Goal: Information Seeking & Learning: Learn about a topic

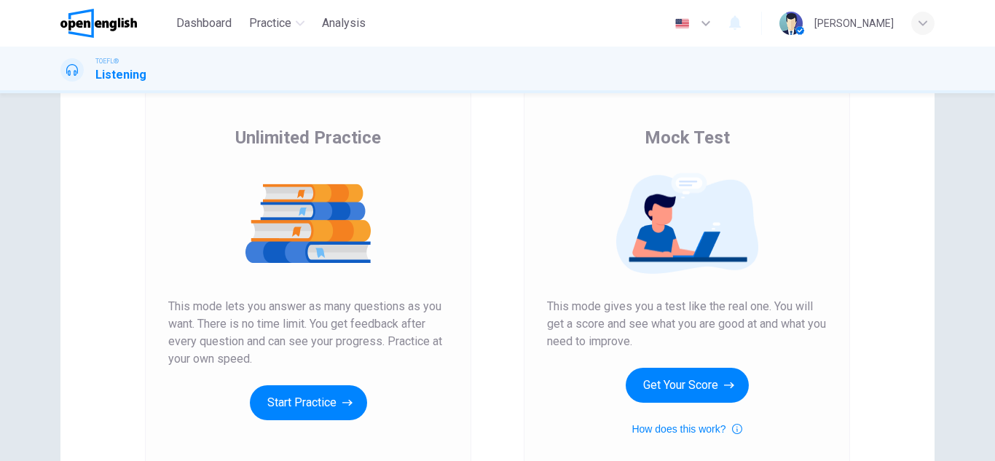
scroll to position [146, 0]
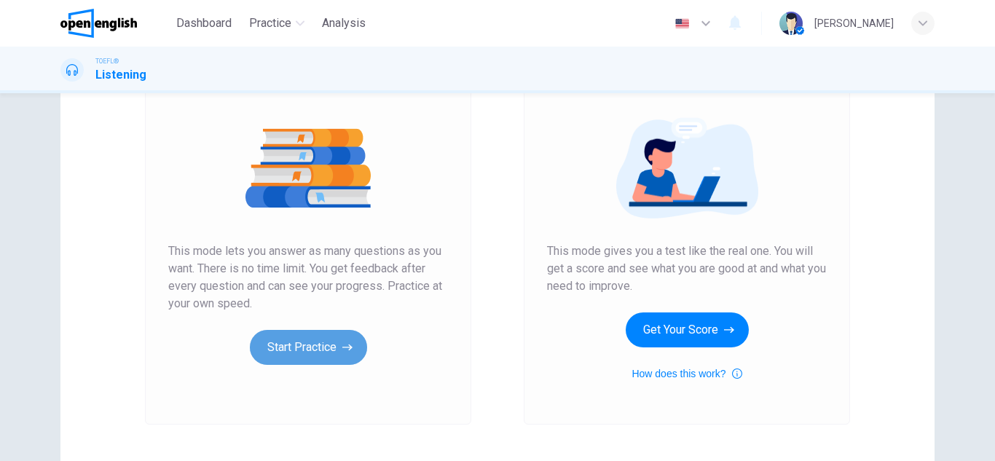
click at [321, 350] on button "Start Practice" at bounding box center [308, 347] width 117 height 35
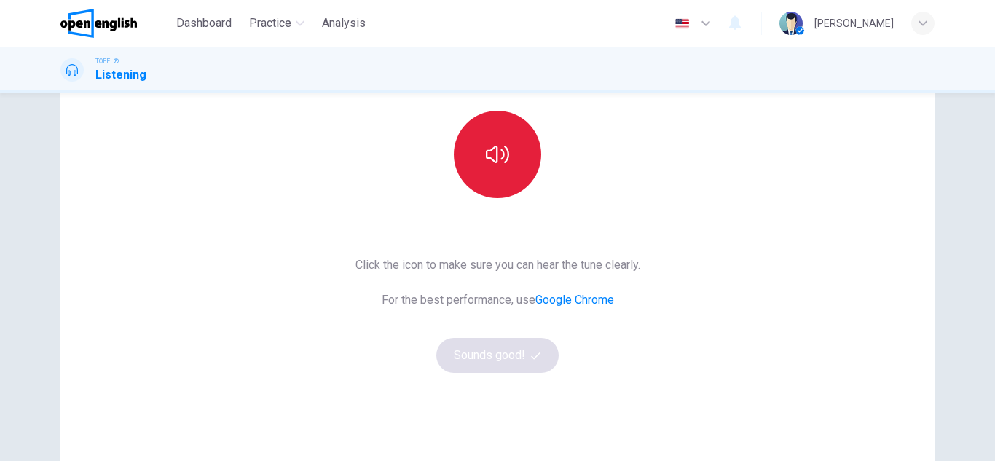
click at [509, 178] on button "button" at bounding box center [497, 154] width 87 height 87
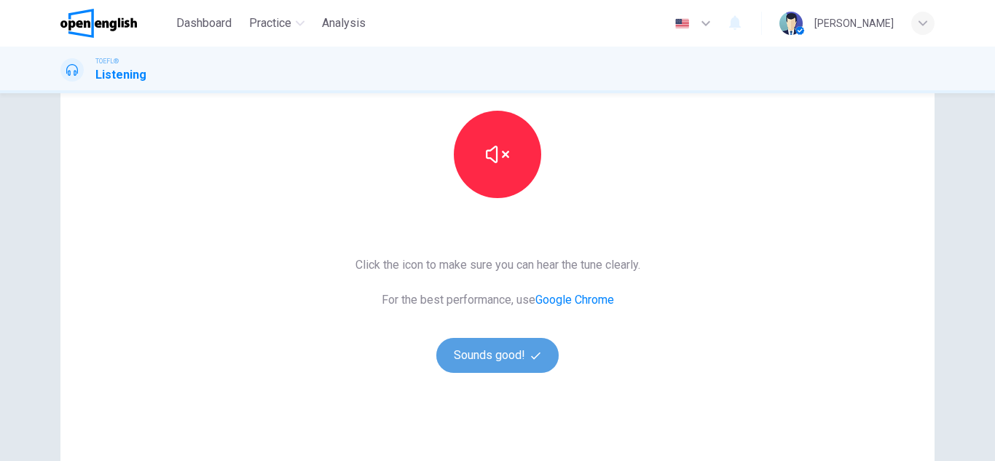
click at [494, 363] on button "Sounds good!" at bounding box center [497, 355] width 122 height 35
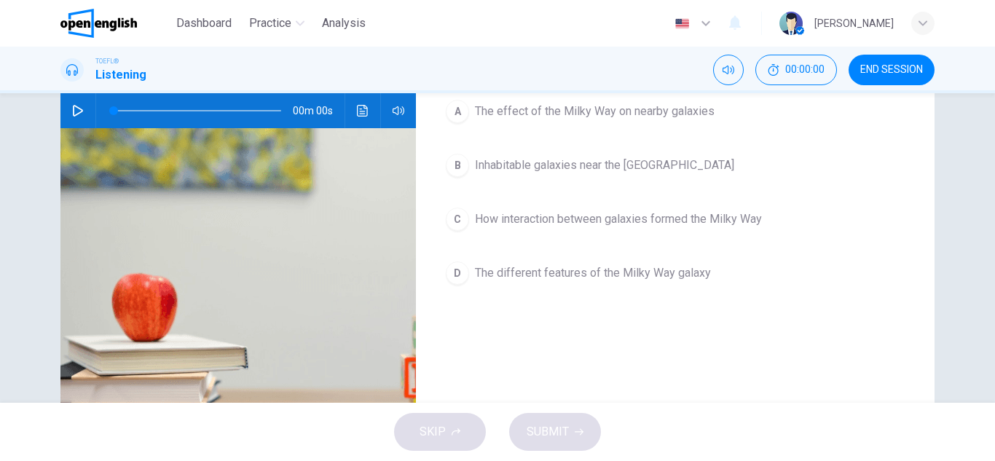
scroll to position [0, 0]
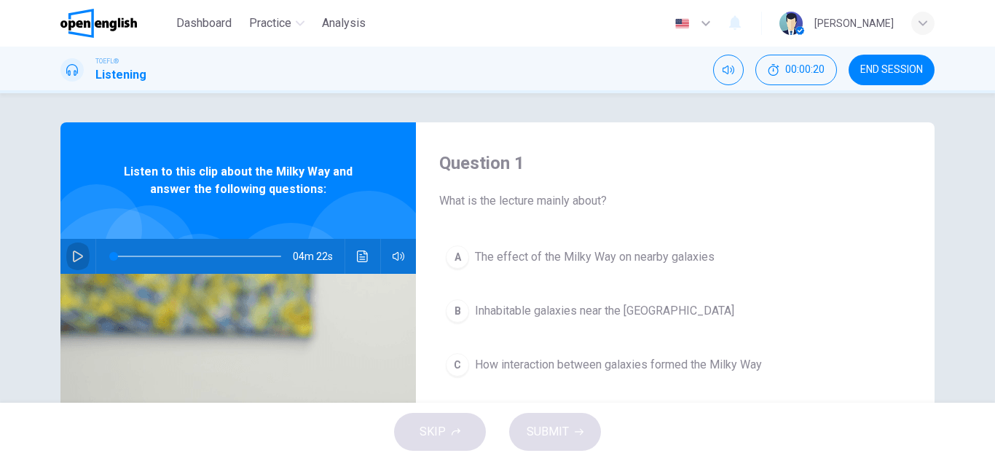
click at [75, 254] on icon "button" at bounding box center [78, 257] width 10 height 12
click at [629, 40] on div "Dashboard Practice Analysis English ** ​ [PERSON_NAME]" at bounding box center [497, 23] width 874 height 47
drag, startPoint x: 174, startPoint y: 259, endPoint x: 114, endPoint y: 252, distance: 60.8
click at [114, 252] on span at bounding box center [117, 256] width 9 height 9
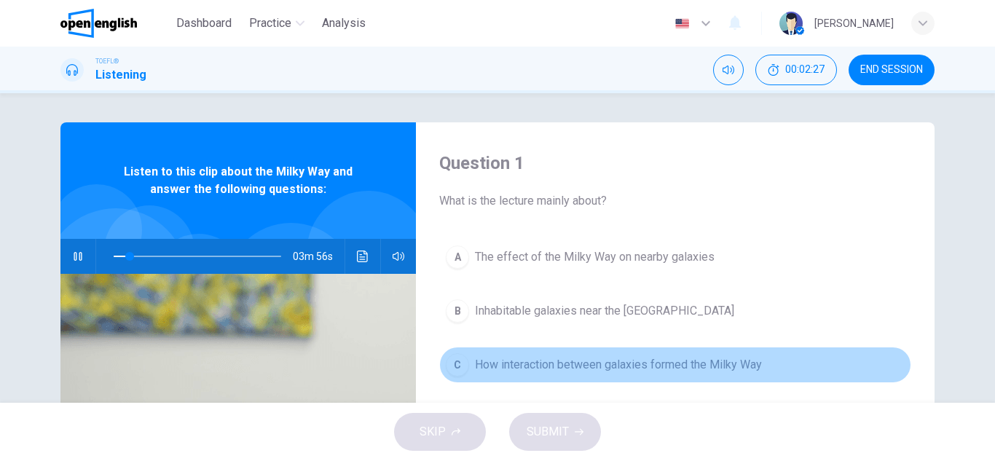
click at [544, 369] on span "How interaction between galaxies formed the Milky Way" at bounding box center [618, 364] width 287 height 17
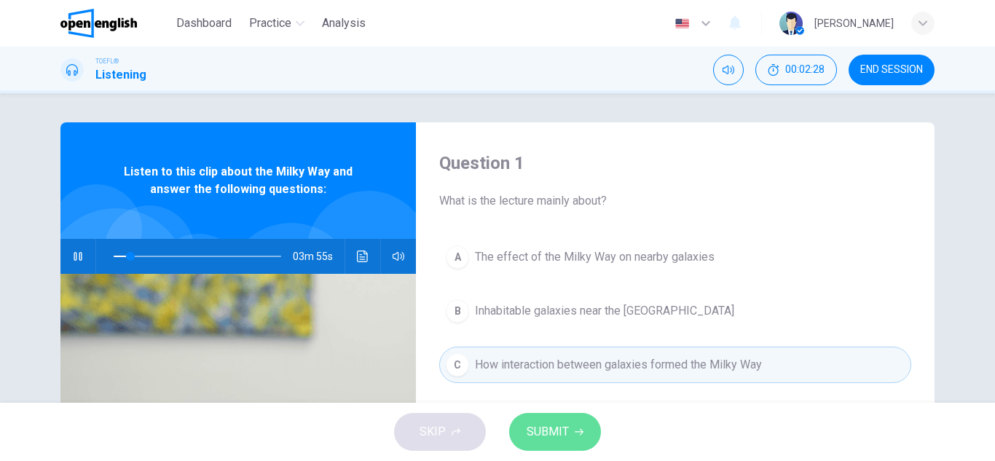
click at [540, 442] on span "SUBMIT" at bounding box center [548, 432] width 42 height 20
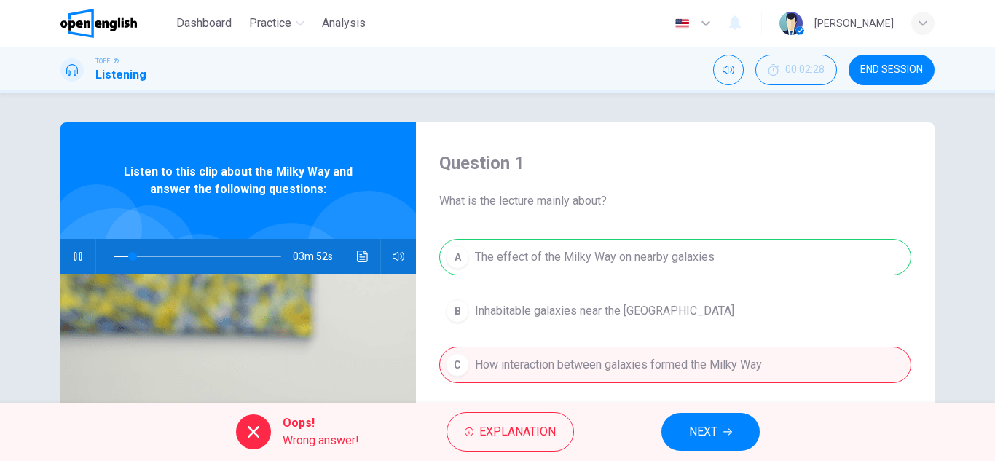
click at [540, 442] on span "Explanation" at bounding box center [517, 432] width 77 height 20
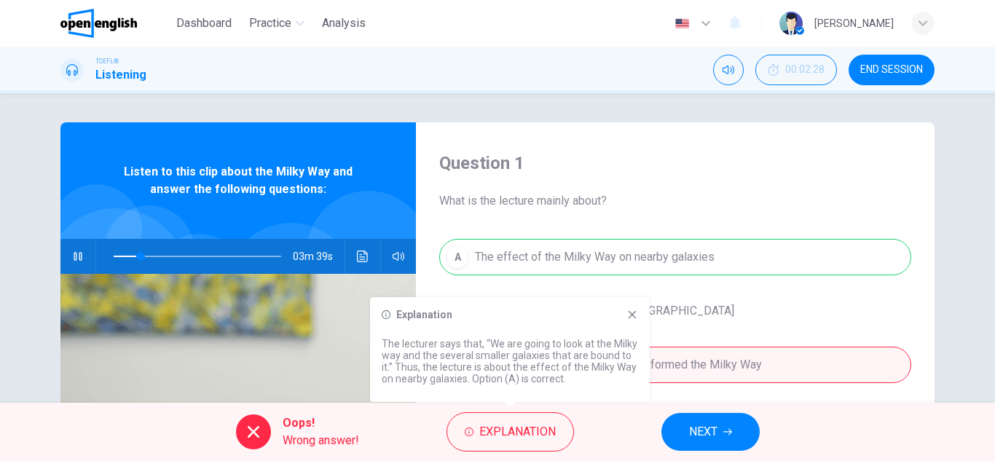
click at [71, 250] on button "button" at bounding box center [77, 256] width 23 height 35
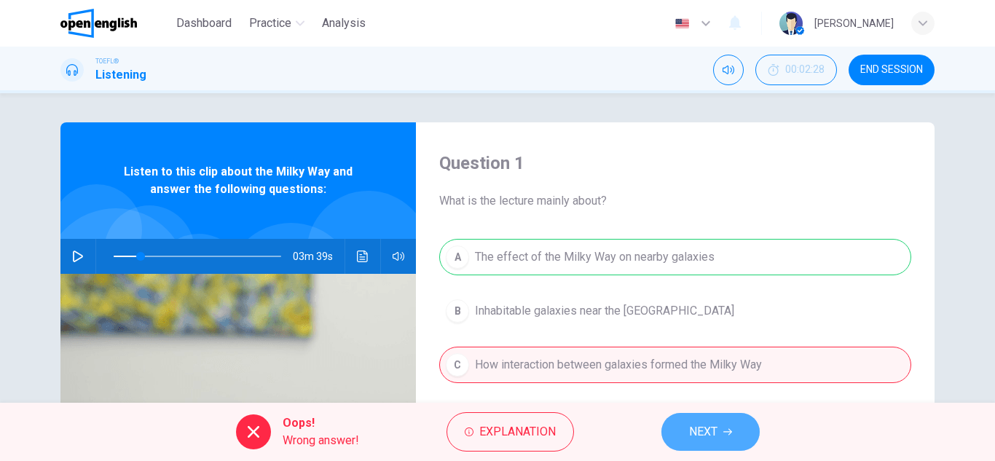
click at [698, 442] on span "NEXT" at bounding box center [703, 432] width 28 height 20
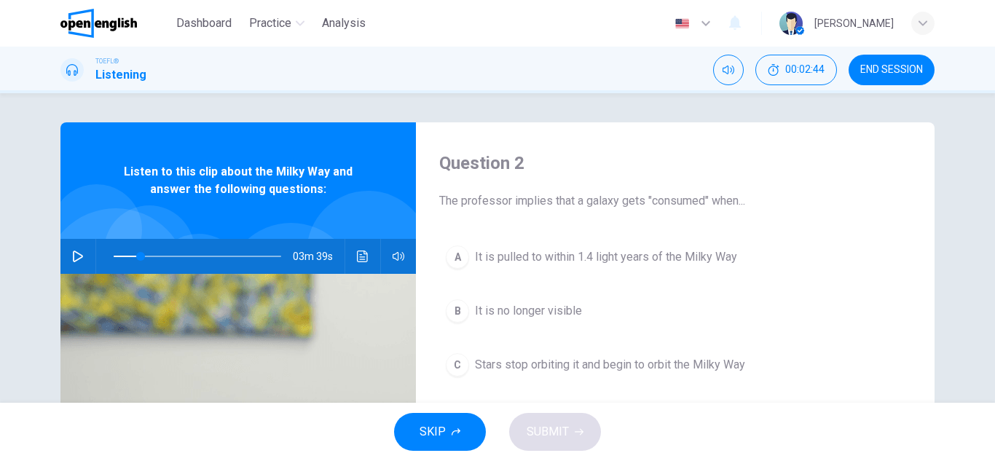
click at [79, 259] on icon "button" at bounding box center [78, 257] width 12 height 12
drag, startPoint x: 139, startPoint y: 253, endPoint x: 111, endPoint y: 249, distance: 27.9
click at [113, 252] on span at bounding box center [117, 256] width 9 height 9
click at [123, 183] on span "Listen to this clip about the Milky Way and answer the following questions:" at bounding box center [238, 180] width 261 height 35
click at [74, 254] on icon "button" at bounding box center [78, 256] width 8 height 9
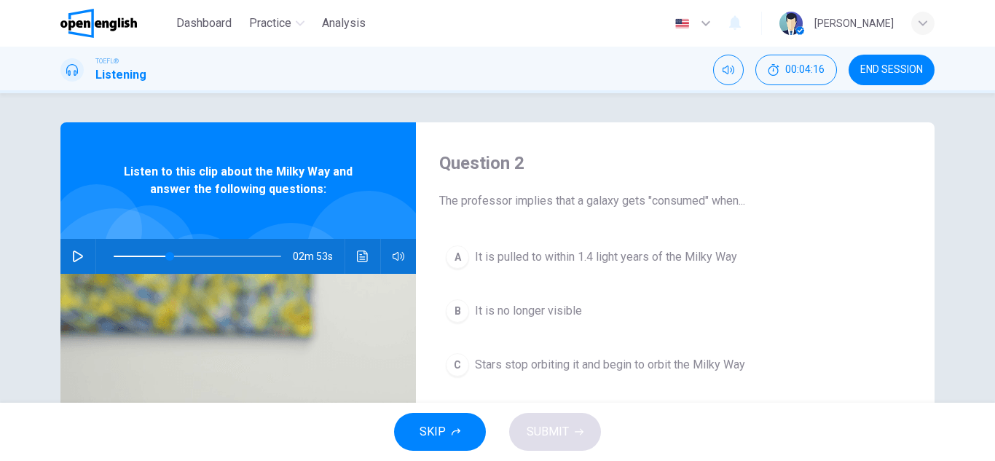
click at [72, 254] on icon "button" at bounding box center [78, 257] width 12 height 12
click at [81, 254] on button "button" at bounding box center [77, 256] width 23 height 35
click at [575, 319] on span "It is no longer visible" at bounding box center [528, 310] width 107 height 17
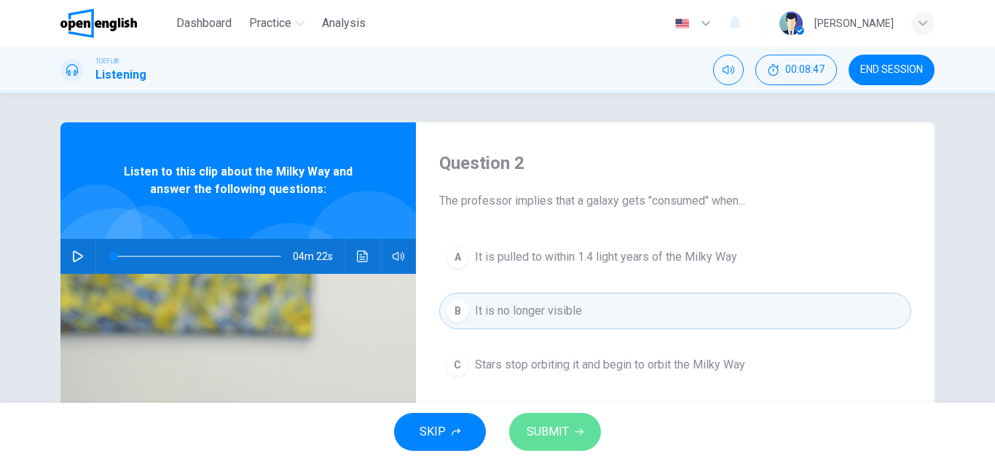
click at [559, 436] on span "SUBMIT" at bounding box center [548, 432] width 42 height 20
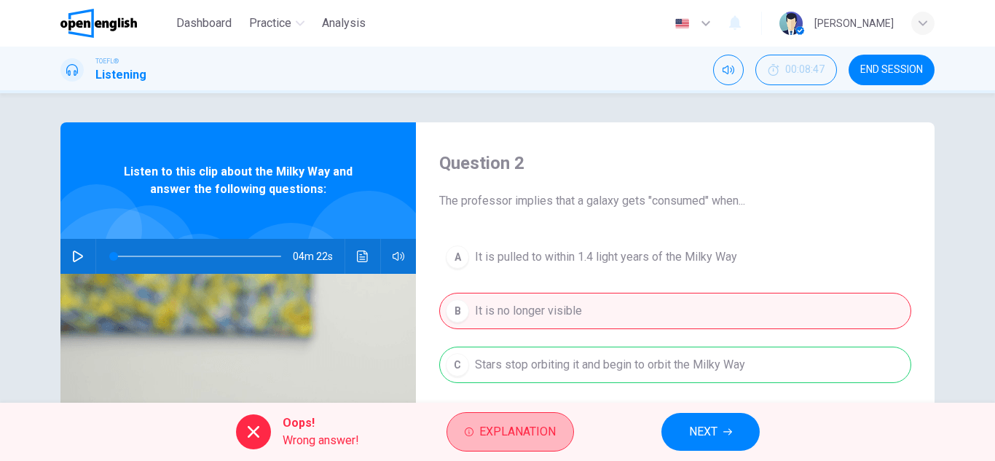
click at [559, 436] on button "Explanation" at bounding box center [511, 431] width 128 height 39
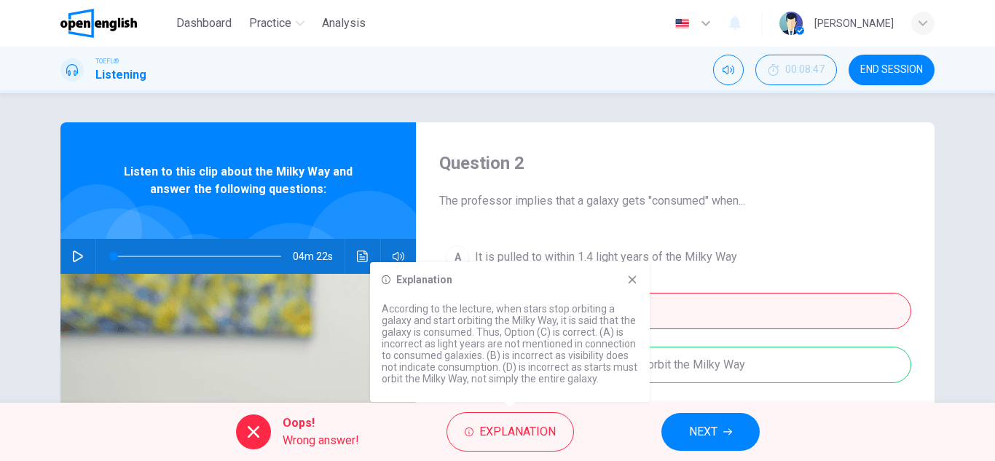
click at [874, 252] on div "A It is pulled to within 1.4 light years of the Milky Way B It is no longer vis…" at bounding box center [675, 352] width 472 height 227
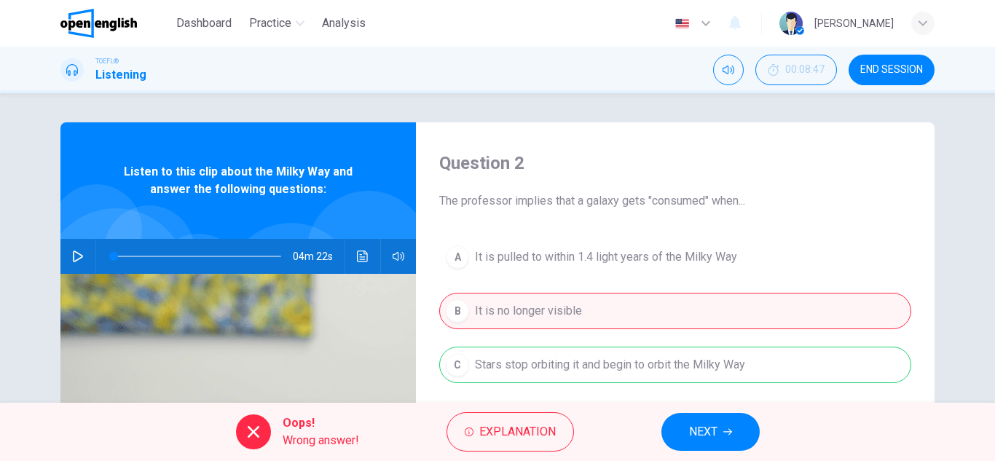
click at [719, 428] on button "NEXT" at bounding box center [711, 432] width 98 height 38
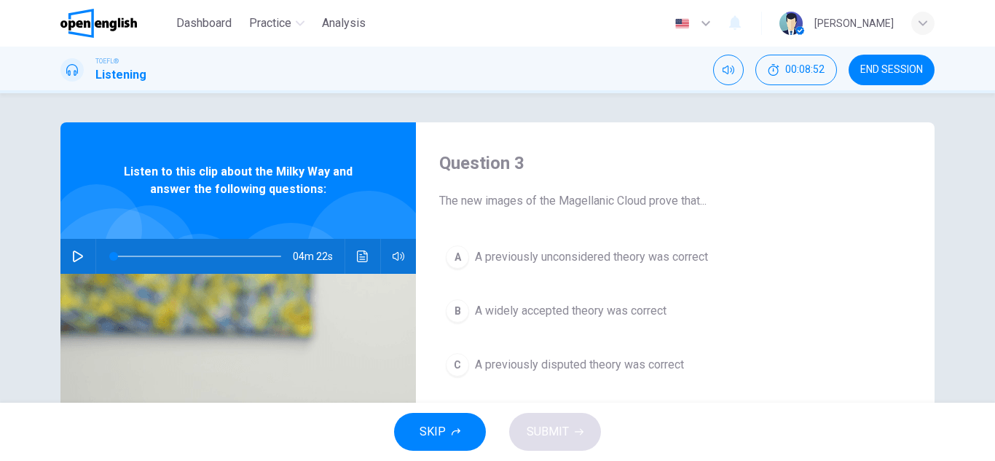
click at [66, 255] on button "button" at bounding box center [77, 256] width 23 height 35
click at [192, 252] on span at bounding box center [198, 256] width 168 height 20
click at [74, 256] on icon "button" at bounding box center [78, 257] width 12 height 12
click at [557, 320] on button "B A widely accepted theory was correct" at bounding box center [675, 311] width 472 height 36
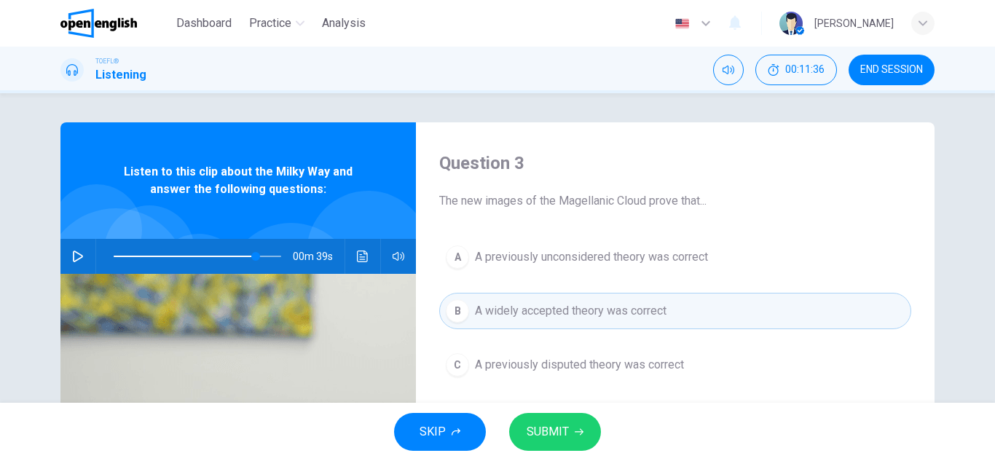
click at [543, 434] on span "SUBMIT" at bounding box center [548, 432] width 42 height 20
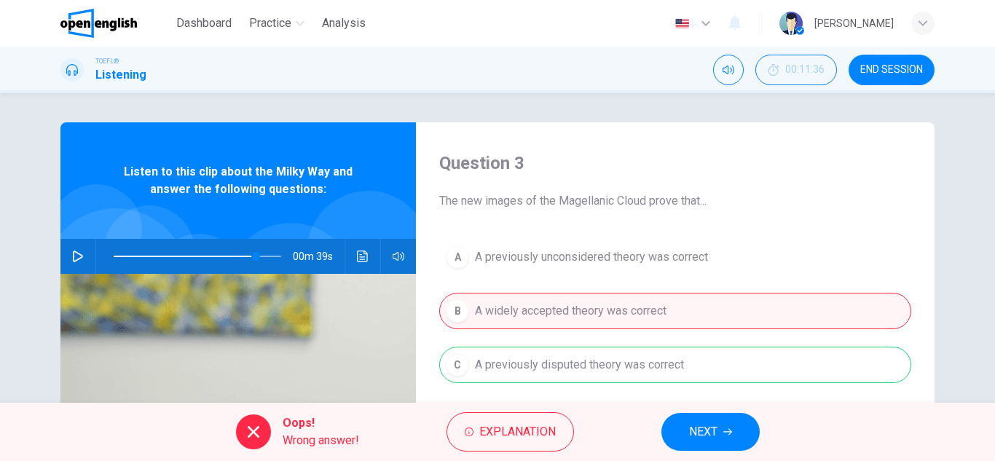
click at [694, 423] on span "NEXT" at bounding box center [703, 432] width 28 height 20
type input "**"
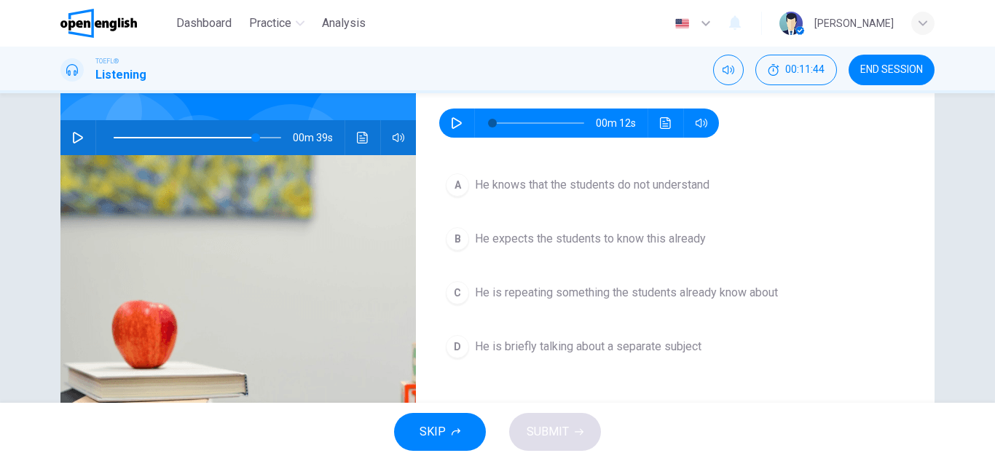
scroll to position [73, 0]
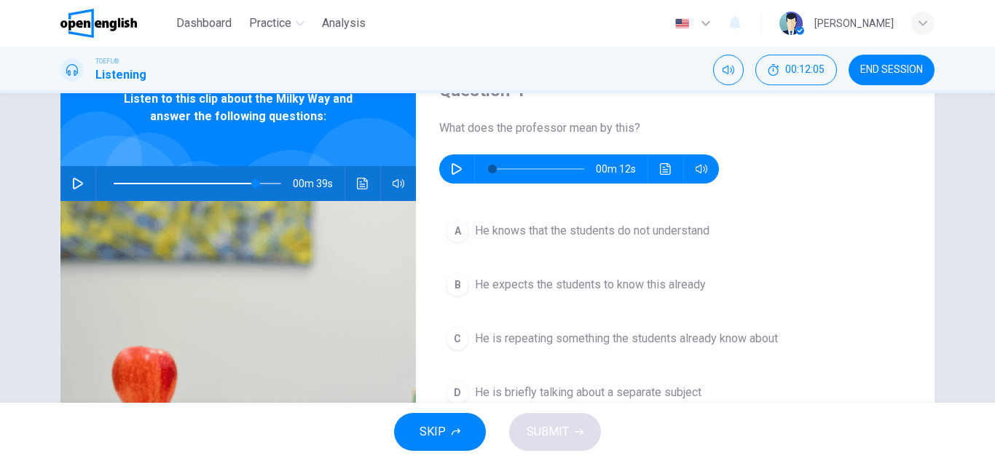
click at [455, 176] on button "button" at bounding box center [456, 168] width 23 height 29
click at [452, 171] on icon "button" at bounding box center [457, 169] width 10 height 12
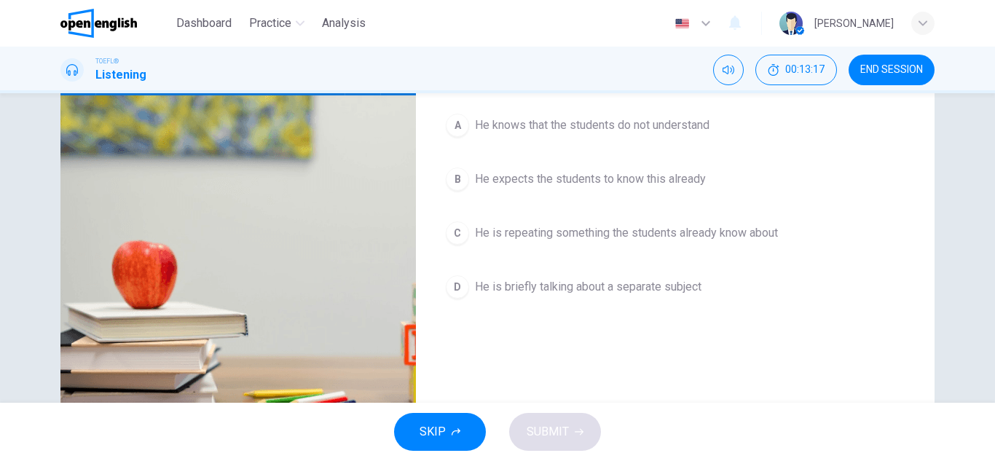
scroll to position [146, 0]
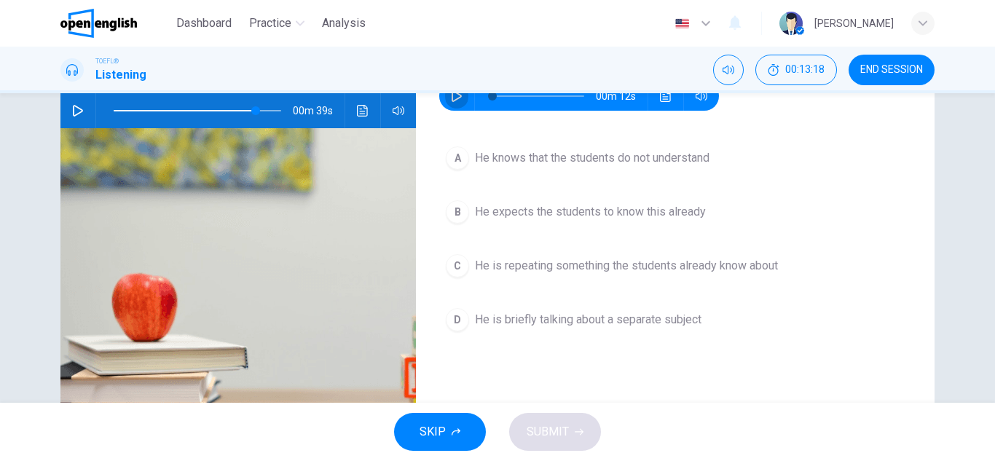
click at [450, 103] on button "button" at bounding box center [456, 96] width 23 height 29
type input "*"
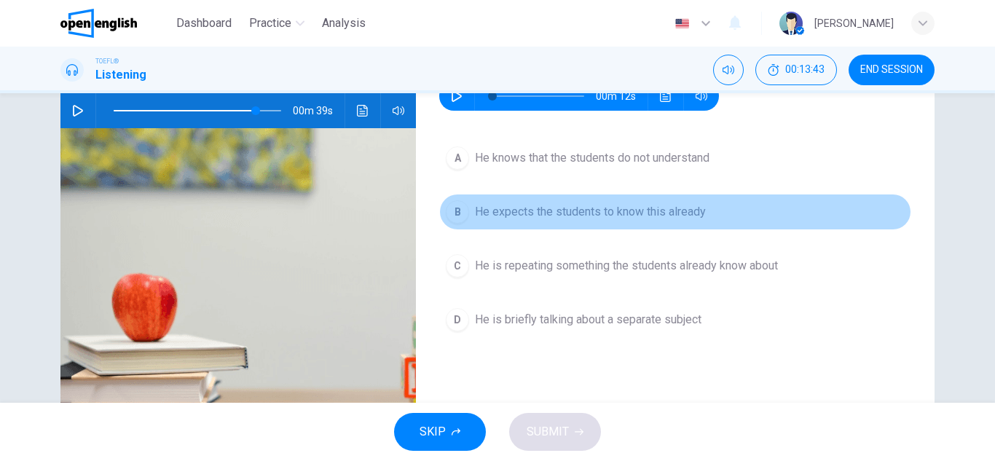
click at [509, 209] on span "He expects the students to know this already" at bounding box center [590, 211] width 231 height 17
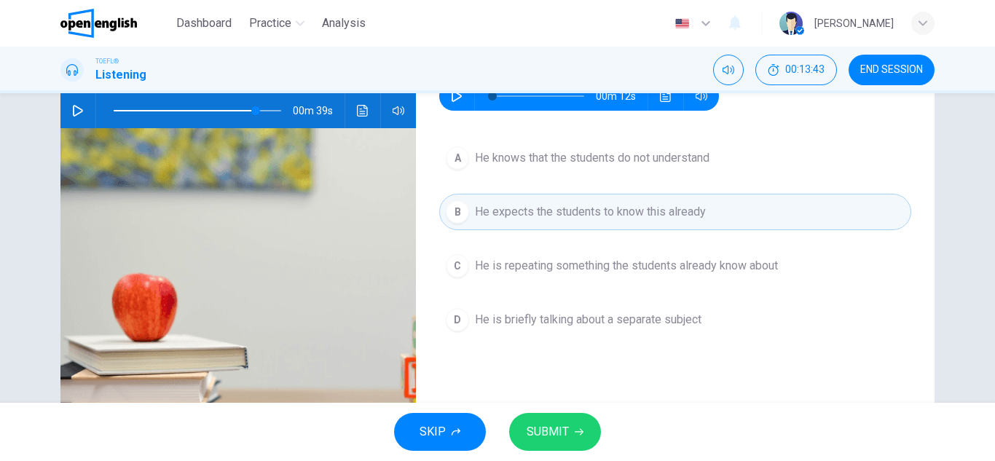
click at [578, 427] on button "SUBMIT" at bounding box center [555, 432] width 92 height 38
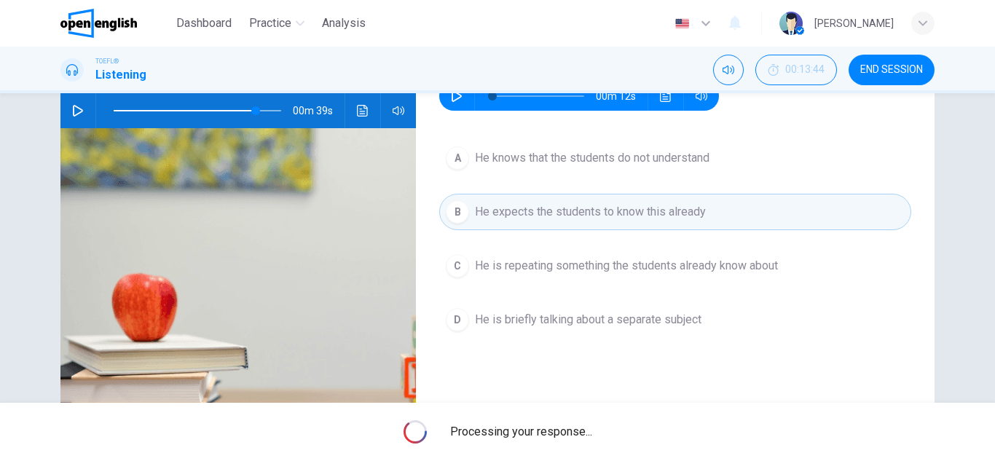
type input "**"
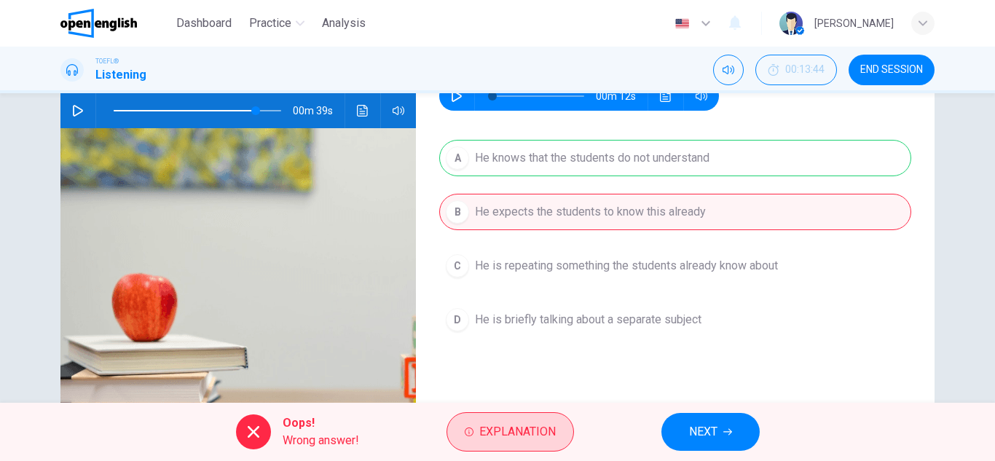
click at [494, 425] on span "Explanation" at bounding box center [517, 432] width 77 height 20
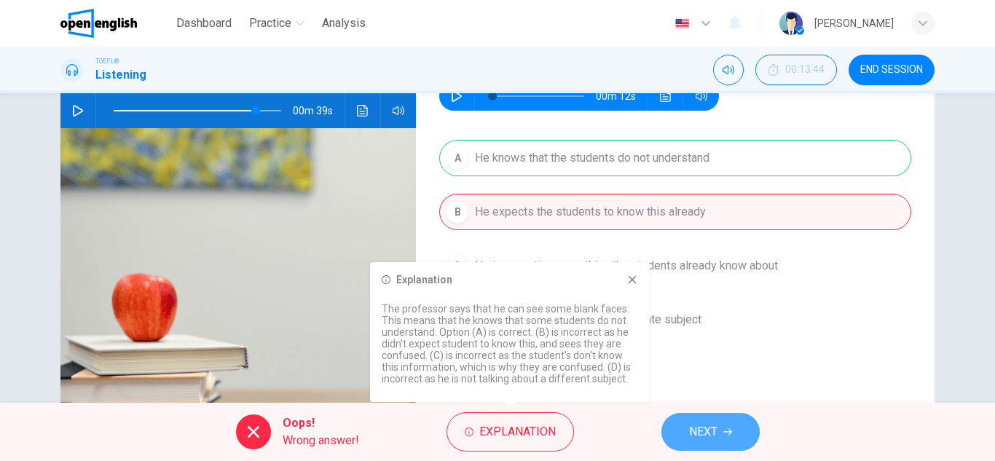
click at [719, 436] on button "NEXT" at bounding box center [711, 432] width 98 height 38
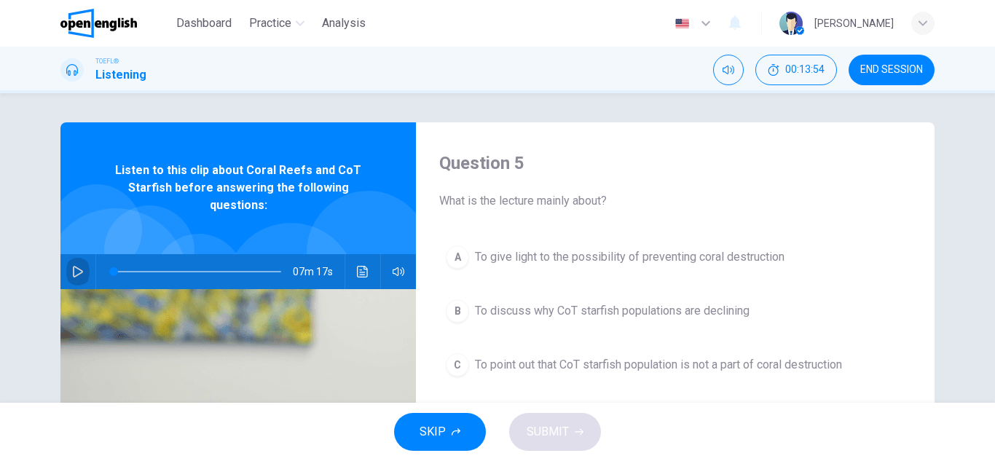
click at [66, 275] on button "button" at bounding box center [77, 271] width 23 height 35
drag, startPoint x: 131, startPoint y: 267, endPoint x: 101, endPoint y: 264, distance: 30.8
click at [109, 267] on span at bounding box center [113, 271] width 9 height 9
click at [72, 272] on icon "button" at bounding box center [78, 272] width 12 height 12
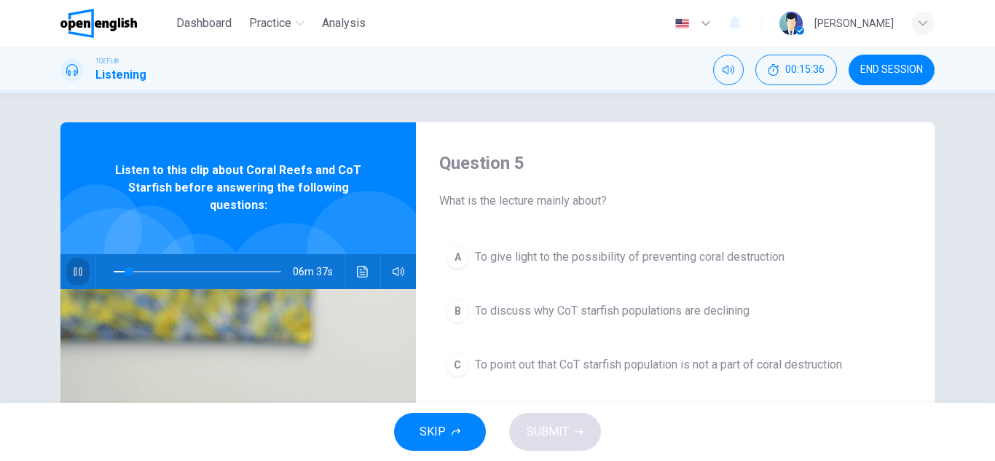
click at [74, 278] on button "button" at bounding box center [77, 271] width 23 height 35
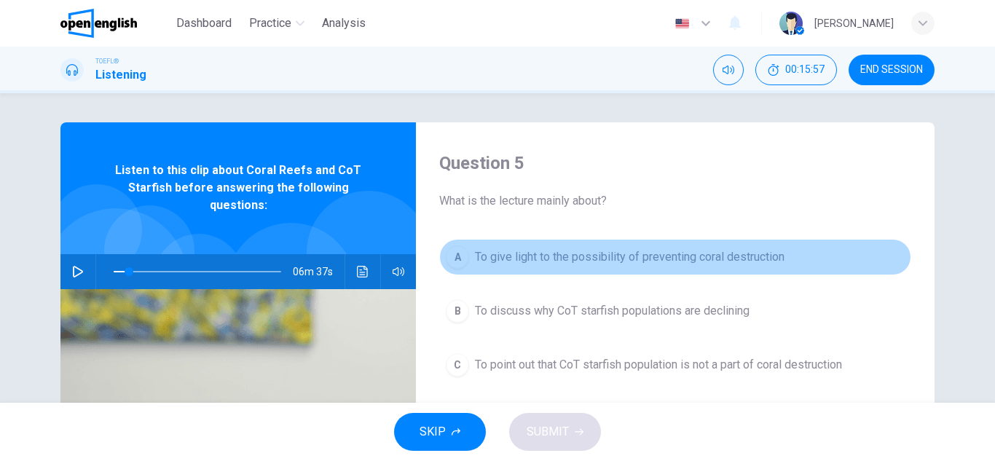
click at [519, 245] on button "A To give light to the possibility of preventing coral destruction" at bounding box center [675, 257] width 472 height 36
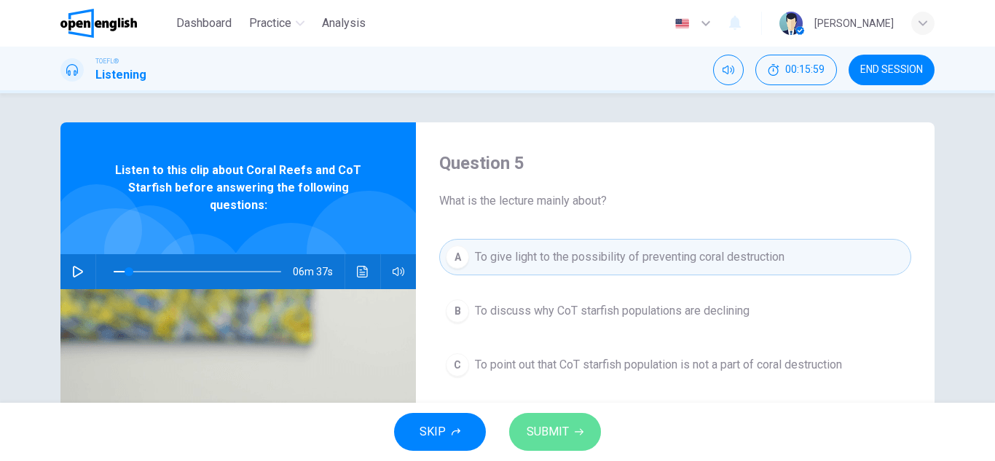
click at [554, 442] on span "SUBMIT" at bounding box center [548, 432] width 42 height 20
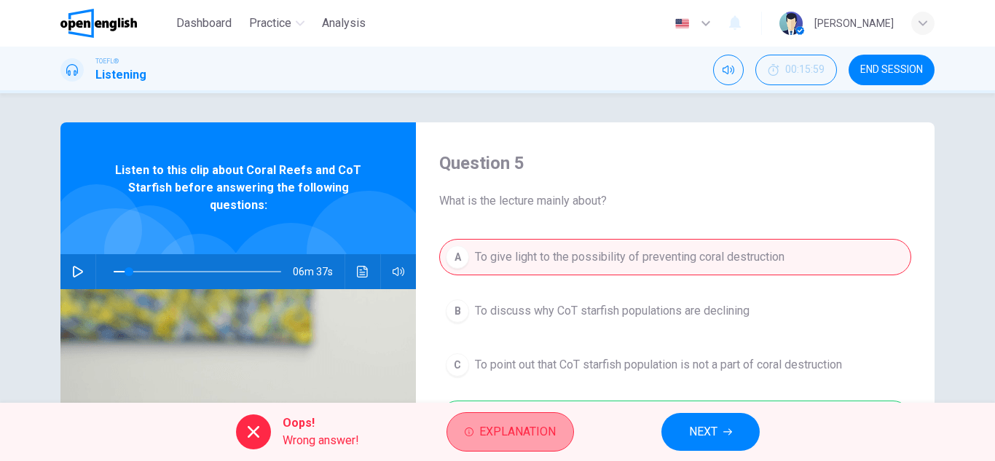
click at [554, 441] on span "Explanation" at bounding box center [517, 432] width 77 height 20
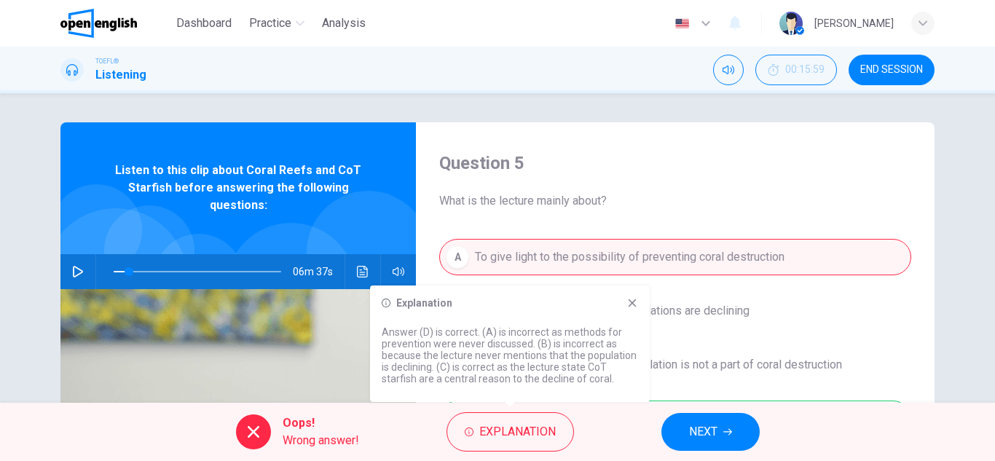
click at [882, 313] on div "A To give light to the possibility of preventing coral destruction B To discuss…" at bounding box center [675, 352] width 472 height 227
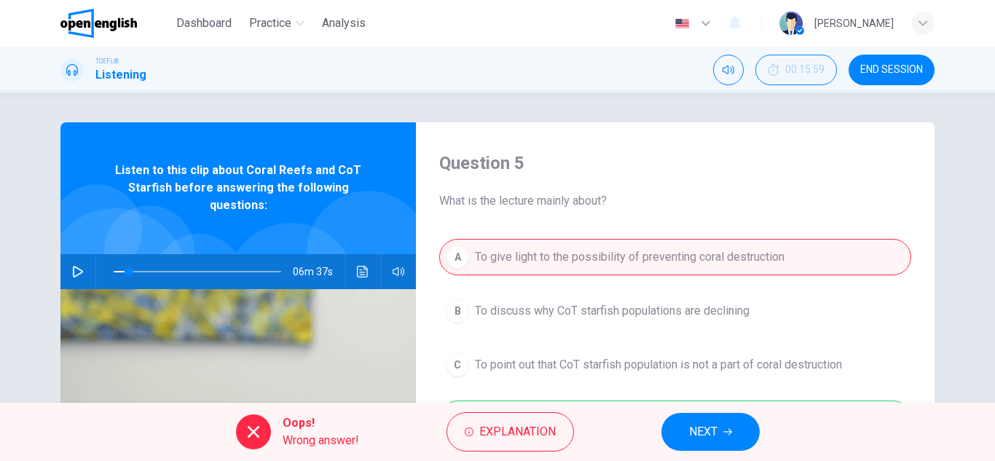
click at [699, 432] on span "NEXT" at bounding box center [703, 432] width 28 height 20
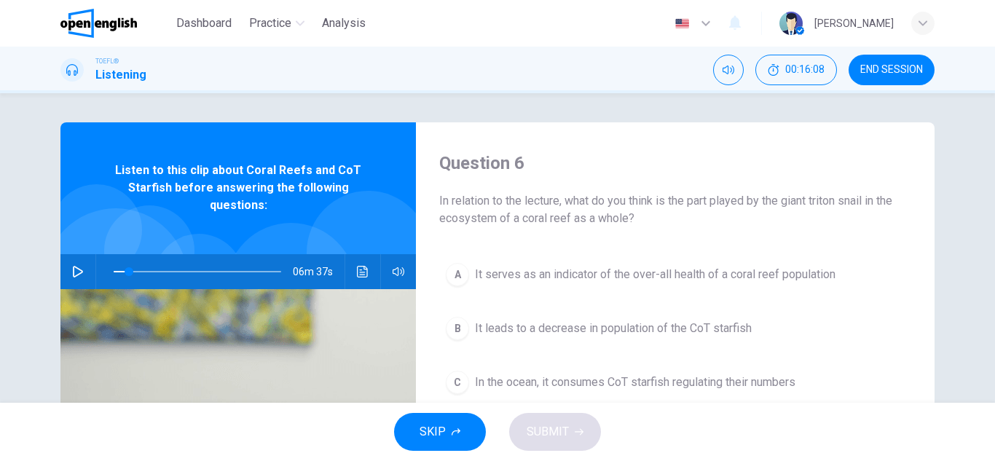
click at [74, 266] on icon "button" at bounding box center [78, 272] width 12 height 12
click at [73, 266] on icon "button" at bounding box center [78, 272] width 12 height 12
click at [74, 264] on button "button" at bounding box center [77, 271] width 23 height 35
click at [165, 267] on span at bounding box center [198, 272] width 168 height 20
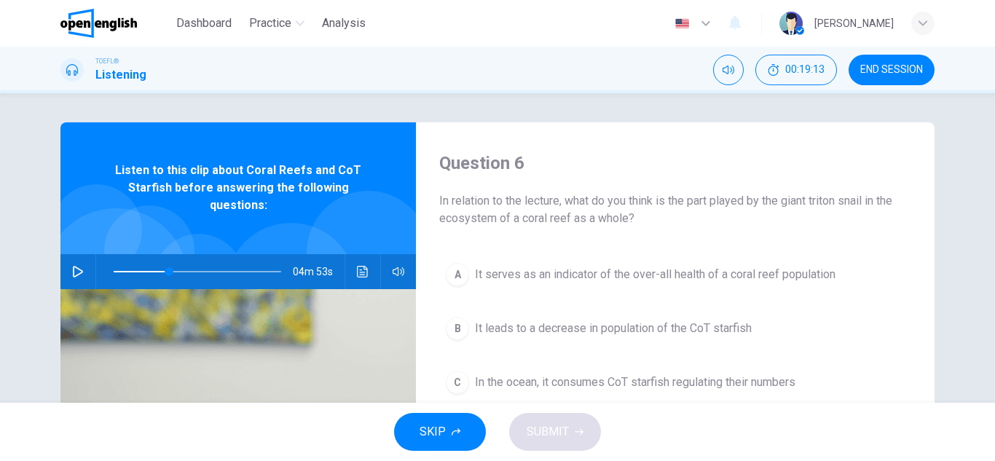
click at [73, 273] on icon "button" at bounding box center [78, 272] width 12 height 12
click at [74, 273] on icon "button" at bounding box center [78, 271] width 8 height 9
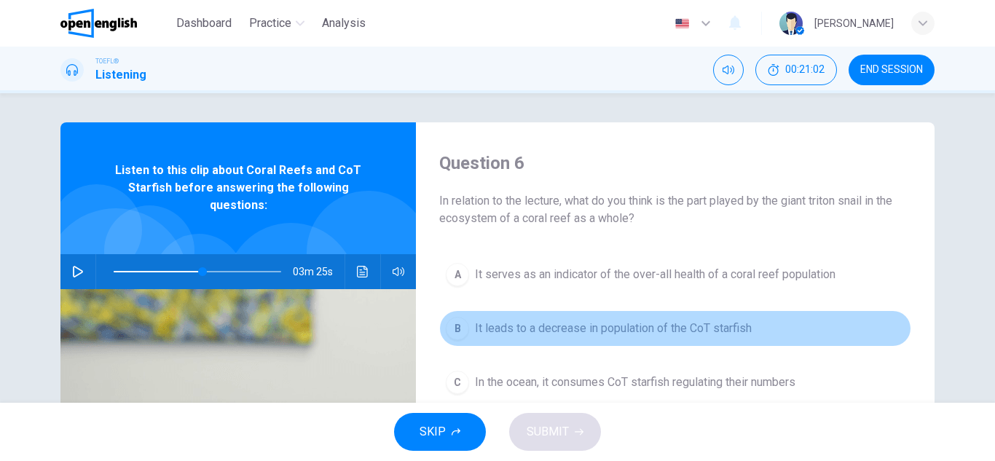
click at [518, 322] on span "It leads to a decrease in population of the CoT starfish" at bounding box center [613, 328] width 277 height 17
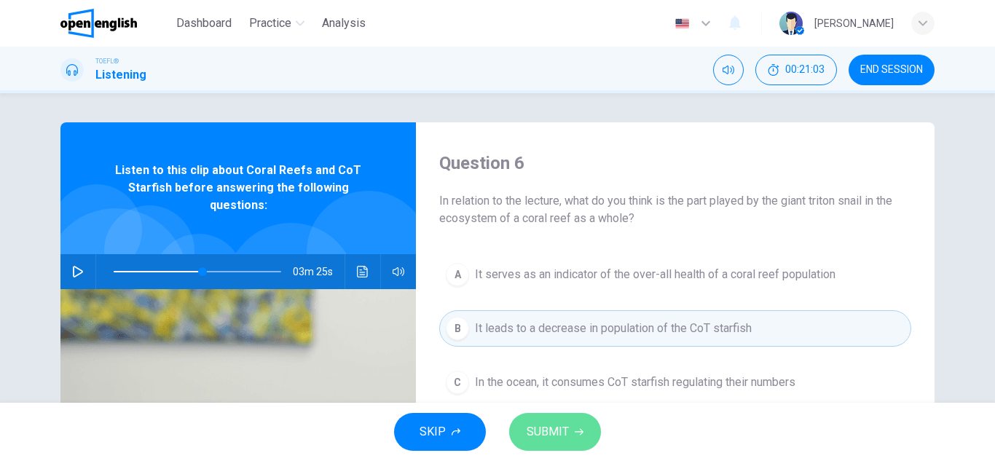
click at [537, 431] on span "SUBMIT" at bounding box center [548, 432] width 42 height 20
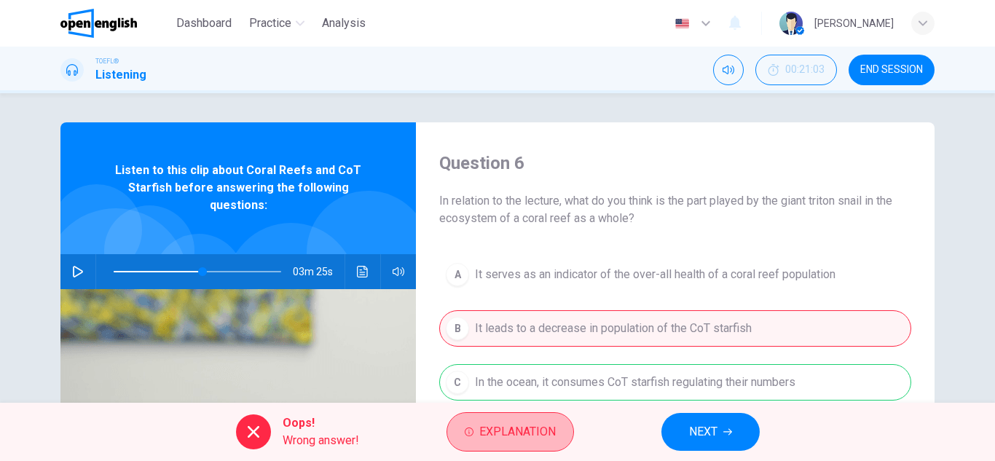
click at [537, 431] on span "Explanation" at bounding box center [517, 432] width 77 height 20
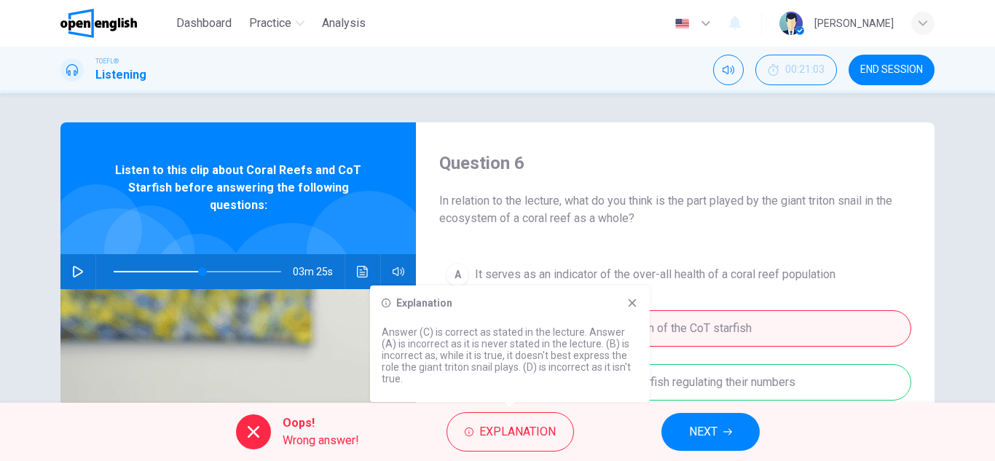
click at [952, 250] on div "Question 6 In relation to the lecture, what do you think is the part played by …" at bounding box center [497, 375] width 921 height 506
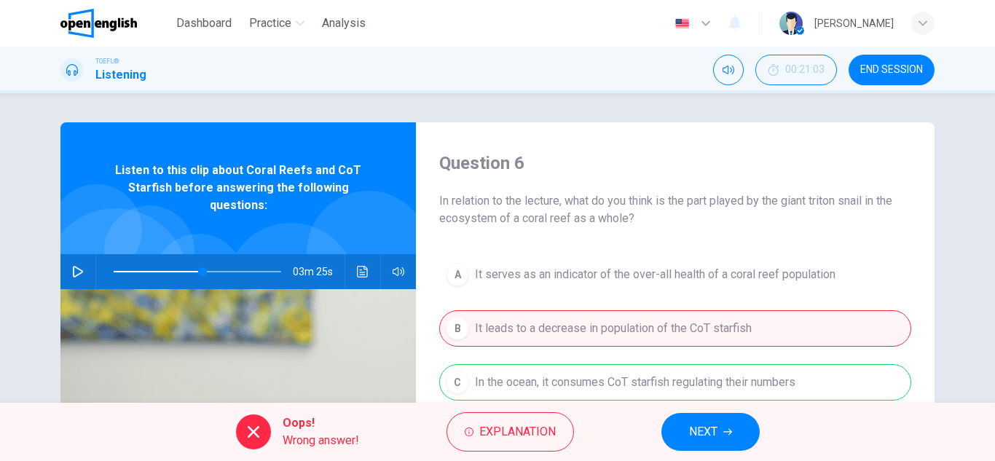
click at [723, 441] on button "NEXT" at bounding box center [711, 432] width 98 height 38
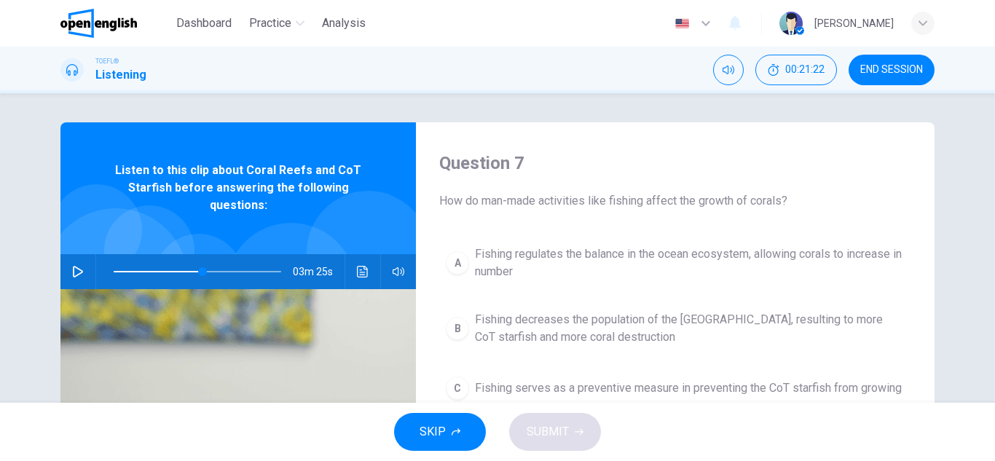
click at [752, 401] on button "C Fishing serves as a preventive measure in preventing the CoT starfish from gr…" at bounding box center [675, 388] width 472 height 36
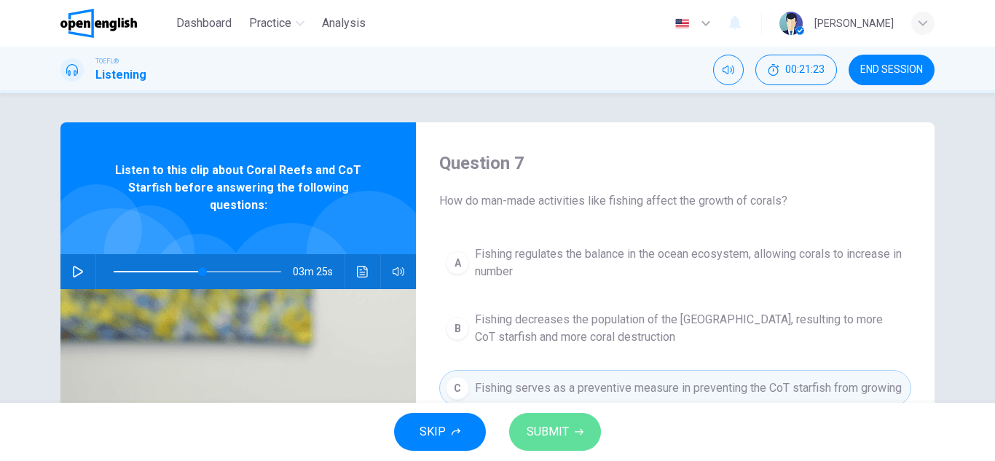
click at [560, 423] on span "SUBMIT" at bounding box center [548, 432] width 42 height 20
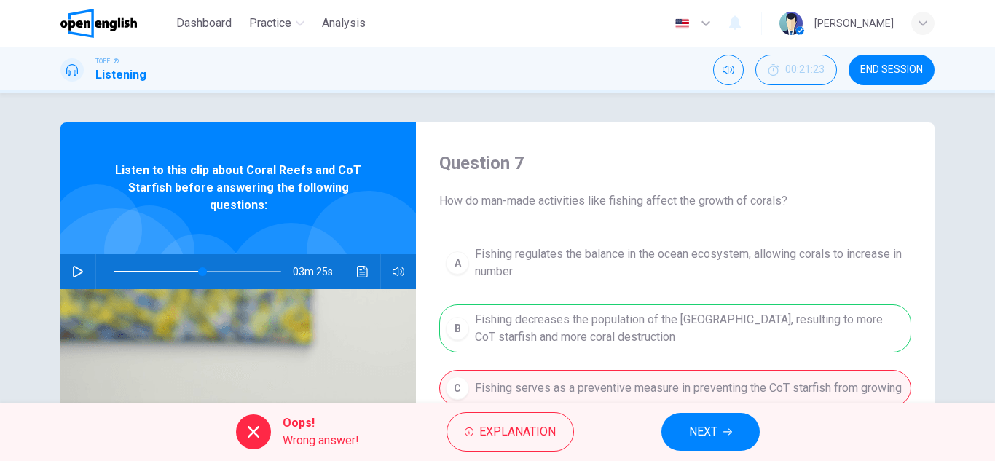
click at [727, 438] on button "NEXT" at bounding box center [711, 432] width 98 height 38
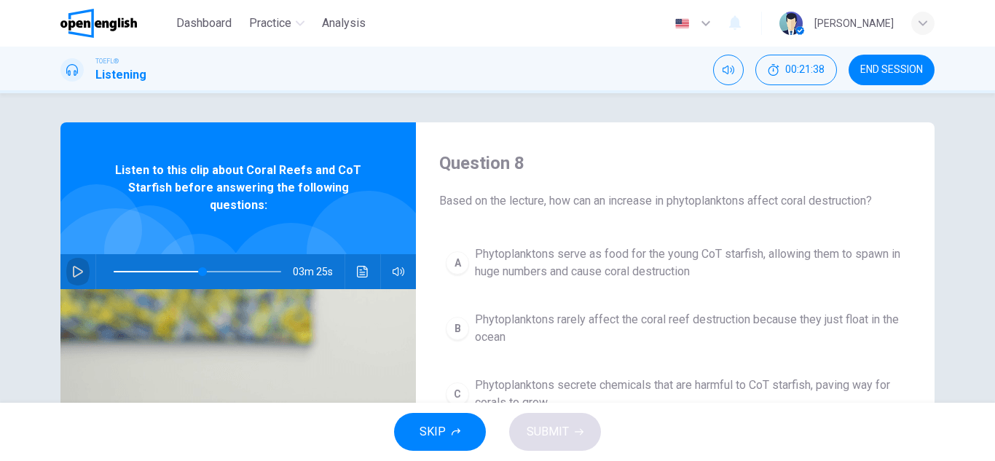
click at [68, 267] on button "button" at bounding box center [77, 271] width 23 height 35
type input "**"
click at [66, 254] on button "button" at bounding box center [77, 271] width 23 height 35
click at [488, 241] on button "A Phytoplanktons serve as food for the young CoT starfish, allowing them to spa…" at bounding box center [675, 263] width 472 height 48
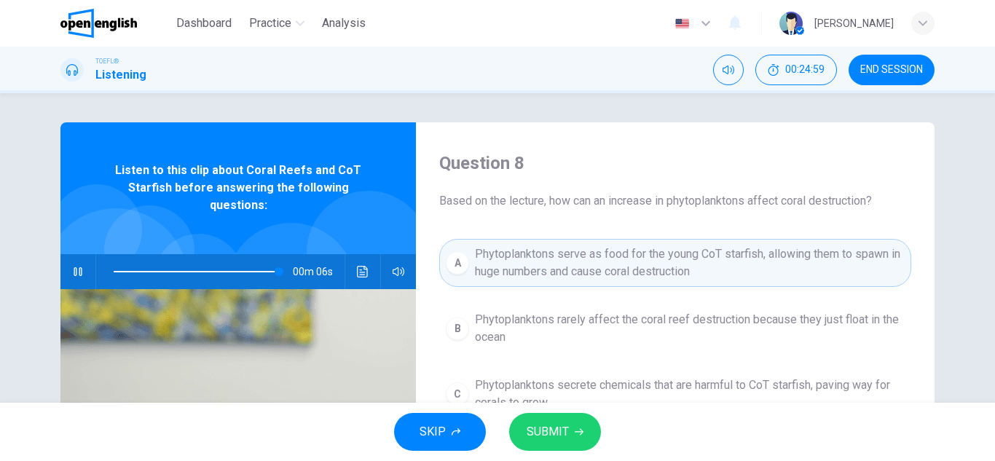
click at [572, 444] on button "SUBMIT" at bounding box center [555, 432] width 92 height 38
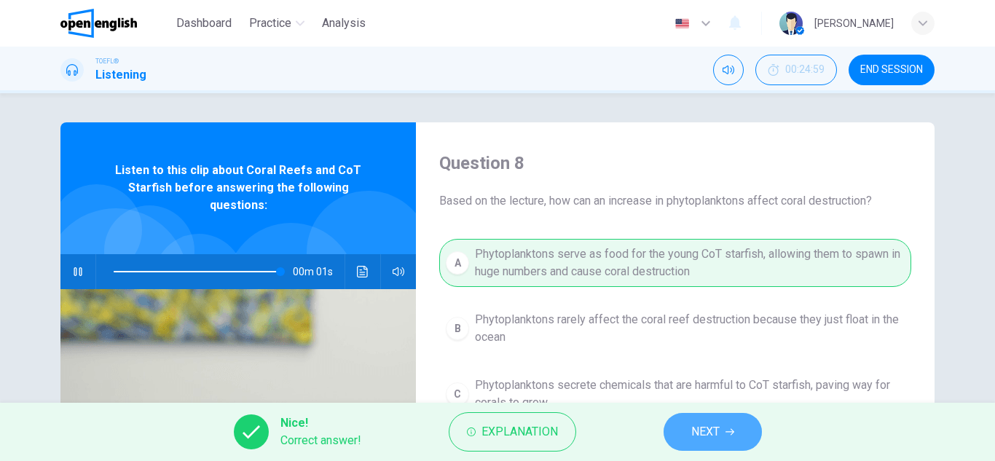
click at [691, 429] on span "NEXT" at bounding box center [705, 432] width 28 height 20
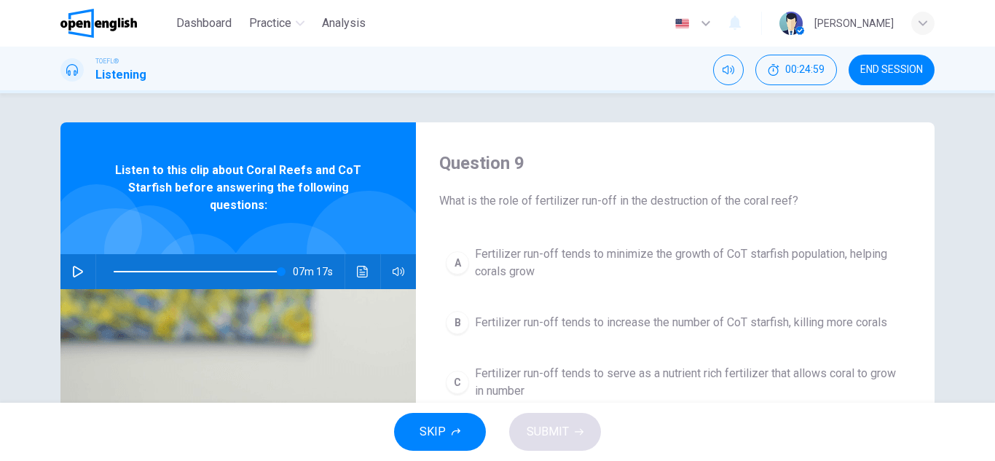
type input "*"
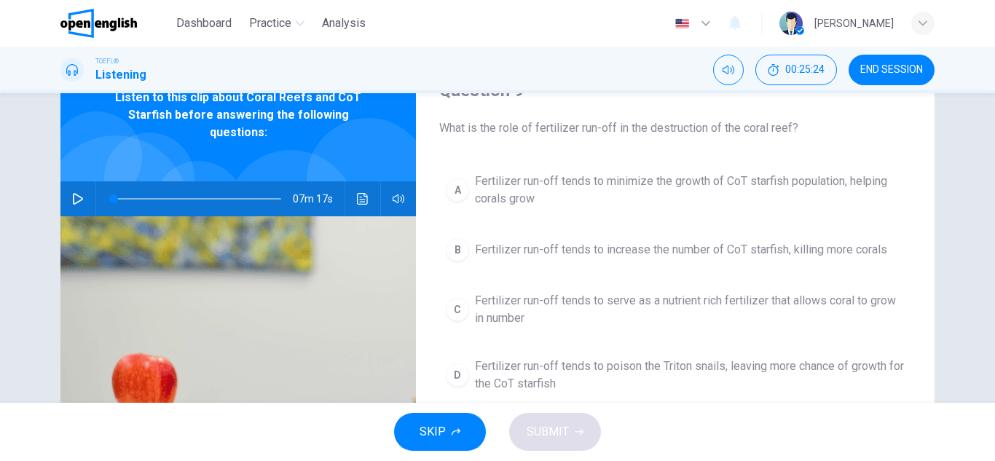
click at [629, 294] on span "Fertilizer run-off tends to serve as a nutrient rich fertilizer that allows cor…" at bounding box center [690, 309] width 430 height 35
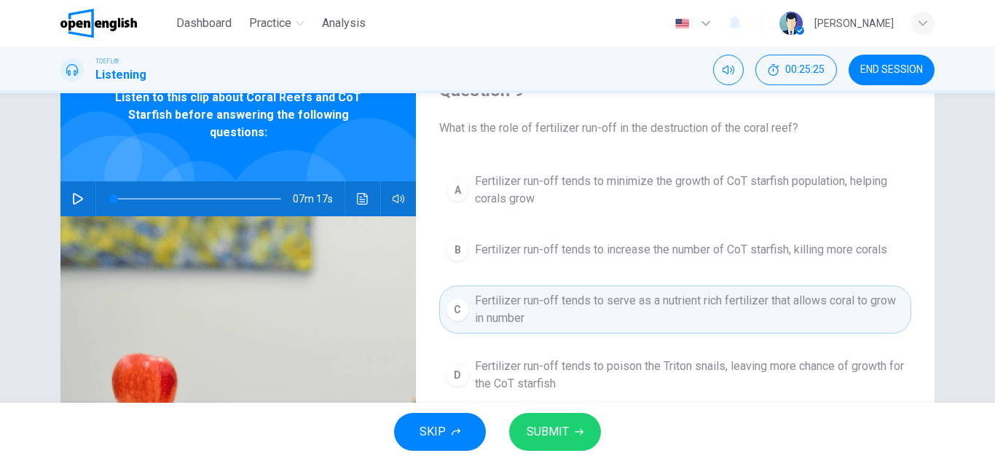
click at [572, 444] on button "SUBMIT" at bounding box center [555, 432] width 92 height 38
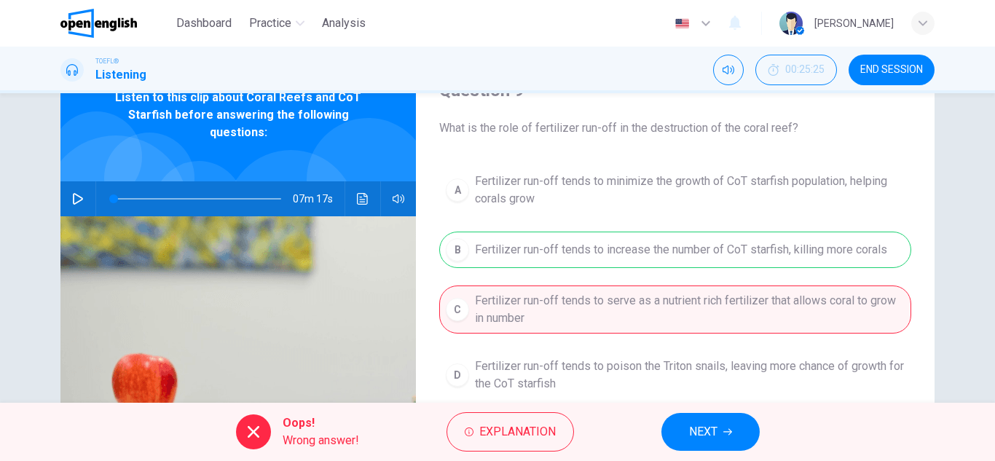
click at [721, 425] on button "NEXT" at bounding box center [711, 432] width 98 height 38
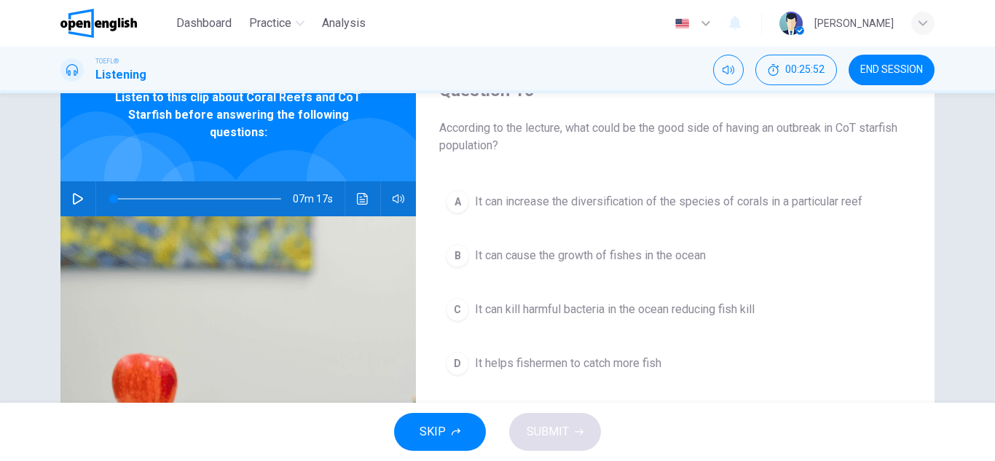
click at [643, 193] on span "It can increase the diversification of the species of corals in a particular re…" at bounding box center [669, 201] width 388 height 17
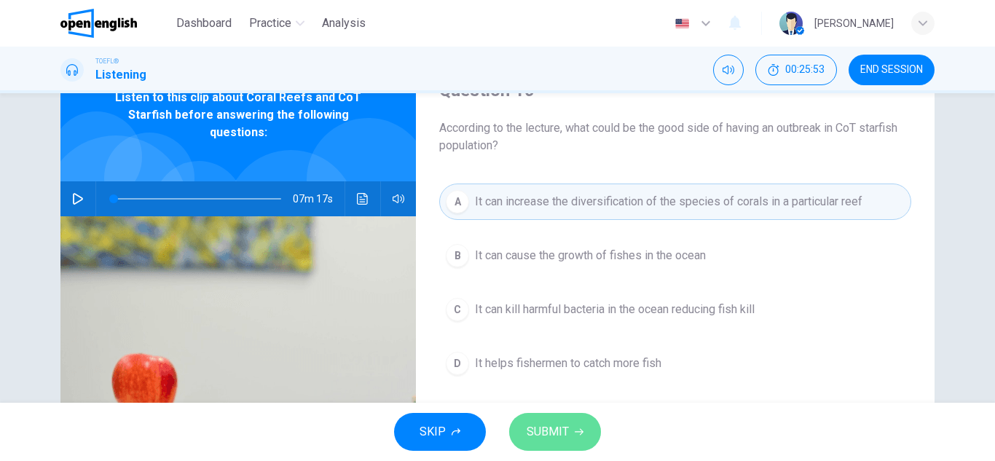
click at [561, 439] on span "SUBMIT" at bounding box center [548, 432] width 42 height 20
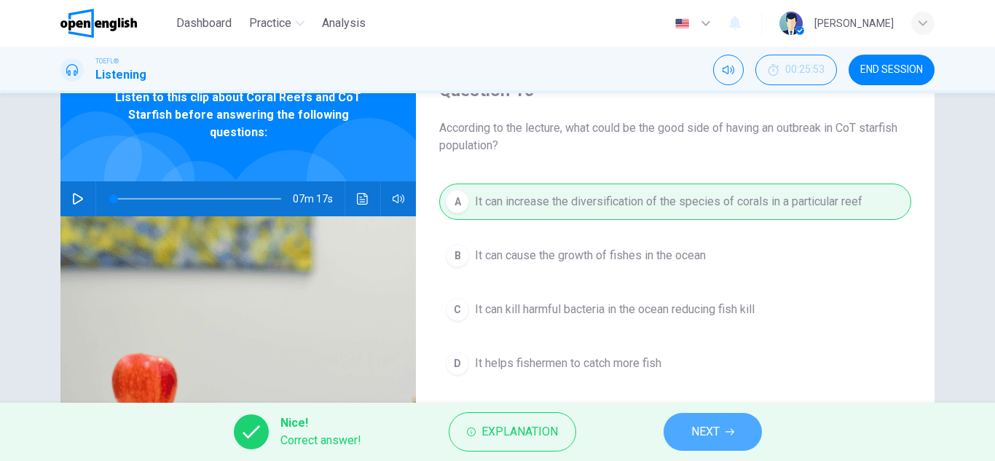
click at [715, 438] on span "NEXT" at bounding box center [705, 432] width 28 height 20
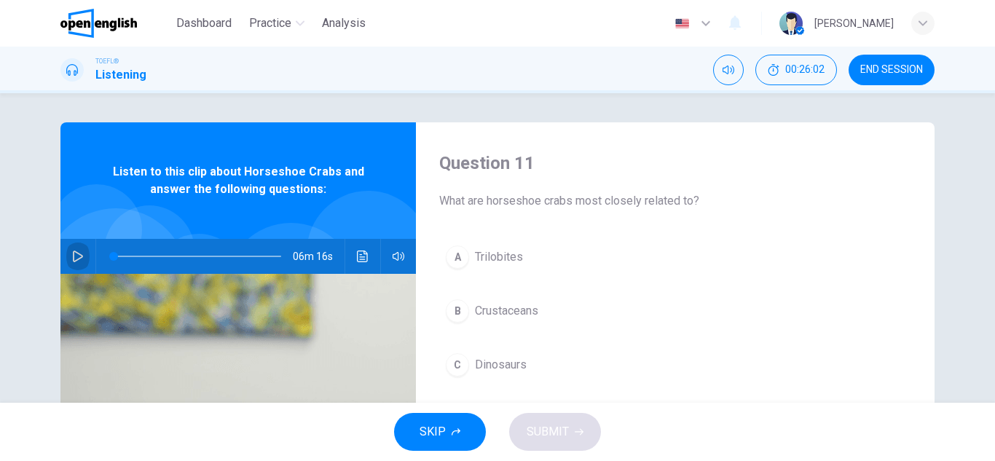
click at [75, 251] on icon "button" at bounding box center [78, 257] width 12 height 12
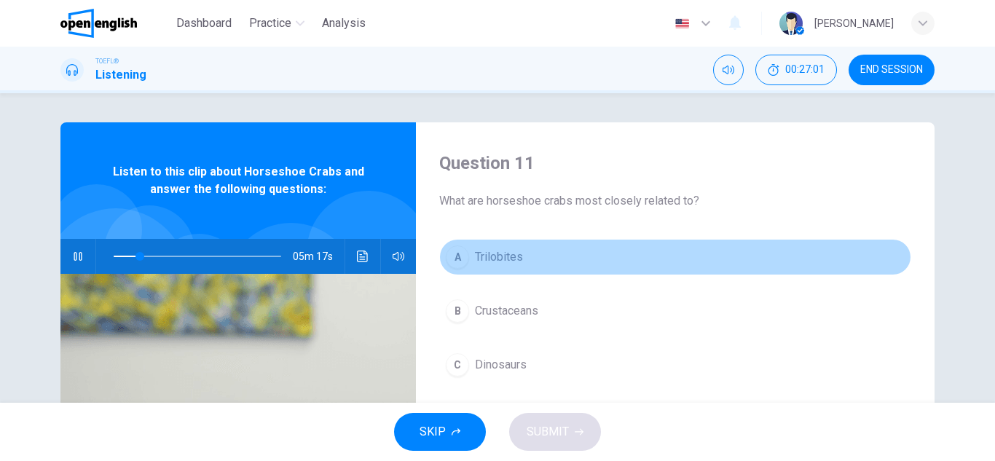
click at [475, 259] on span "Trilobites" at bounding box center [499, 256] width 48 height 17
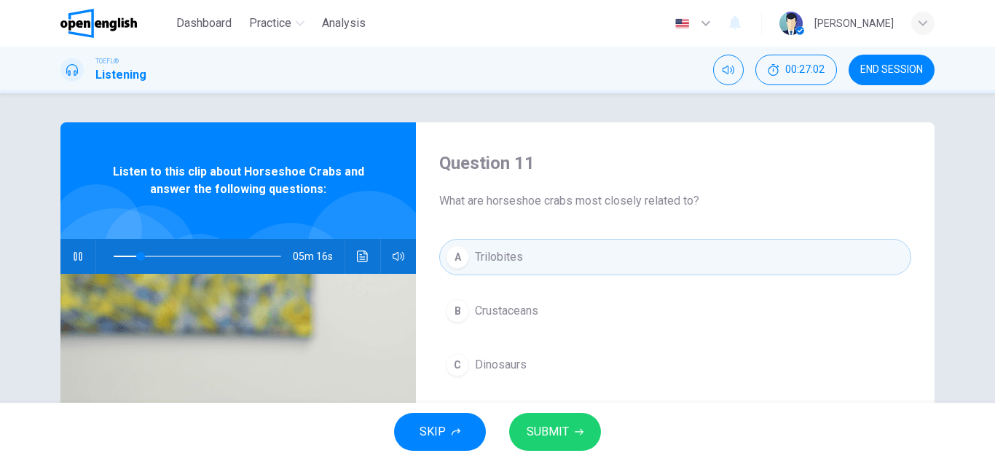
click at [577, 436] on button "SUBMIT" at bounding box center [555, 432] width 92 height 38
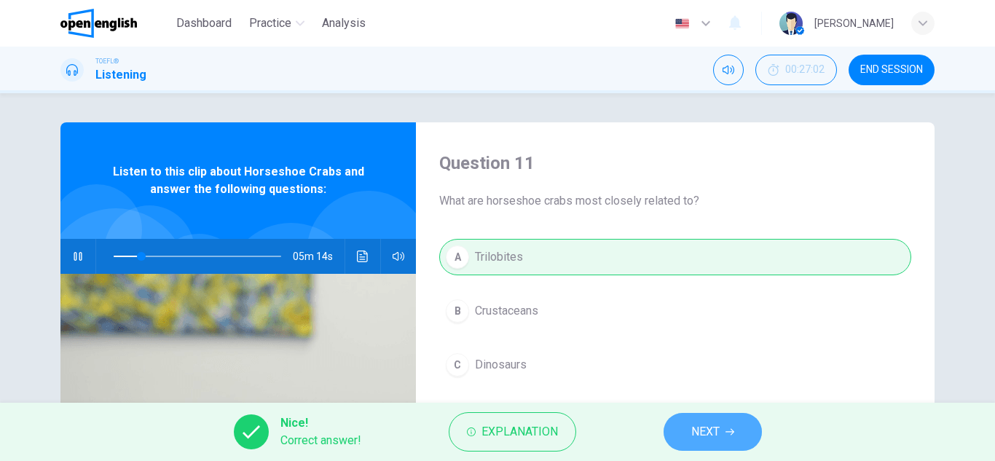
click at [715, 431] on span "NEXT" at bounding box center [705, 432] width 28 height 20
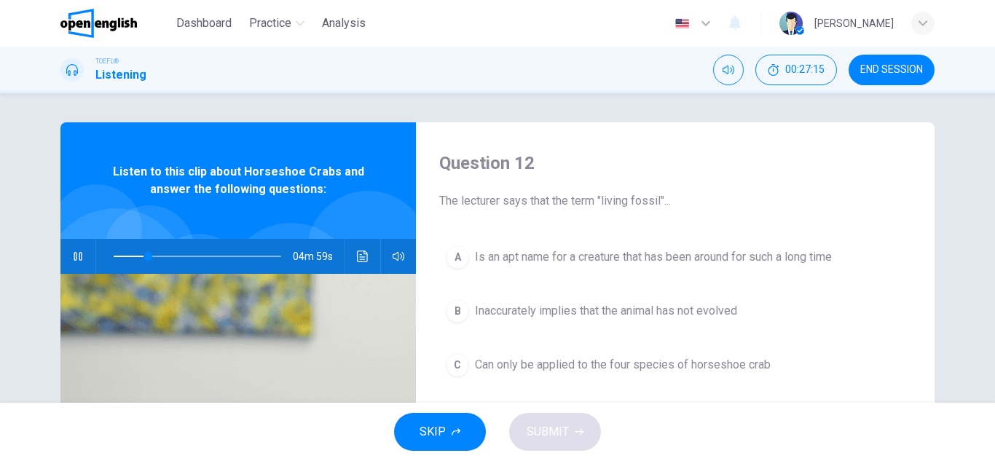
click at [80, 256] on button "button" at bounding box center [77, 256] width 23 height 35
click at [138, 253] on span at bounding box center [140, 256] width 9 height 9
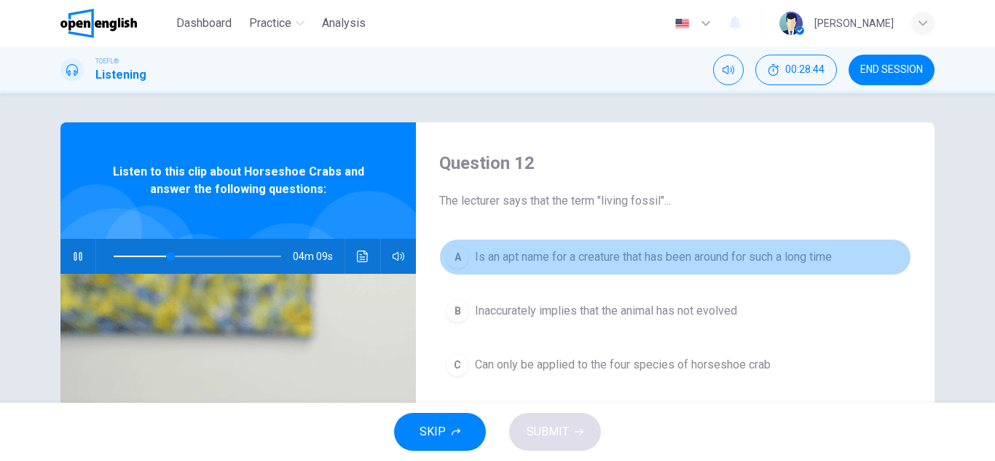
click at [576, 265] on span "Is an apt name for a creature that has been around for such a long time" at bounding box center [653, 256] width 357 height 17
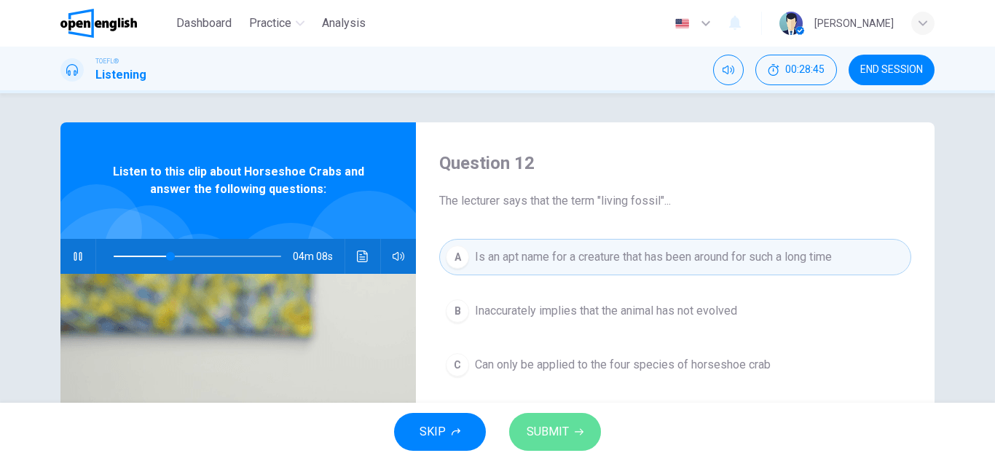
click at [534, 431] on span "SUBMIT" at bounding box center [548, 432] width 42 height 20
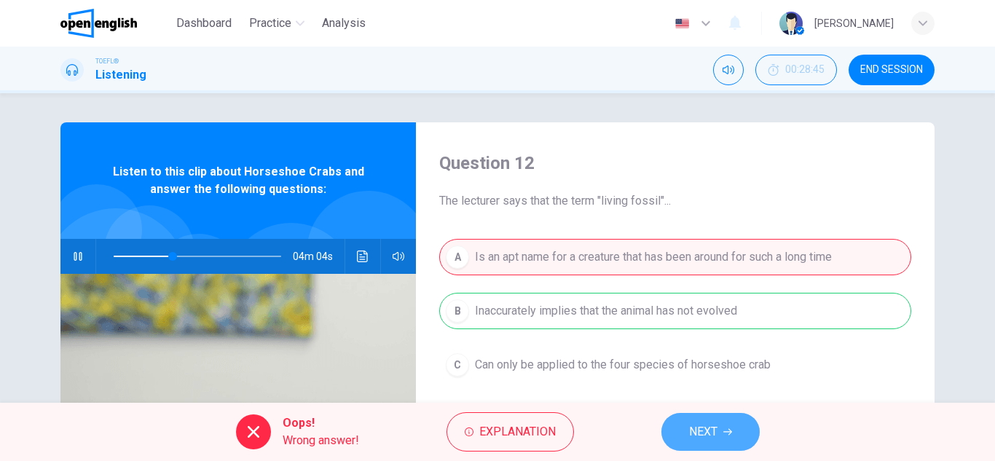
click at [708, 435] on span "NEXT" at bounding box center [703, 432] width 28 height 20
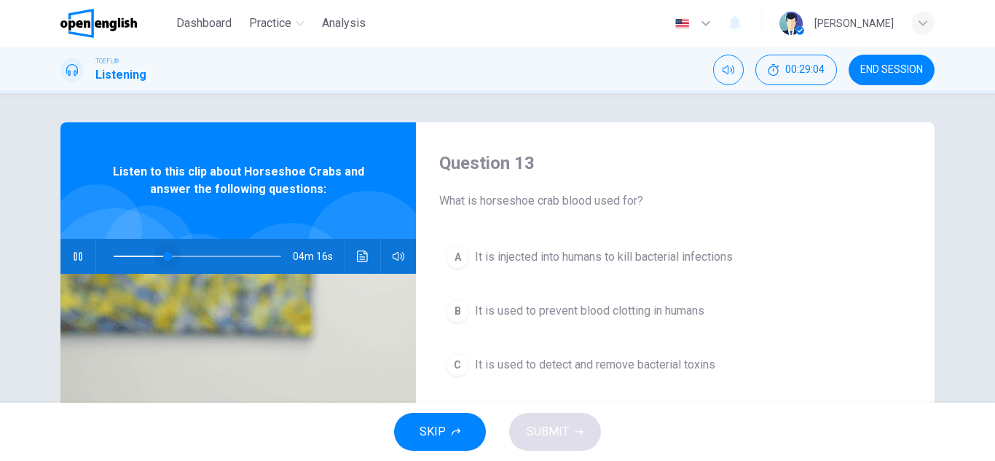
click at [163, 256] on span at bounding box center [167, 256] width 9 height 9
click at [79, 261] on icon "button" at bounding box center [78, 257] width 12 height 12
click at [73, 252] on icon "button" at bounding box center [78, 257] width 10 height 12
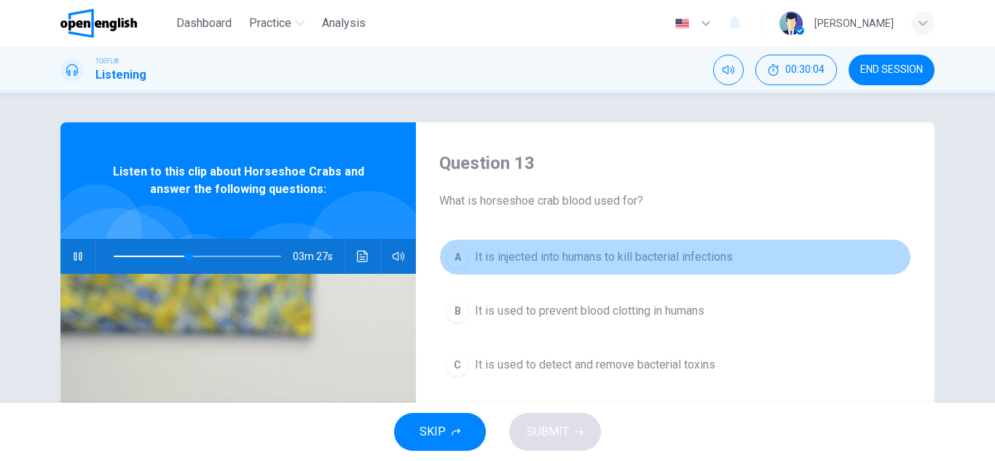
click at [581, 256] on span "It is injected into humans to kill bacterial infections" at bounding box center [604, 256] width 258 height 17
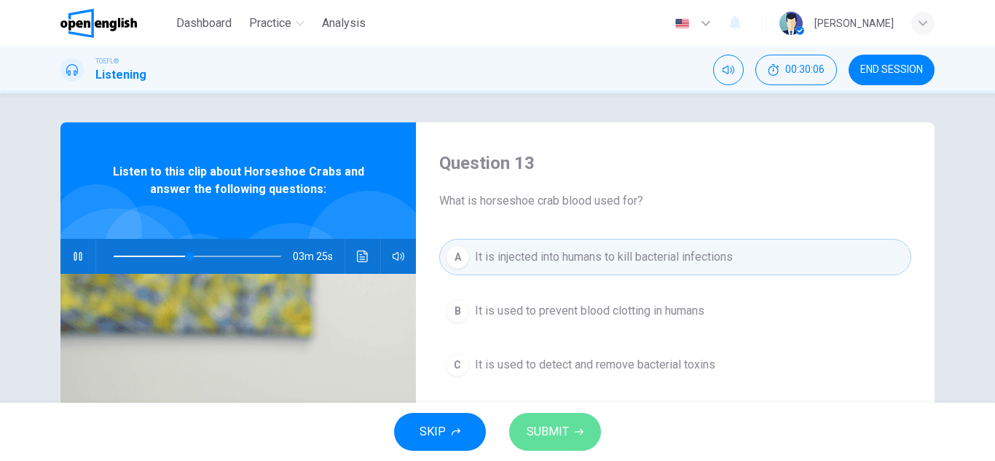
click at [534, 429] on span "SUBMIT" at bounding box center [548, 432] width 42 height 20
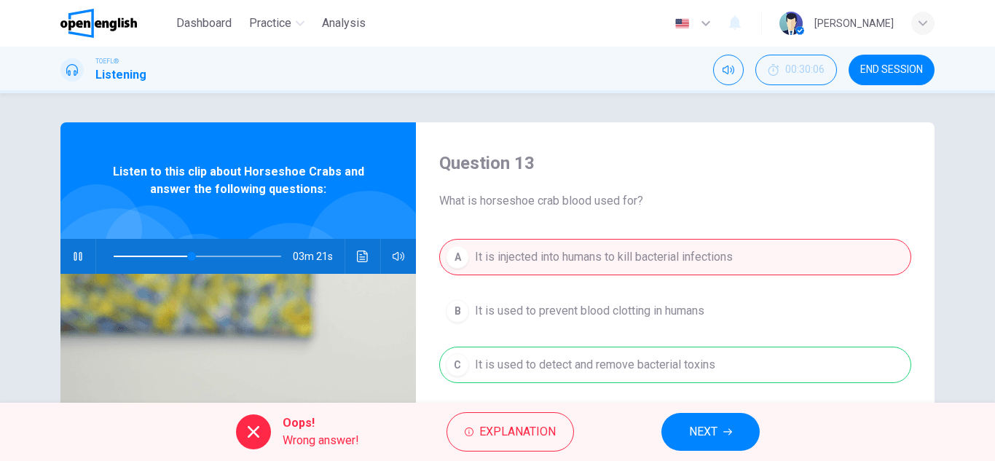
click at [705, 418] on button "NEXT" at bounding box center [711, 432] width 98 height 38
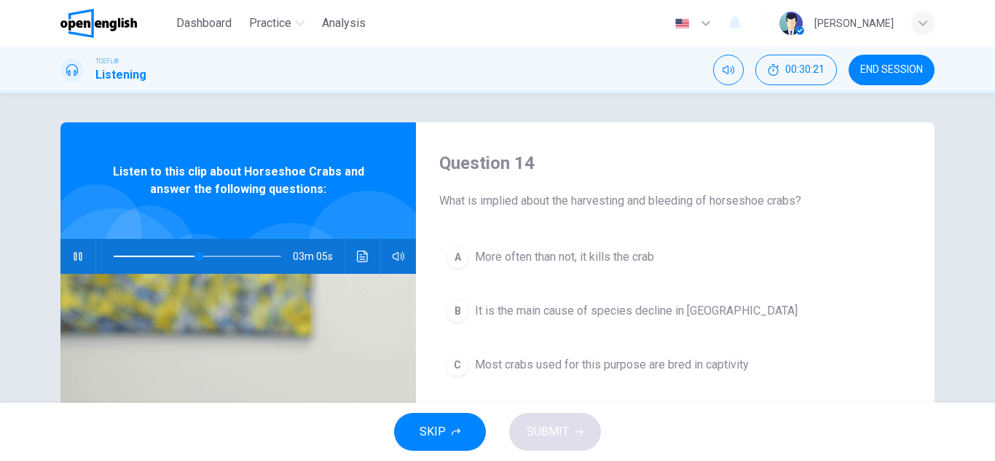
click at [715, 365] on span "Most crabs used for this purpose are bred in captivity" at bounding box center [612, 364] width 274 height 17
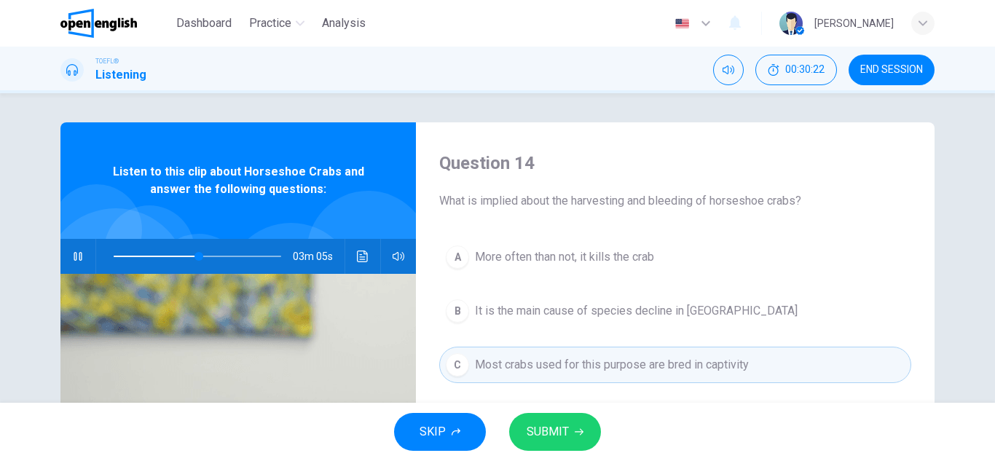
click at [548, 426] on span "SUBMIT" at bounding box center [548, 432] width 42 height 20
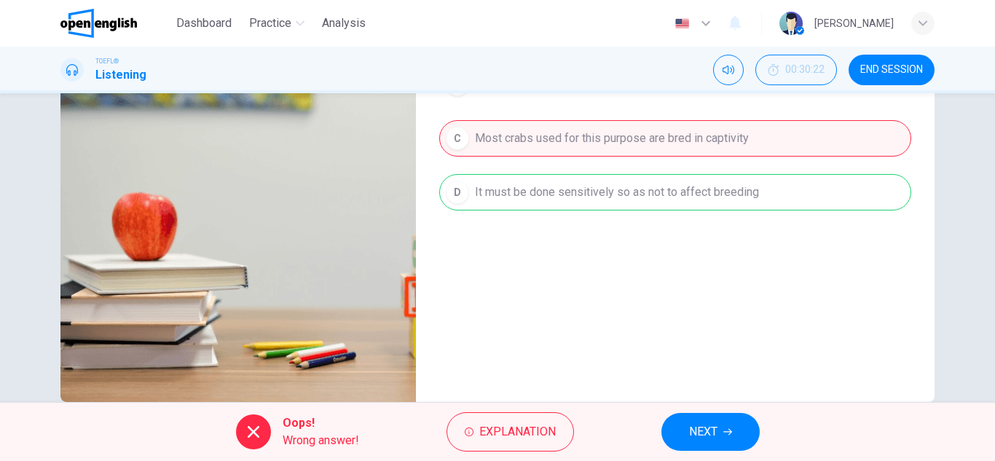
scroll to position [255, 0]
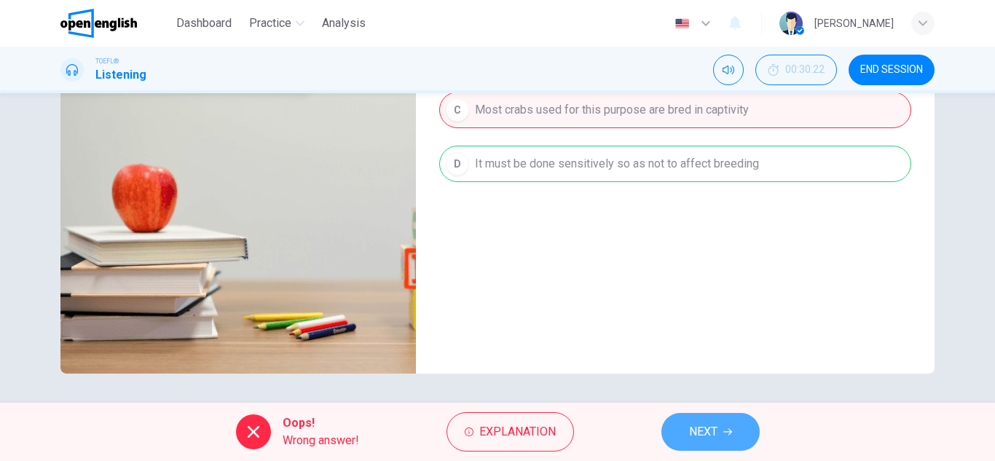
click at [710, 428] on span "NEXT" at bounding box center [703, 432] width 28 height 20
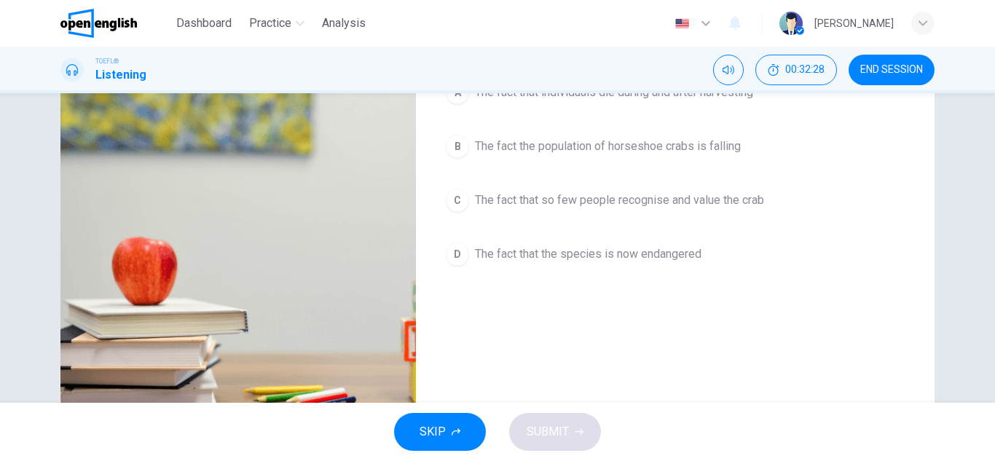
scroll to position [109, 0]
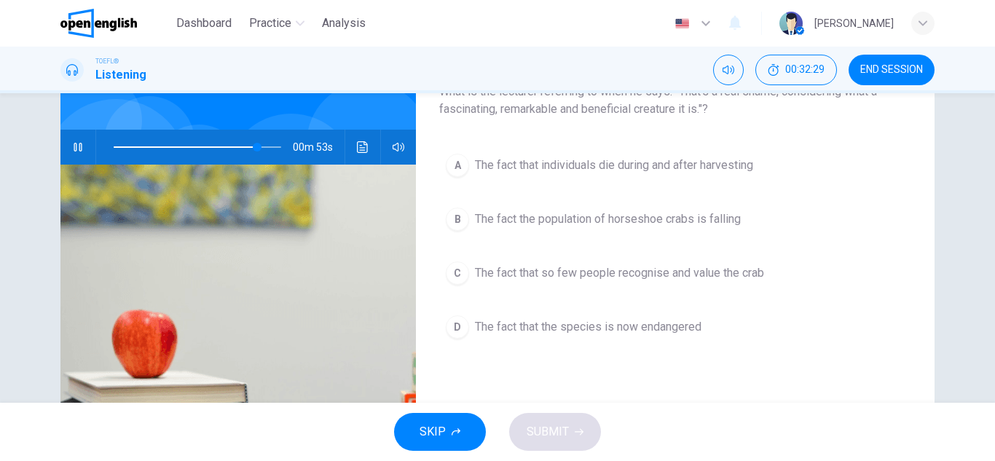
click at [624, 214] on span "The fact the population of horseshoe crabs is falling" at bounding box center [608, 219] width 266 height 17
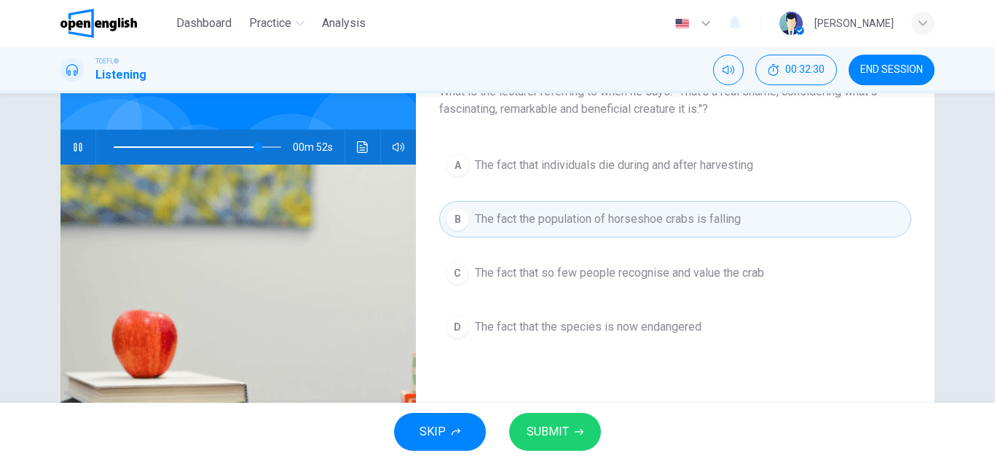
click at [521, 423] on button "SUBMIT" at bounding box center [555, 432] width 92 height 38
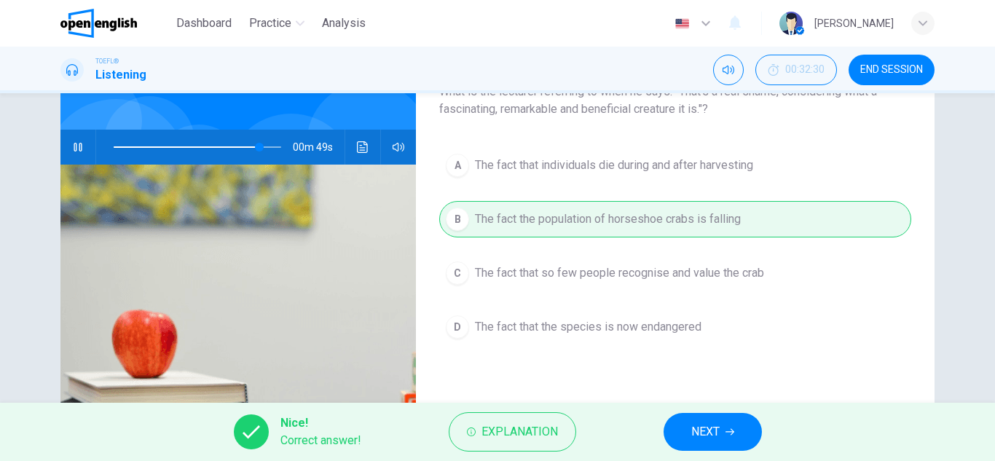
type input "**"
click at [717, 434] on span "NEXT" at bounding box center [705, 432] width 28 height 20
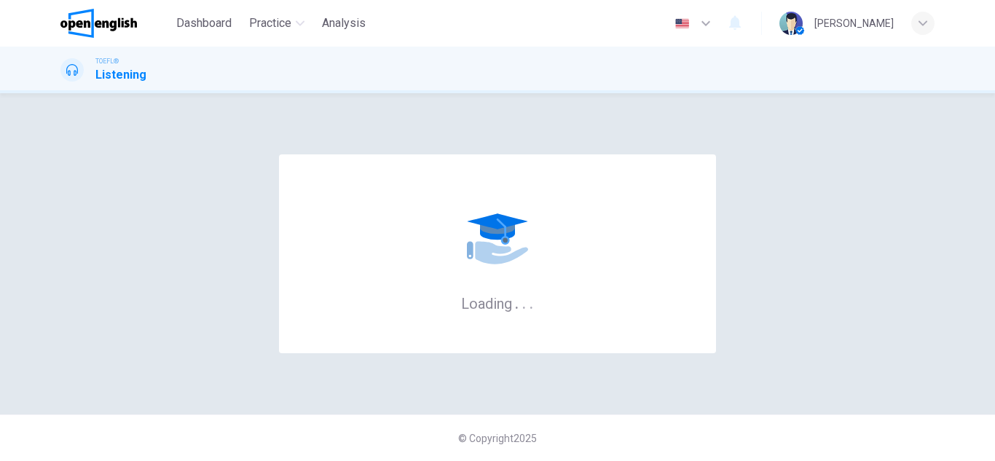
scroll to position [0, 0]
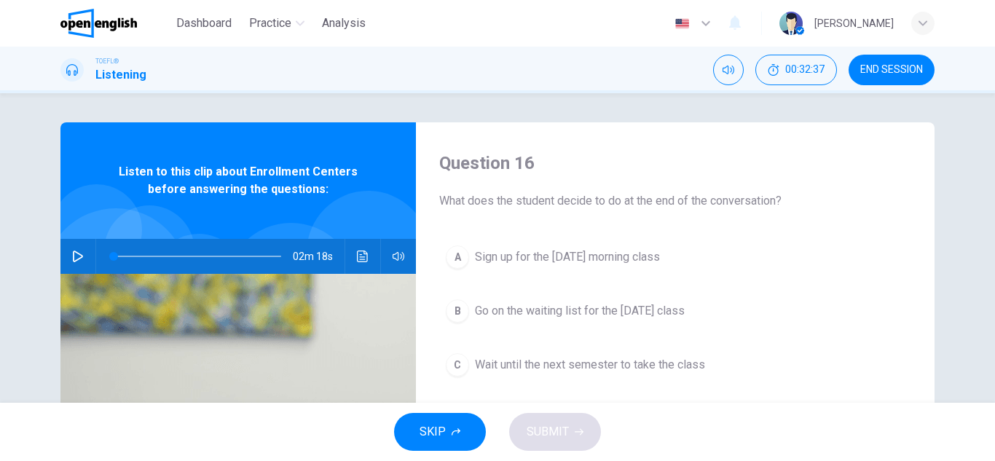
click at [79, 255] on icon "button" at bounding box center [78, 257] width 12 height 12
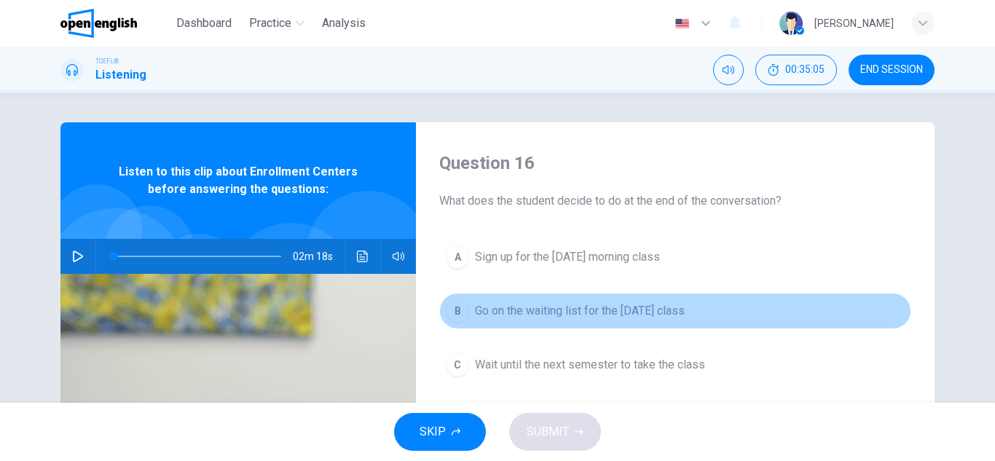
click at [688, 300] on button "B Go on the waiting list for the [DATE] class" at bounding box center [675, 311] width 472 height 36
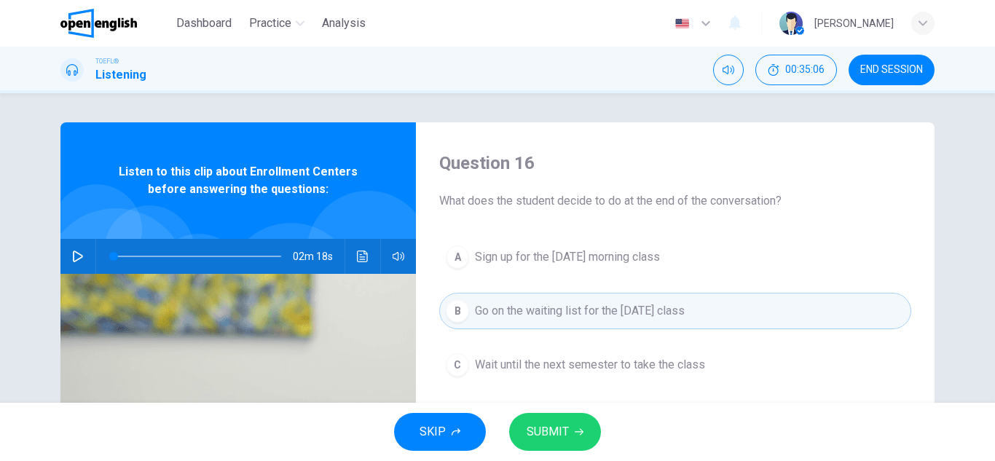
click at [575, 429] on icon "button" at bounding box center [579, 432] width 9 height 9
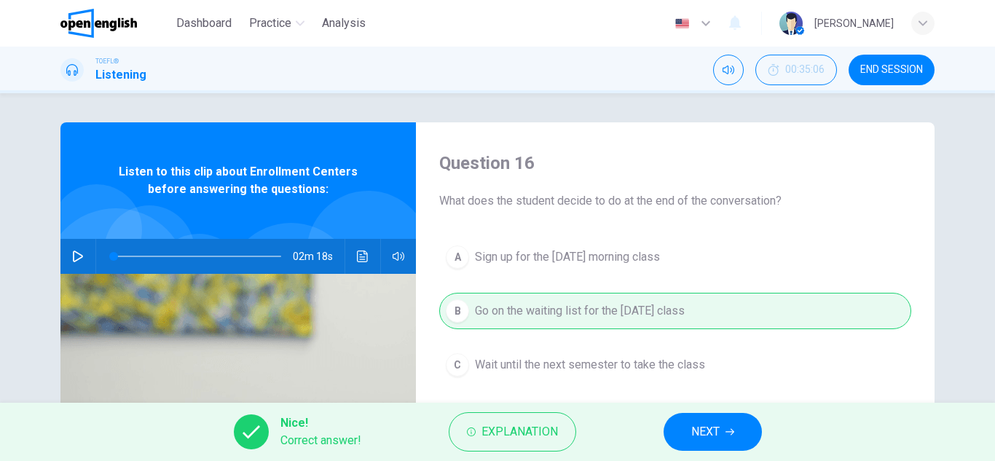
click at [729, 430] on icon "button" at bounding box center [730, 432] width 9 height 9
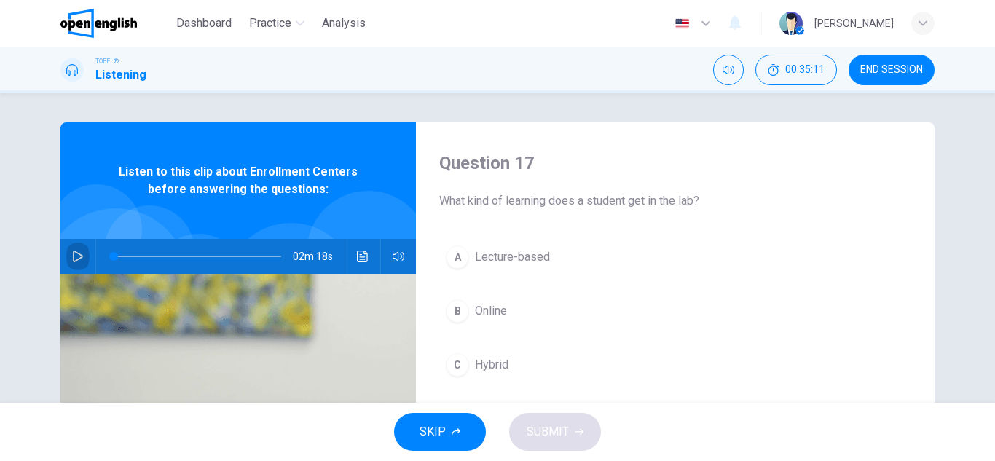
click at [76, 255] on icon "button" at bounding box center [78, 257] width 12 height 12
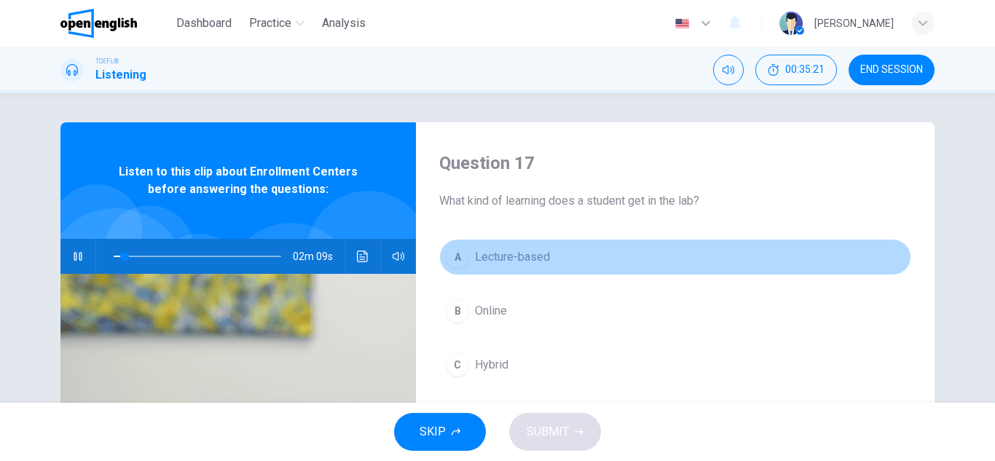
click at [541, 262] on span "Lecture-based" at bounding box center [512, 256] width 75 height 17
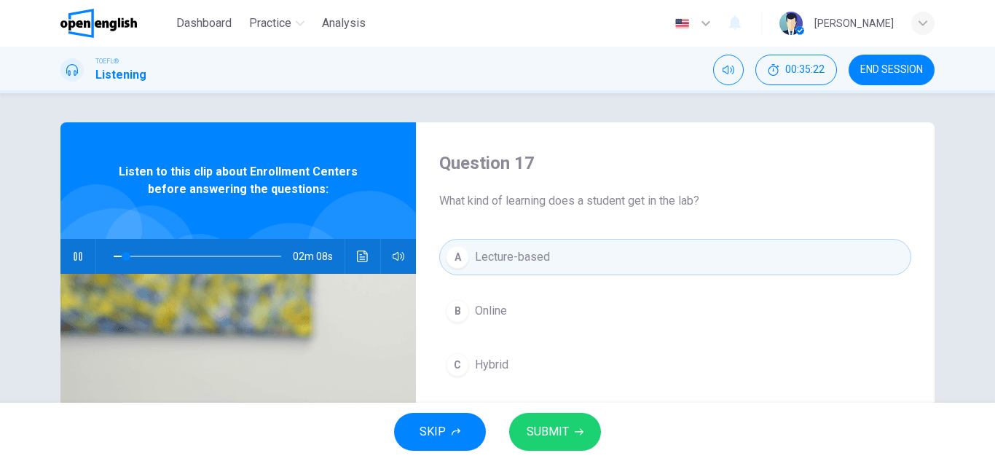
click at [534, 414] on button "SUBMIT" at bounding box center [555, 432] width 92 height 38
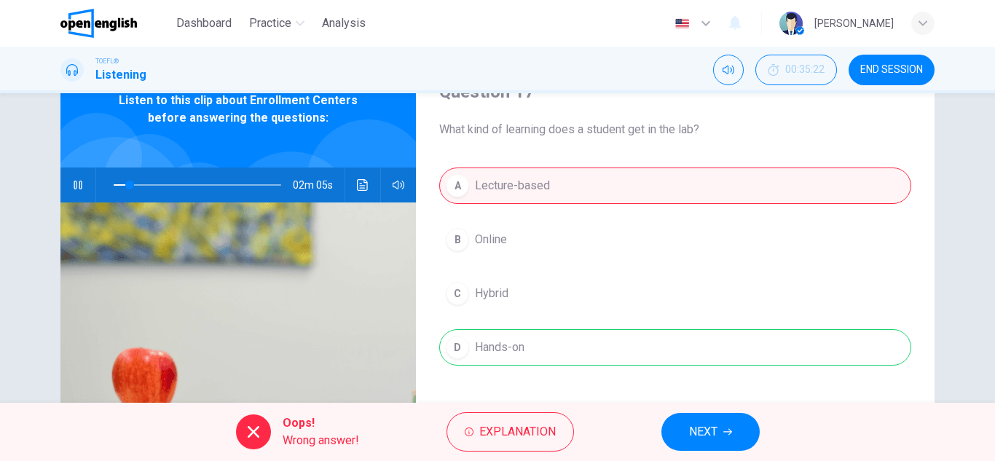
scroll to position [73, 0]
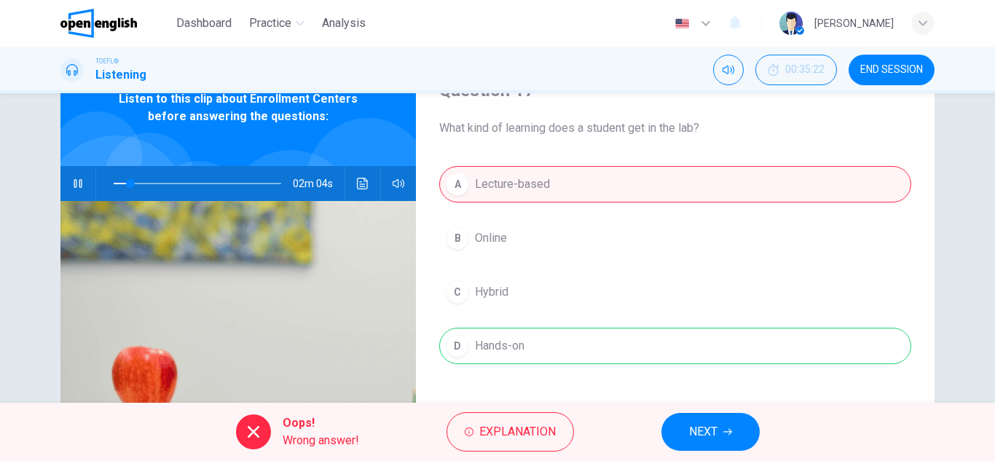
click at [693, 437] on span "NEXT" at bounding box center [703, 432] width 28 height 20
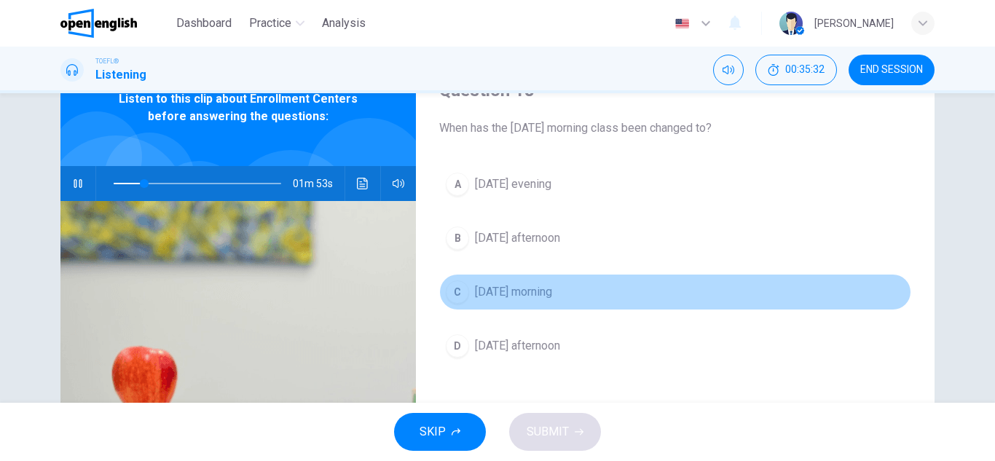
click at [527, 296] on span "[DATE] morning" at bounding box center [513, 291] width 77 height 17
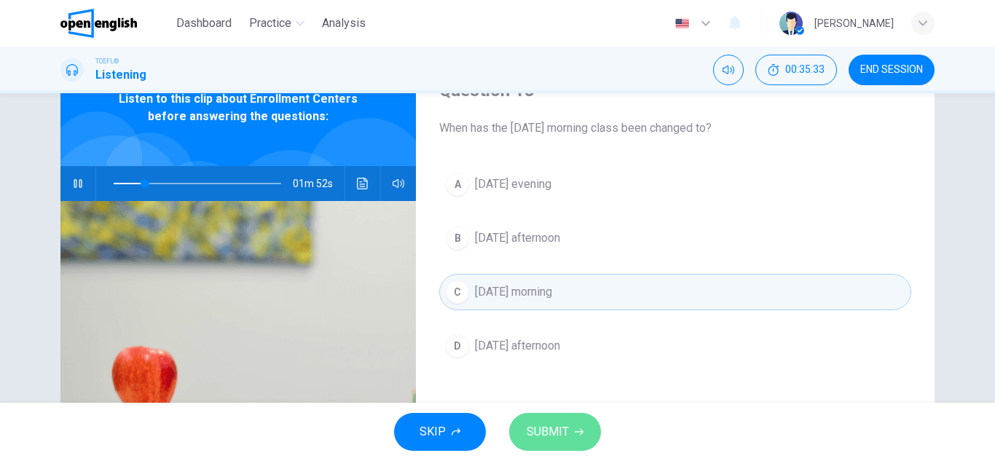
click at [552, 444] on button "SUBMIT" at bounding box center [555, 432] width 92 height 38
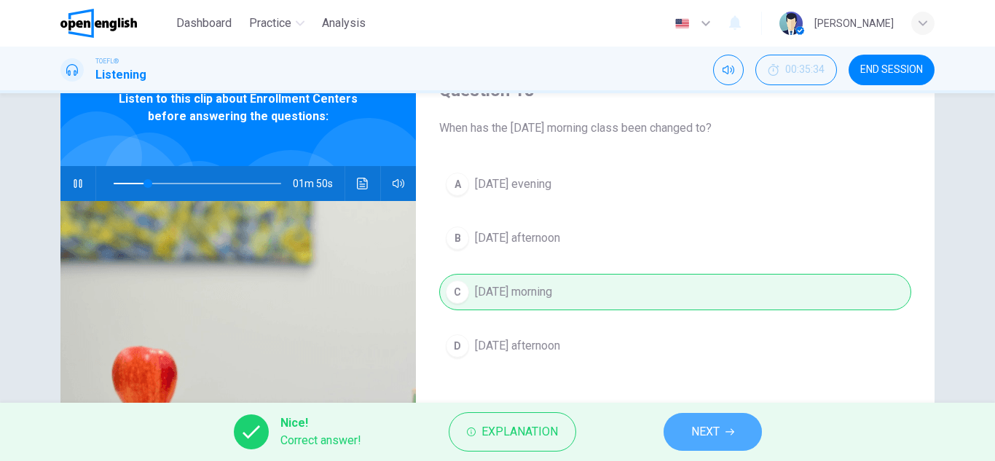
click at [732, 436] on button "NEXT" at bounding box center [713, 432] width 98 height 38
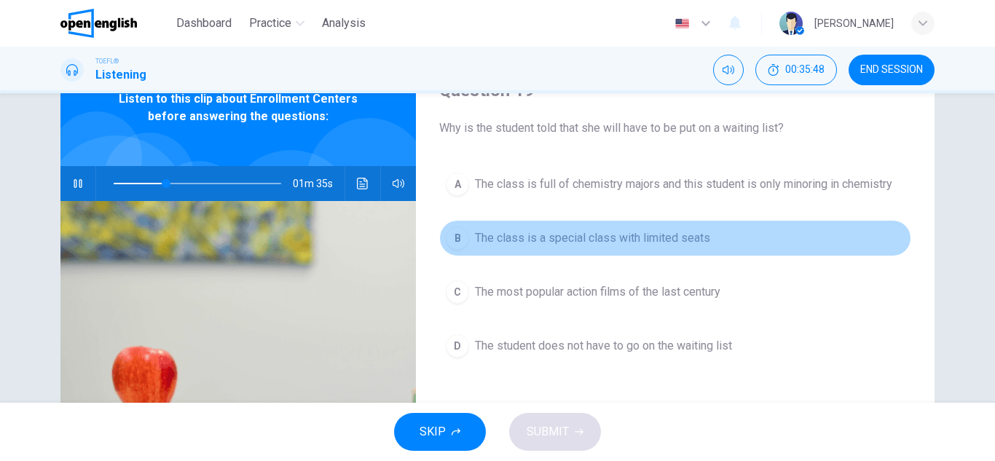
click at [683, 234] on span "The class is a special class with limited seats" at bounding box center [592, 238] width 235 height 17
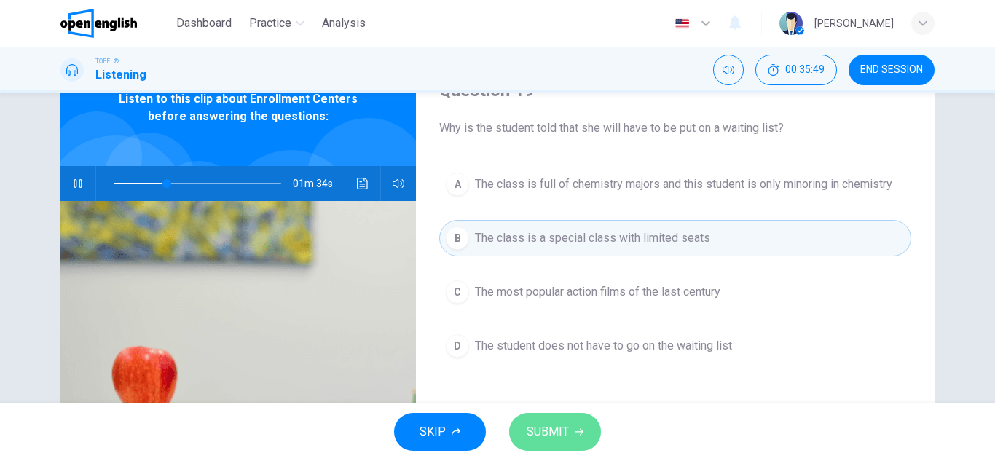
click at [558, 426] on span "SUBMIT" at bounding box center [548, 432] width 42 height 20
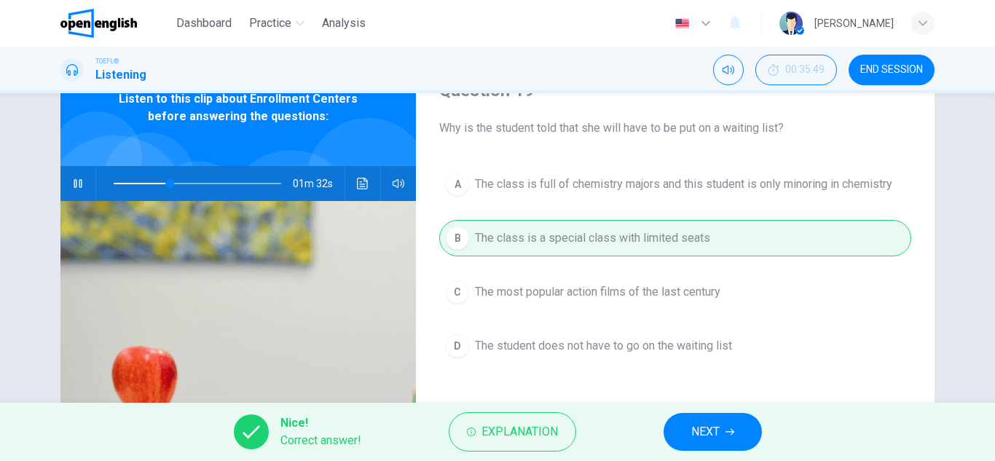
click at [698, 426] on span "NEXT" at bounding box center [705, 432] width 28 height 20
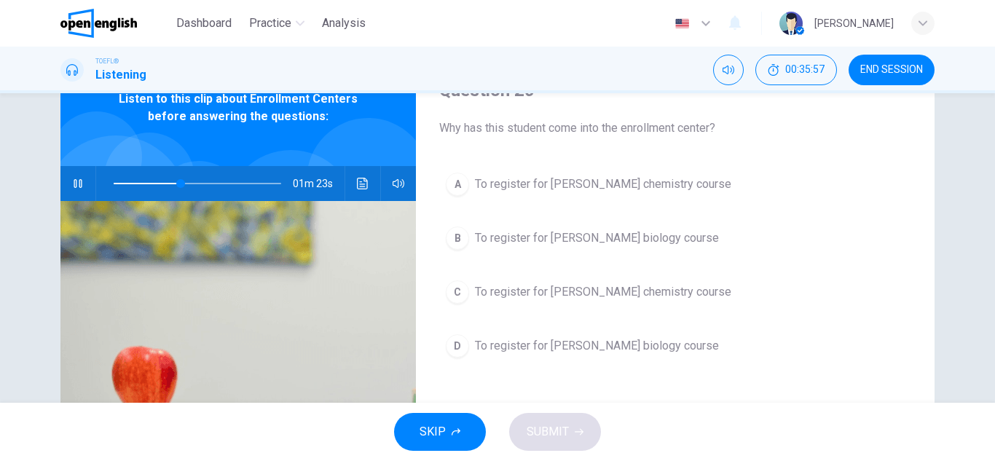
click at [74, 176] on button "button" at bounding box center [77, 183] width 23 height 35
click at [72, 182] on icon "button" at bounding box center [78, 184] width 12 height 12
click at [114, 184] on span at bounding box center [198, 183] width 168 height 20
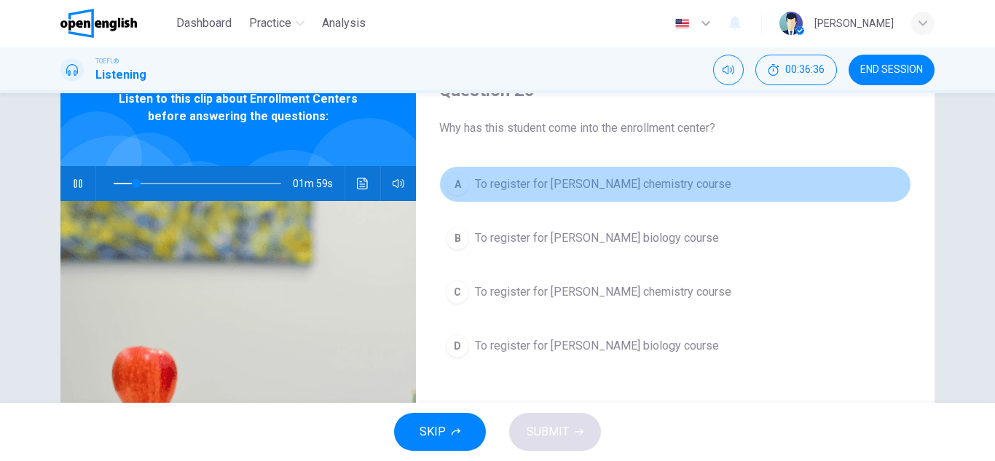
click at [631, 181] on span "To register for [PERSON_NAME] chemistry course" at bounding box center [603, 184] width 256 height 17
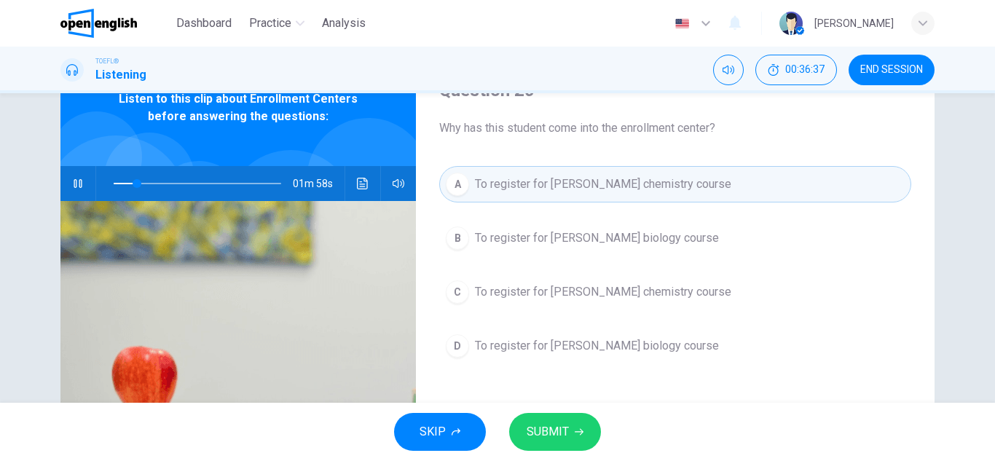
click at [586, 428] on button "SUBMIT" at bounding box center [555, 432] width 92 height 38
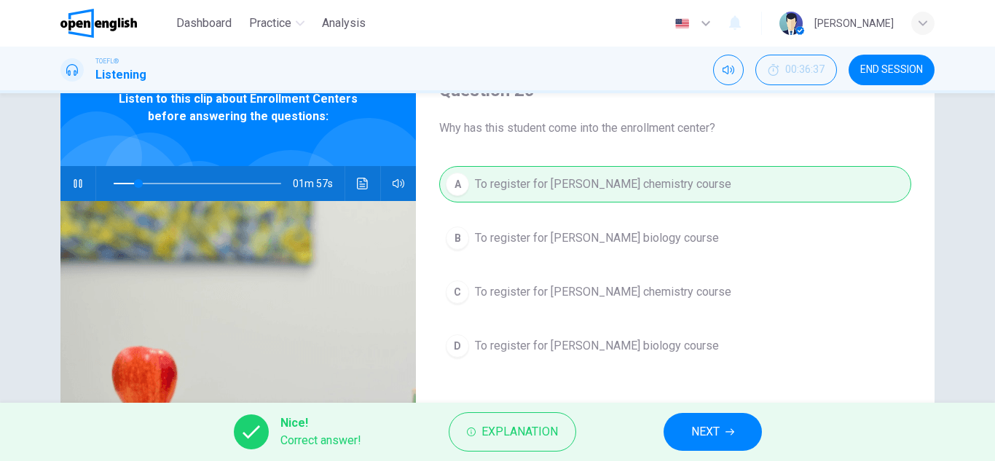
type input "**"
click at [689, 441] on button "NEXT" at bounding box center [713, 432] width 98 height 38
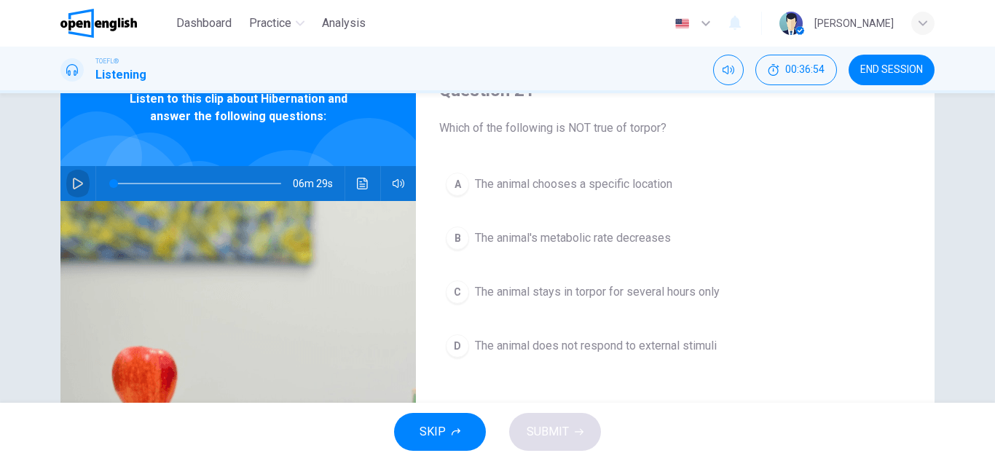
click at [73, 188] on icon "button" at bounding box center [78, 184] width 10 height 12
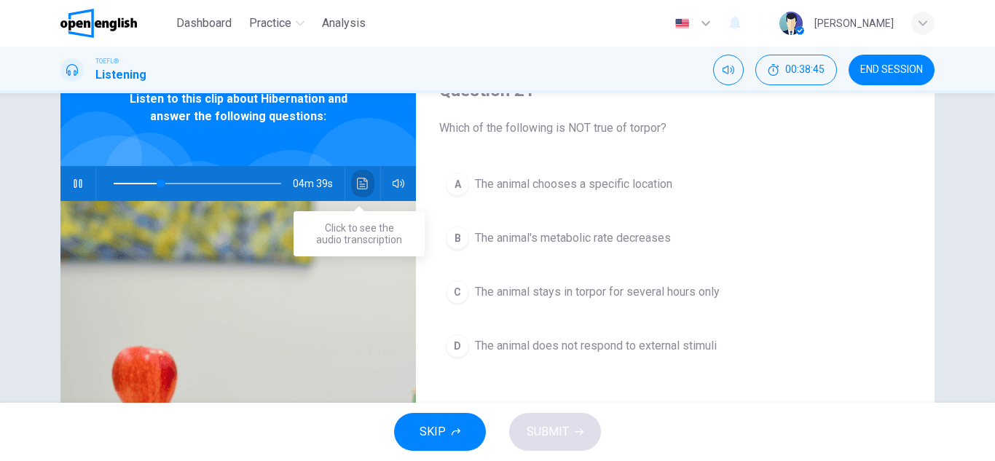
click at [360, 187] on icon "Click to see the audio transcription" at bounding box center [363, 184] width 12 height 12
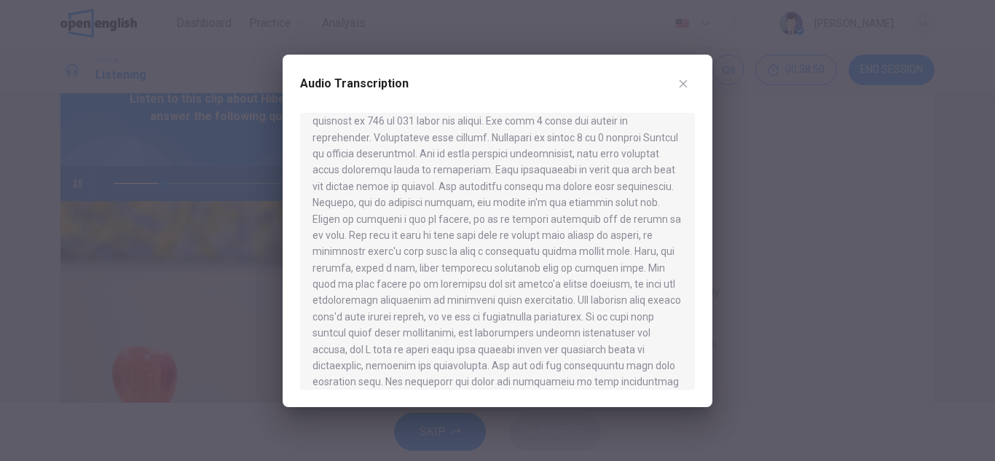
scroll to position [906, 0]
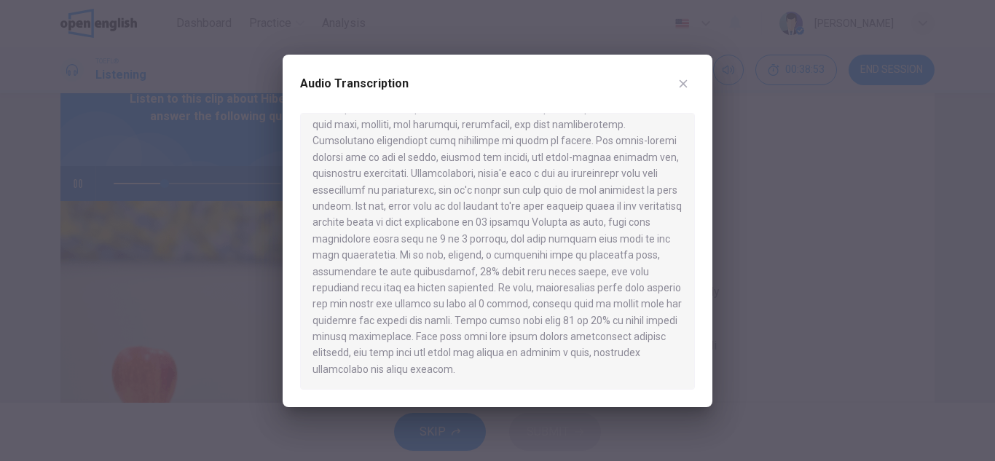
click at [876, 267] on div at bounding box center [497, 230] width 995 height 461
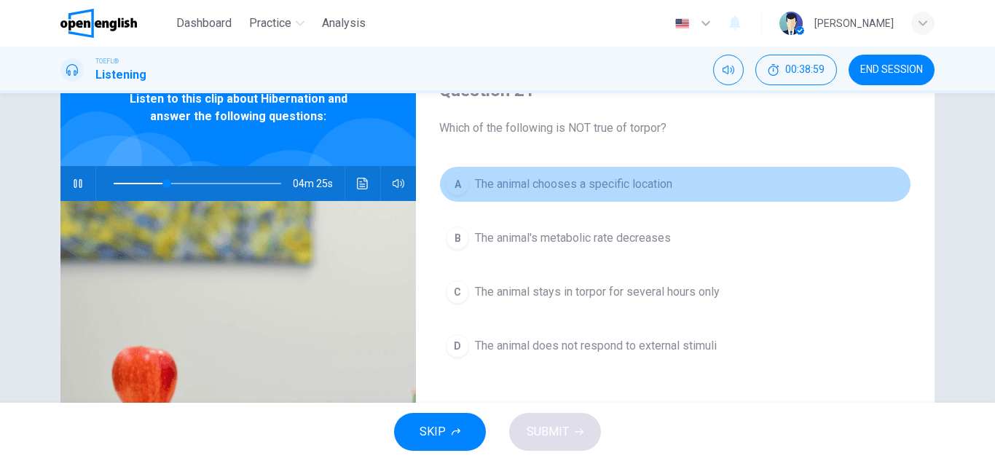
click at [652, 191] on span "The animal chooses a specific location" at bounding box center [573, 184] width 197 height 17
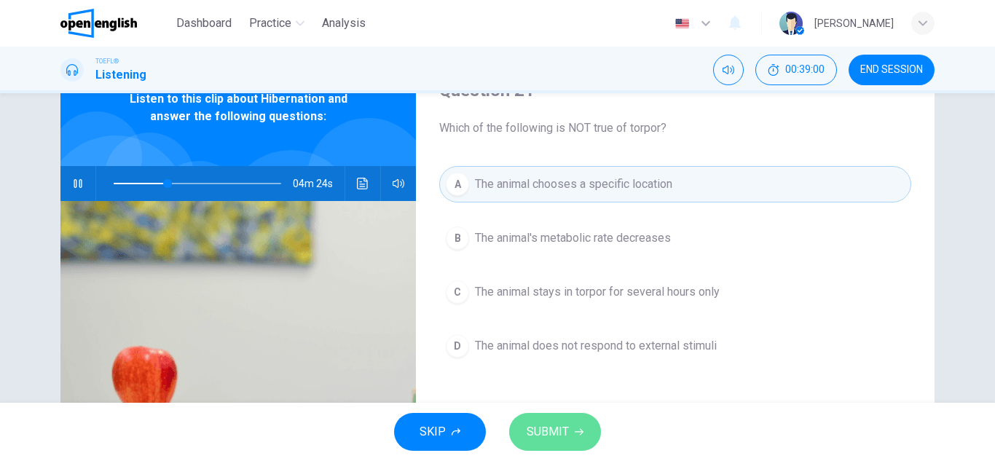
click at [550, 423] on span "SUBMIT" at bounding box center [548, 432] width 42 height 20
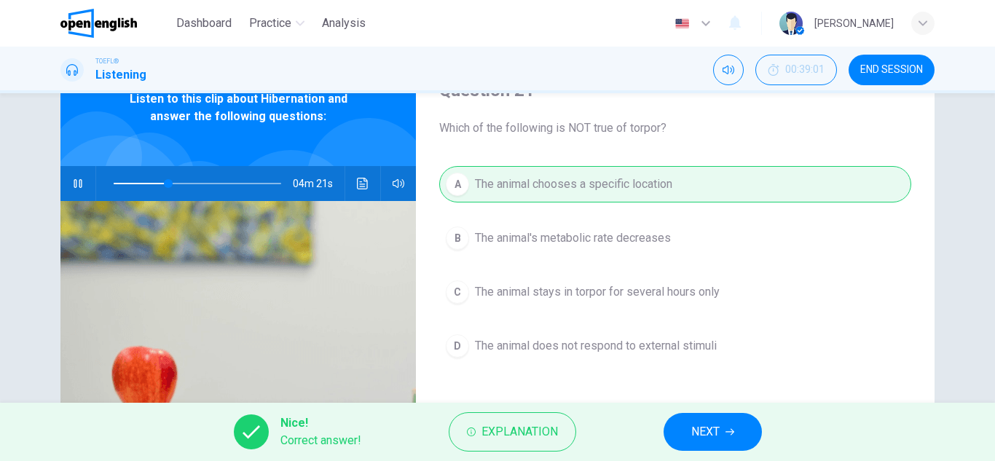
click at [741, 424] on button "NEXT" at bounding box center [713, 432] width 98 height 38
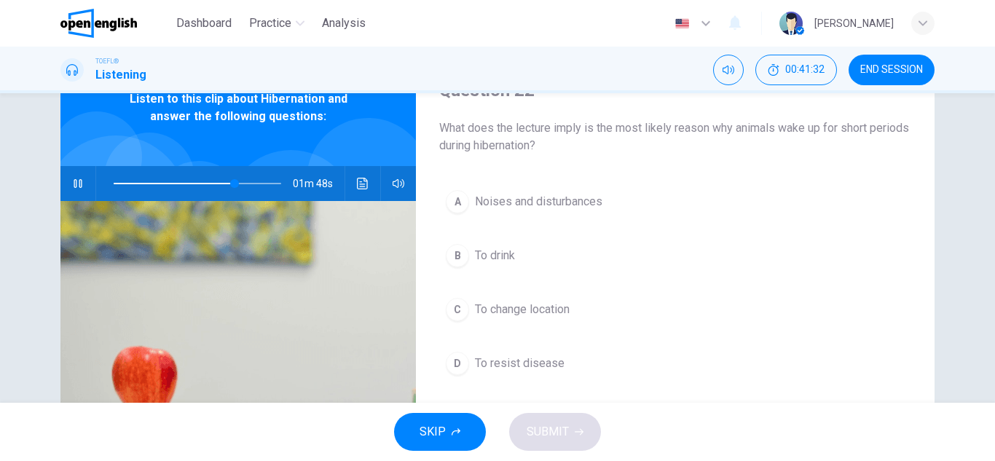
click at [509, 313] on span "To change location" at bounding box center [522, 309] width 95 height 17
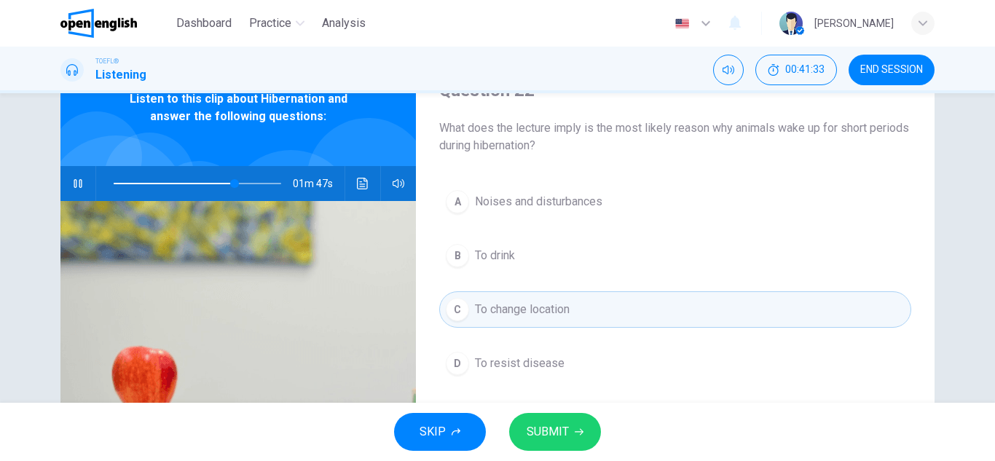
click at [538, 443] on button "SUBMIT" at bounding box center [555, 432] width 92 height 38
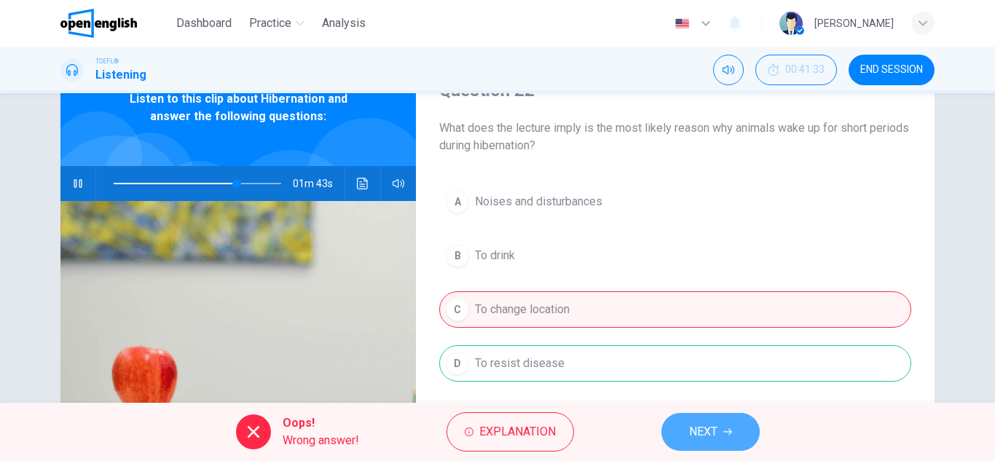
click at [713, 428] on span "NEXT" at bounding box center [703, 432] width 28 height 20
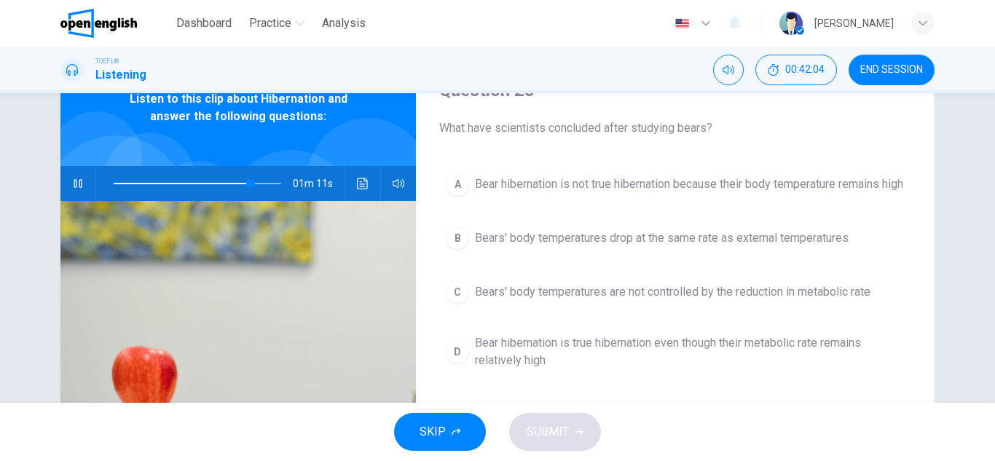
click at [746, 369] on span "Bear hibernation is true hibernation even though their metabolic rate remains r…" at bounding box center [690, 351] width 430 height 35
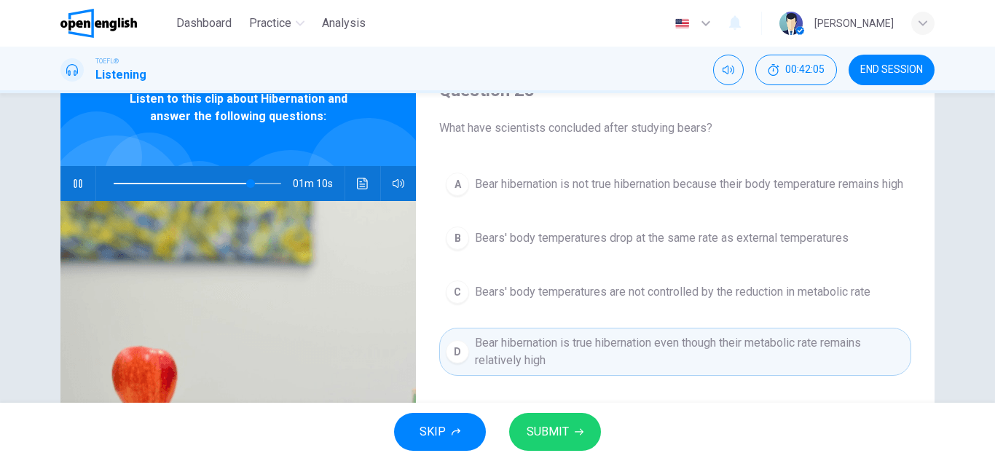
click at [561, 434] on span "SUBMIT" at bounding box center [548, 432] width 42 height 20
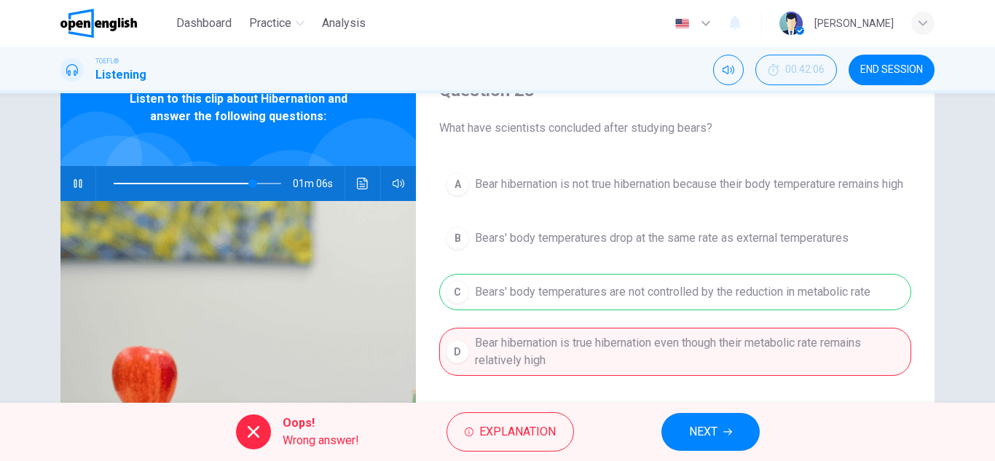
click at [719, 439] on button "NEXT" at bounding box center [711, 432] width 98 height 38
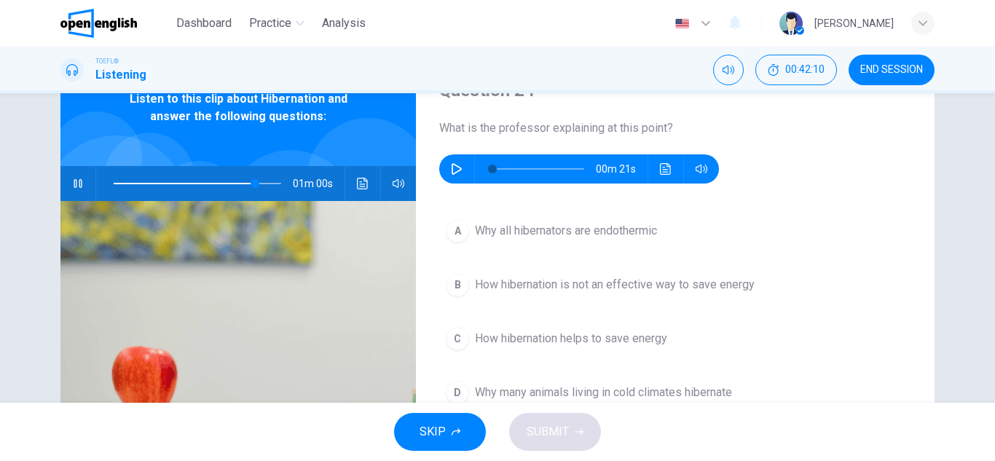
type input "**"
click at [445, 178] on button "button" at bounding box center [456, 168] width 23 height 29
type input "*"
type input "**"
type input "*"
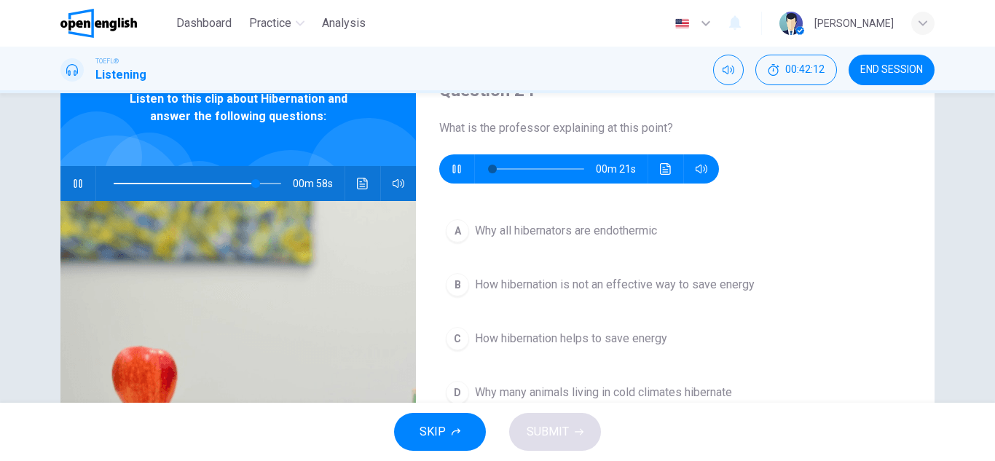
type input "**"
type input "*"
type input "**"
click at [72, 182] on icon "button" at bounding box center [78, 184] width 12 height 12
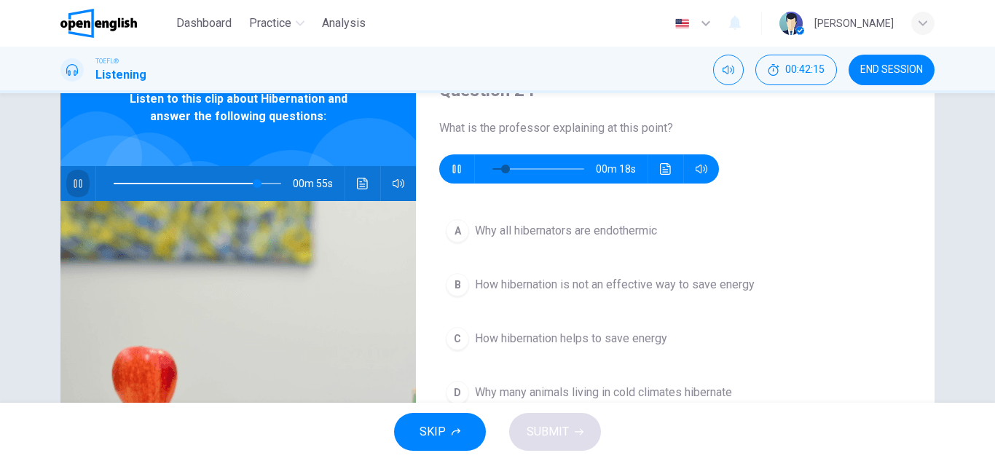
type input "**"
drag, startPoint x: 512, startPoint y: 166, endPoint x: 445, endPoint y: 154, distance: 68.2
click at [445, 154] on div "Question 24 What is the professor explaining at this point? 00m 21s" at bounding box center [675, 131] width 472 height 105
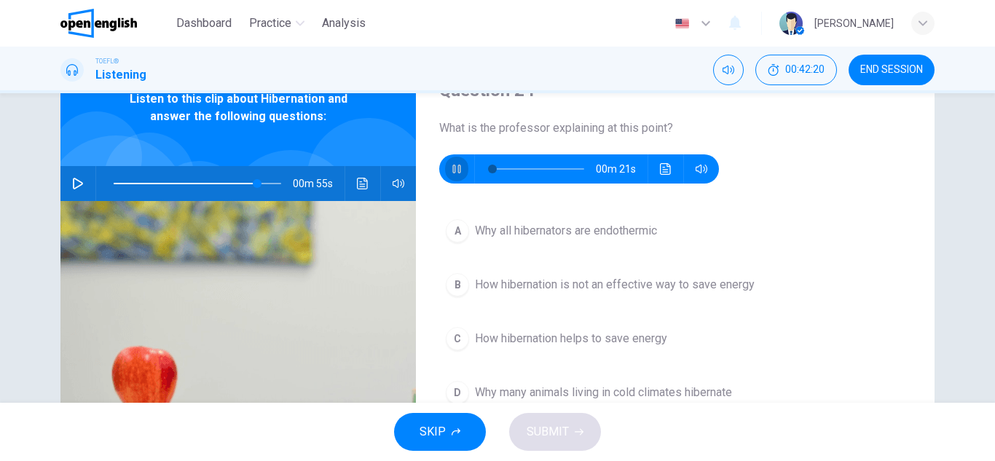
click at [455, 176] on button "button" at bounding box center [456, 168] width 23 height 29
click at [451, 174] on icon "button" at bounding box center [457, 169] width 12 height 12
type input "*"
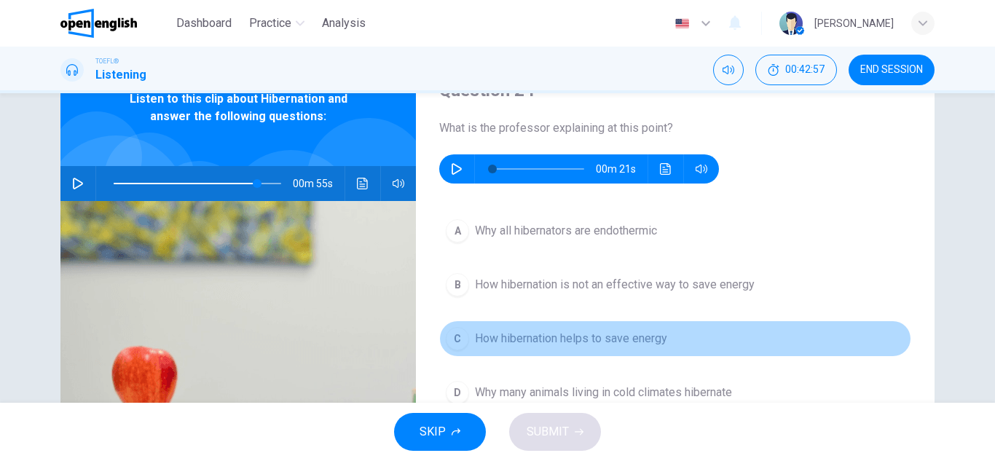
click at [546, 345] on span "How hibernation helps to save energy" at bounding box center [571, 338] width 192 height 17
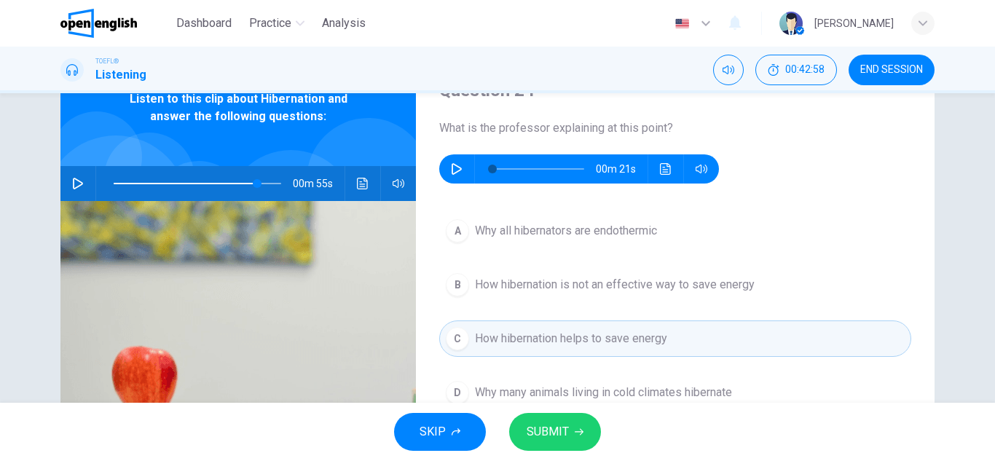
click at [553, 438] on span "SUBMIT" at bounding box center [548, 432] width 42 height 20
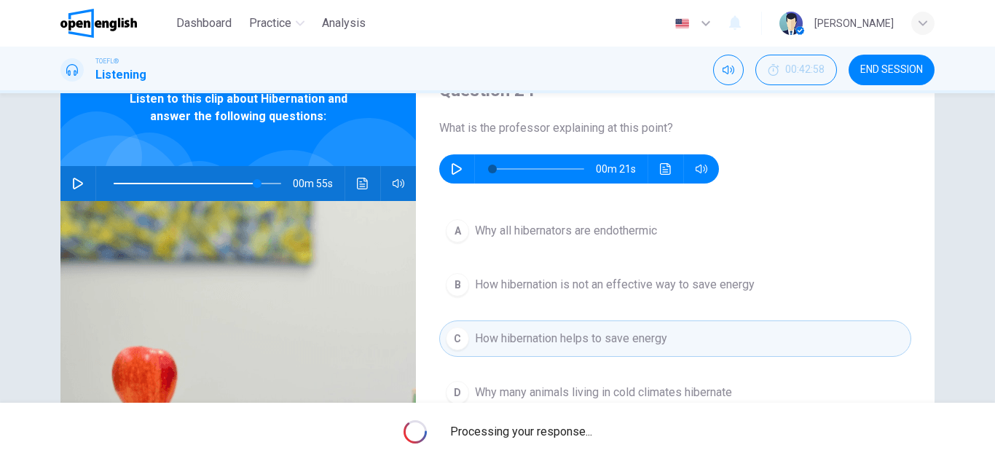
type input "**"
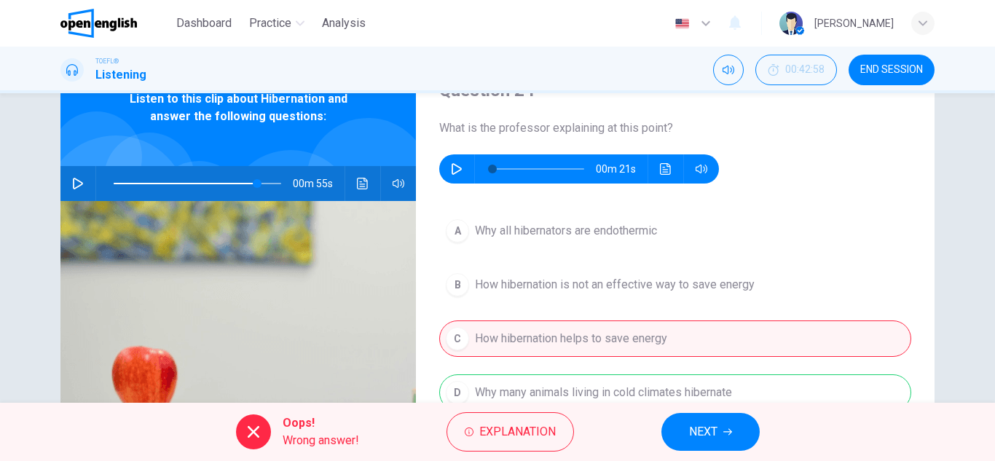
click at [718, 431] on button "NEXT" at bounding box center [711, 432] width 98 height 38
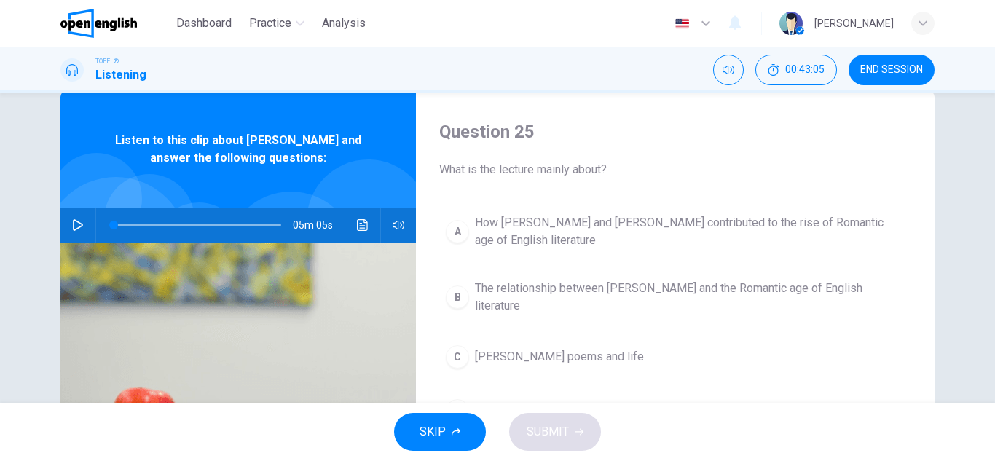
scroll to position [0, 0]
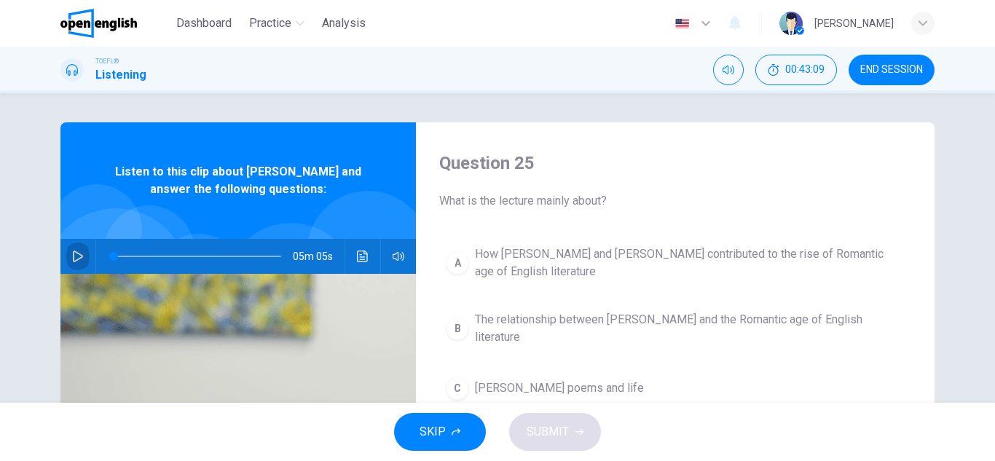
click at [76, 253] on icon "button" at bounding box center [78, 257] width 12 height 12
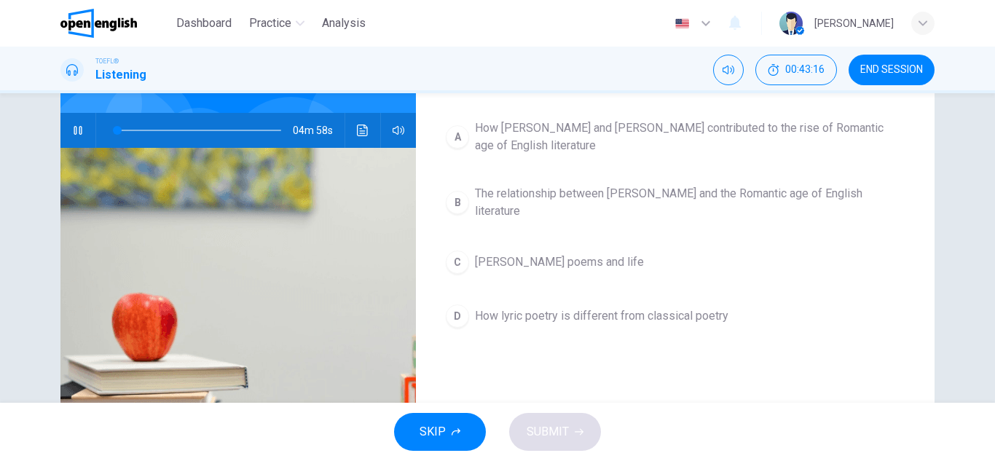
scroll to position [146, 0]
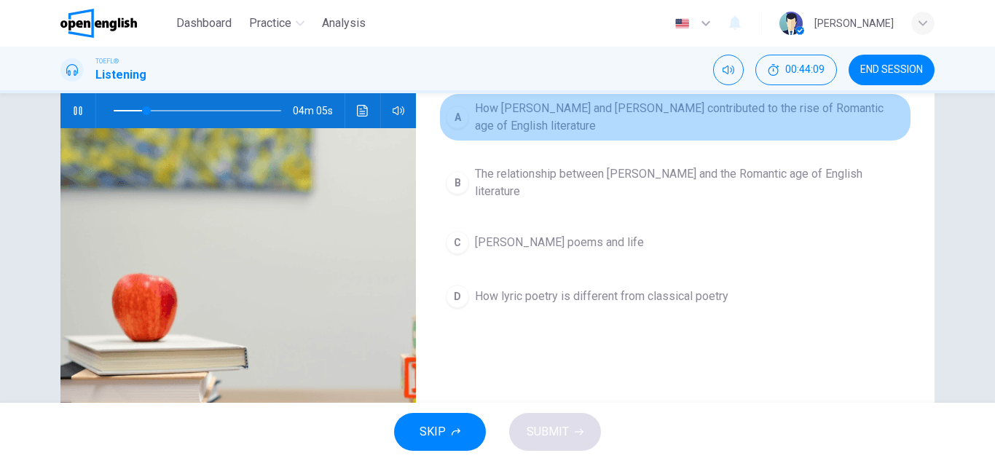
click at [540, 104] on span "How [PERSON_NAME] and [PERSON_NAME] contributed to the rise of Romantic age of …" at bounding box center [690, 117] width 430 height 35
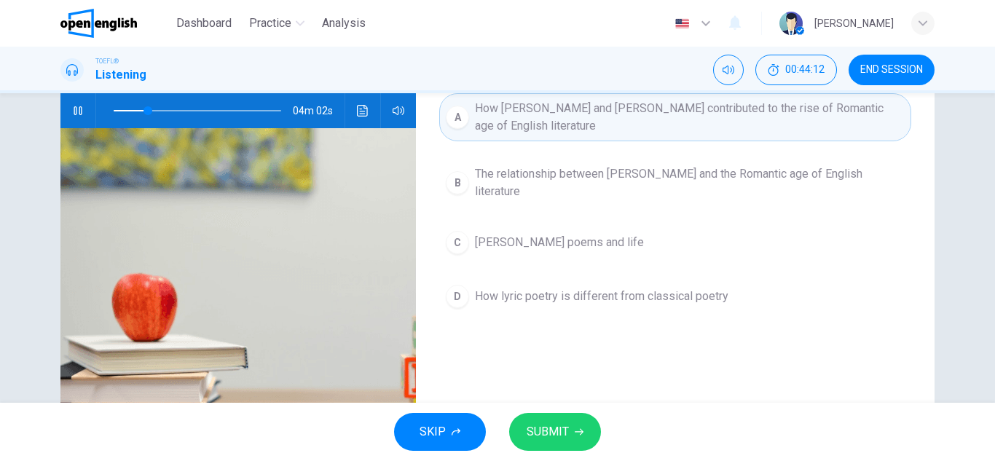
click at [546, 412] on div "SKIP SUBMIT" at bounding box center [497, 432] width 995 height 58
click at [547, 442] on span "SUBMIT" at bounding box center [548, 432] width 42 height 20
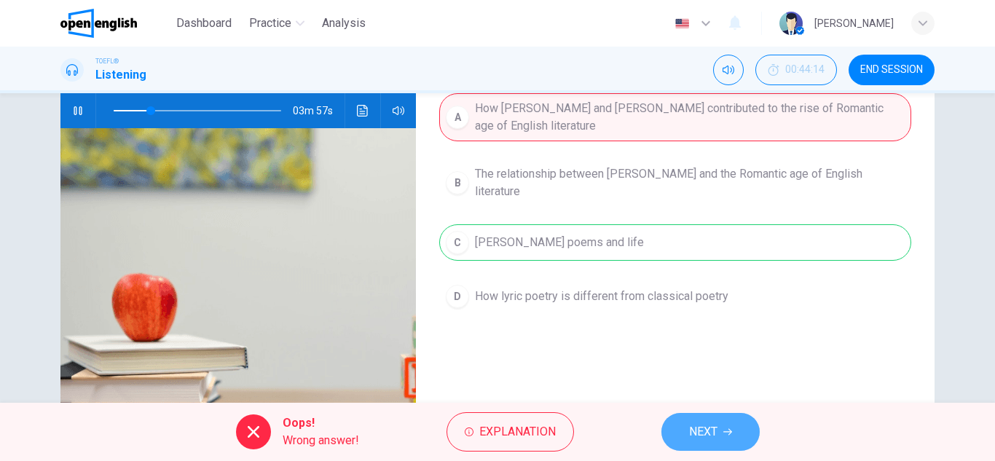
click at [740, 428] on button "NEXT" at bounding box center [711, 432] width 98 height 38
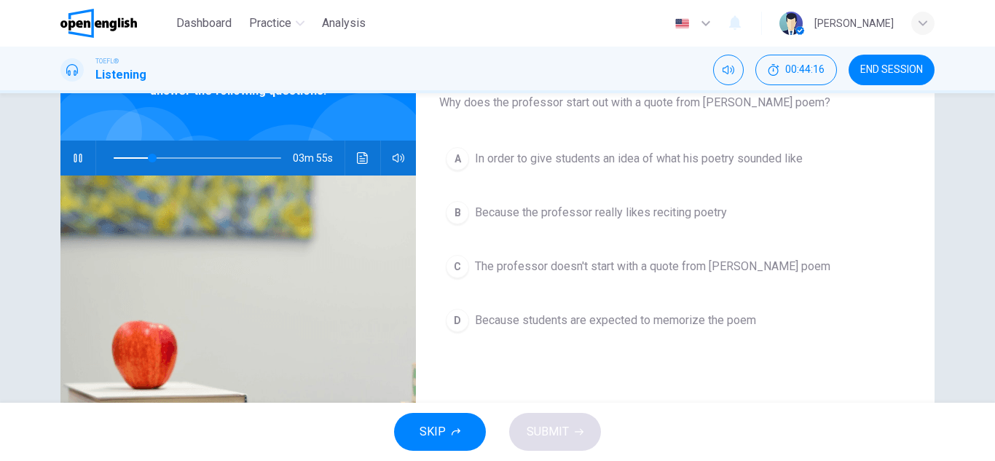
scroll to position [73, 0]
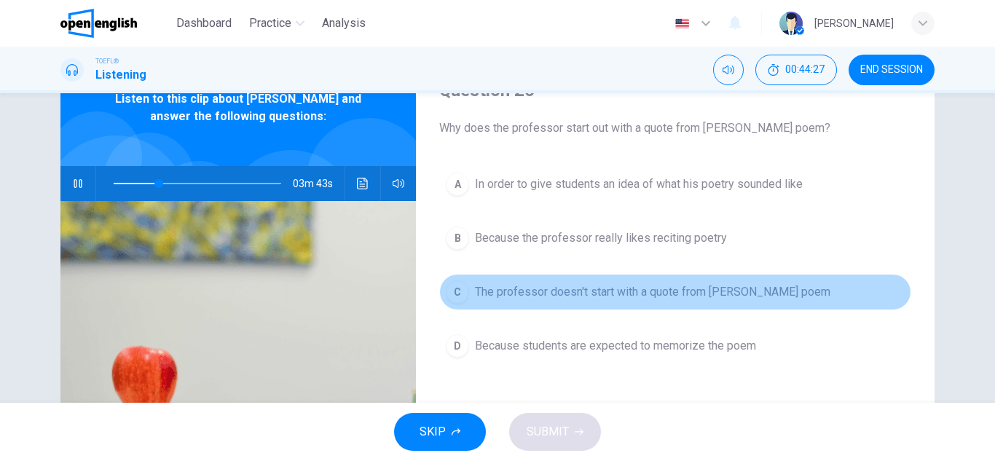
click at [731, 295] on span "The professor doesn't start with a quote from [PERSON_NAME] poem" at bounding box center [653, 291] width 356 height 17
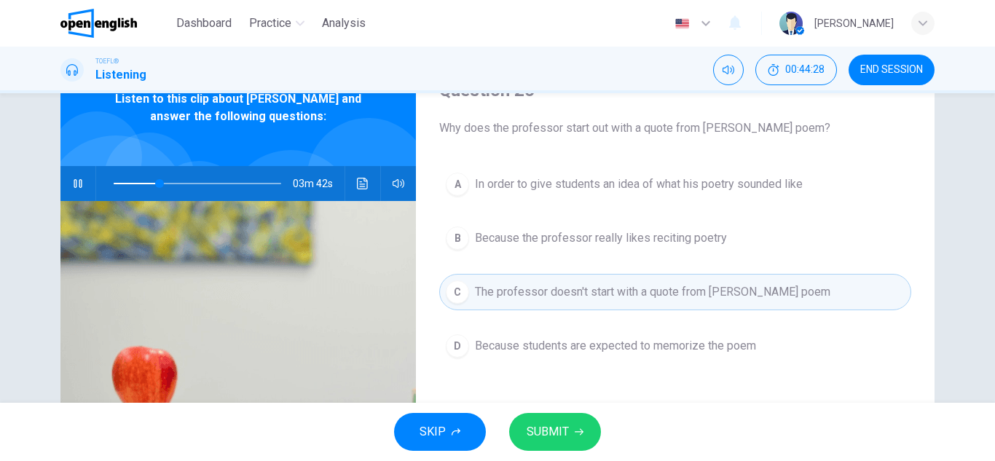
click at [561, 420] on button "SUBMIT" at bounding box center [555, 432] width 92 height 38
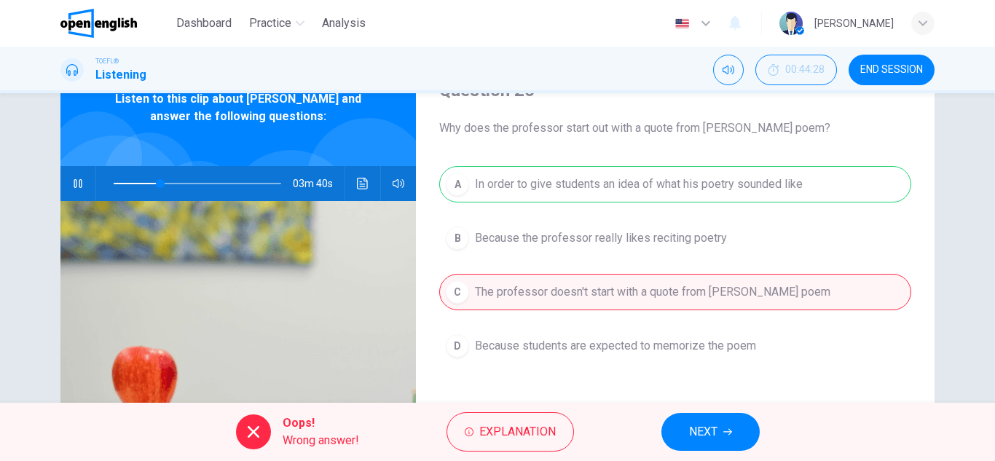
click at [699, 420] on button "NEXT" at bounding box center [711, 432] width 98 height 38
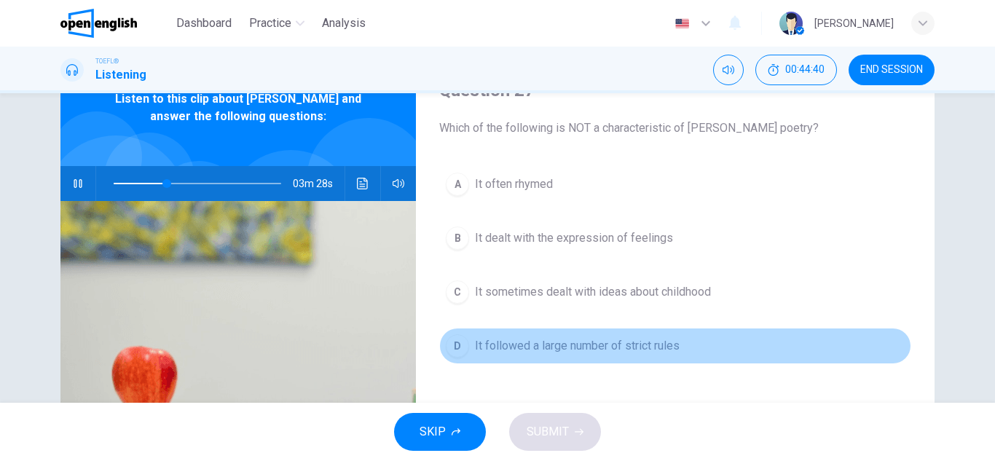
click at [669, 350] on span "It followed a large number of strict rules" at bounding box center [577, 345] width 205 height 17
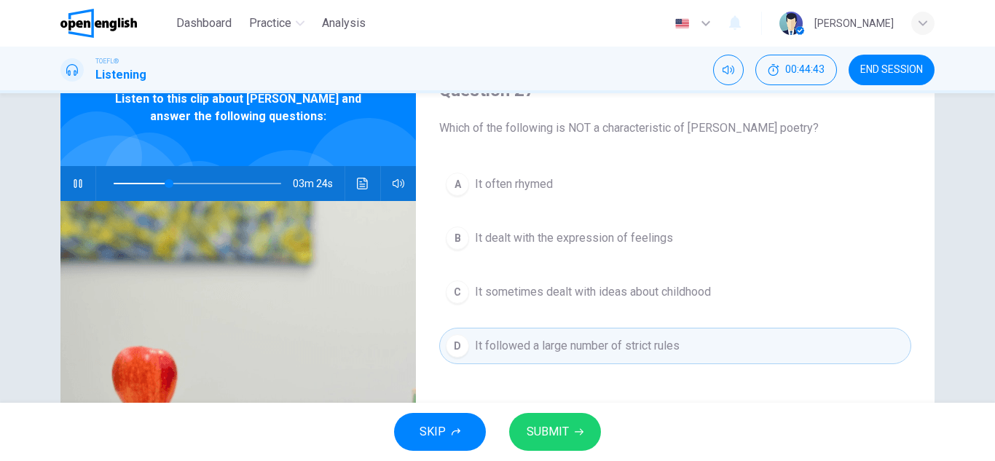
click at [554, 425] on span "SUBMIT" at bounding box center [548, 432] width 42 height 20
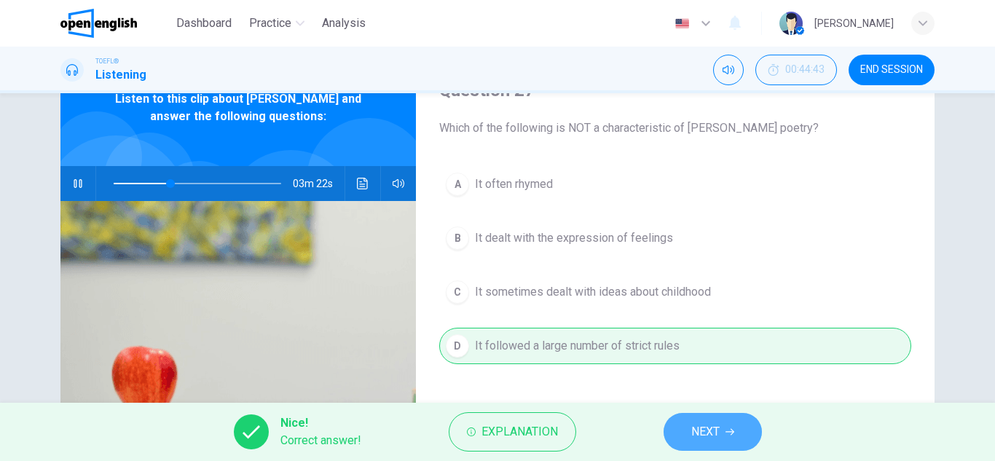
click at [707, 429] on span "NEXT" at bounding box center [705, 432] width 28 height 20
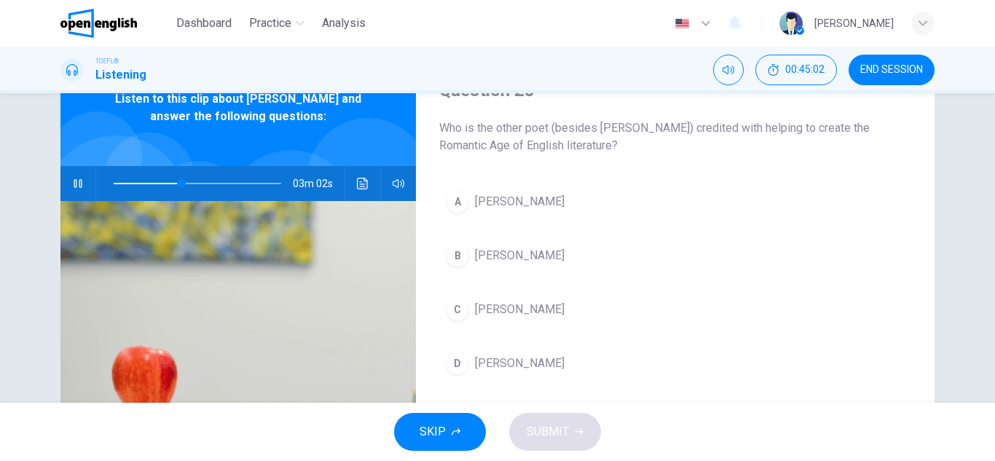
click at [548, 200] on span "[PERSON_NAME]" at bounding box center [520, 201] width 90 height 17
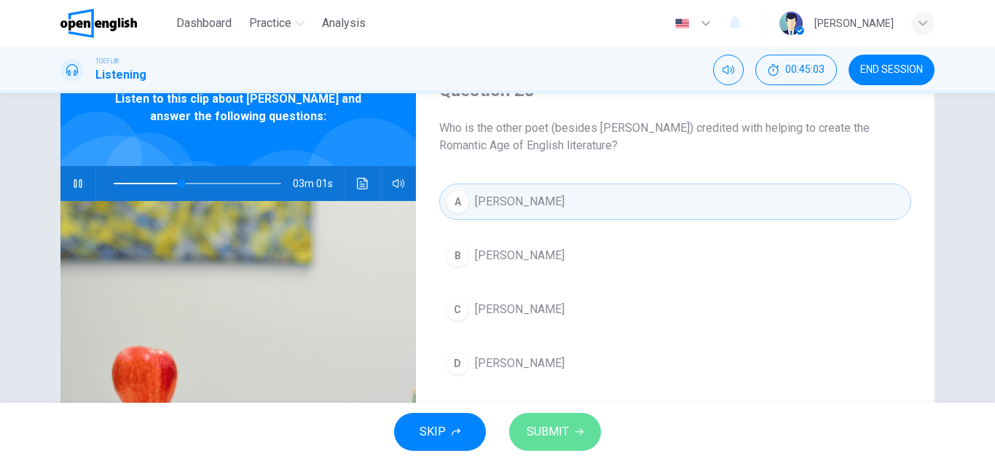
click at [541, 444] on button "SUBMIT" at bounding box center [555, 432] width 92 height 38
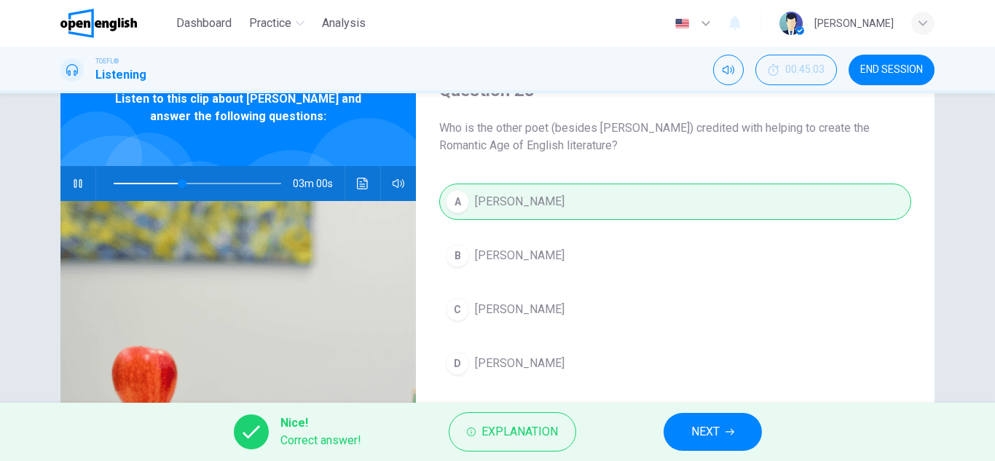
click at [753, 428] on button "NEXT" at bounding box center [713, 432] width 98 height 38
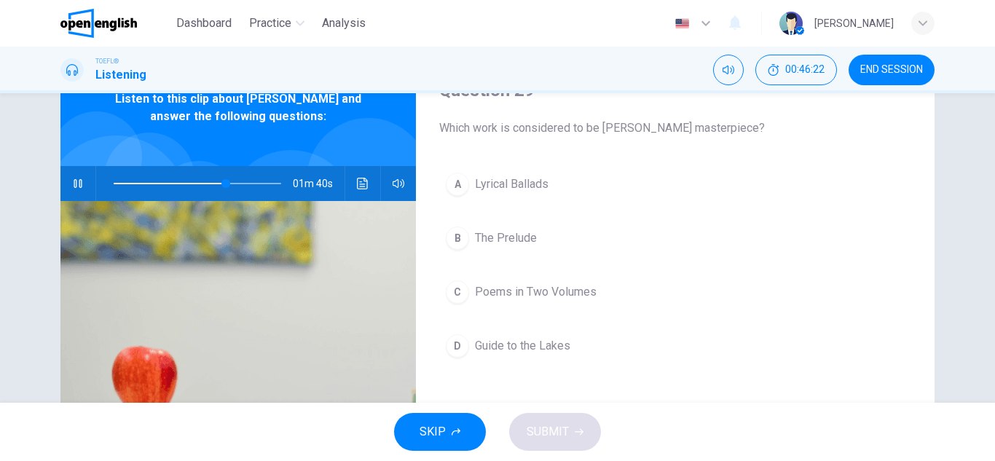
click at [548, 299] on span "Poems in Two Volumes" at bounding box center [536, 291] width 122 height 17
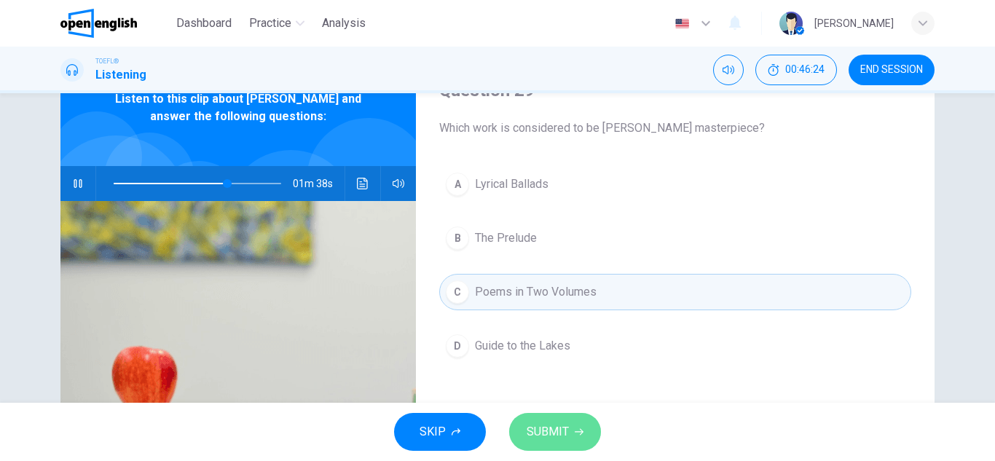
click at [559, 435] on span "SUBMIT" at bounding box center [548, 432] width 42 height 20
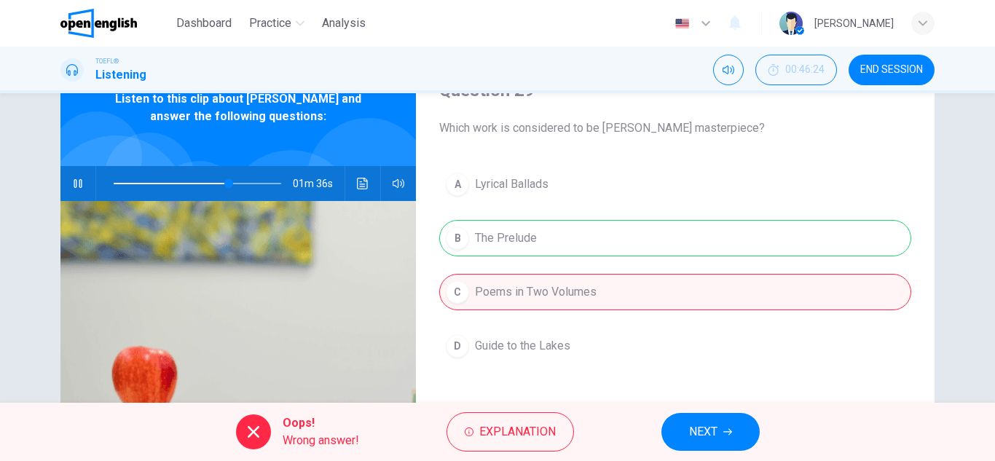
type input "**"
click at [705, 431] on span "NEXT" at bounding box center [703, 432] width 28 height 20
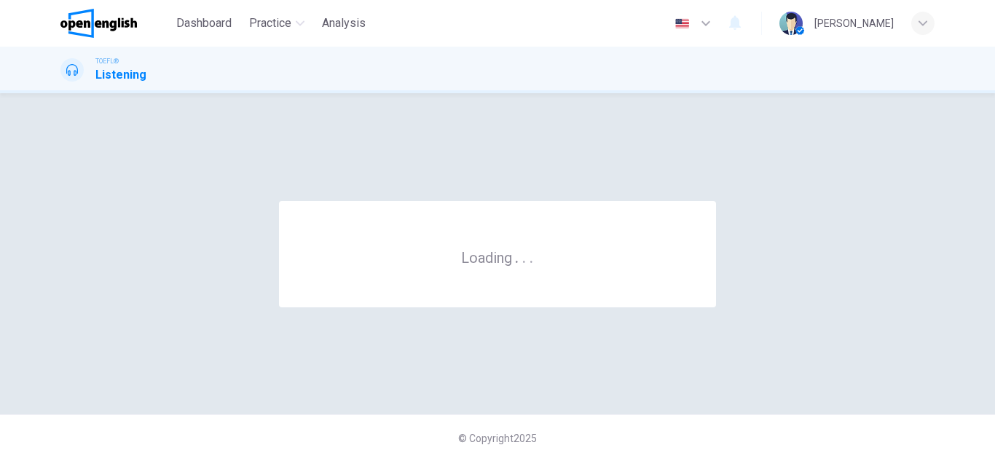
scroll to position [0, 0]
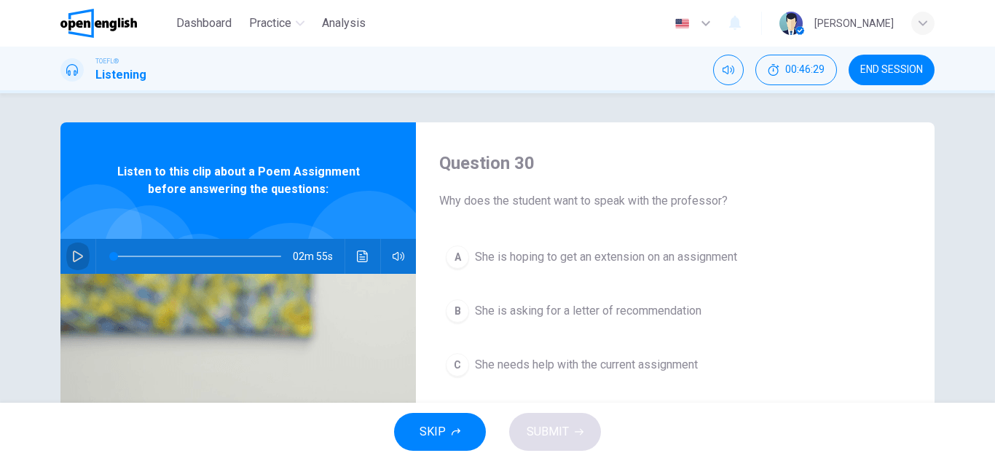
click at [72, 259] on icon "button" at bounding box center [78, 257] width 12 height 12
type input "*"
click at [66, 239] on button "button" at bounding box center [77, 256] width 23 height 35
click at [72, 259] on icon "button" at bounding box center [78, 257] width 12 height 12
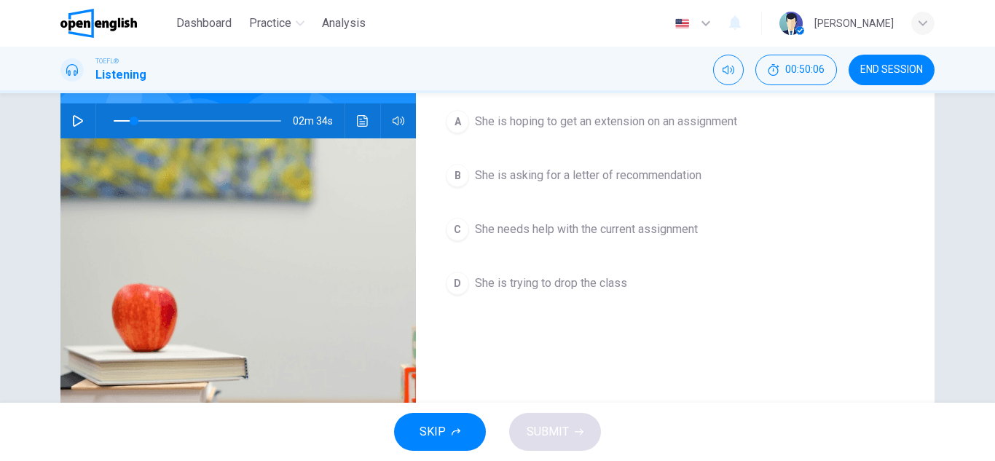
scroll to position [146, 0]
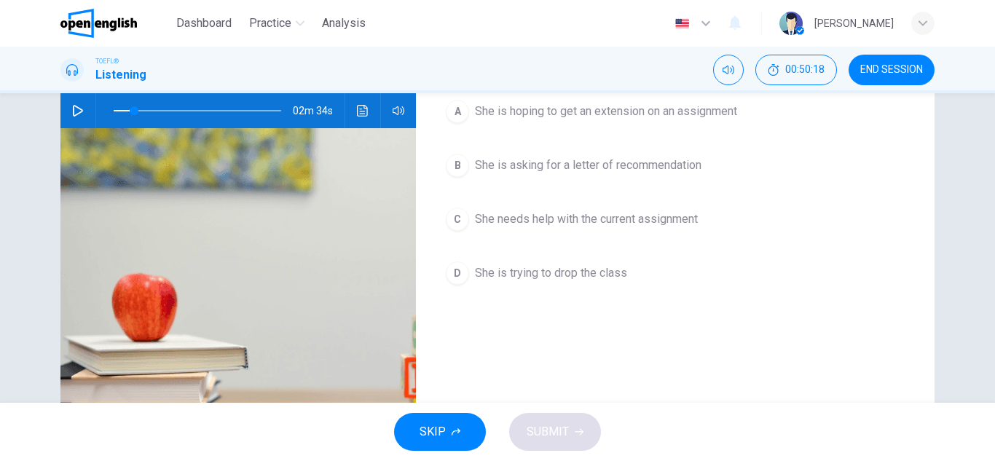
click at [495, 225] on span "She needs help with the current assignment" at bounding box center [586, 219] width 223 height 17
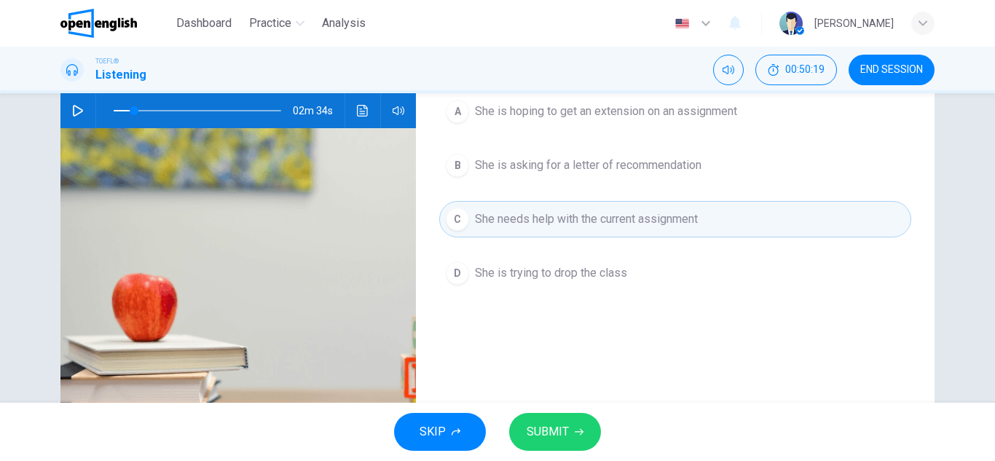
click at [547, 436] on span "SUBMIT" at bounding box center [548, 432] width 42 height 20
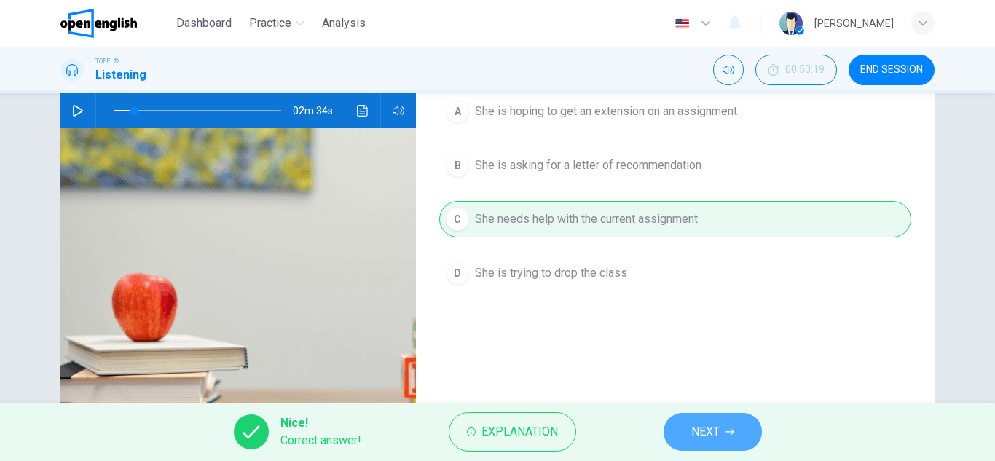
click at [734, 427] on button "NEXT" at bounding box center [713, 432] width 98 height 38
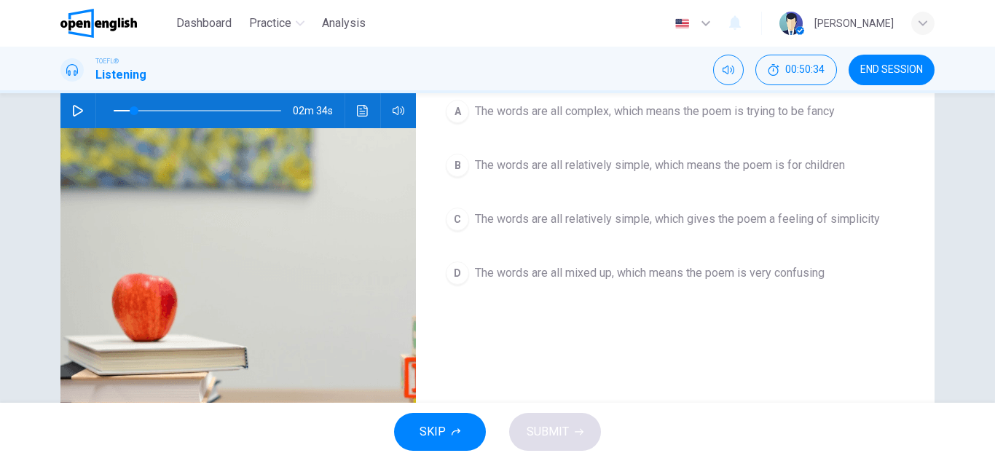
click at [683, 266] on span "The words are all mixed up, which means the poem is very confusing" at bounding box center [650, 272] width 350 height 17
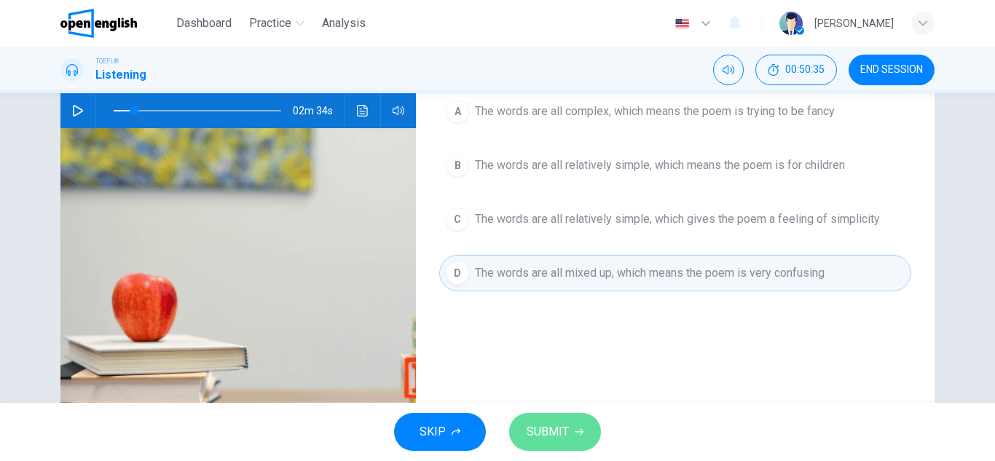
click at [562, 433] on span "SUBMIT" at bounding box center [548, 432] width 42 height 20
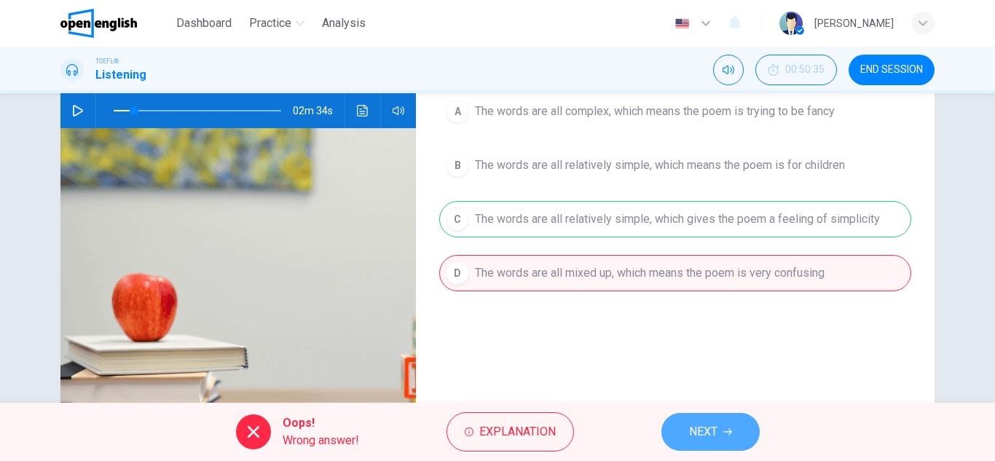
click at [732, 435] on icon "button" at bounding box center [727, 432] width 9 height 9
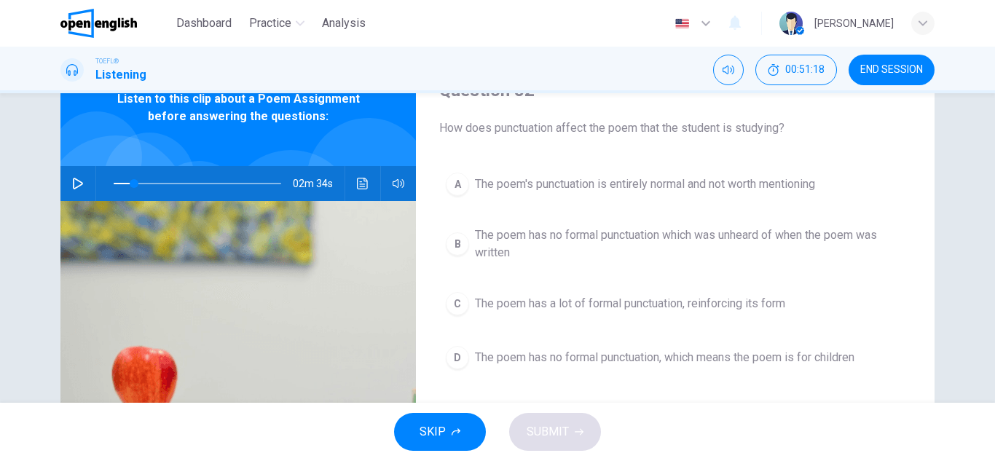
scroll to position [255, 0]
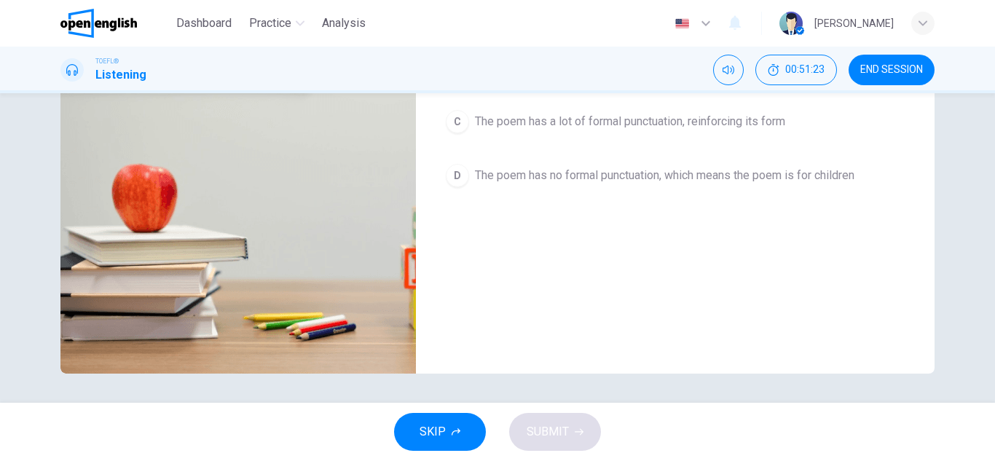
click at [882, 71] on span "END SESSION" at bounding box center [891, 70] width 63 height 12
click at [467, 441] on button "SKIP" at bounding box center [440, 432] width 92 height 38
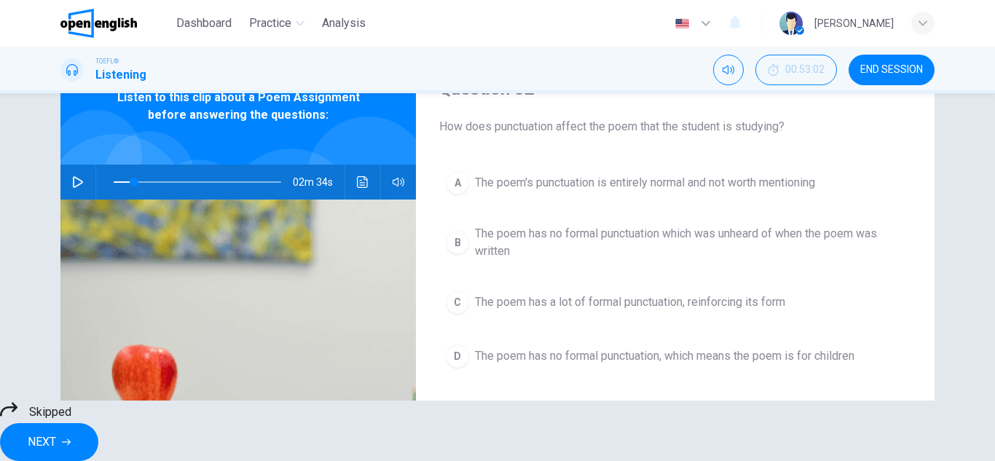
scroll to position [109, 0]
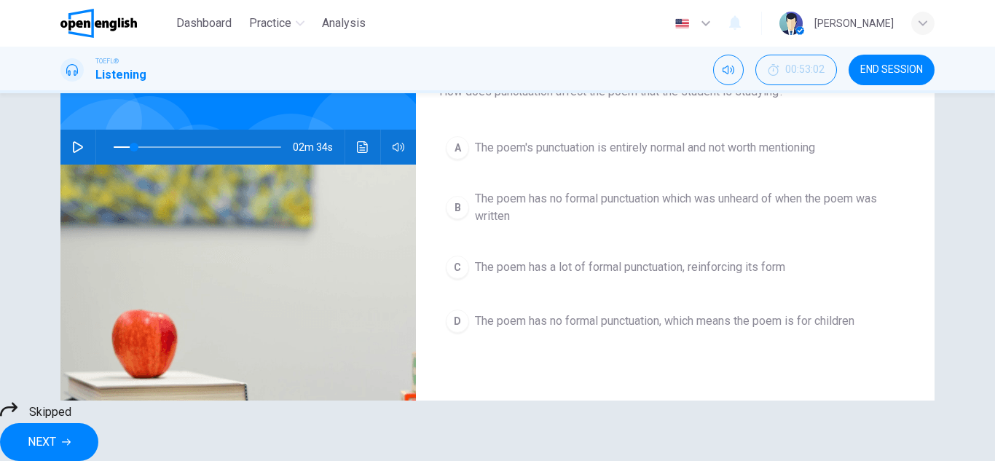
click at [700, 256] on div "A The poem's punctuation is entirely normal and not worth mentioning B The poem…" at bounding box center [675, 249] width 472 height 239
click at [710, 268] on div "A The poem's punctuation is entirely normal and not worth mentioning B The poem…" at bounding box center [675, 249] width 472 height 239
click at [98, 423] on button "NEXT" at bounding box center [49, 442] width 98 height 38
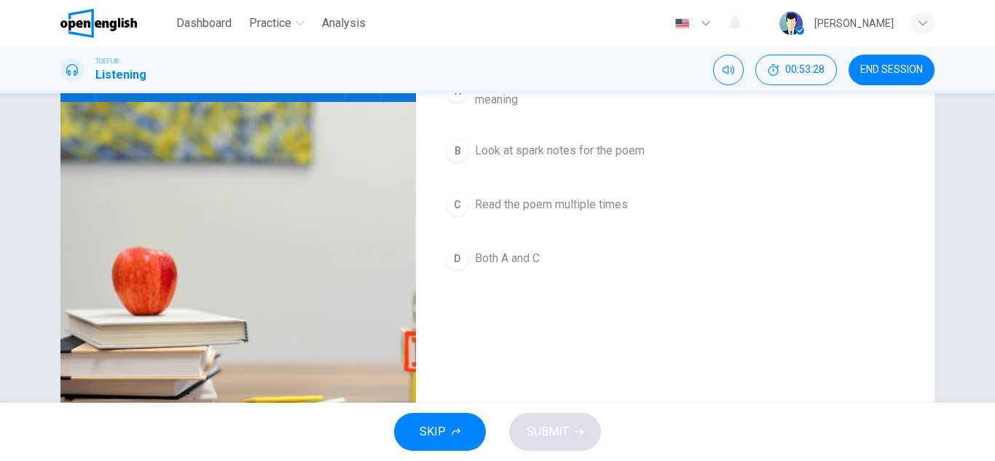
scroll to position [146, 0]
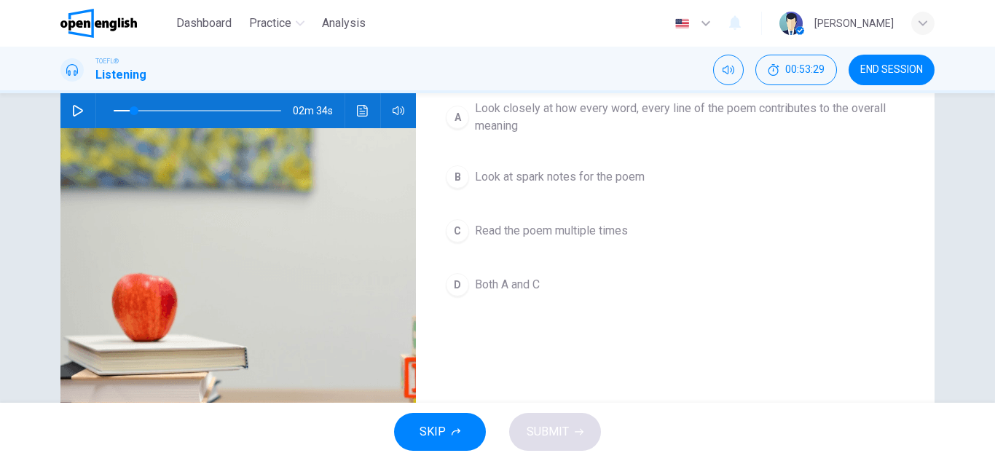
click at [510, 281] on span "Both A and C" at bounding box center [507, 284] width 65 height 17
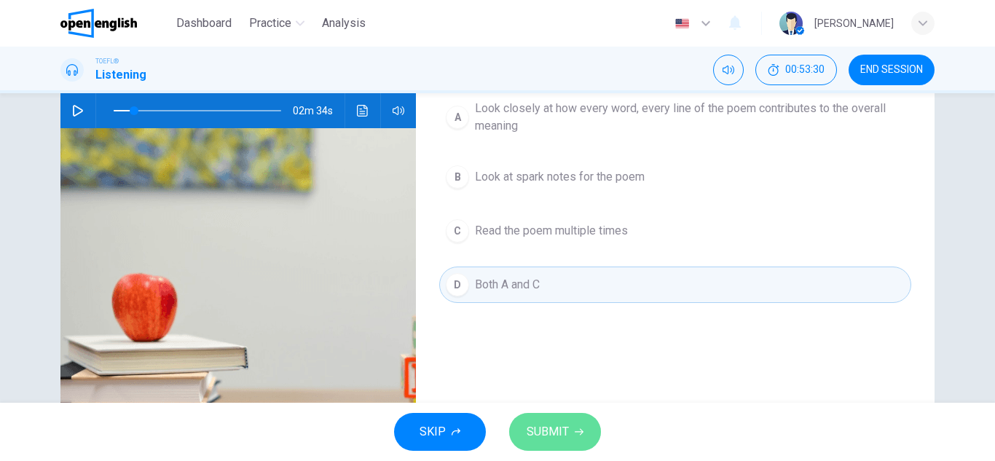
click at [545, 423] on span "SUBMIT" at bounding box center [548, 432] width 42 height 20
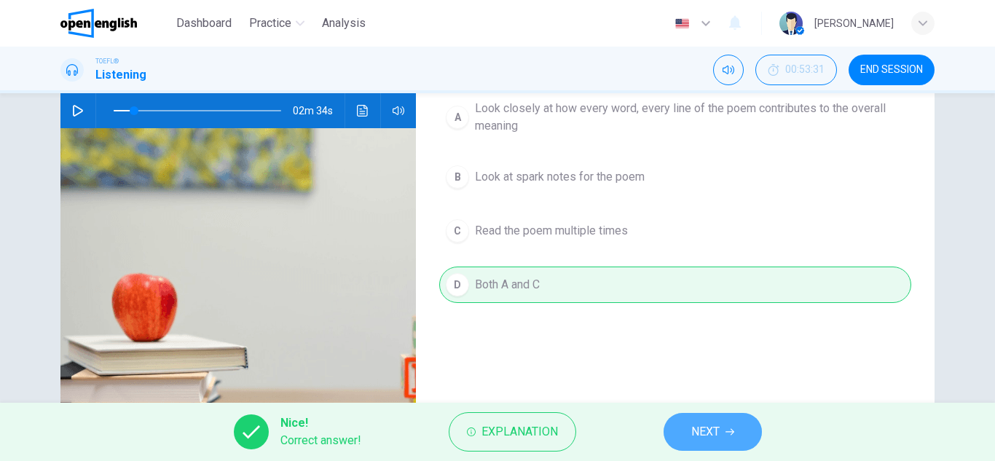
click at [697, 435] on span "NEXT" at bounding box center [705, 432] width 28 height 20
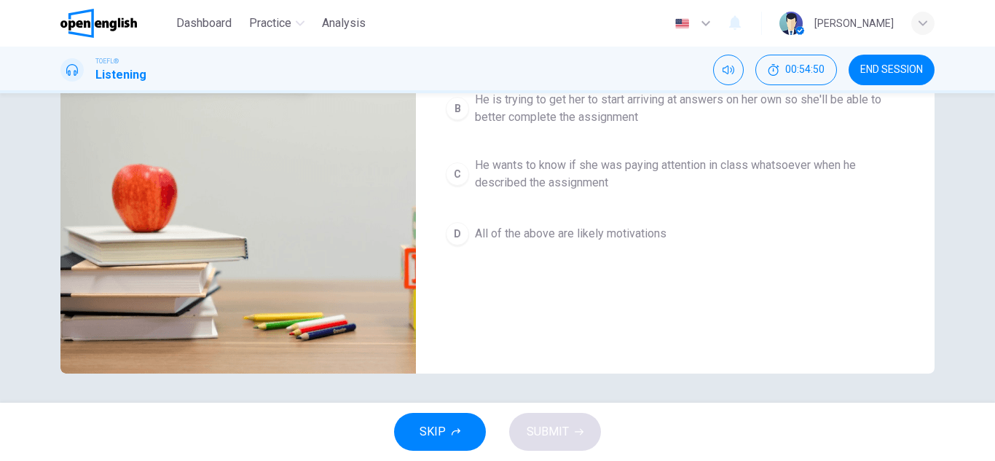
scroll to position [182, 0]
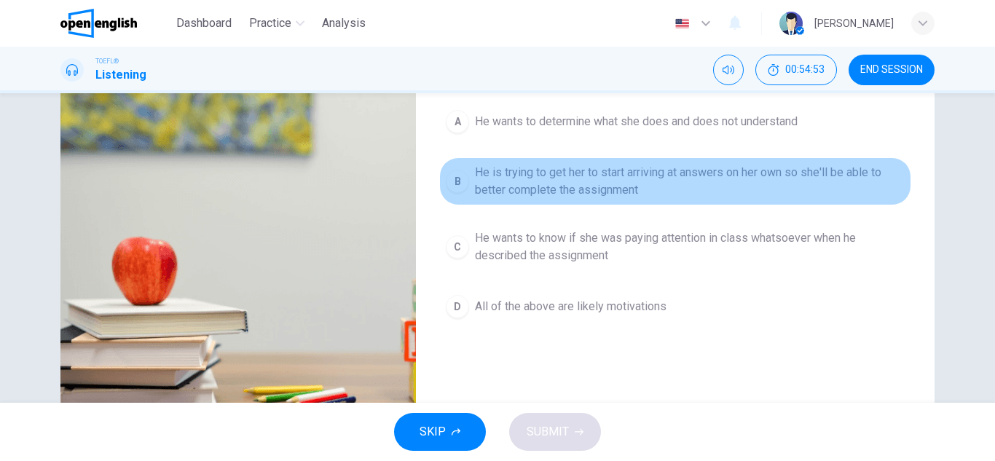
click at [612, 184] on span "He is trying to get her to start arriving at answers on her own so she'll be ab…" at bounding box center [690, 181] width 430 height 35
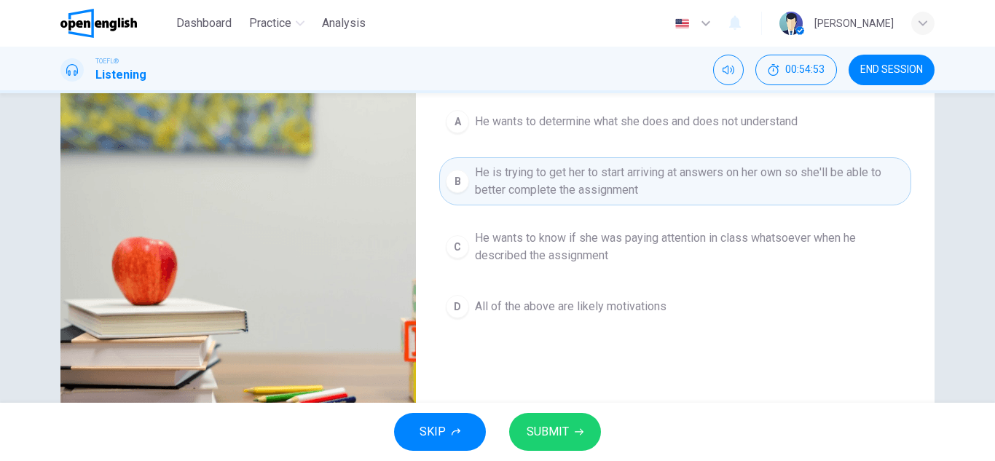
click at [558, 436] on span "SUBMIT" at bounding box center [548, 432] width 42 height 20
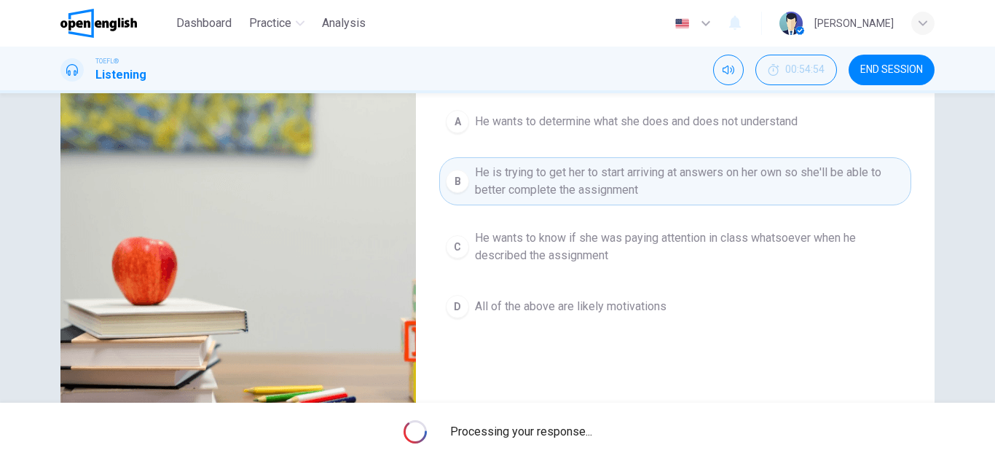
type input "**"
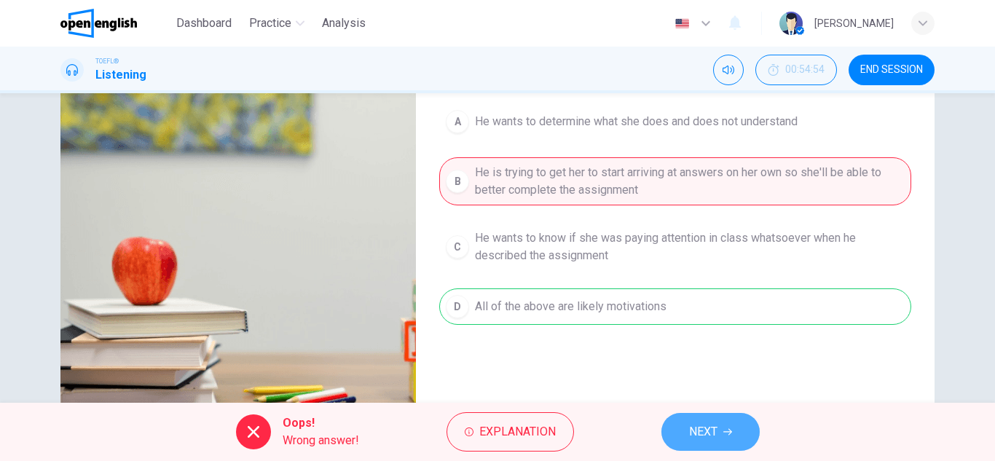
click at [698, 429] on span "NEXT" at bounding box center [703, 432] width 28 height 20
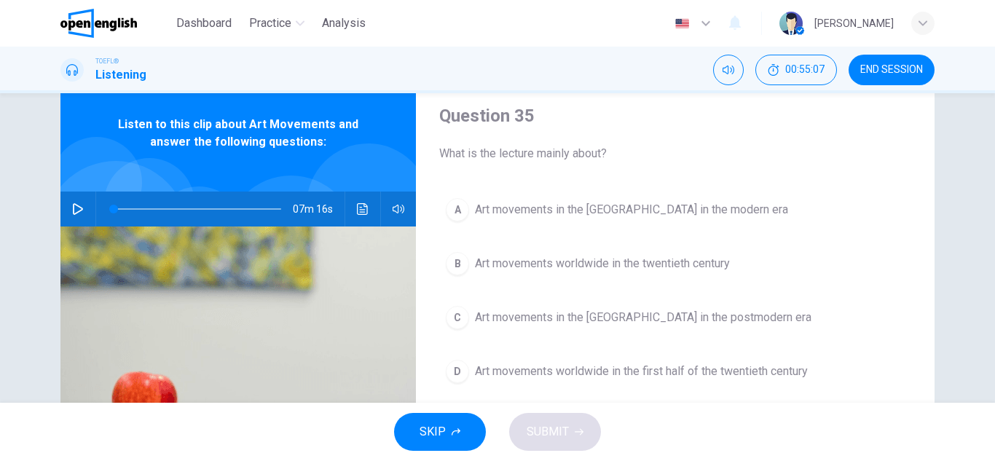
scroll to position [73, 0]
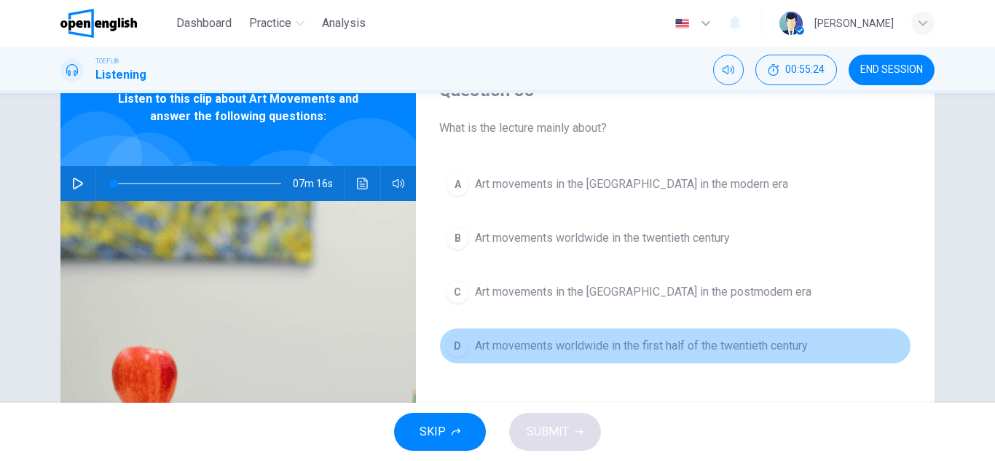
click at [683, 359] on button "D Art movements worldwide in the first half of the twentieth century" at bounding box center [675, 346] width 472 height 36
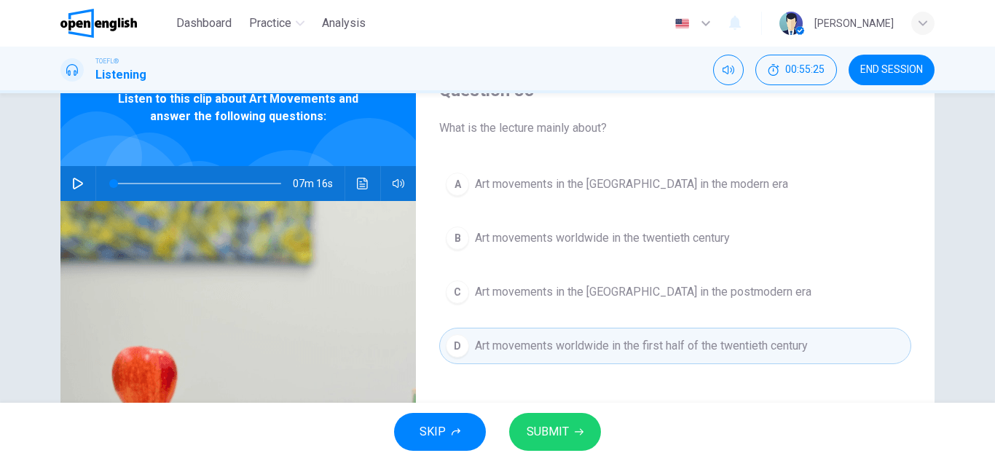
click at [578, 425] on button "SUBMIT" at bounding box center [555, 432] width 92 height 38
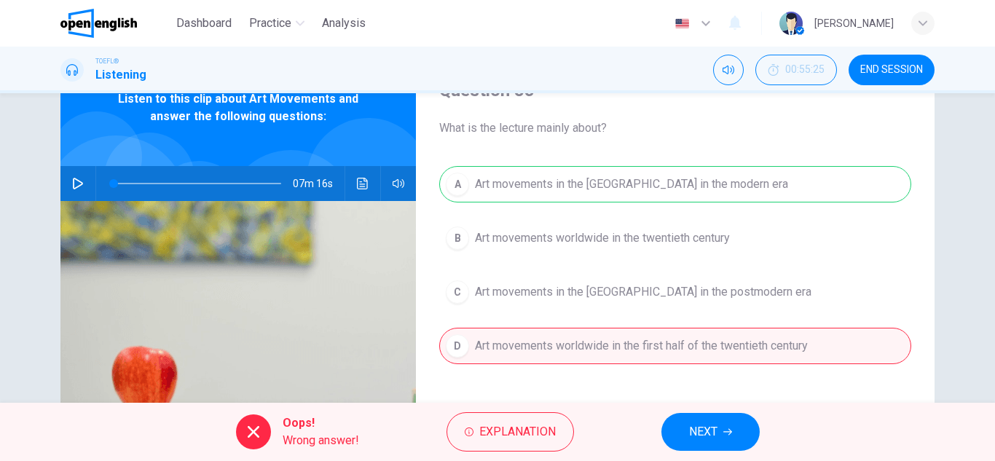
click at [716, 420] on button "NEXT" at bounding box center [711, 432] width 98 height 38
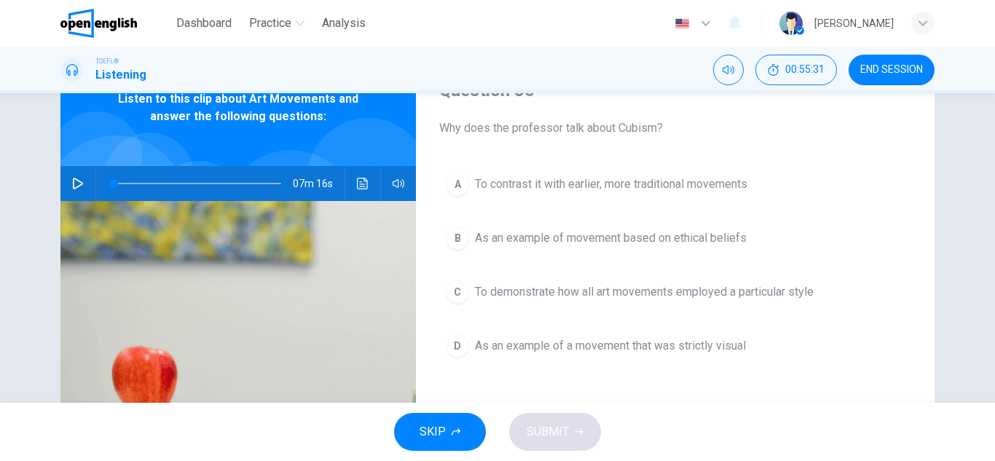
click at [702, 244] on span "As an example of movement based on ethical beliefs" at bounding box center [611, 238] width 272 height 17
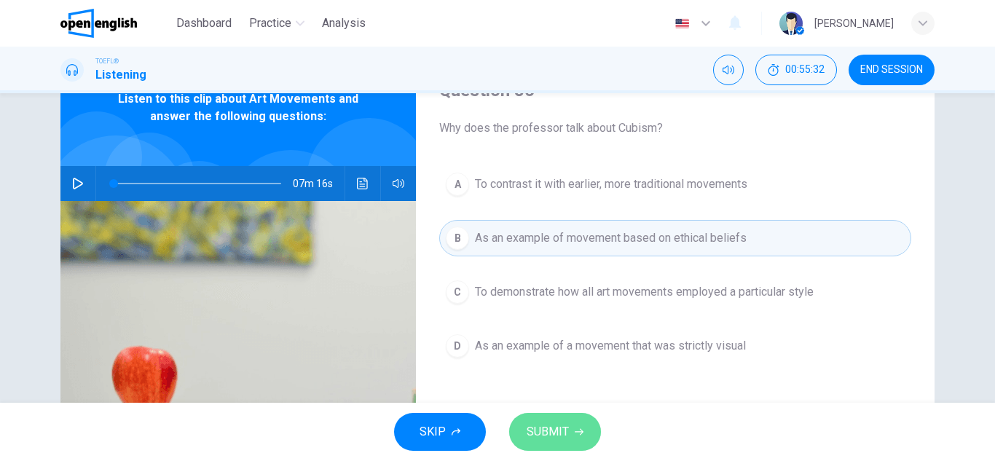
click at [570, 431] on button "SUBMIT" at bounding box center [555, 432] width 92 height 38
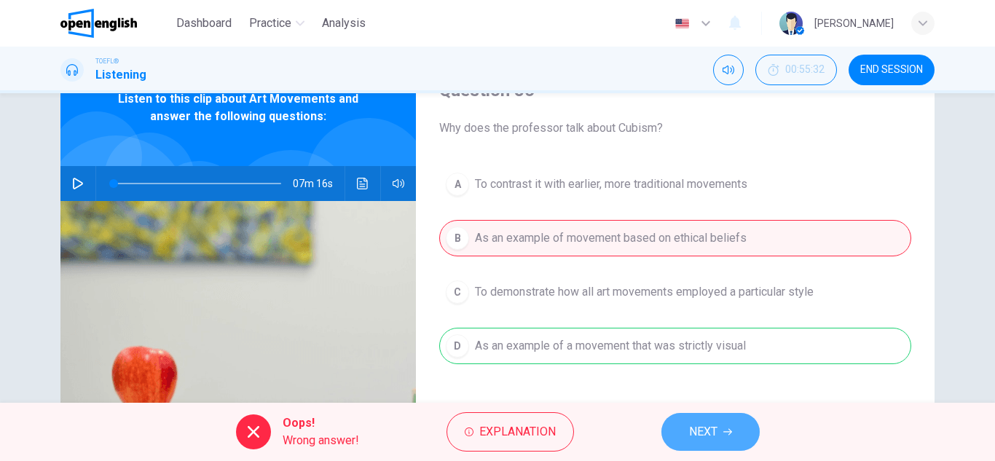
click at [705, 422] on span "NEXT" at bounding box center [703, 432] width 28 height 20
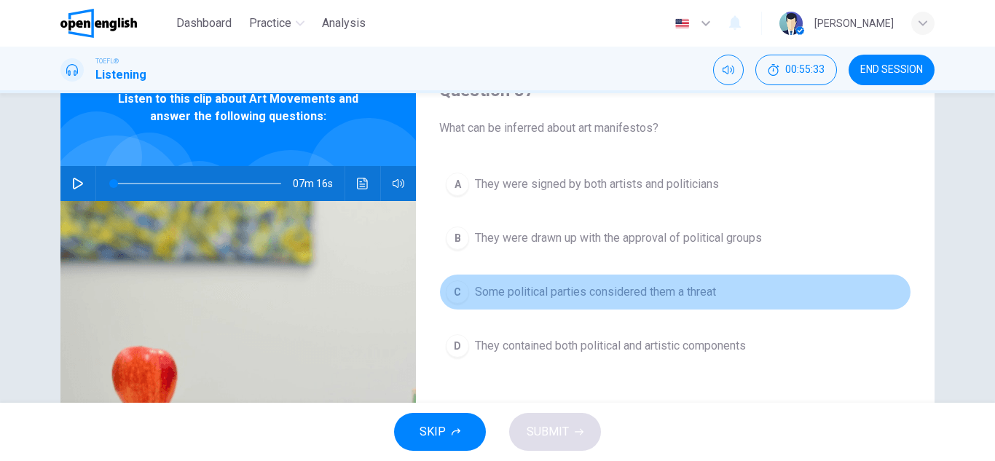
click at [591, 299] on span "Some political parties considered them a threat" at bounding box center [595, 291] width 241 height 17
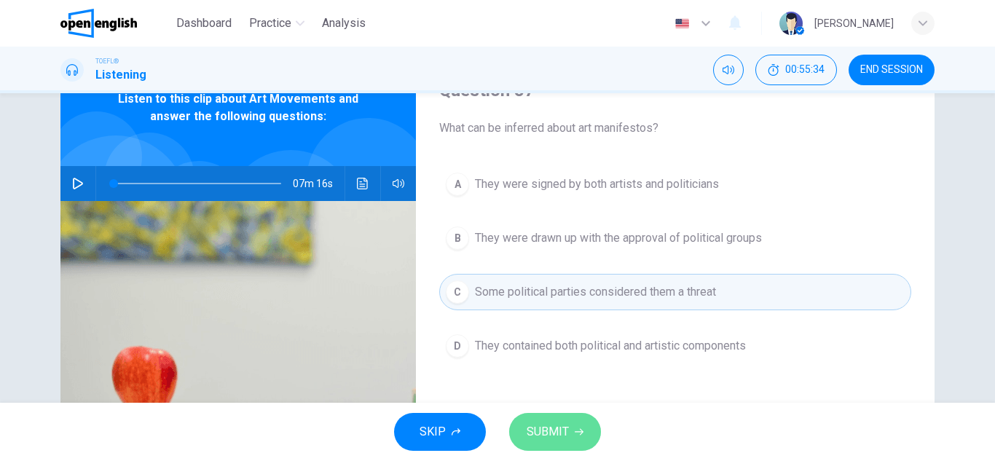
click at [562, 449] on button "SUBMIT" at bounding box center [555, 432] width 92 height 38
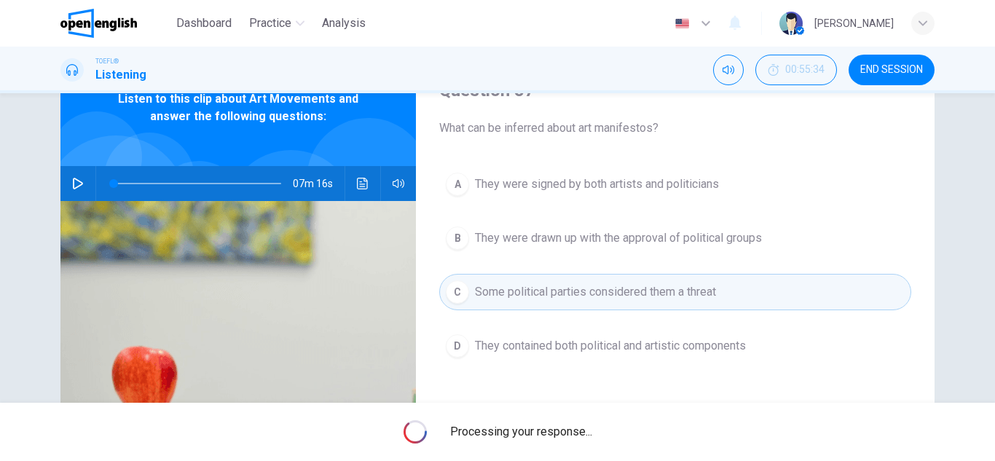
drag, startPoint x: 562, startPoint y: 441, endPoint x: 562, endPoint y: 423, distance: 17.5
click at [562, 423] on span "Processing your response..." at bounding box center [521, 431] width 142 height 17
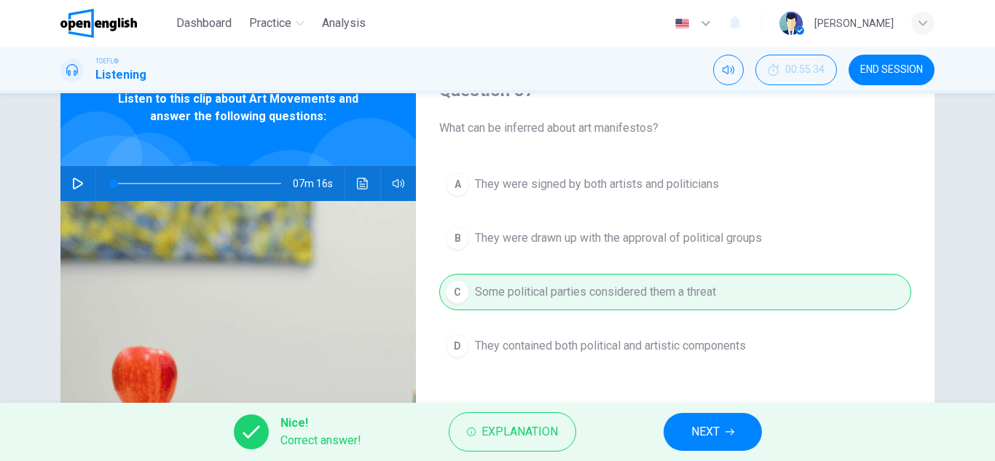
click at [707, 433] on span "NEXT" at bounding box center [705, 432] width 28 height 20
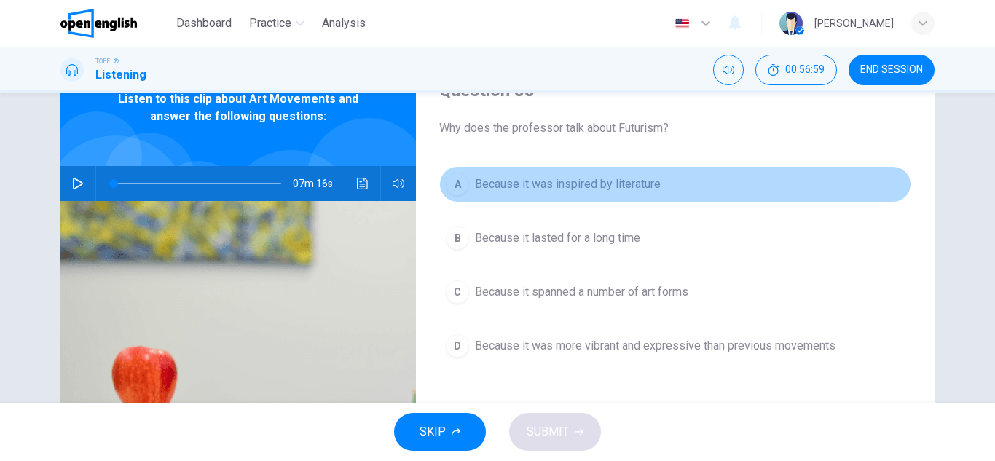
click at [598, 185] on span "Because it was inspired by literature" at bounding box center [568, 184] width 186 height 17
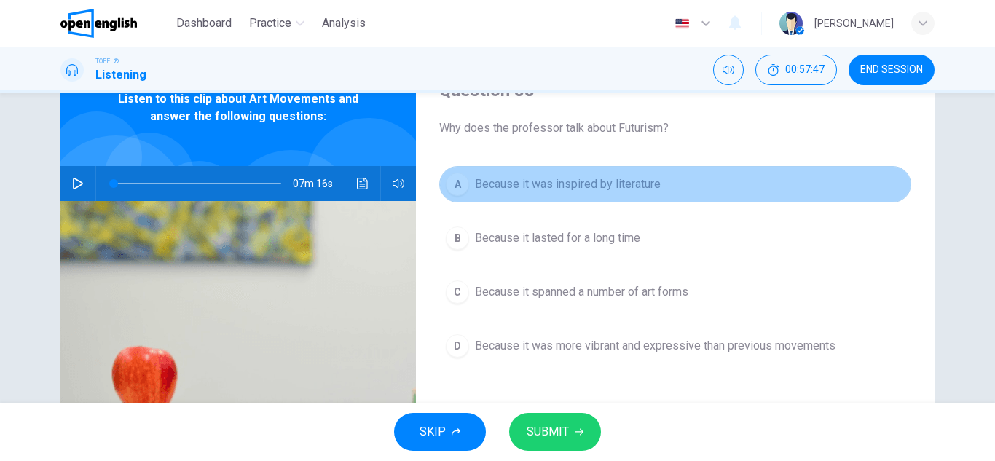
click at [629, 191] on span "Because it was inspired by literature" at bounding box center [568, 184] width 186 height 17
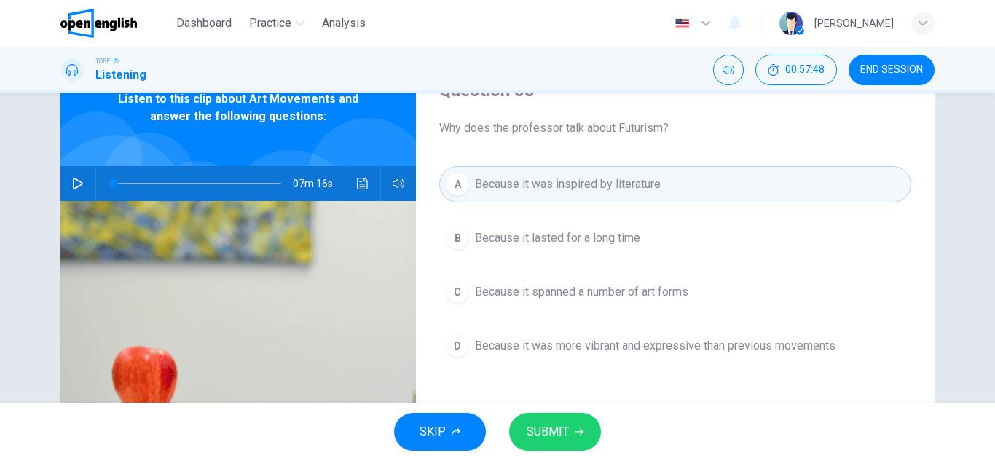
click at [530, 431] on span "SUBMIT" at bounding box center [548, 432] width 42 height 20
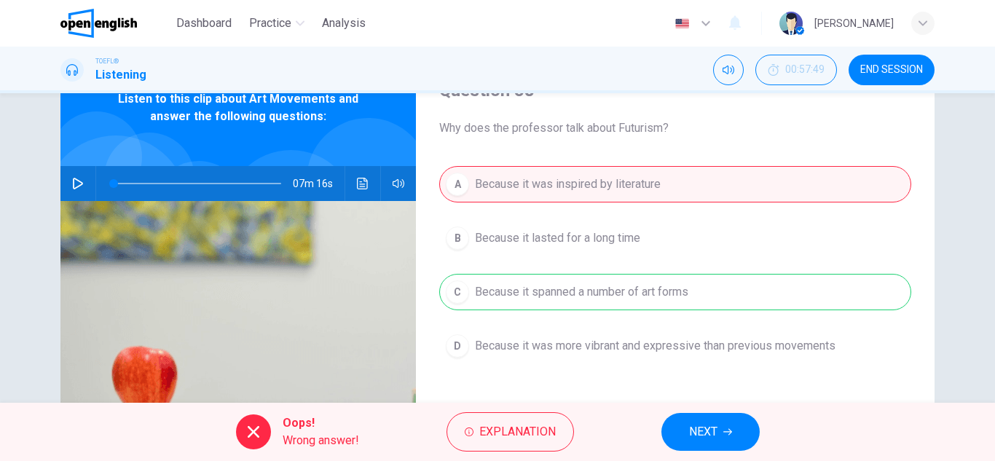
click at [702, 432] on span "NEXT" at bounding box center [703, 432] width 28 height 20
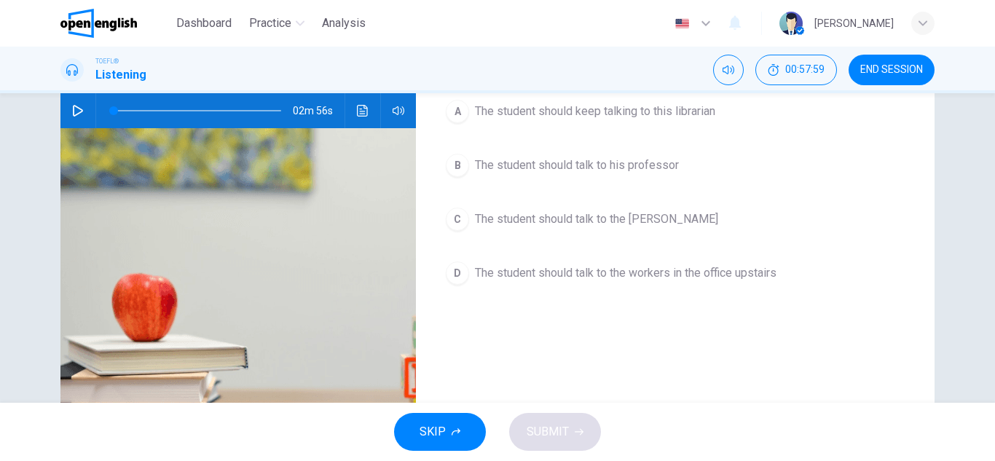
scroll to position [0, 0]
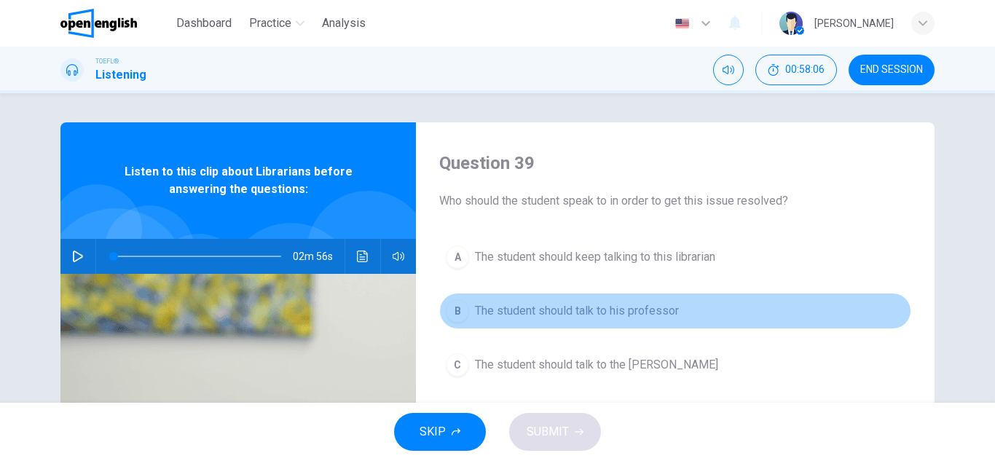
click at [584, 313] on span "The student should talk to his professor" at bounding box center [577, 310] width 204 height 17
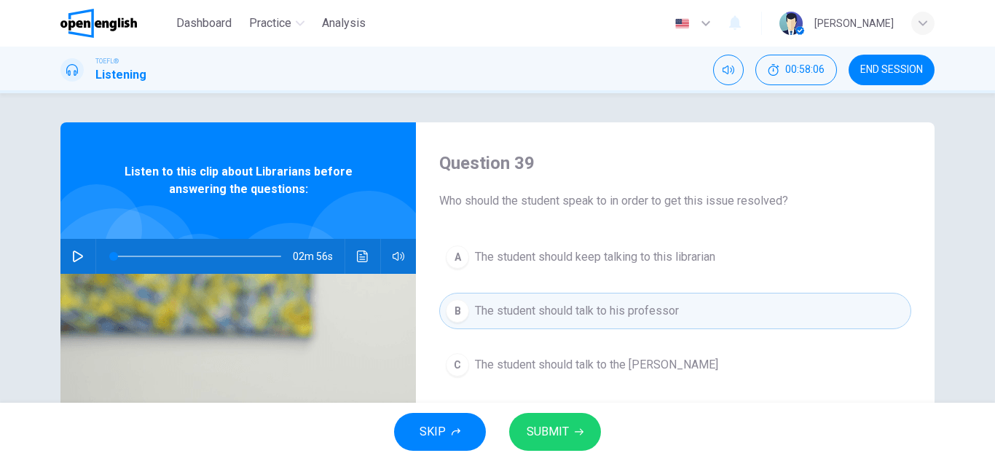
click at [544, 436] on span "SUBMIT" at bounding box center [548, 432] width 42 height 20
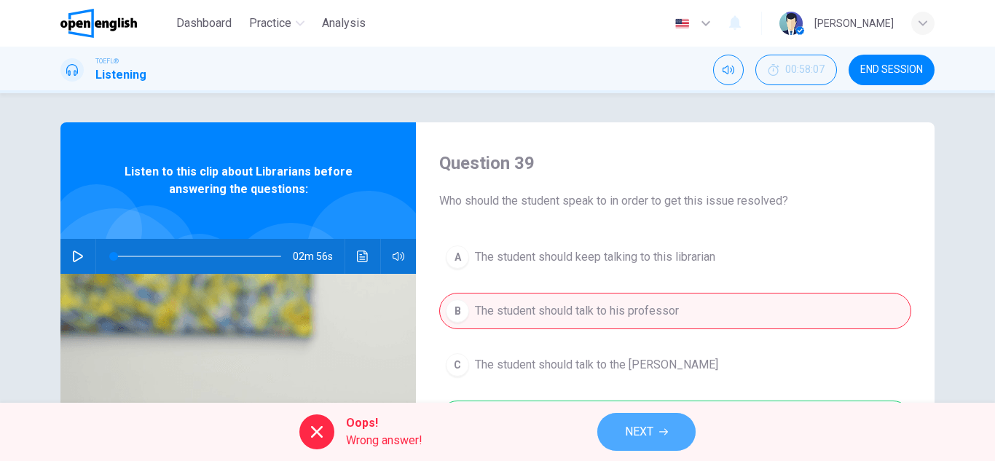
click at [619, 423] on button "NEXT" at bounding box center [646, 432] width 98 height 38
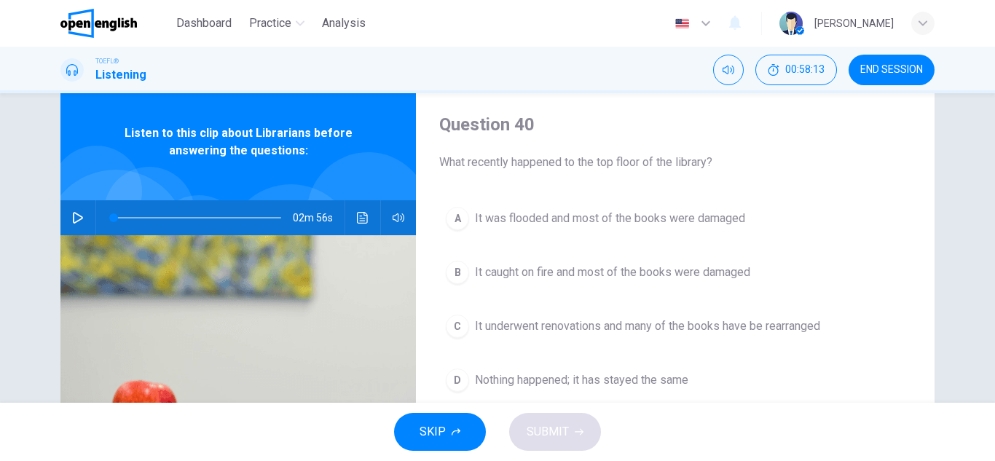
scroll to position [73, 0]
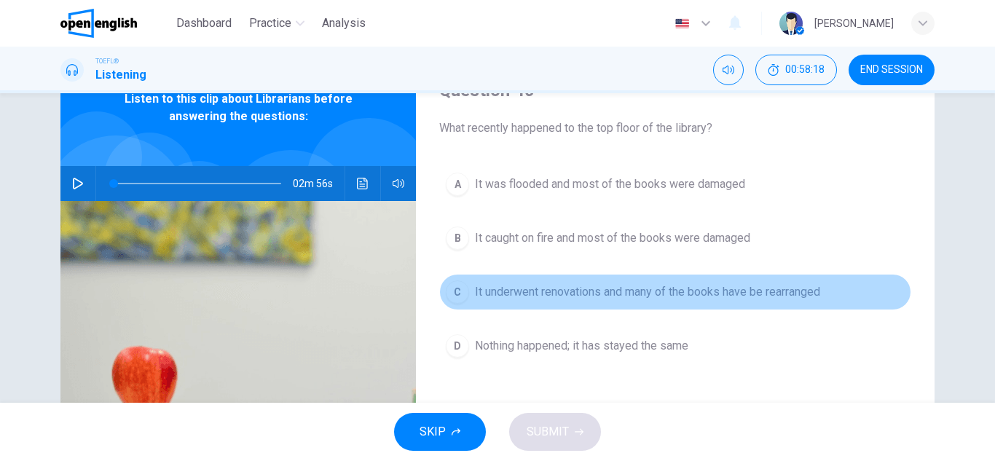
click at [624, 289] on span "It underwent renovations and many of the books have be rearranged" at bounding box center [647, 291] width 345 height 17
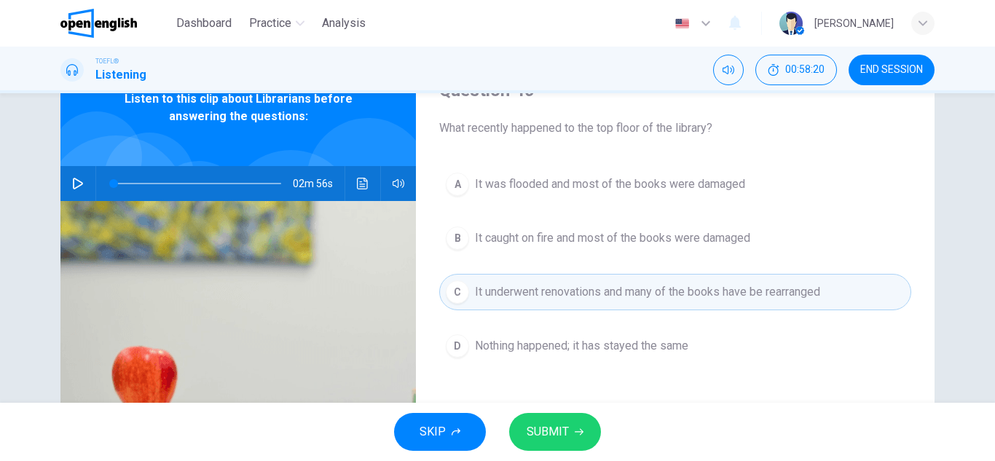
click at [519, 341] on span "Nothing happened; it has stayed the same" at bounding box center [581, 345] width 213 height 17
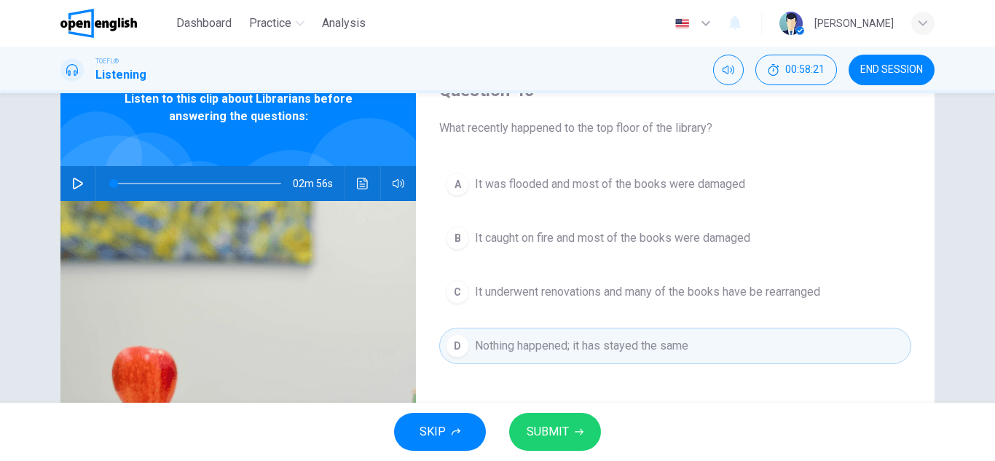
click at [554, 423] on span "SUBMIT" at bounding box center [548, 432] width 42 height 20
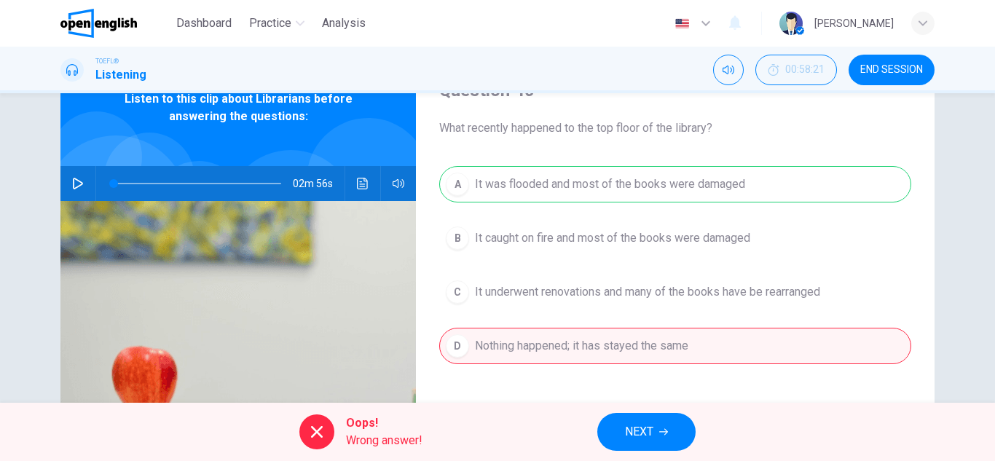
drag, startPoint x: 628, startPoint y: 422, endPoint x: 628, endPoint y: 409, distance: 13.1
click at [628, 421] on button "NEXT" at bounding box center [646, 432] width 98 height 38
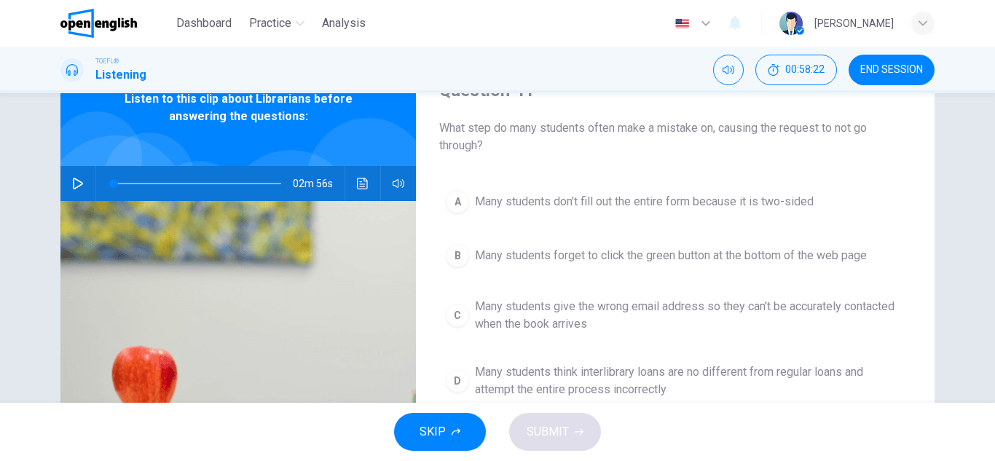
click at [536, 297] on button "C Many students give the wrong email address so they can't be accurately contac…" at bounding box center [675, 315] width 472 height 48
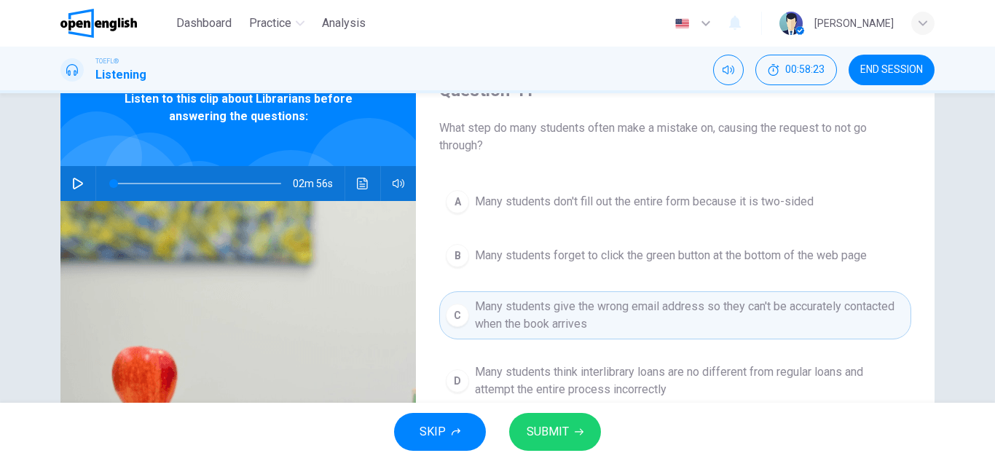
click at [525, 425] on button "SUBMIT" at bounding box center [555, 432] width 92 height 38
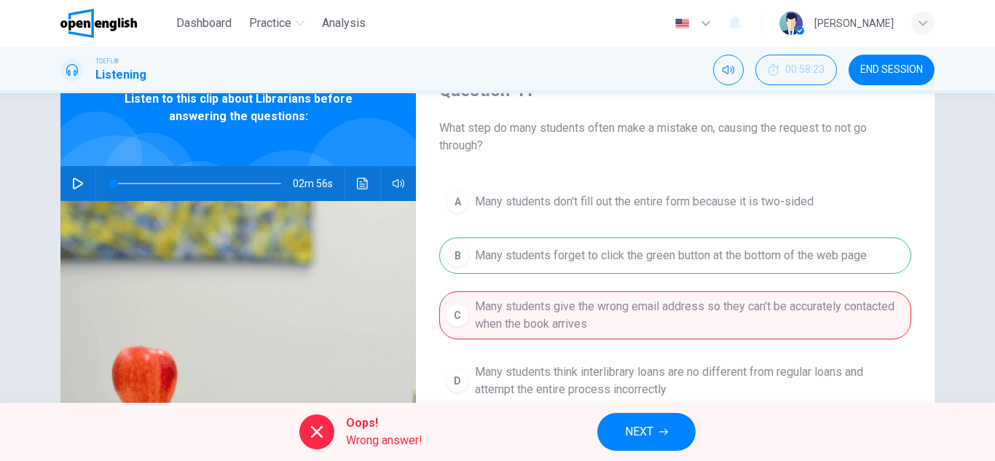
click at [622, 425] on button "NEXT" at bounding box center [646, 432] width 98 height 38
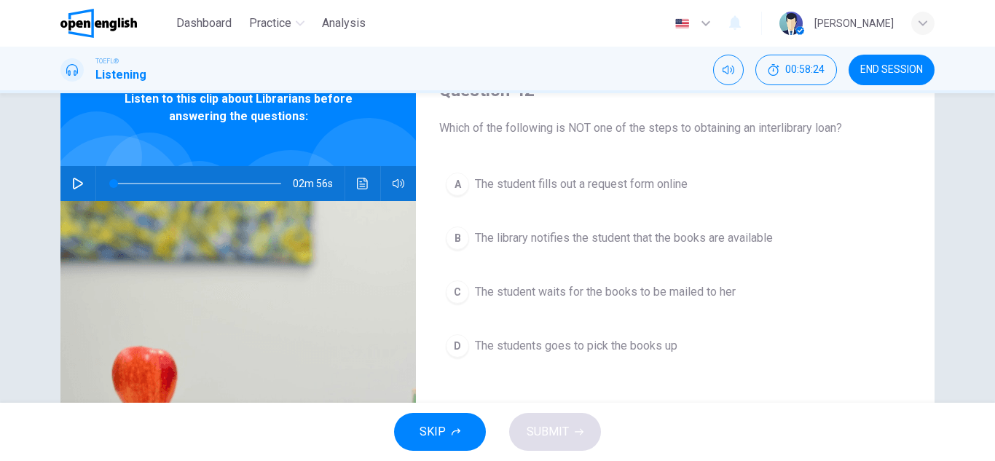
click at [542, 177] on span "The student fills out a request form online" at bounding box center [581, 184] width 213 height 17
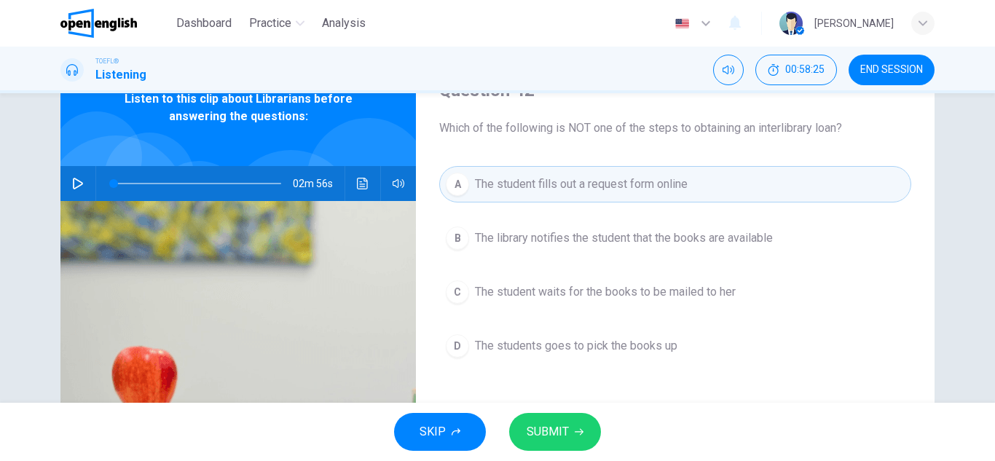
click at [566, 425] on span "SUBMIT" at bounding box center [548, 432] width 42 height 20
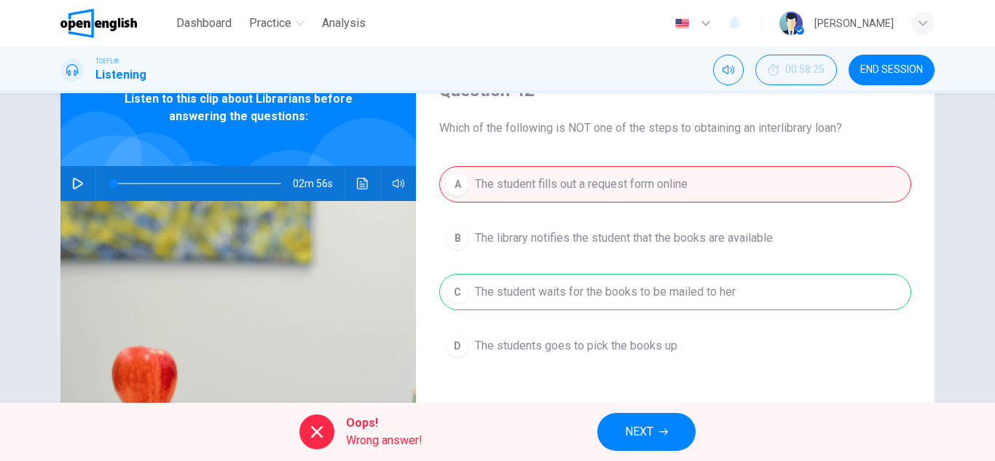
click at [659, 412] on div "Oops! Wrong answer! NEXT" at bounding box center [497, 432] width 995 height 58
click at [637, 443] on button "NEXT" at bounding box center [646, 432] width 98 height 38
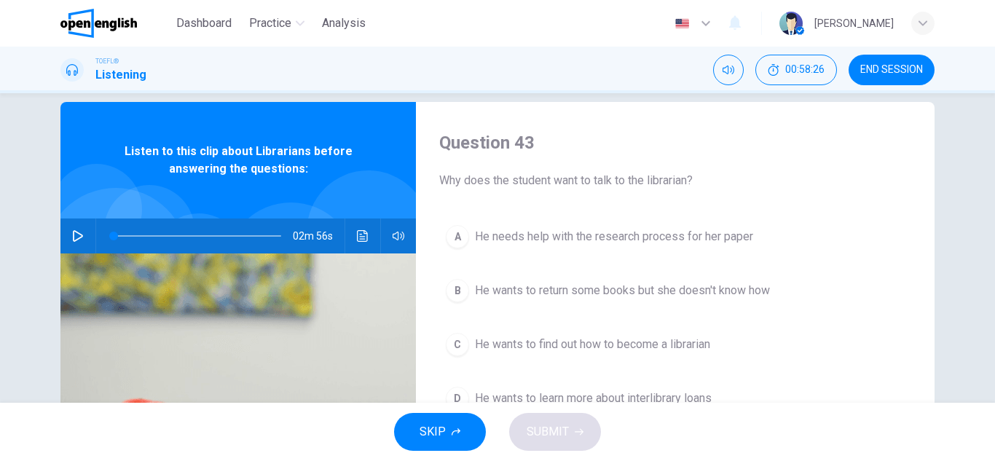
scroll to position [0, 0]
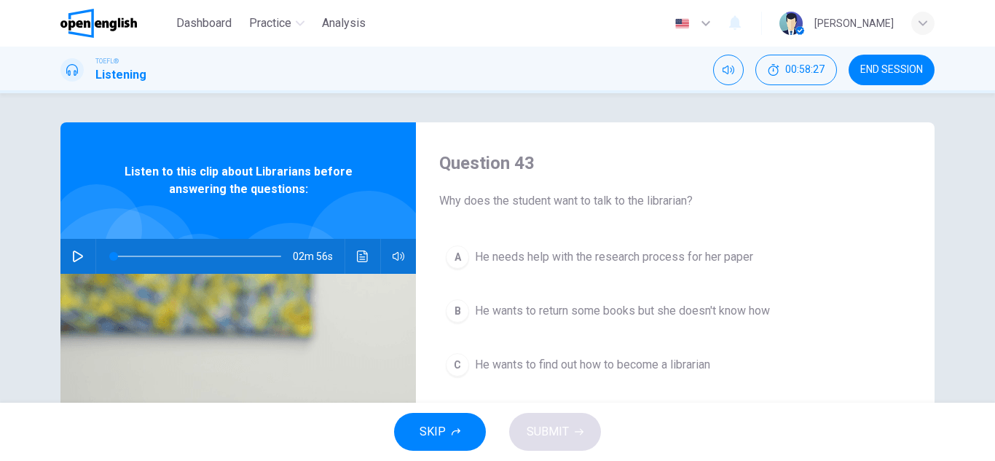
click at [557, 305] on span "He wants to return some books but she doesn't know how" at bounding box center [622, 310] width 295 height 17
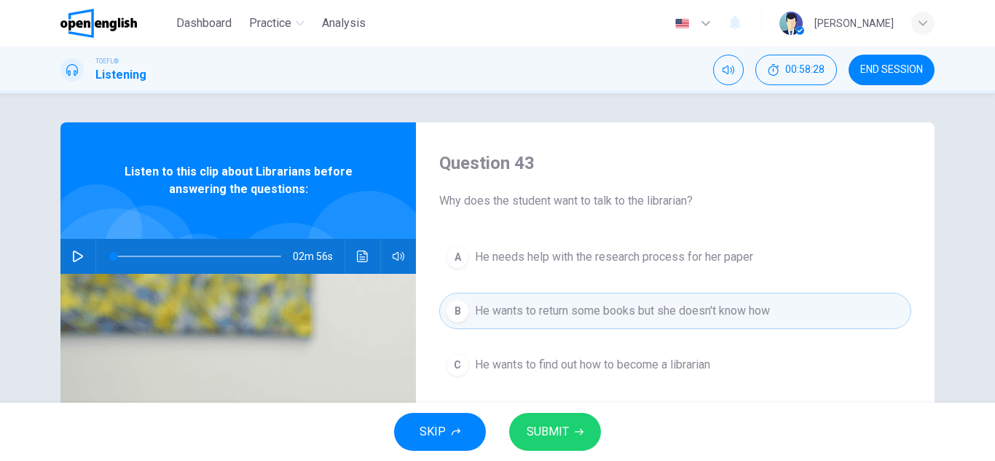
click at [556, 430] on span "SUBMIT" at bounding box center [548, 432] width 42 height 20
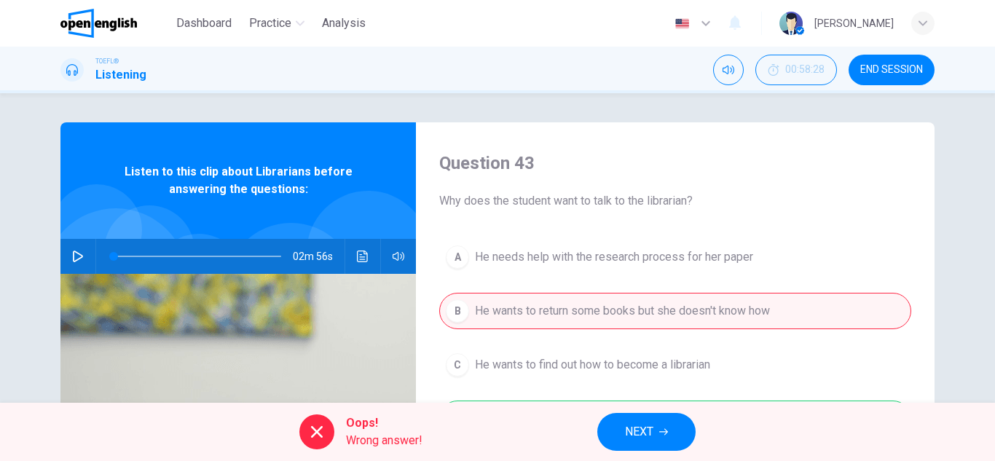
click at [638, 437] on span "NEXT" at bounding box center [639, 432] width 28 height 20
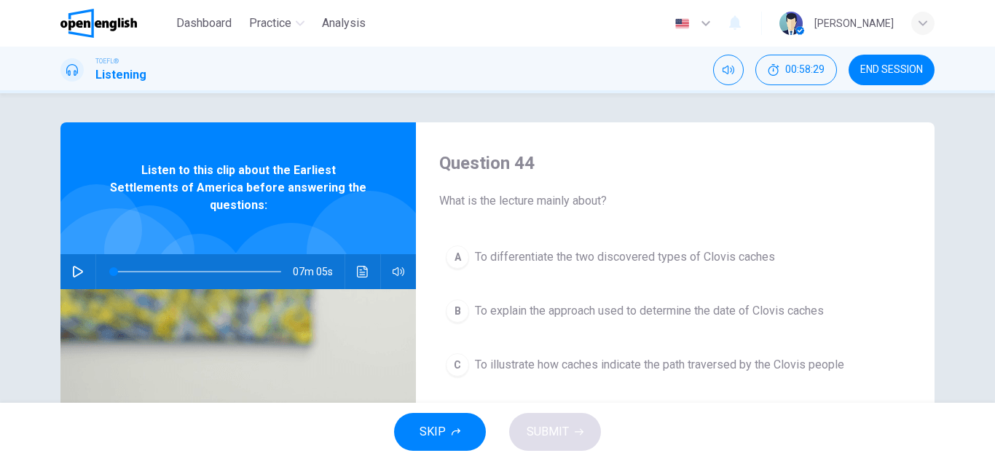
click at [525, 264] on span "To differentiate the two discovered types of Clovis caches" at bounding box center [625, 256] width 300 height 17
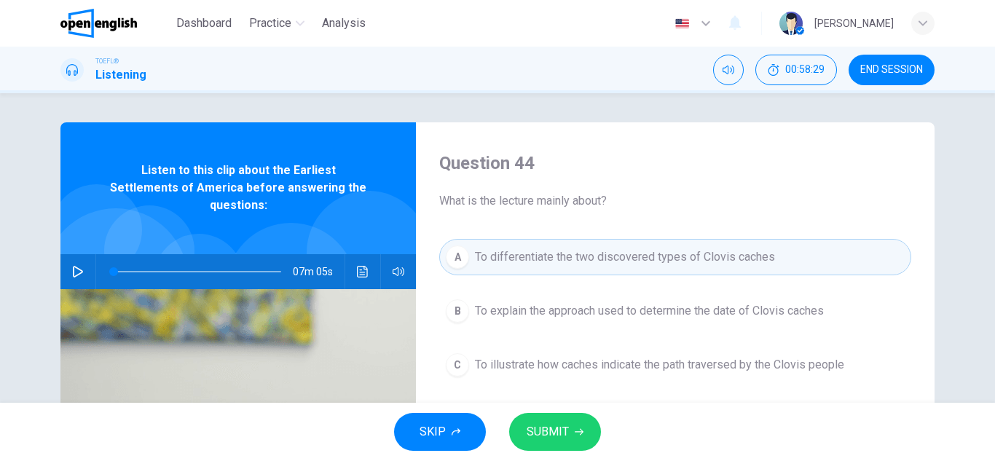
click at [545, 419] on button "SUBMIT" at bounding box center [555, 432] width 92 height 38
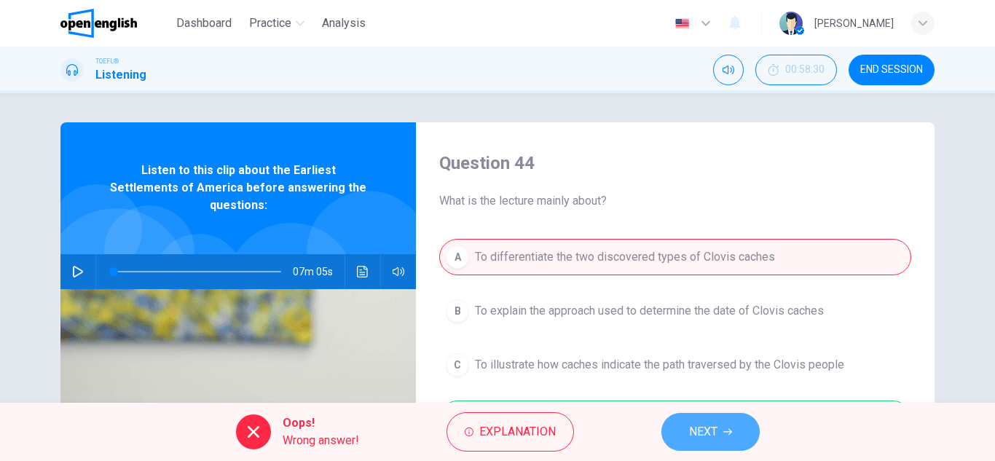
click at [667, 431] on button "NEXT" at bounding box center [711, 432] width 98 height 38
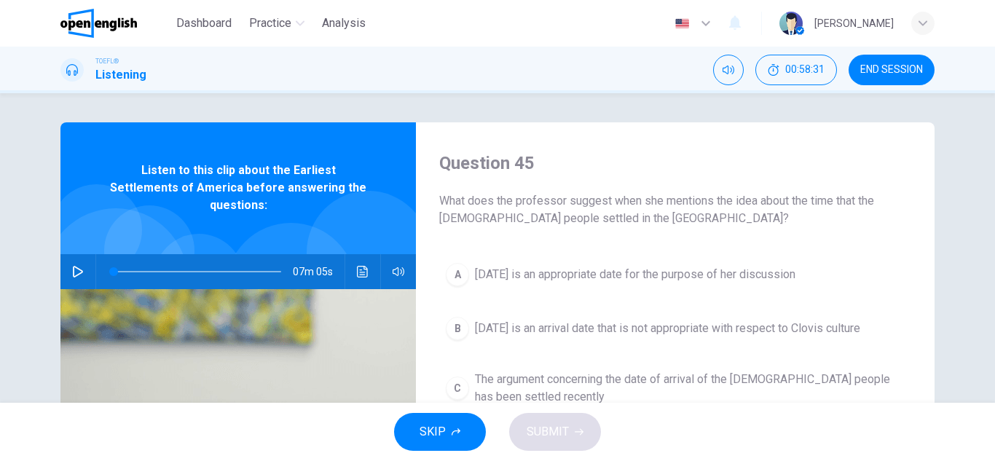
click at [557, 330] on span "[DATE] is an arrival date that is not appropriate with respect to Clovis culture" at bounding box center [667, 328] width 385 height 17
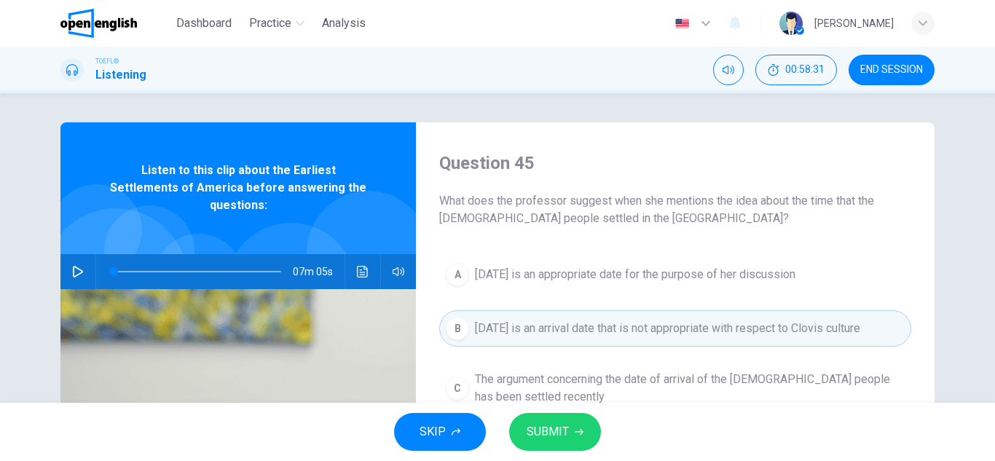
click at [563, 434] on span "SUBMIT" at bounding box center [548, 432] width 42 height 20
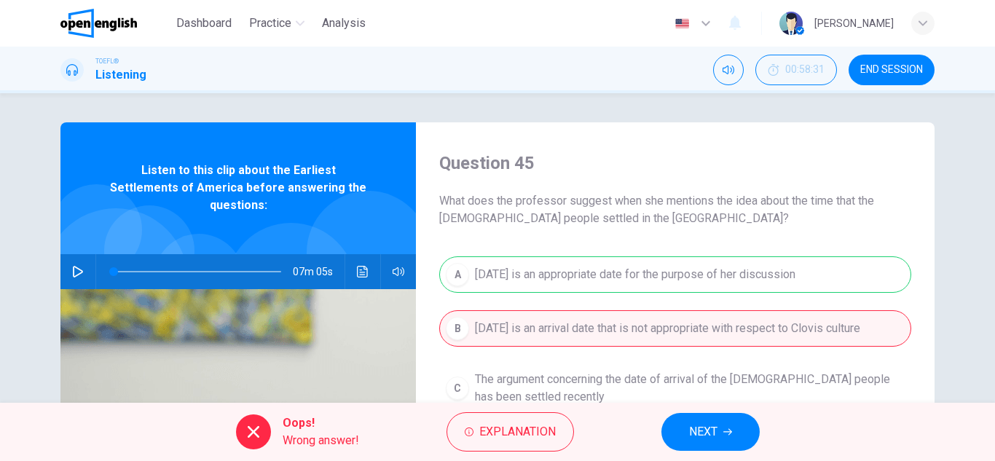
scroll to position [146, 0]
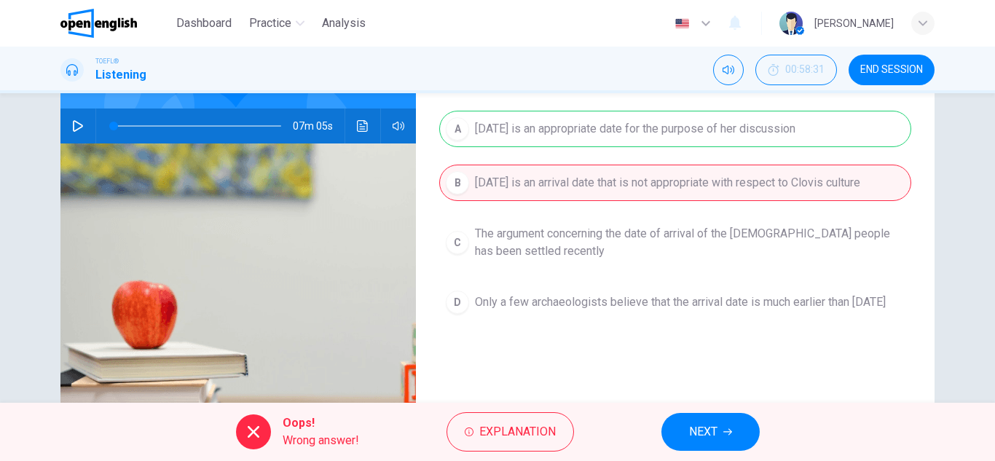
click at [723, 429] on icon "button" at bounding box center [727, 432] width 9 height 9
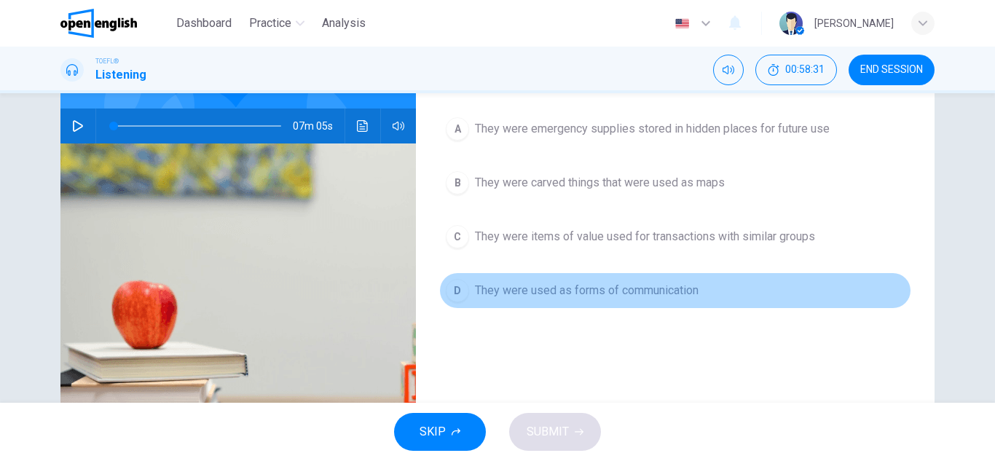
click at [521, 282] on span "They were used as forms of communication" at bounding box center [587, 290] width 224 height 17
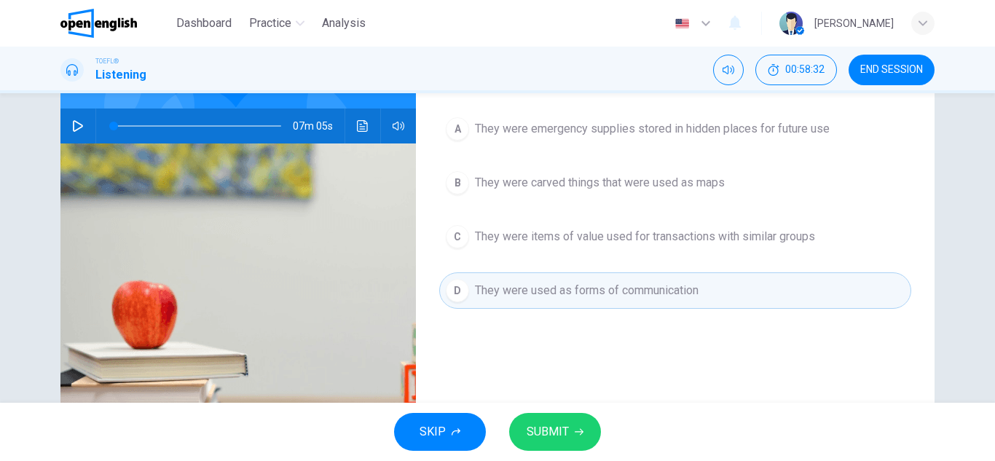
click at [552, 433] on span "SUBMIT" at bounding box center [548, 432] width 42 height 20
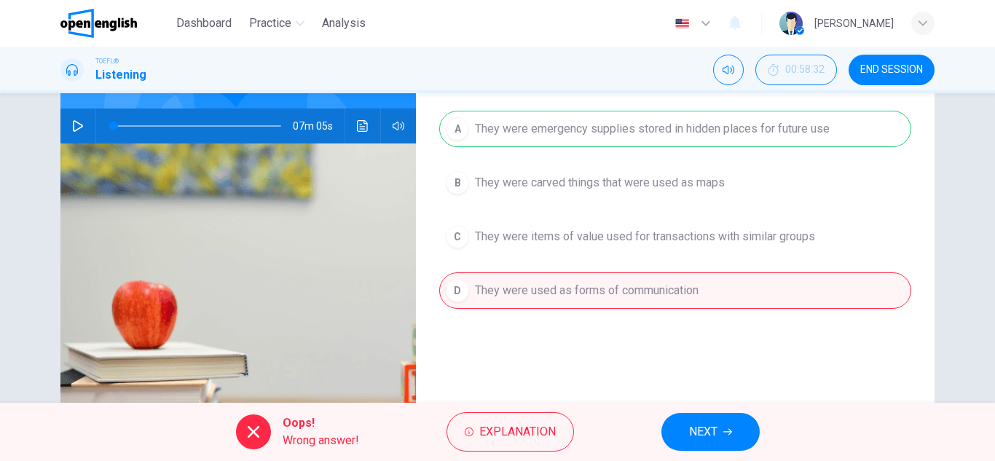
click at [702, 434] on span "NEXT" at bounding box center [703, 432] width 28 height 20
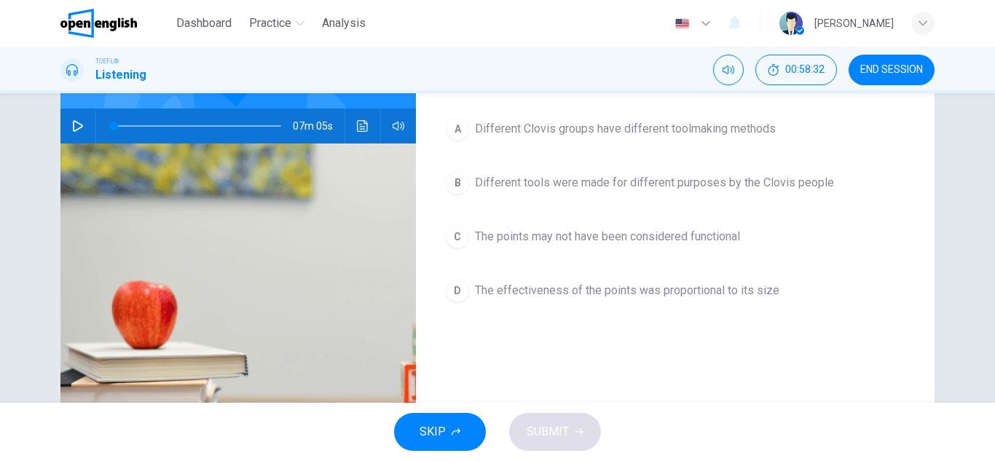
click at [548, 140] on button "A Different Clovis groups have different toolmaking methods" at bounding box center [675, 129] width 472 height 36
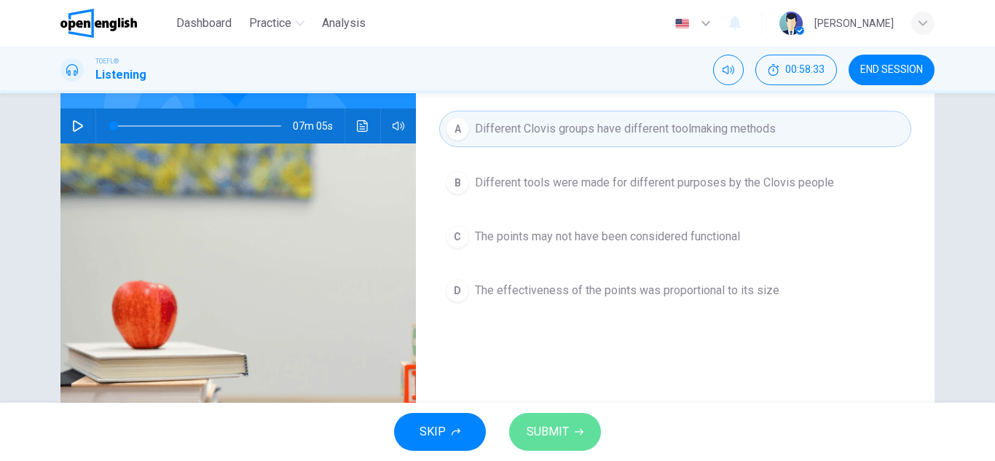
click at [565, 435] on span "SUBMIT" at bounding box center [548, 432] width 42 height 20
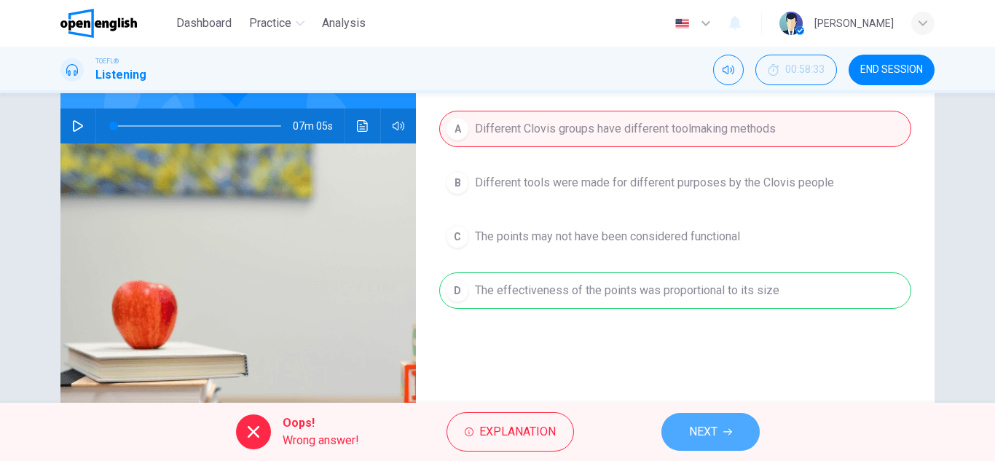
click at [710, 428] on span "NEXT" at bounding box center [703, 432] width 28 height 20
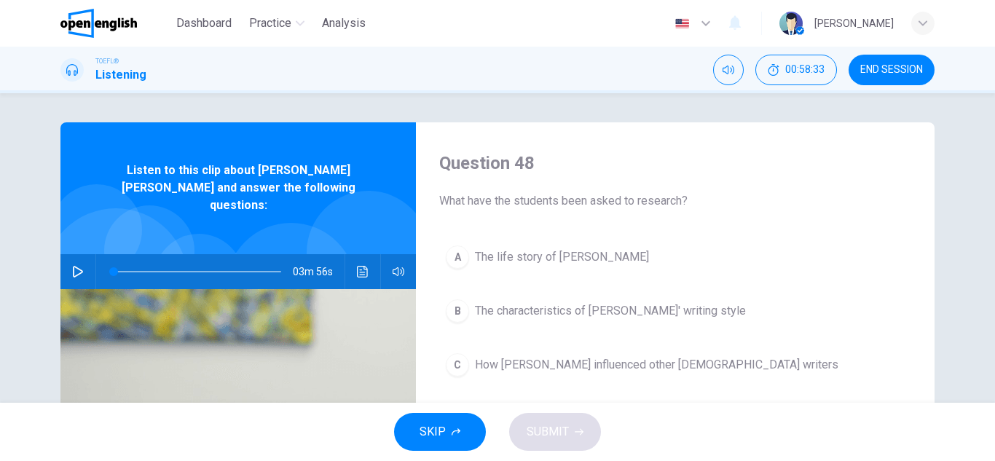
click at [565, 268] on button "A The life story of [PERSON_NAME]" at bounding box center [675, 257] width 472 height 36
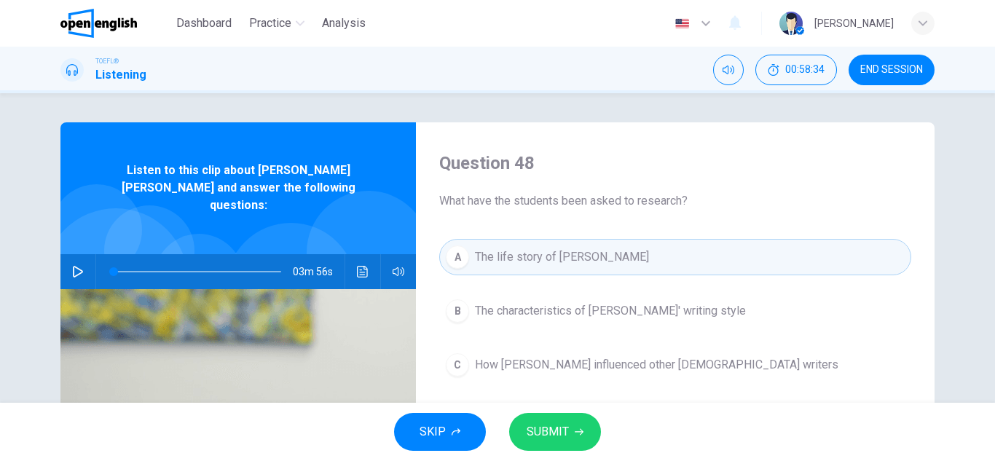
click at [556, 436] on span "SUBMIT" at bounding box center [548, 432] width 42 height 20
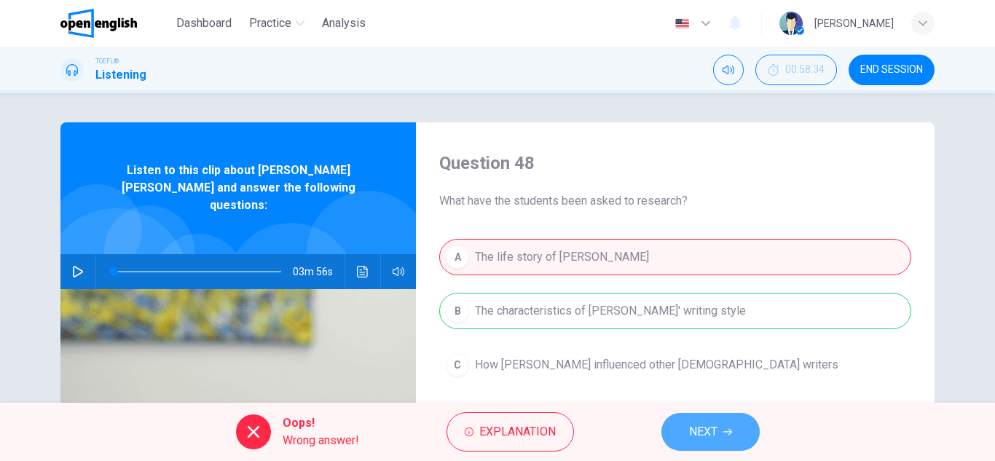
click at [700, 434] on span "NEXT" at bounding box center [703, 432] width 28 height 20
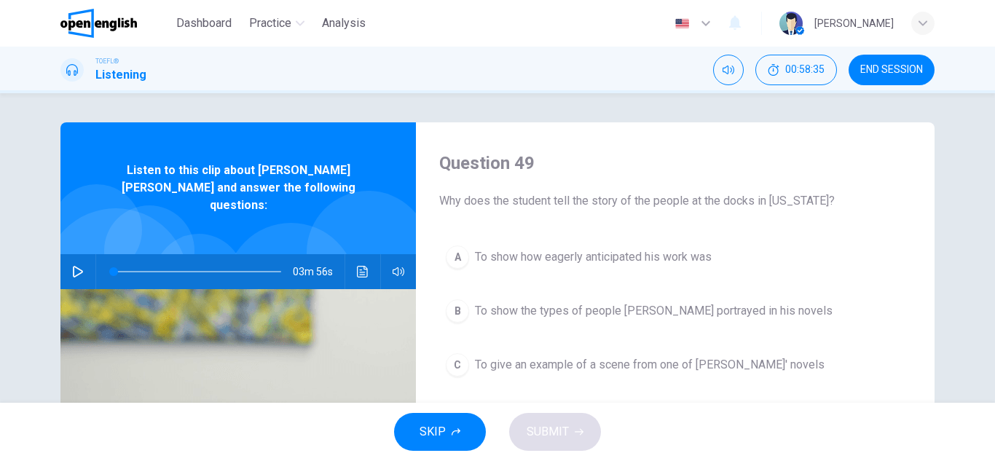
click at [613, 317] on span "To show the types of people [PERSON_NAME] portrayed in his novels" at bounding box center [654, 310] width 358 height 17
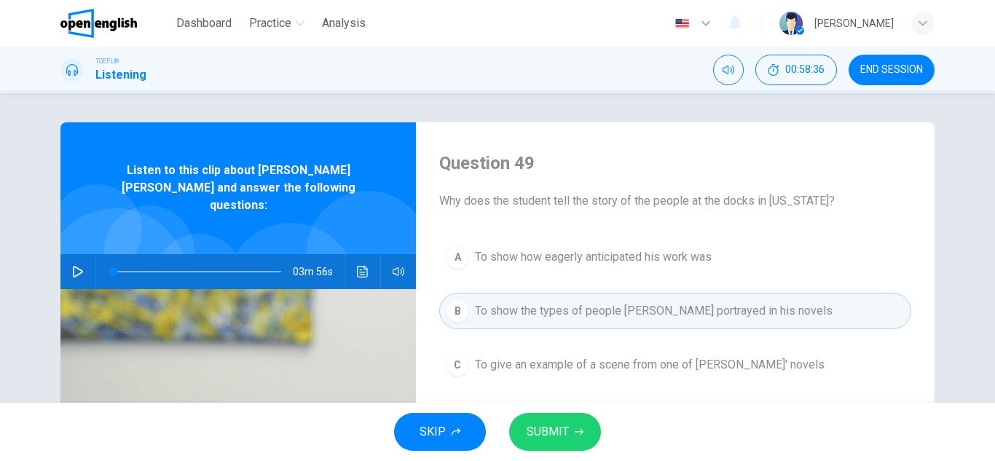
click at [531, 436] on span "SUBMIT" at bounding box center [548, 432] width 42 height 20
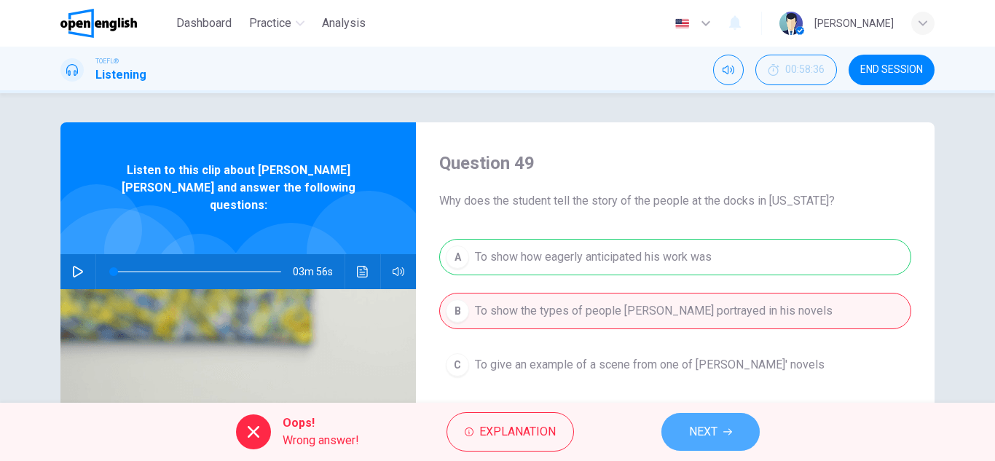
click at [706, 428] on span "NEXT" at bounding box center [703, 432] width 28 height 20
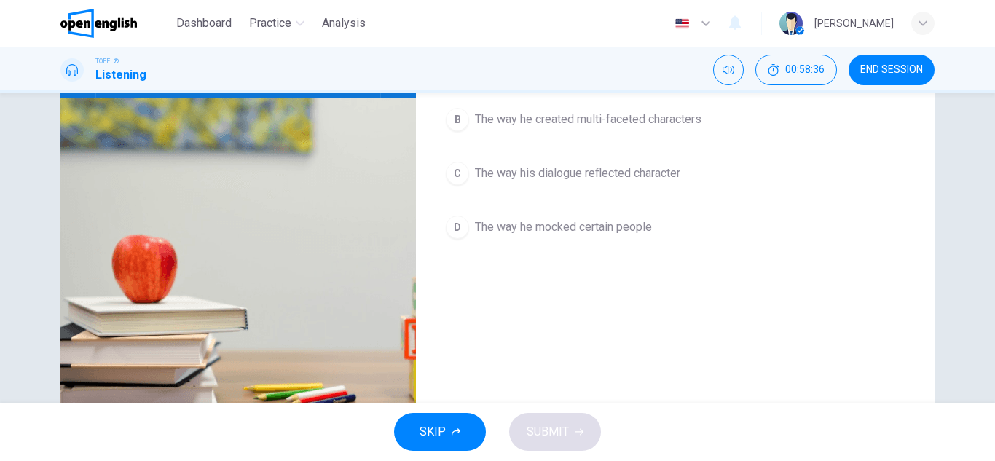
scroll to position [219, 0]
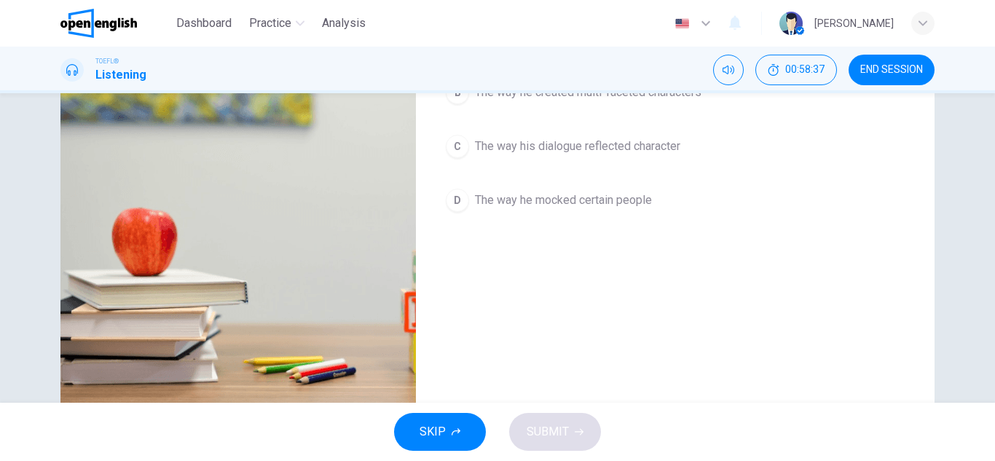
click at [566, 187] on button "D The way he mocked certain people" at bounding box center [675, 200] width 472 height 36
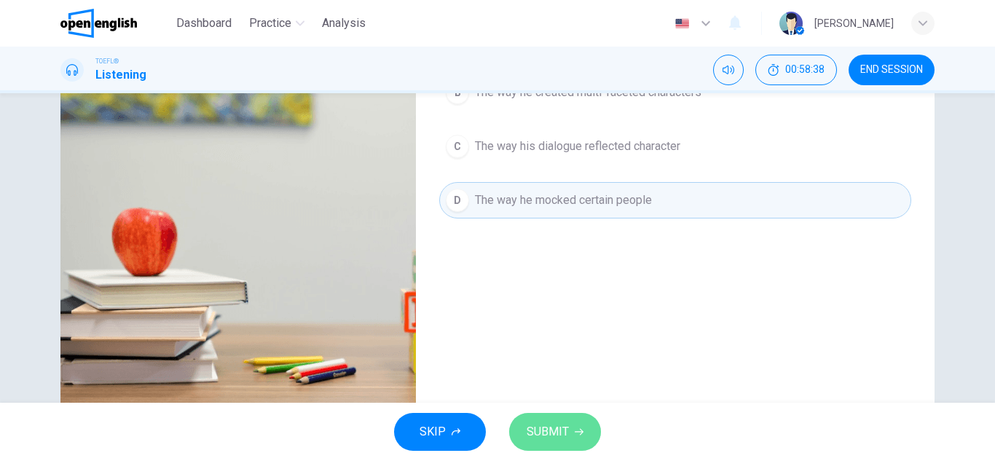
click at [546, 436] on span "SUBMIT" at bounding box center [548, 432] width 42 height 20
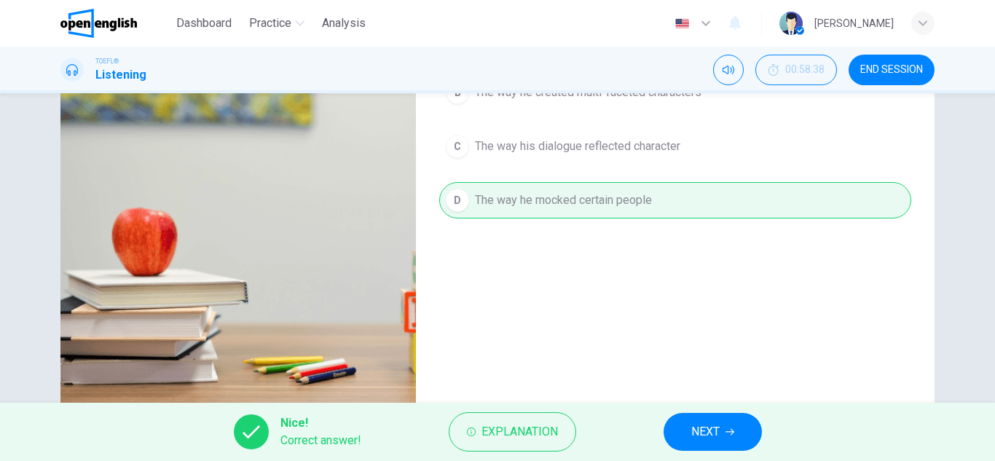
click at [703, 437] on span "NEXT" at bounding box center [705, 432] width 28 height 20
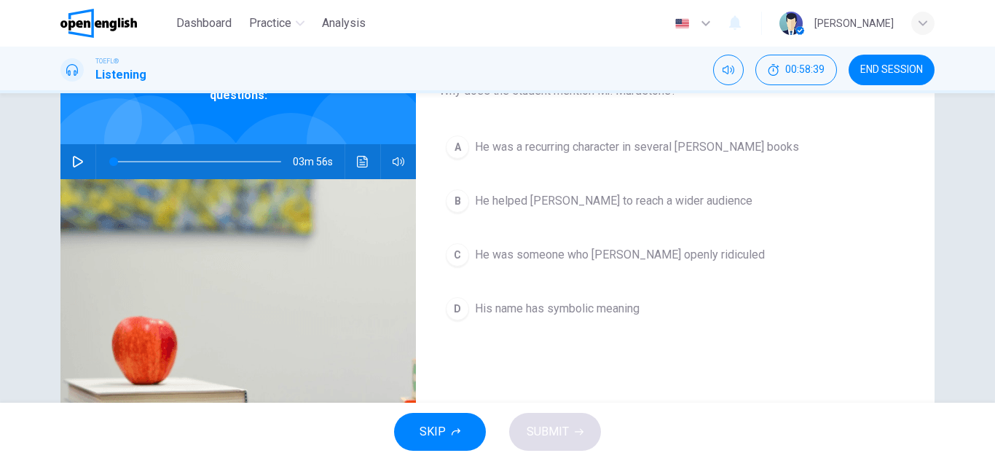
scroll to position [0, 0]
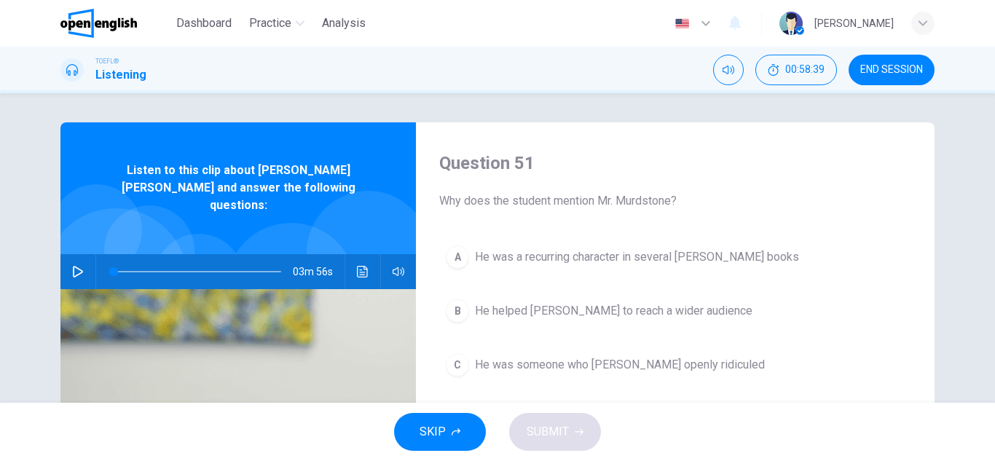
click at [527, 229] on div "Question 51 Why does the student mention Mr. Murdstone? A He was a recurring ch…" at bounding box center [675, 375] width 519 height 506
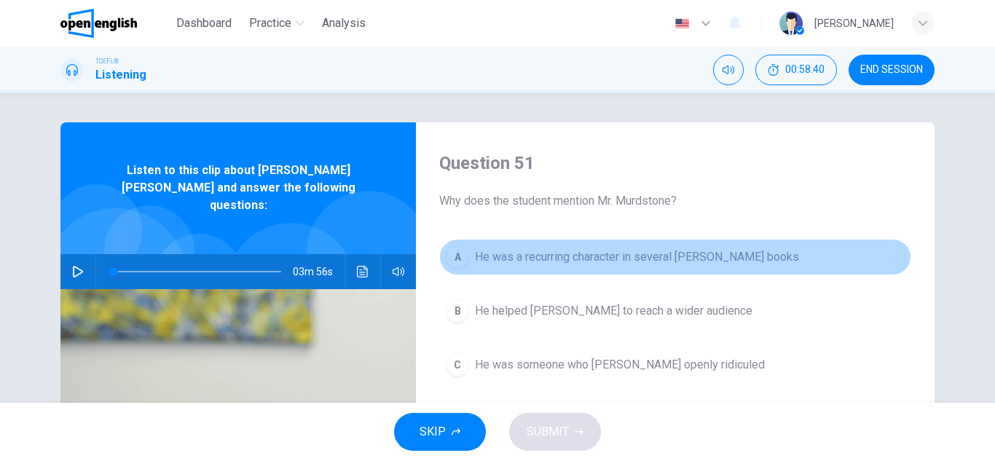
click at [527, 261] on span "He was a recurring character in several [PERSON_NAME] books" at bounding box center [637, 256] width 324 height 17
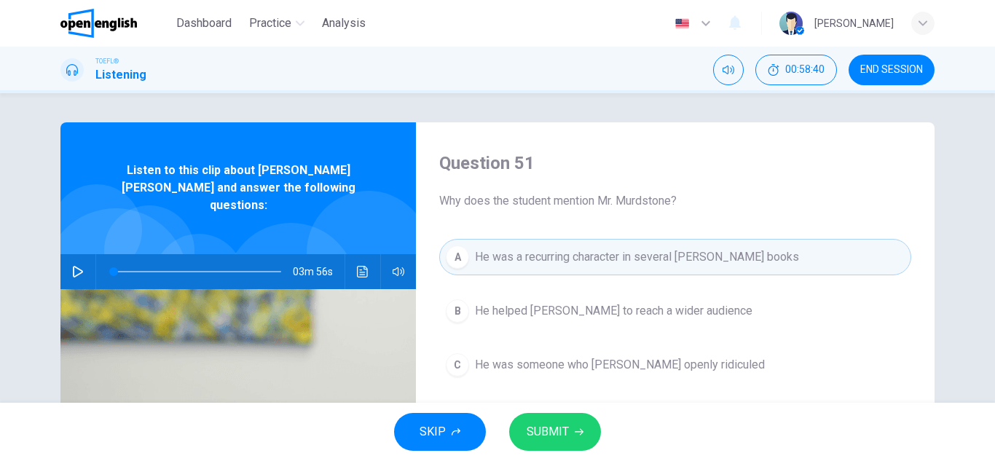
click at [537, 460] on div "SKIP SUBMIT" at bounding box center [497, 432] width 995 height 58
click at [537, 445] on button "SUBMIT" at bounding box center [555, 432] width 92 height 38
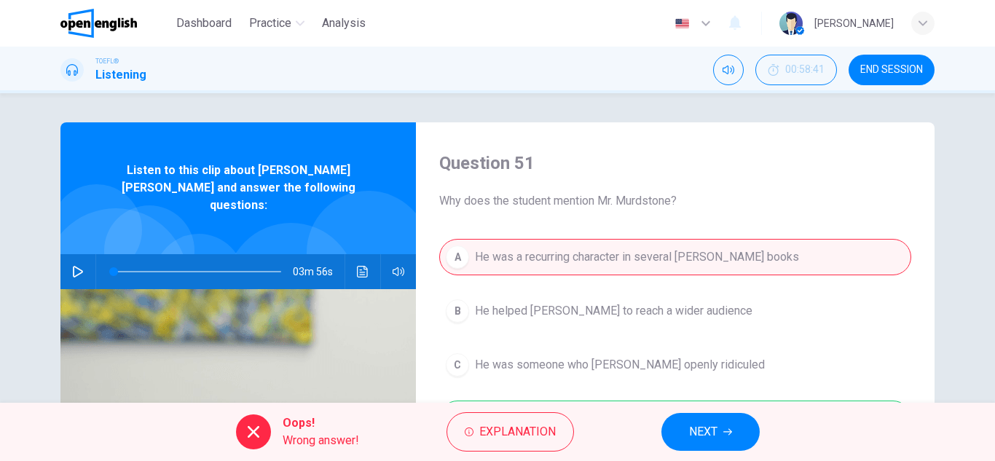
click at [757, 438] on button "NEXT" at bounding box center [711, 432] width 98 height 38
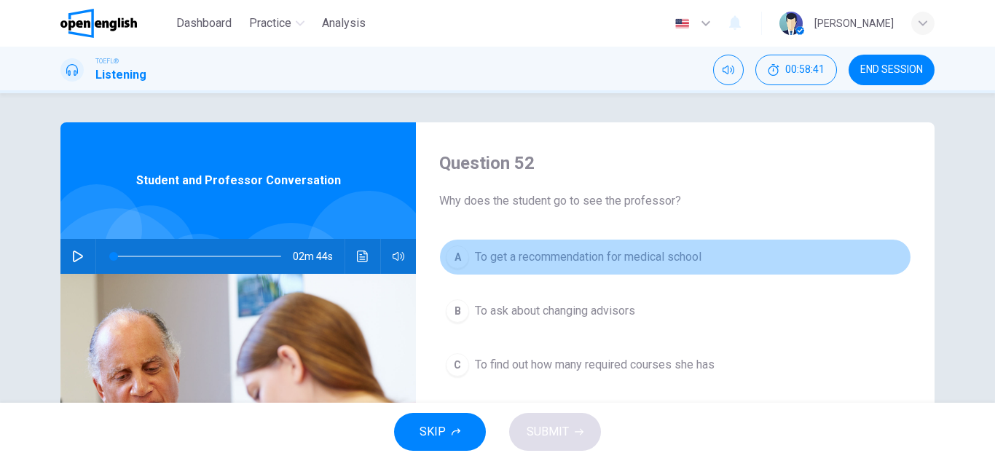
click at [552, 265] on span "To get a recommendation for medical school" at bounding box center [588, 256] width 227 height 17
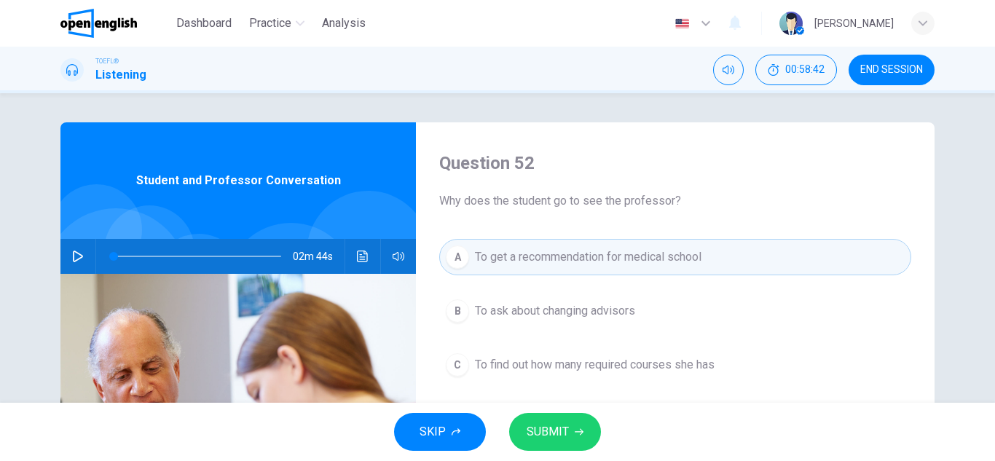
click at [545, 423] on span "SUBMIT" at bounding box center [548, 432] width 42 height 20
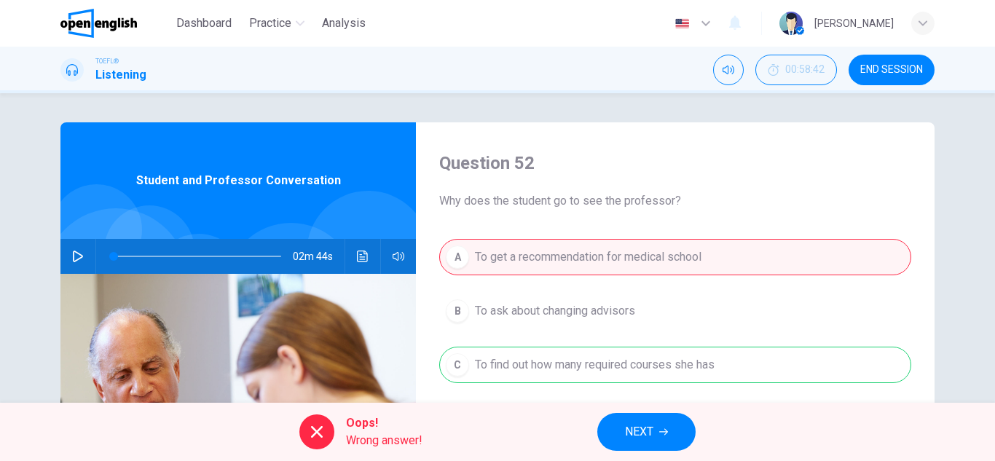
click at [664, 430] on icon "button" at bounding box center [663, 432] width 9 height 9
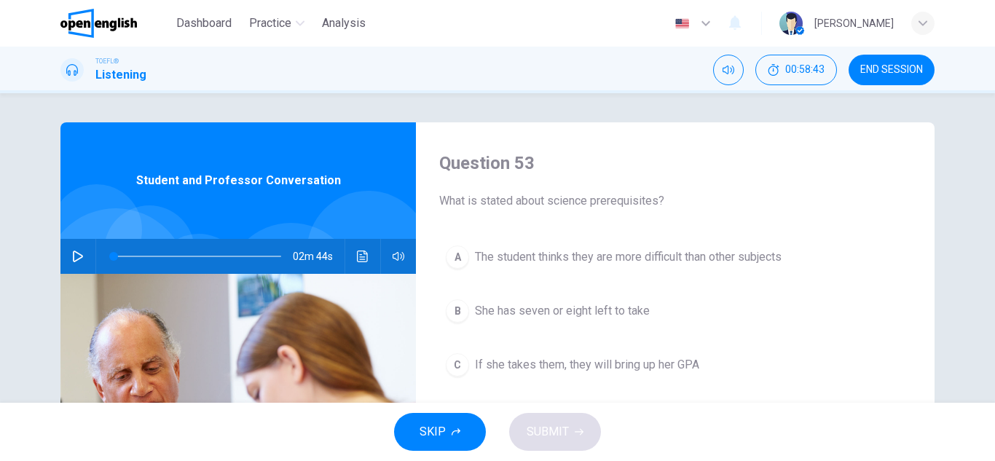
click at [570, 313] on span "She has seven or eight left to take" at bounding box center [562, 310] width 175 height 17
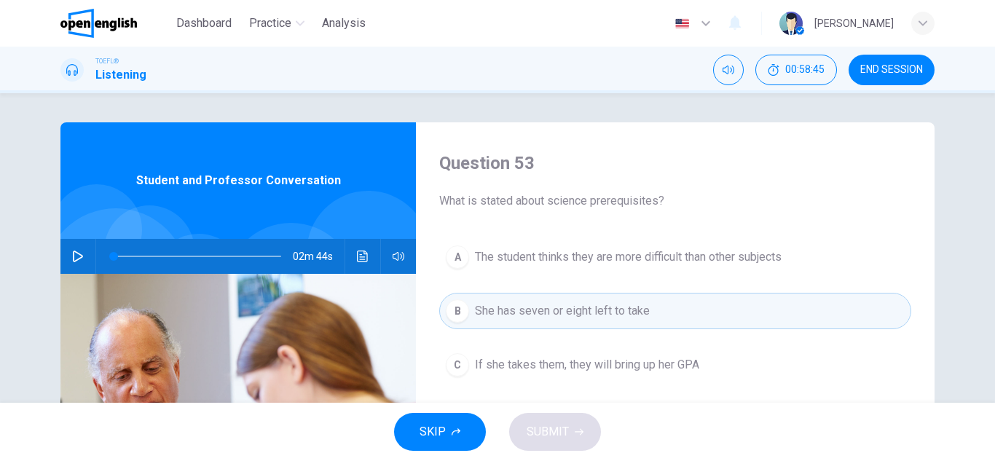
click at [527, 297] on button "B She has seven or eight left to take" at bounding box center [675, 311] width 472 height 36
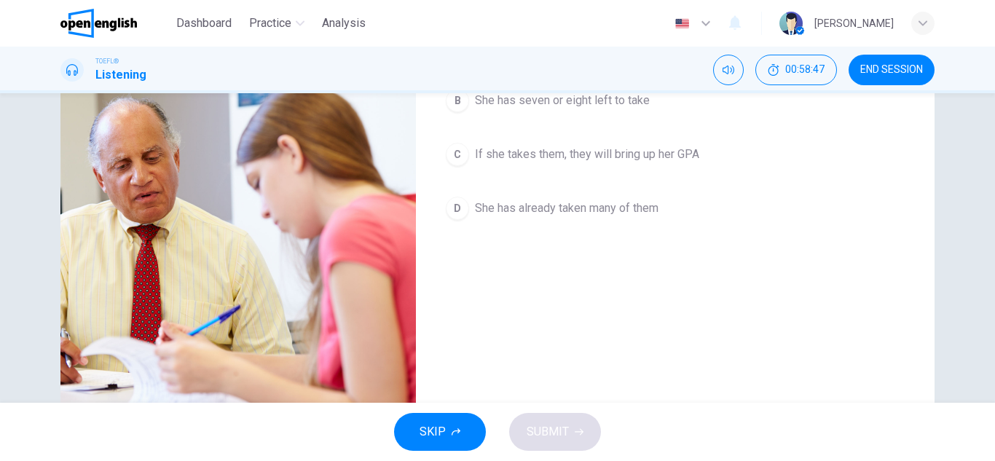
scroll to position [219, 0]
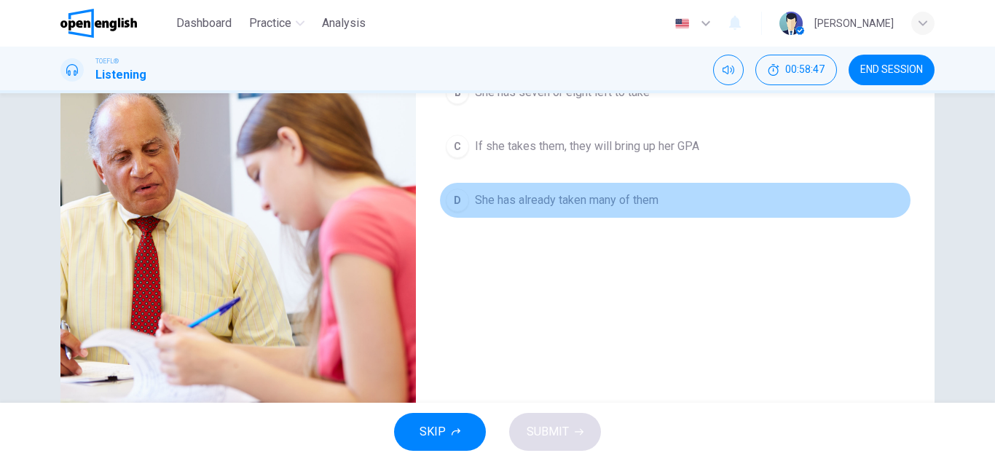
click at [531, 203] on span "She has already taken many of them" at bounding box center [567, 200] width 184 height 17
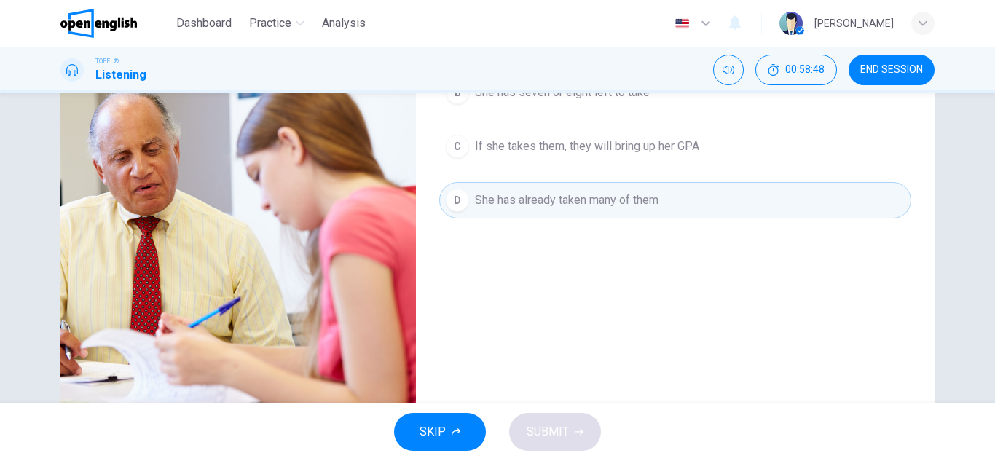
click at [531, 203] on span "She has already taken many of them" at bounding box center [567, 200] width 184 height 17
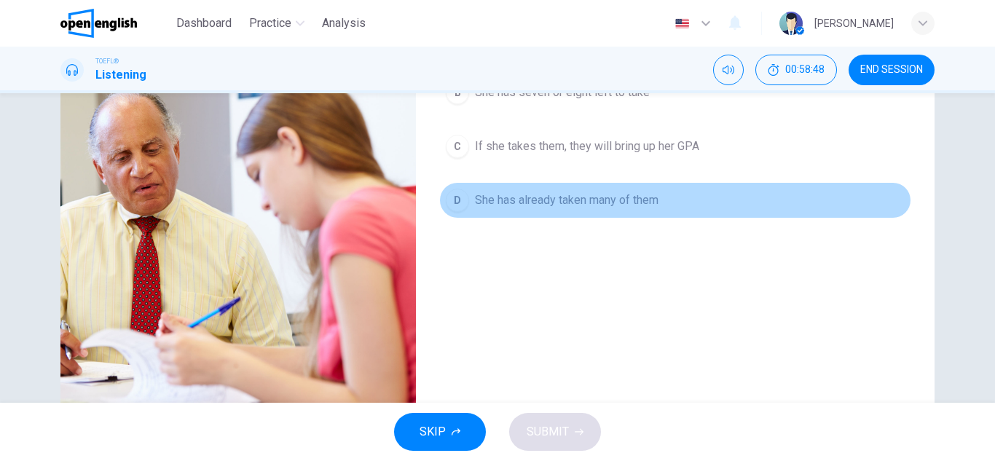
click at [531, 203] on span "She has already taken many of them" at bounding box center [567, 200] width 184 height 17
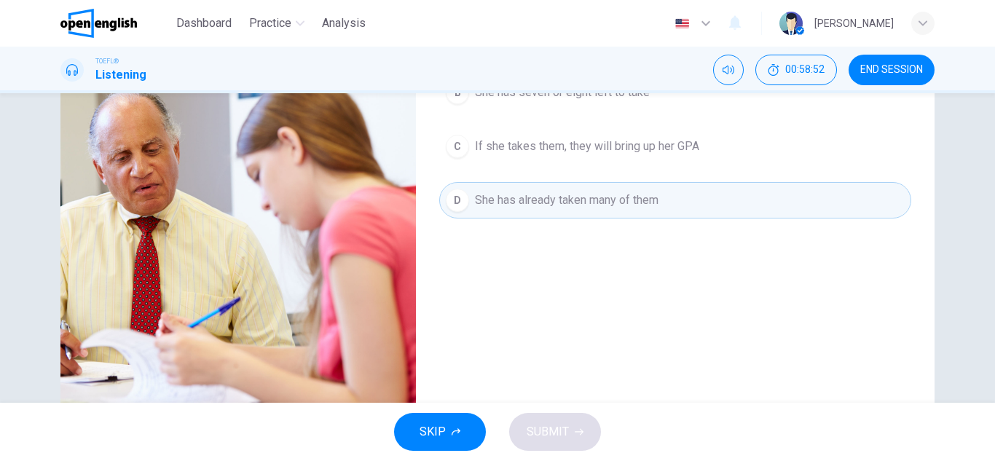
scroll to position [0, 0]
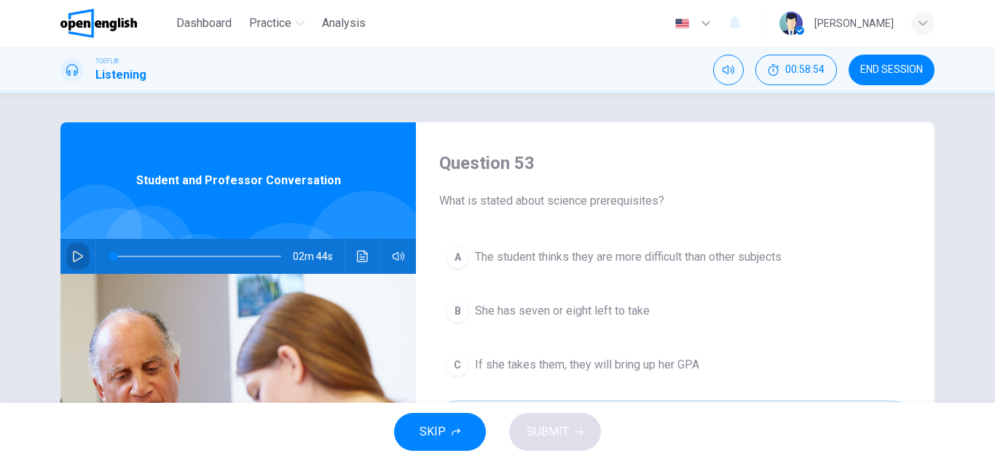
click at [79, 256] on icon "button" at bounding box center [78, 257] width 12 height 12
click at [76, 259] on icon "button" at bounding box center [78, 257] width 10 height 12
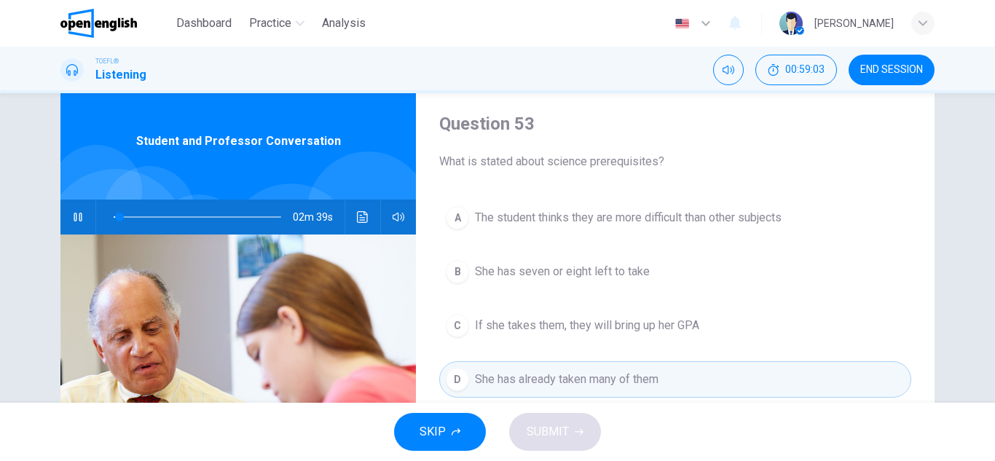
scroll to position [73, 0]
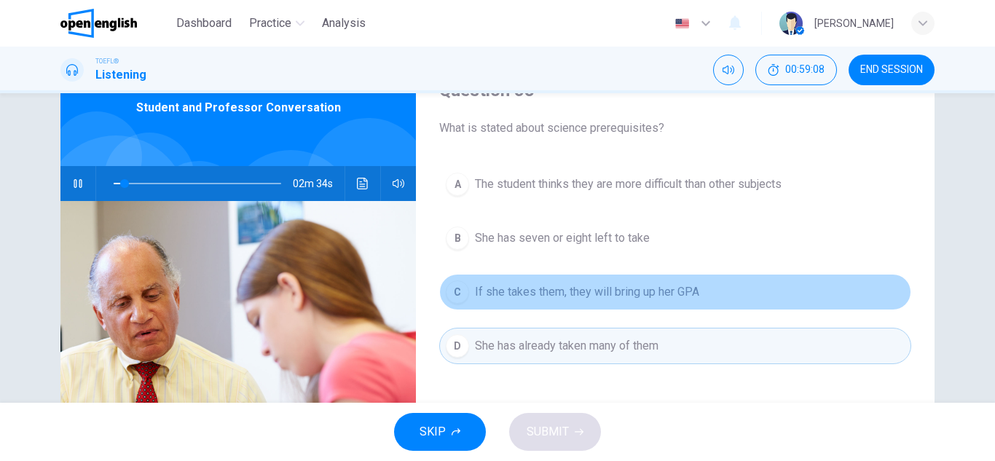
click at [609, 291] on span "If she takes them, they will bring up her GPA" at bounding box center [587, 291] width 224 height 17
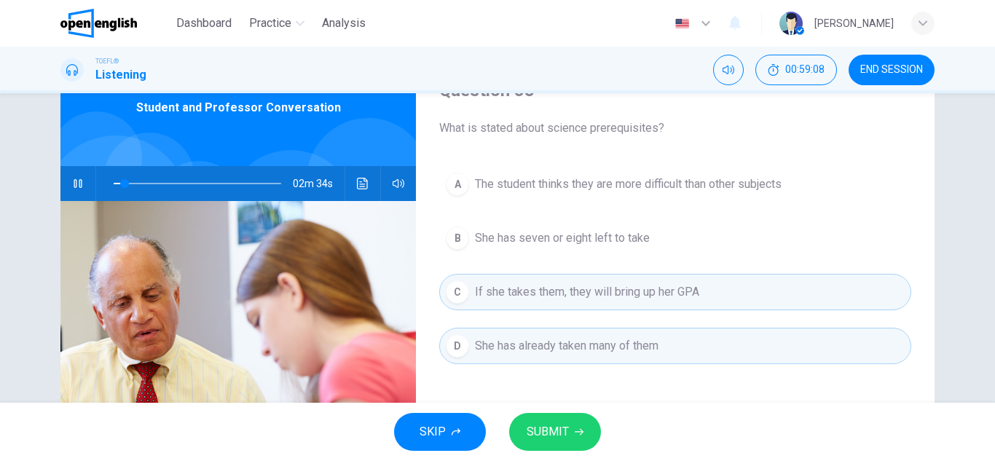
click at [561, 435] on span "SUBMIT" at bounding box center [548, 432] width 42 height 20
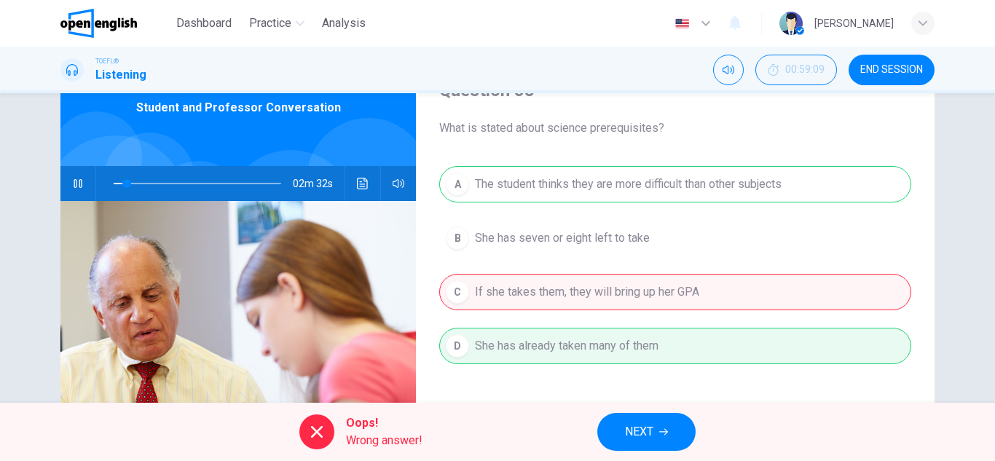
click at [644, 438] on span "NEXT" at bounding box center [639, 432] width 28 height 20
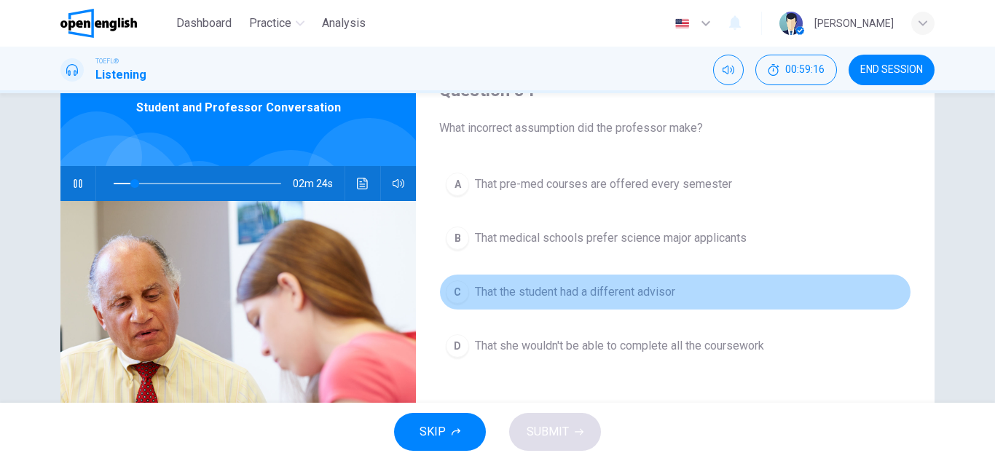
click at [522, 294] on span "That the student had a different advisor" at bounding box center [575, 291] width 200 height 17
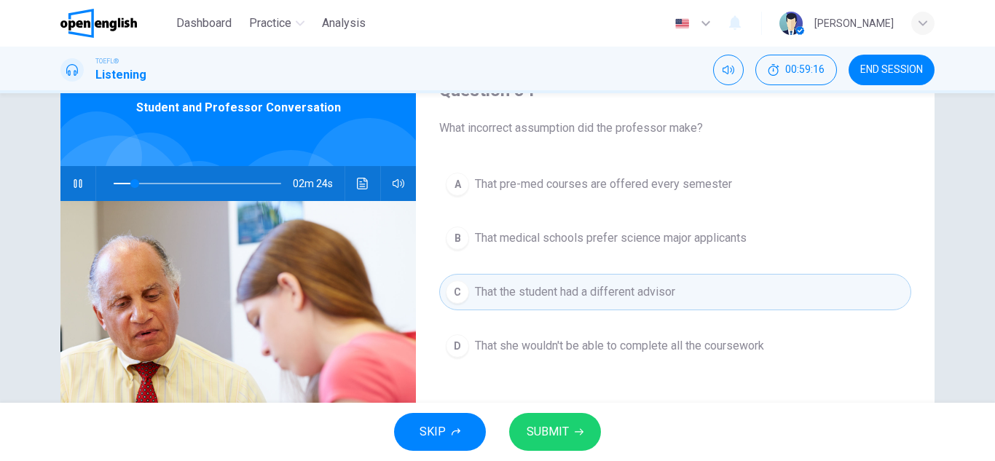
click at [544, 435] on span "SUBMIT" at bounding box center [548, 432] width 42 height 20
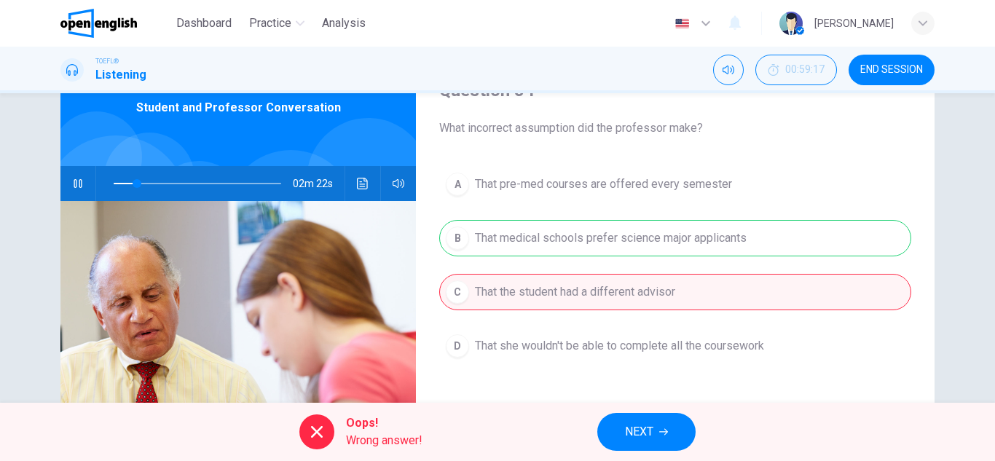
click at [652, 439] on span "NEXT" at bounding box center [639, 432] width 28 height 20
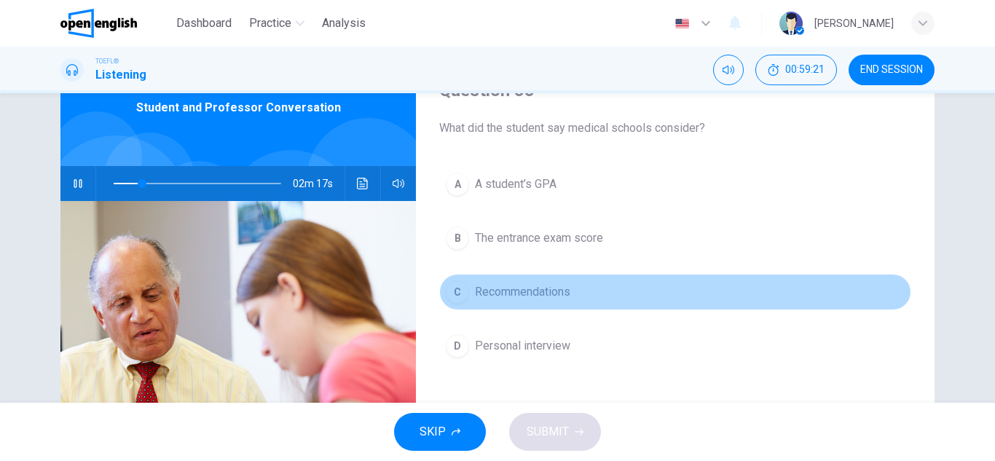
click at [565, 299] on span "Recommendations" at bounding box center [522, 291] width 95 height 17
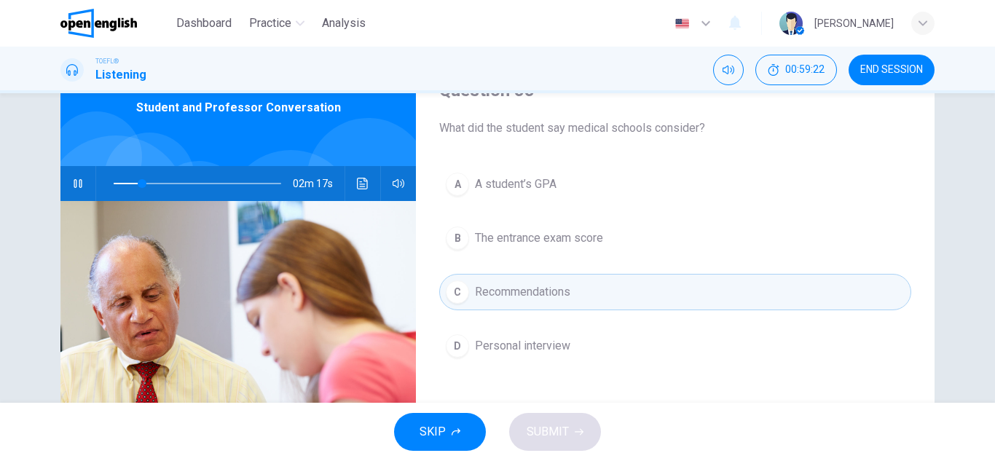
click at [545, 440] on div "SKIP SUBMIT" at bounding box center [497, 432] width 995 height 58
click at [557, 285] on span "Recommendations" at bounding box center [522, 291] width 95 height 17
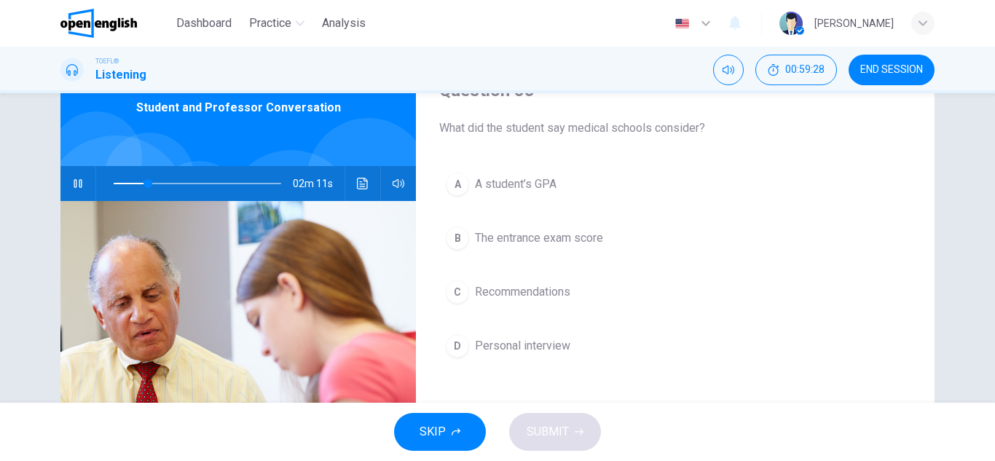
click at [517, 289] on span "Recommendations" at bounding box center [522, 291] width 95 height 17
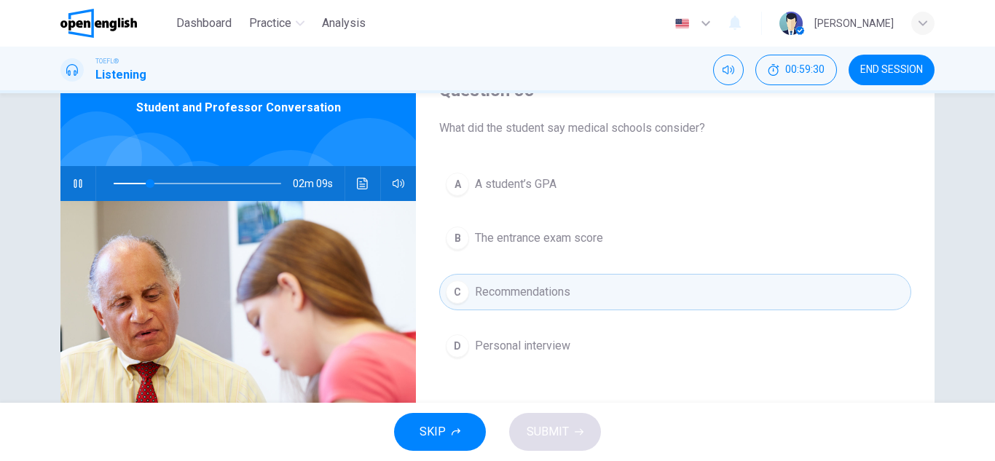
click at [495, 200] on button "A A student’s GPA" at bounding box center [675, 184] width 472 height 36
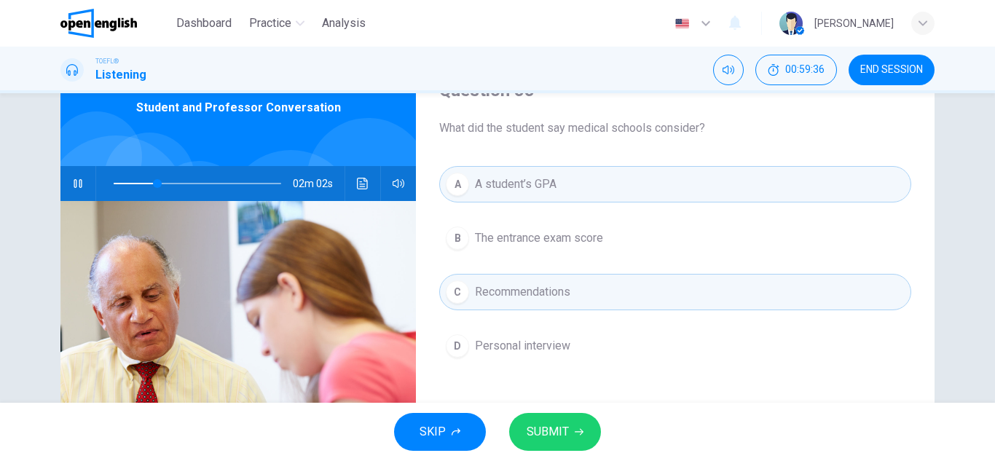
click at [522, 295] on span "Recommendations" at bounding box center [522, 291] width 95 height 17
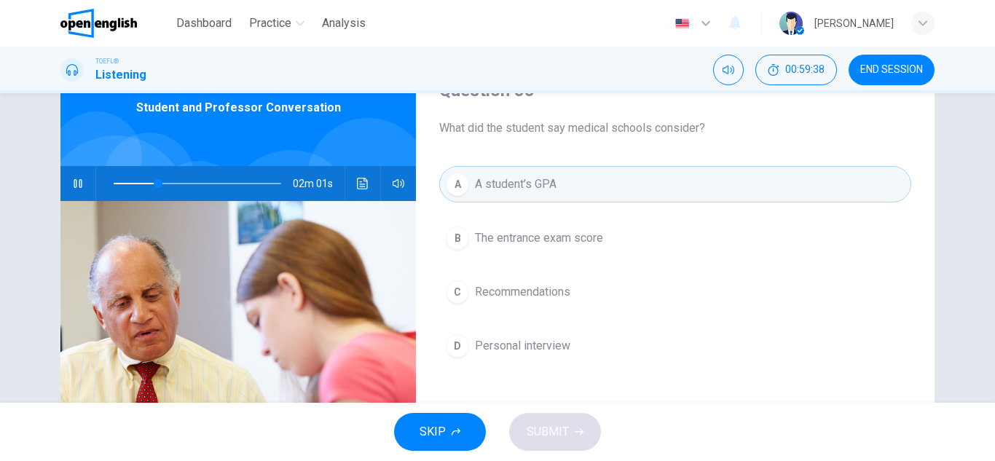
click at [517, 195] on button "A A student’s GPA" at bounding box center [675, 184] width 472 height 36
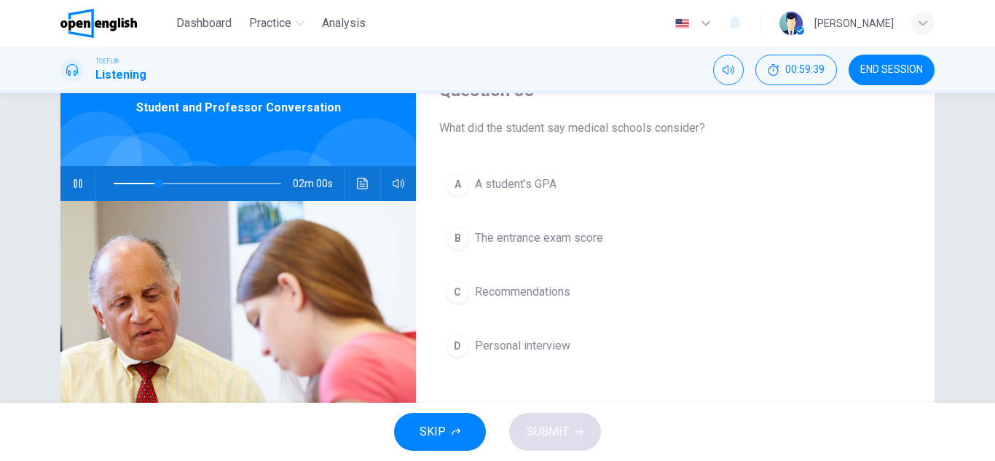
click at [509, 181] on span "A student’s GPA" at bounding box center [516, 184] width 82 height 17
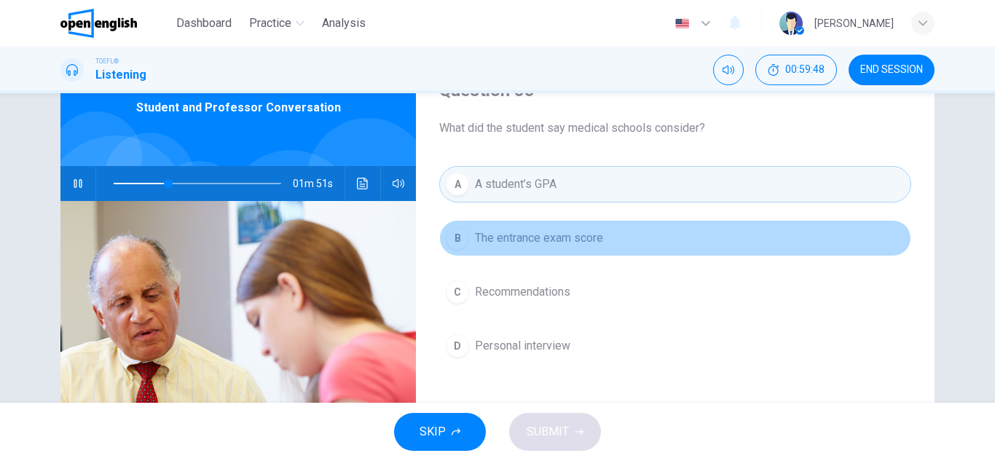
click at [522, 240] on span "The entrance exam score" at bounding box center [539, 238] width 128 height 17
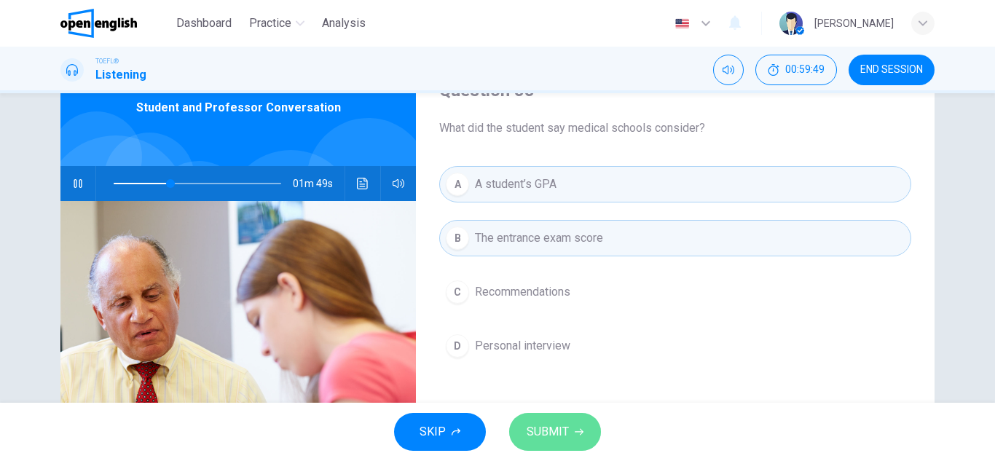
click at [577, 436] on icon "button" at bounding box center [579, 432] width 9 height 9
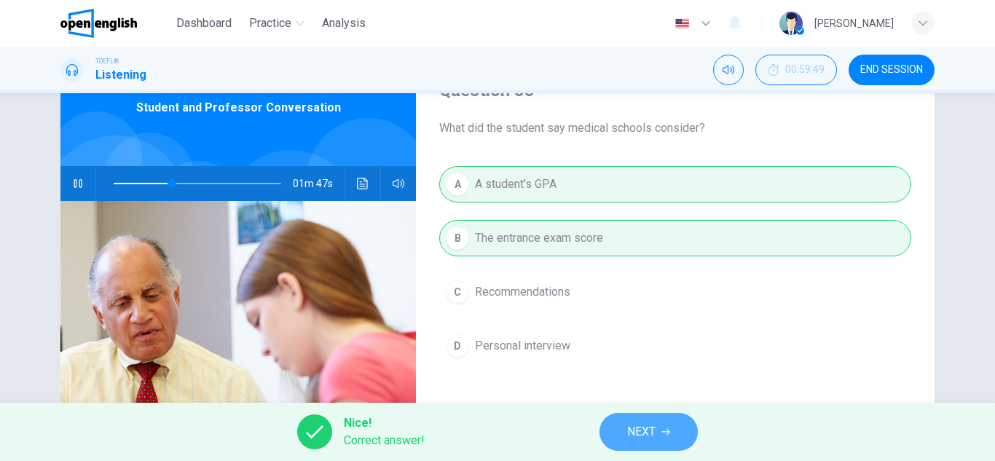
click at [635, 422] on span "NEXT" at bounding box center [641, 432] width 28 height 20
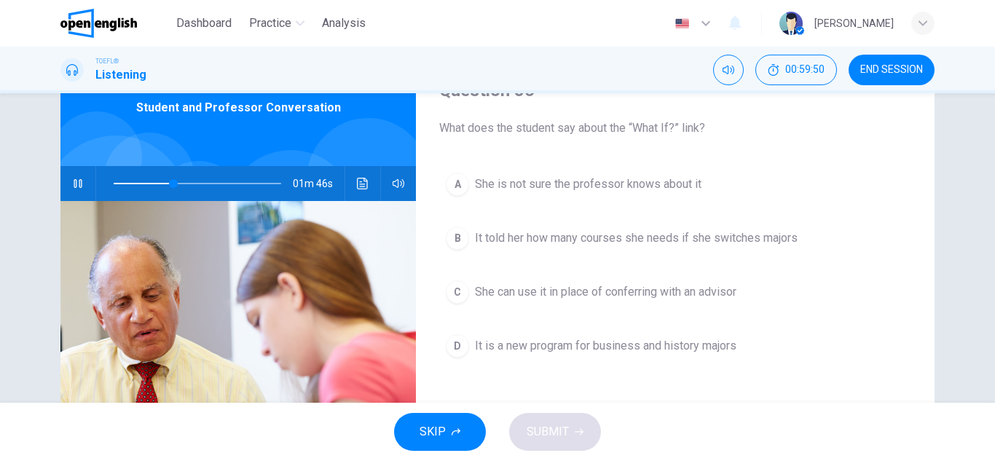
click at [548, 191] on span "She is not sure the professor knows about it" at bounding box center [588, 184] width 227 height 17
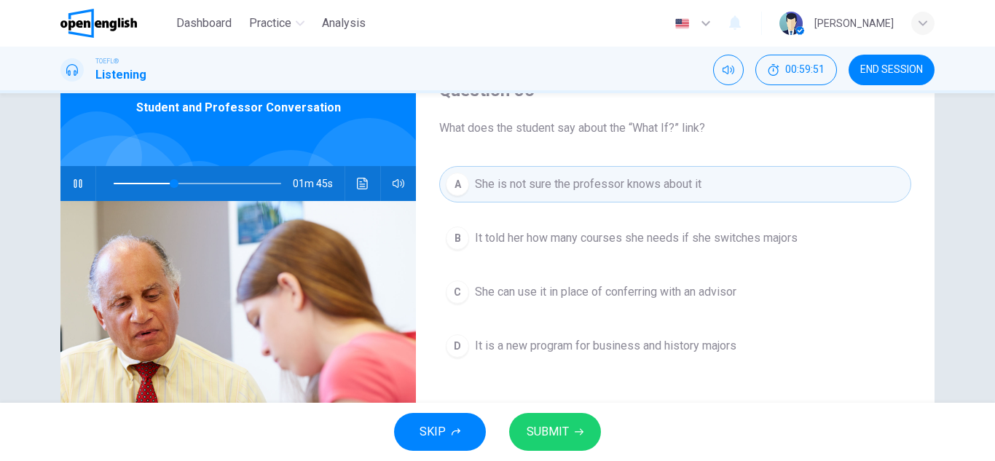
click at [567, 434] on span "SUBMIT" at bounding box center [548, 432] width 42 height 20
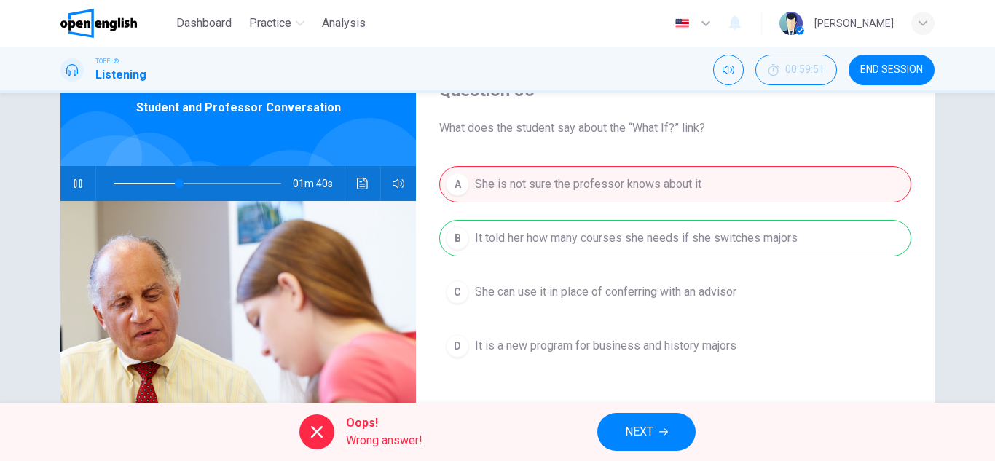
type input "**"
click at [672, 427] on button "NEXT" at bounding box center [646, 432] width 98 height 38
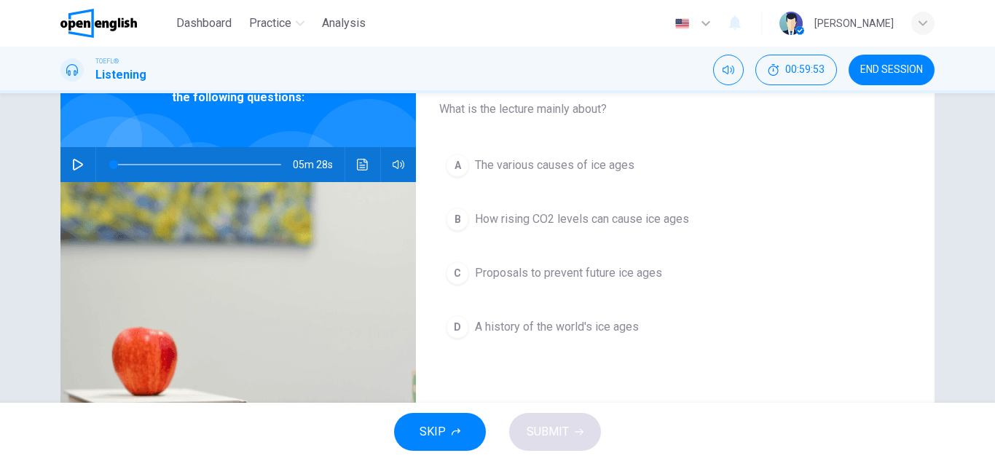
scroll to position [146, 0]
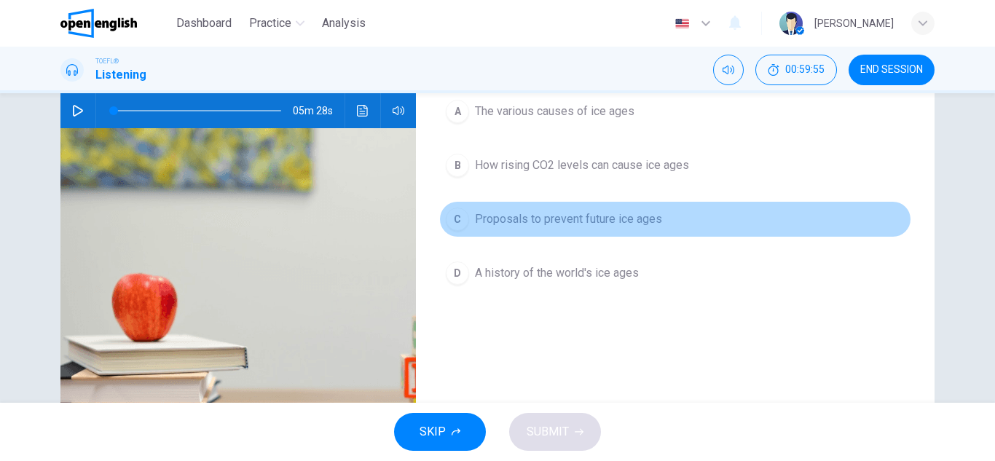
click at [545, 215] on span "Proposals to prevent future ice ages" at bounding box center [568, 219] width 187 height 17
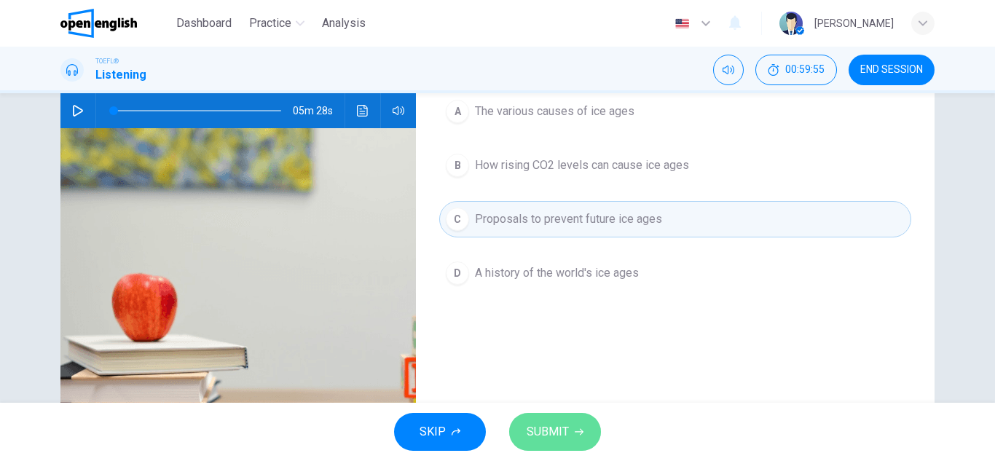
click at [567, 427] on span "SUBMIT" at bounding box center [548, 432] width 42 height 20
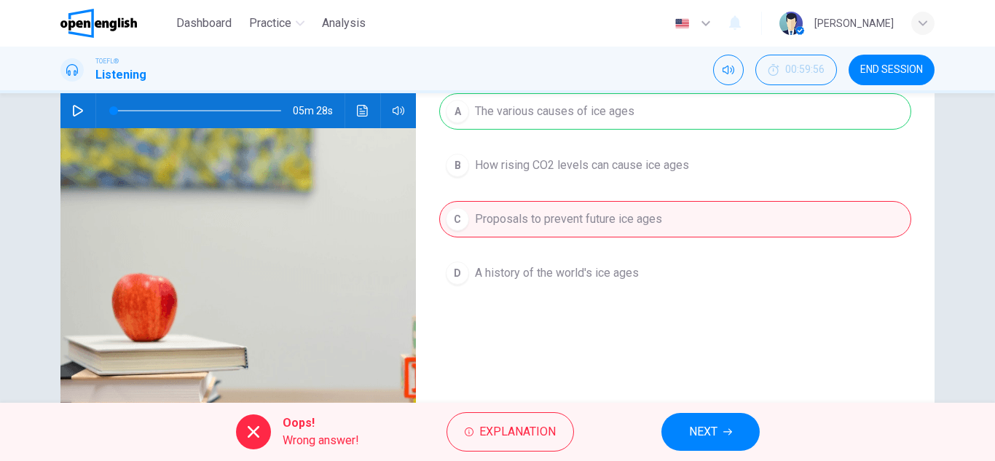
click at [733, 437] on button "NEXT" at bounding box center [711, 432] width 98 height 38
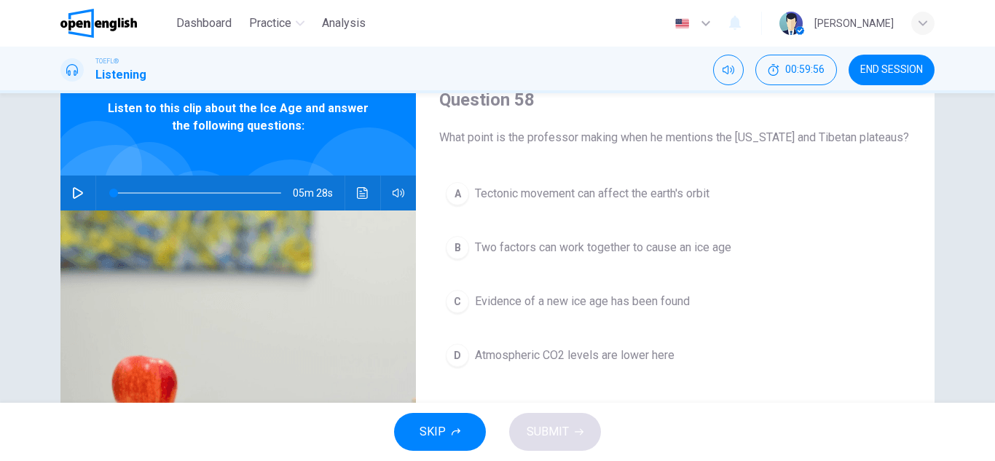
scroll to position [0, 0]
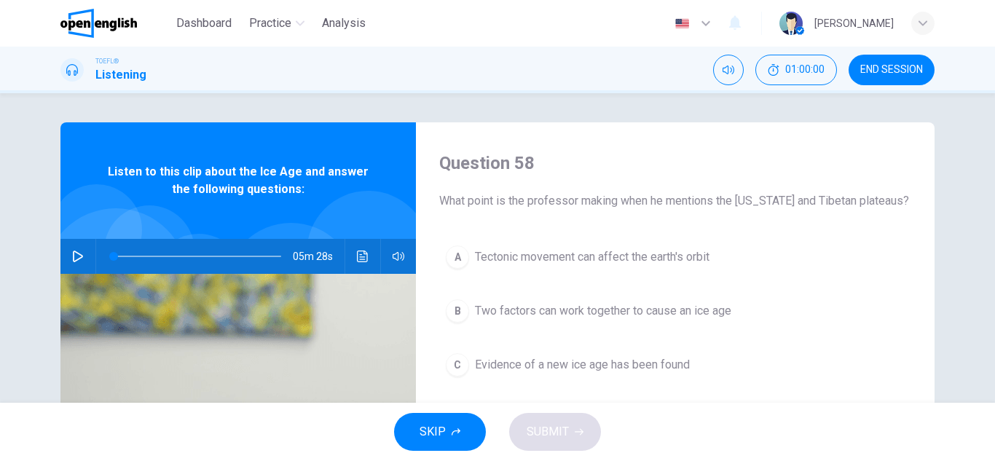
click at [532, 315] on span "Two factors can work together to cause an ice age" at bounding box center [603, 310] width 256 height 17
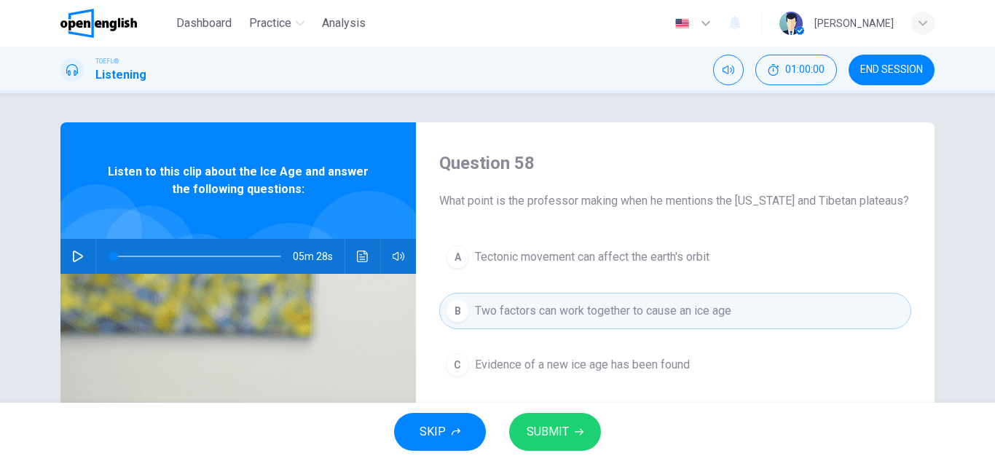
click at [538, 443] on button "SUBMIT" at bounding box center [555, 432] width 92 height 38
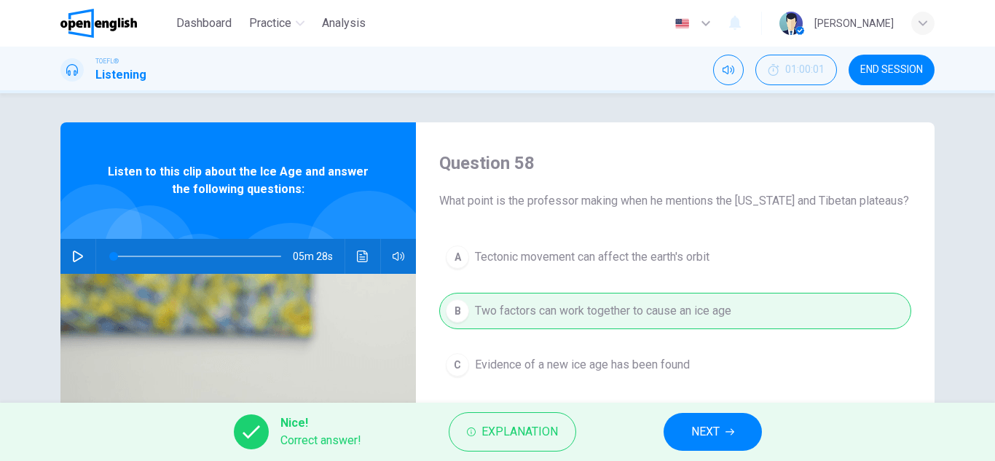
click at [729, 431] on icon "button" at bounding box center [730, 432] width 9 height 9
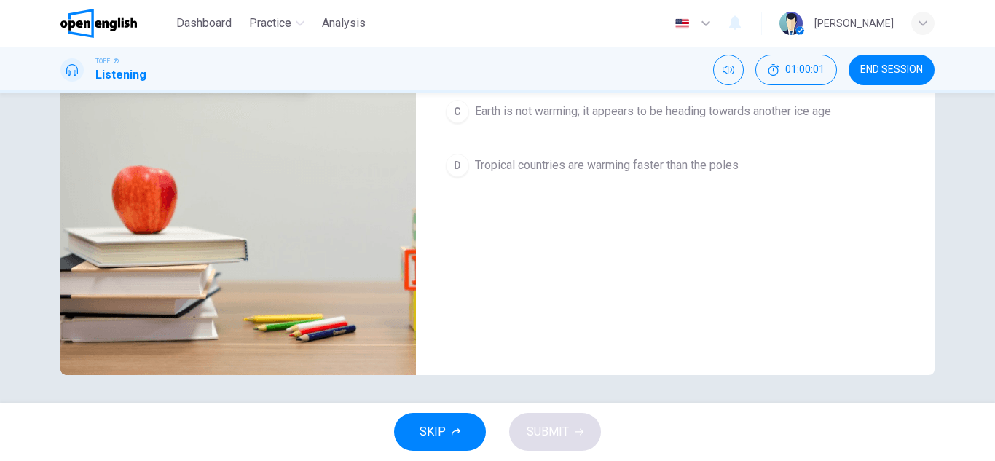
scroll to position [255, 0]
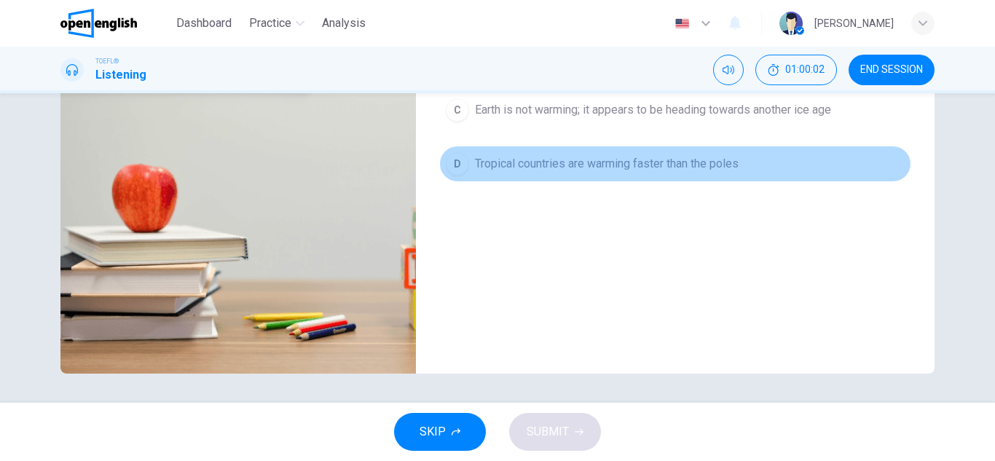
click at [529, 151] on button "D Tropical countries are warming faster than the poles" at bounding box center [675, 164] width 472 height 36
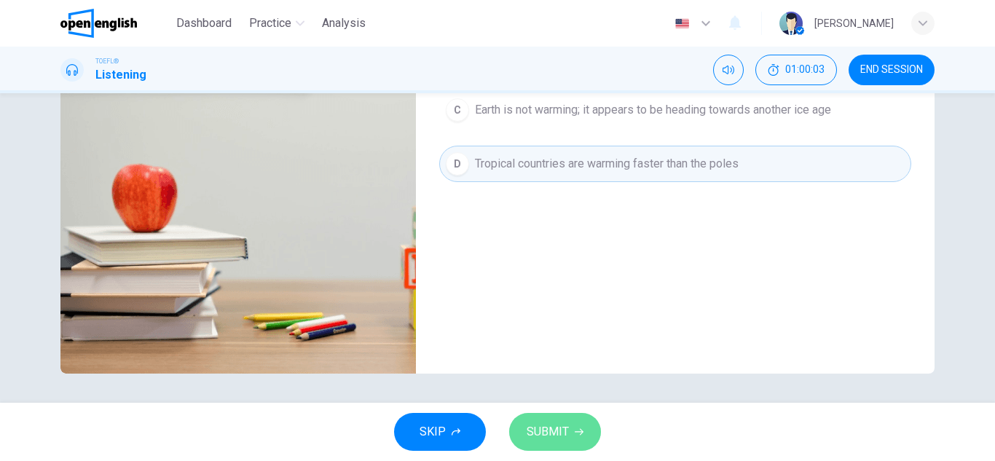
click at [539, 432] on span "SUBMIT" at bounding box center [548, 432] width 42 height 20
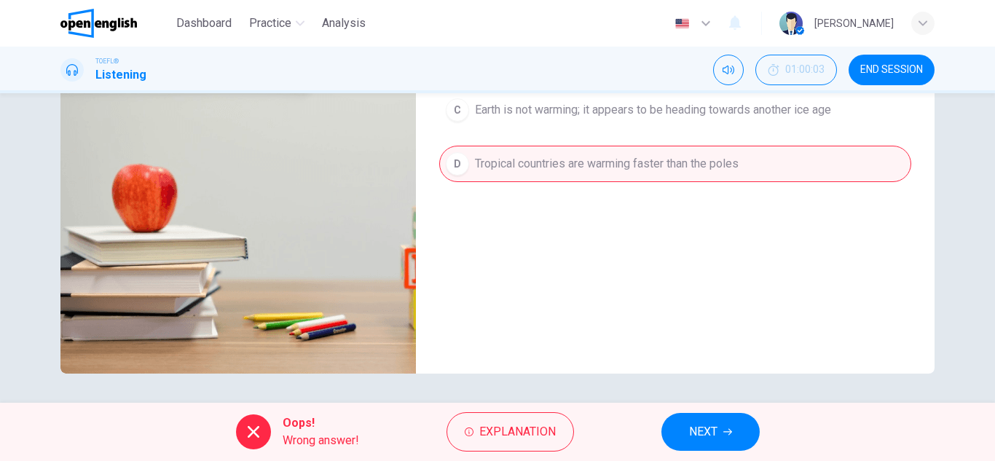
click at [694, 441] on span "NEXT" at bounding box center [703, 432] width 28 height 20
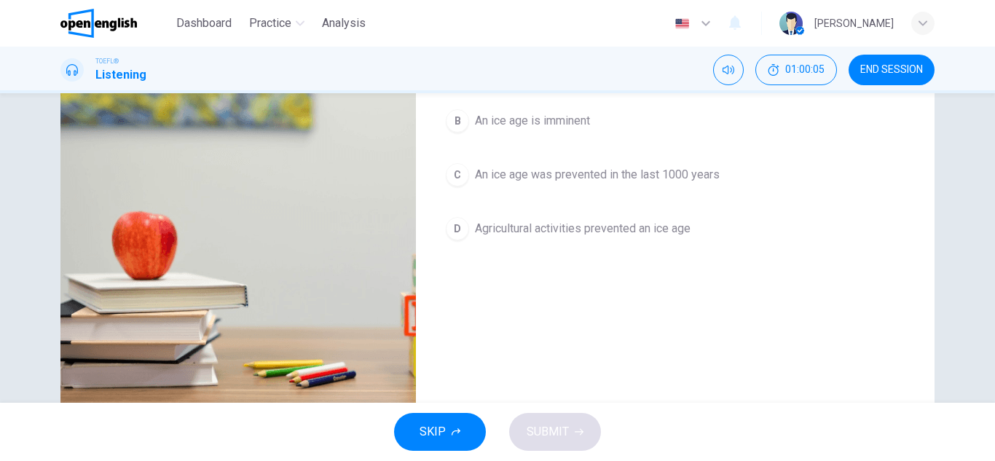
scroll to position [0, 0]
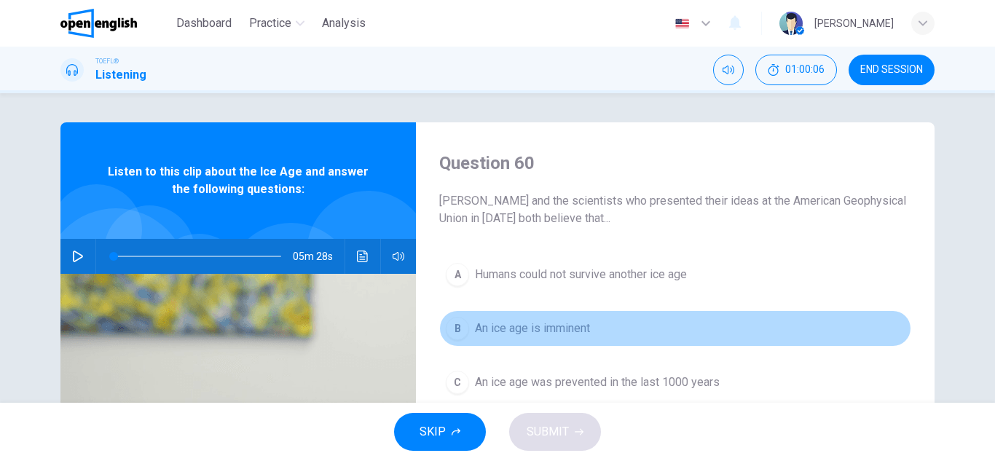
click at [552, 317] on button "B An ice age is imminent" at bounding box center [675, 328] width 472 height 36
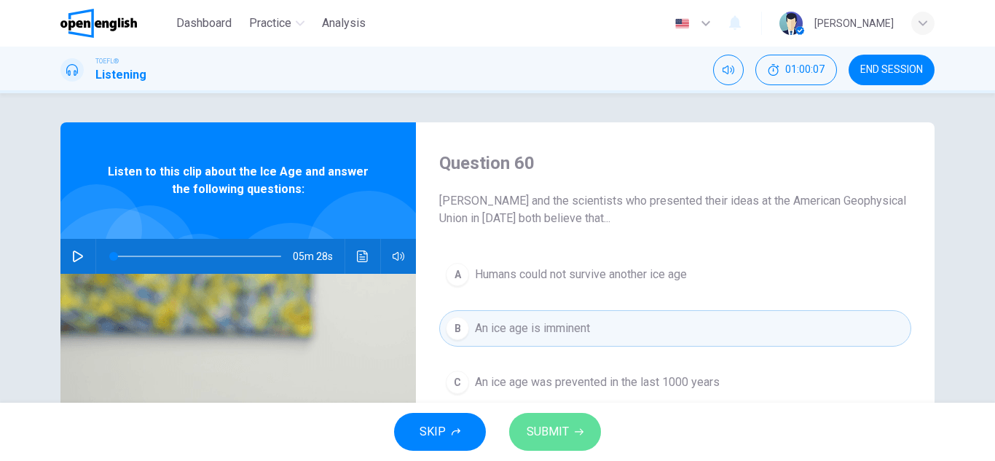
click at [536, 450] on button "SUBMIT" at bounding box center [555, 432] width 92 height 38
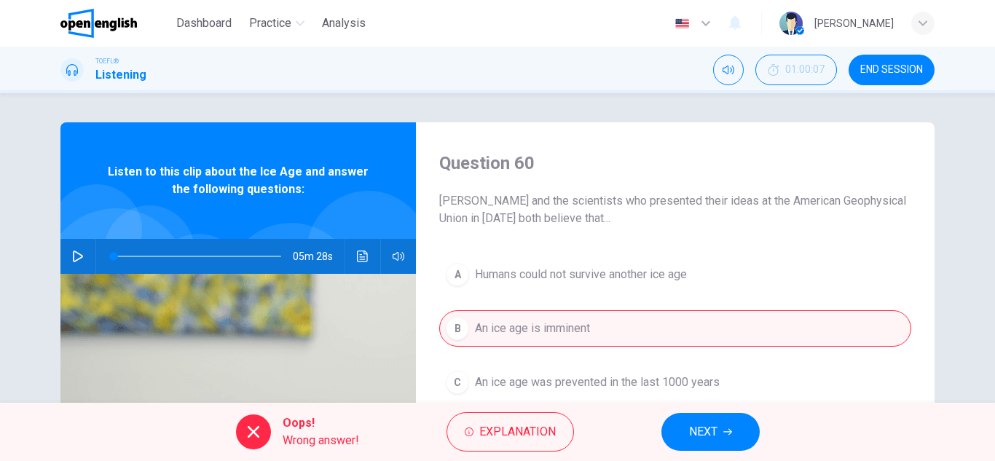
click at [706, 426] on span "NEXT" at bounding box center [703, 432] width 28 height 20
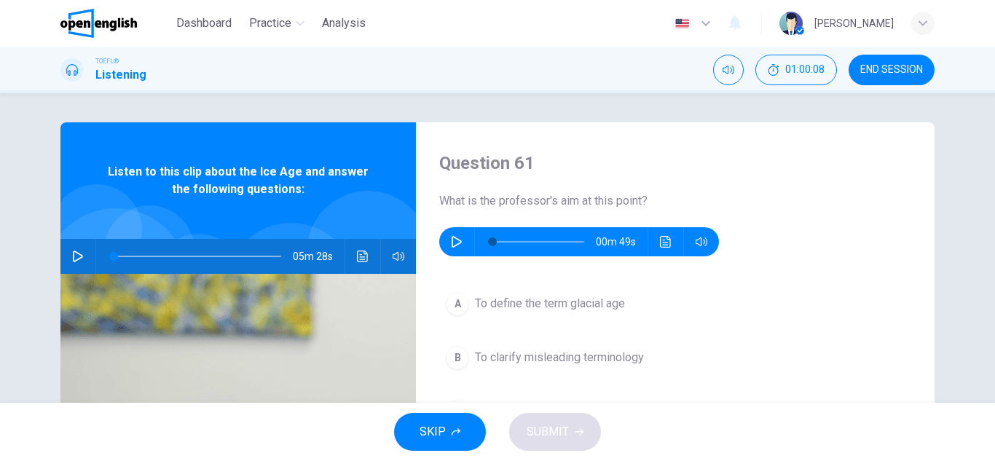
click at [516, 316] on button "A To define the term glacial age" at bounding box center [675, 304] width 472 height 36
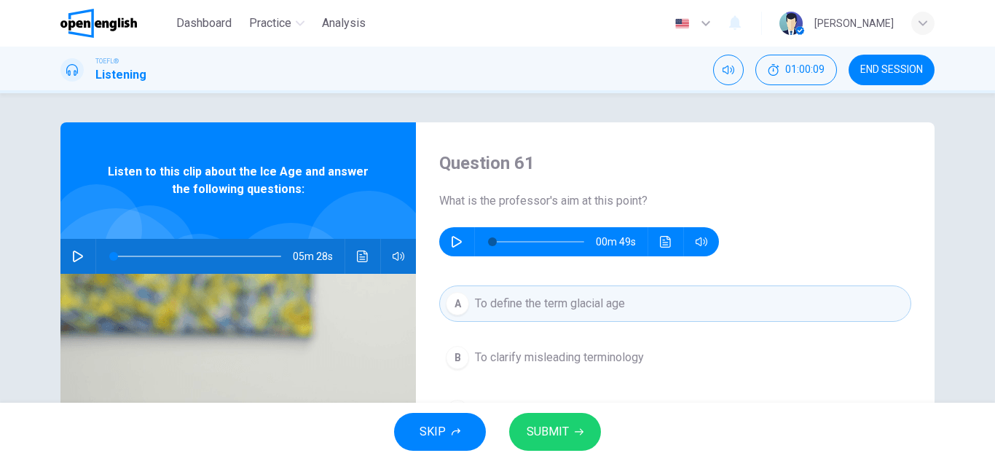
click at [553, 430] on span "SUBMIT" at bounding box center [548, 432] width 42 height 20
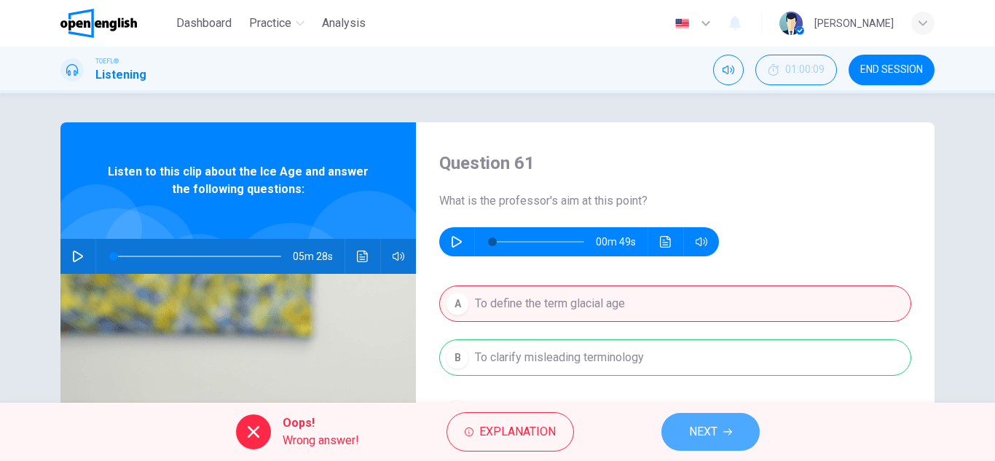
click at [740, 440] on button "NEXT" at bounding box center [711, 432] width 98 height 38
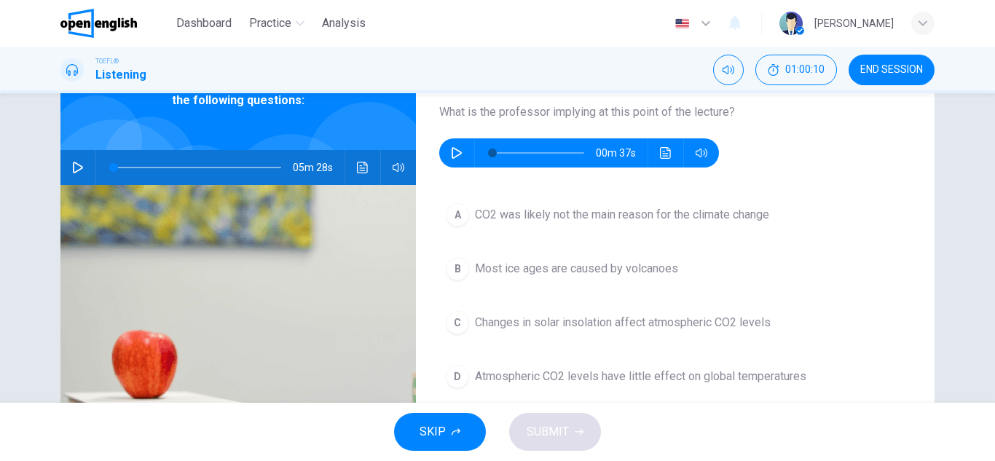
scroll to position [255, 0]
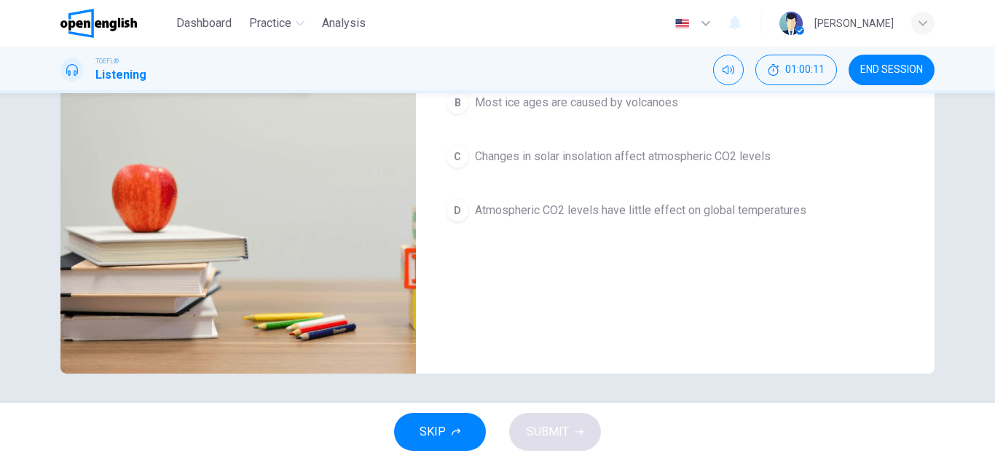
click at [539, 221] on button "D Atmospheric CO2 levels have little effect on global temperatures" at bounding box center [675, 210] width 472 height 36
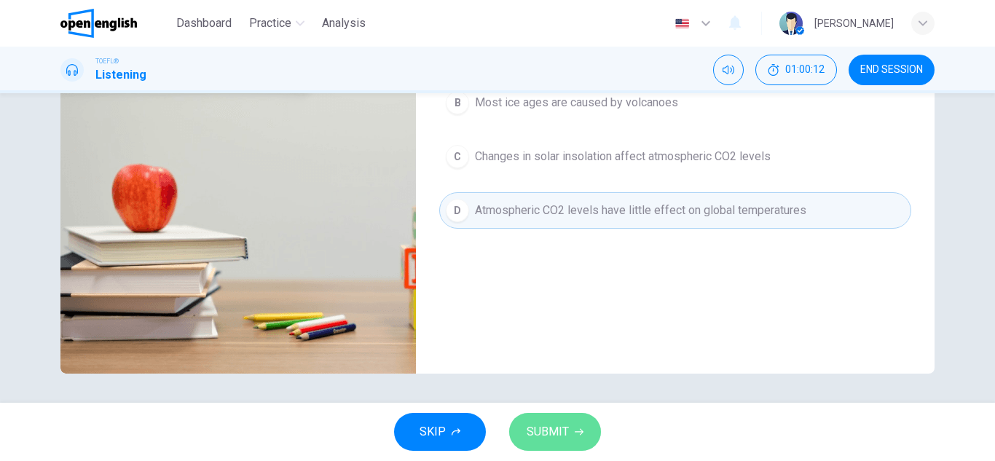
click at [547, 428] on span "SUBMIT" at bounding box center [548, 432] width 42 height 20
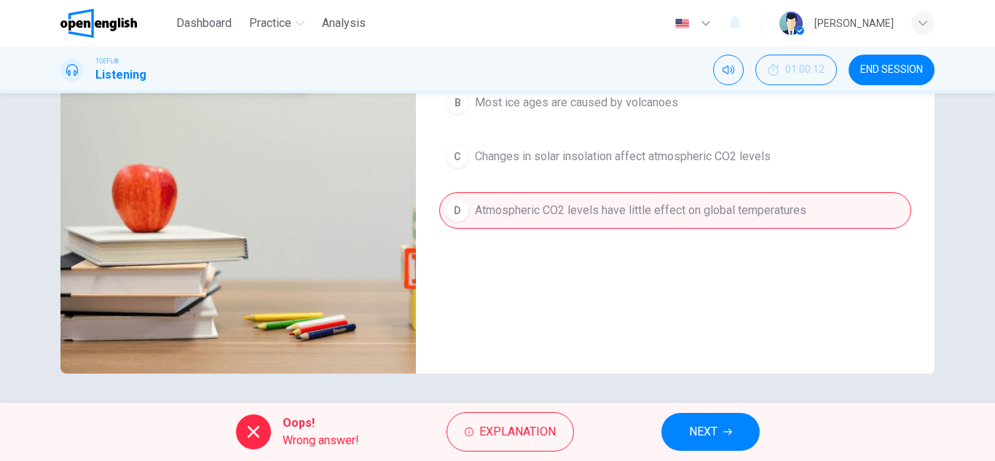
click at [670, 431] on button "NEXT" at bounding box center [711, 432] width 98 height 38
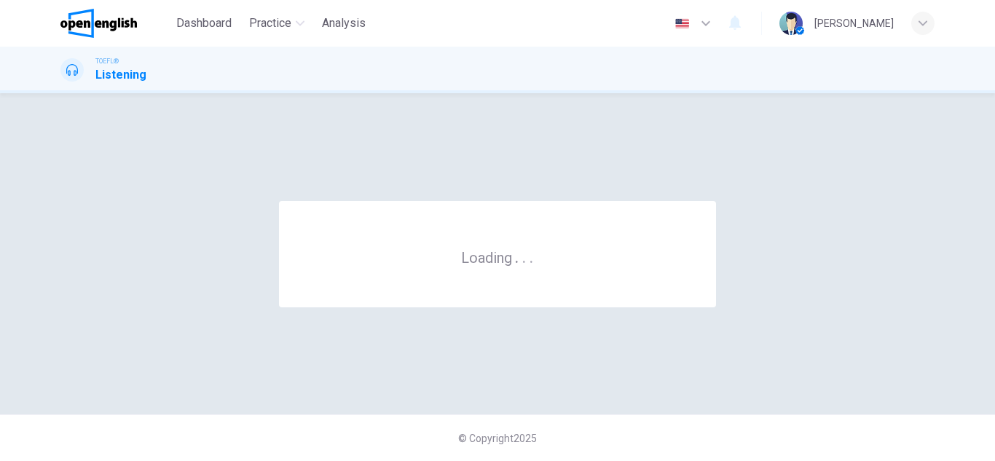
scroll to position [0, 0]
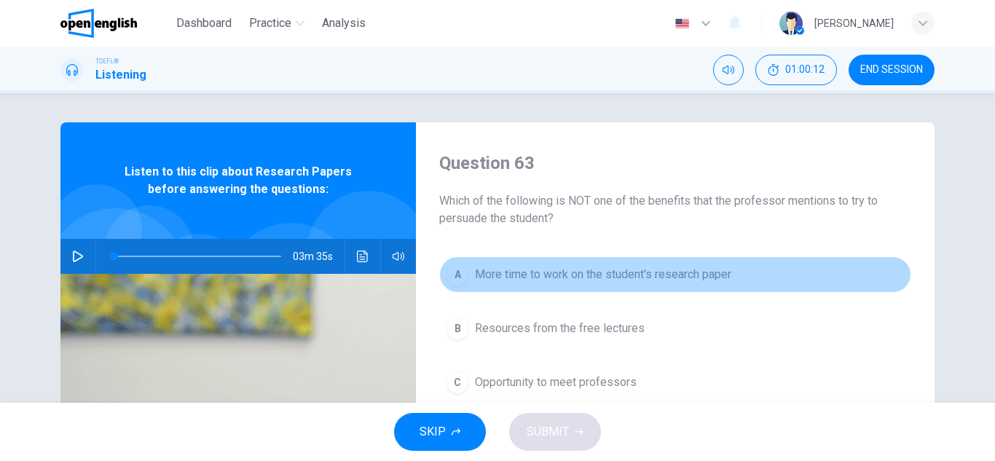
click at [520, 272] on span "More time to work on the student's research paper" at bounding box center [603, 274] width 256 height 17
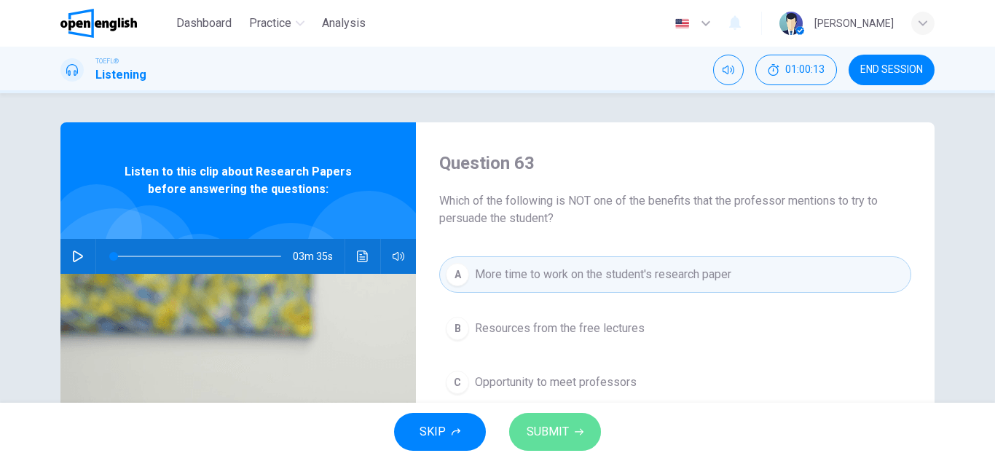
click at [566, 436] on span "SUBMIT" at bounding box center [548, 432] width 42 height 20
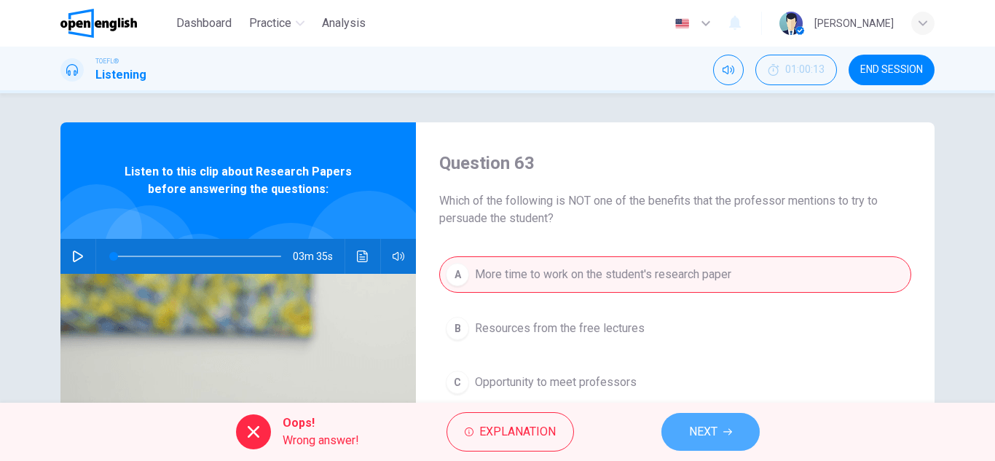
click at [681, 429] on button "NEXT" at bounding box center [711, 432] width 98 height 38
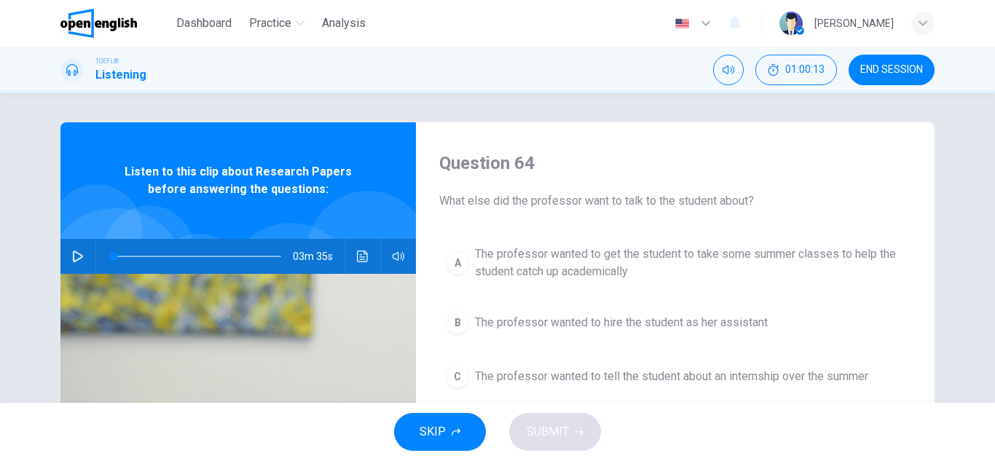
click at [571, 383] on span "The professor wanted to tell the student about an internship over the summer" at bounding box center [671, 376] width 393 height 17
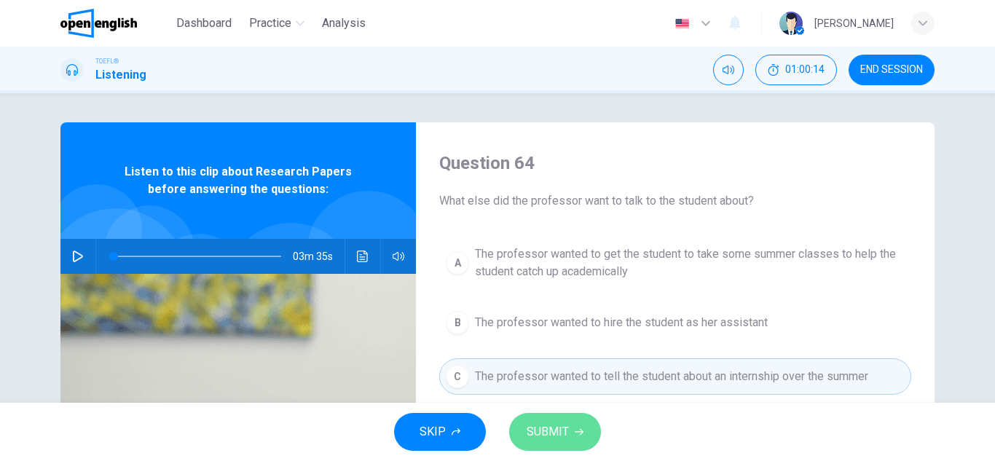
click at [568, 425] on button "SUBMIT" at bounding box center [555, 432] width 92 height 38
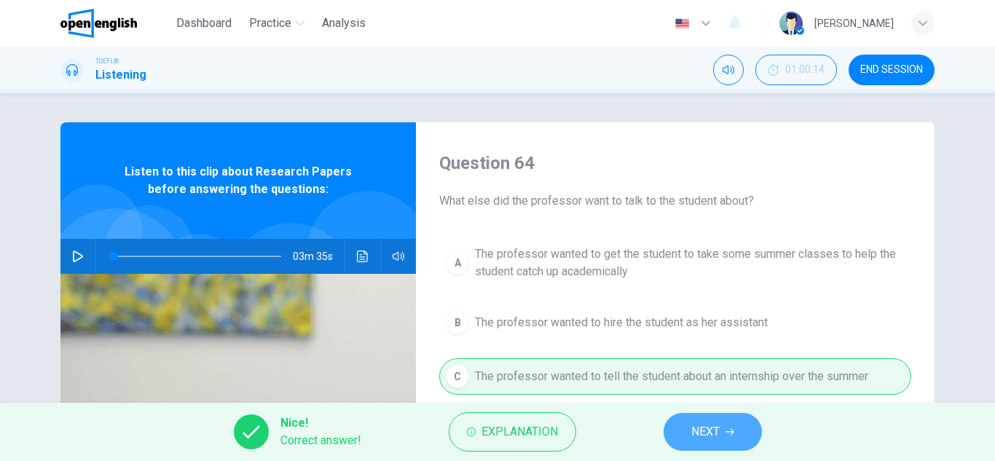
click at [720, 428] on span "NEXT" at bounding box center [705, 432] width 28 height 20
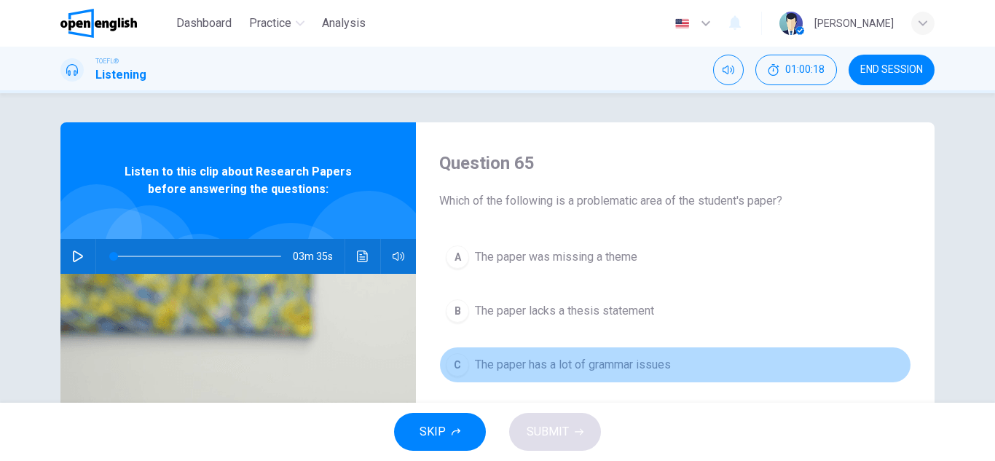
click at [625, 366] on span "The paper has a lot of grammar issues" at bounding box center [573, 364] width 196 height 17
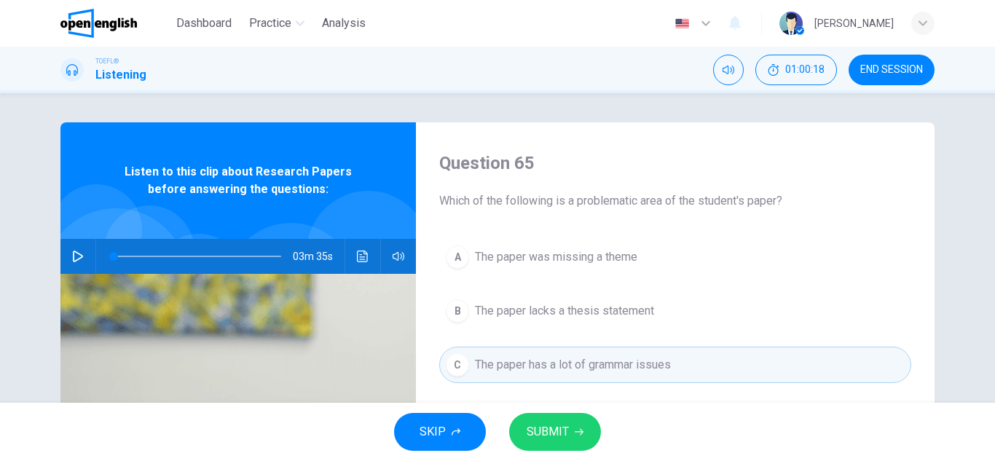
click at [546, 416] on button "SUBMIT" at bounding box center [555, 432] width 92 height 38
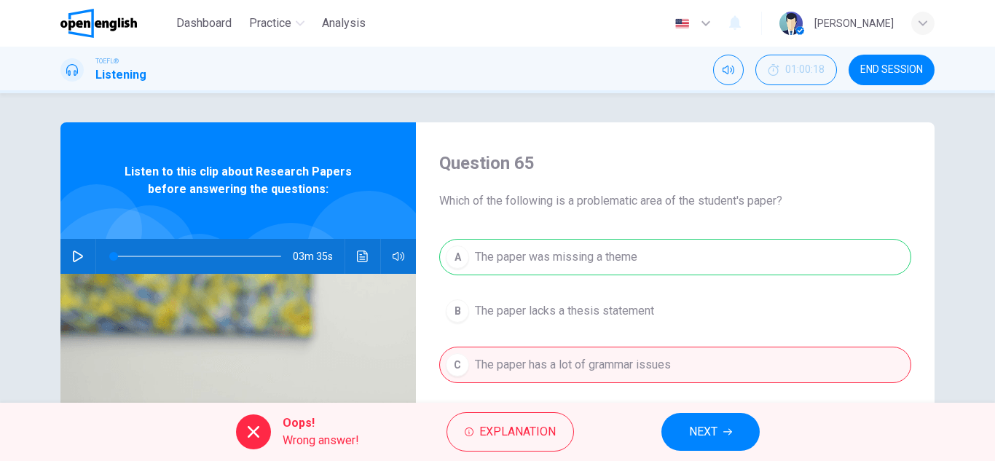
click at [708, 439] on span "NEXT" at bounding box center [703, 432] width 28 height 20
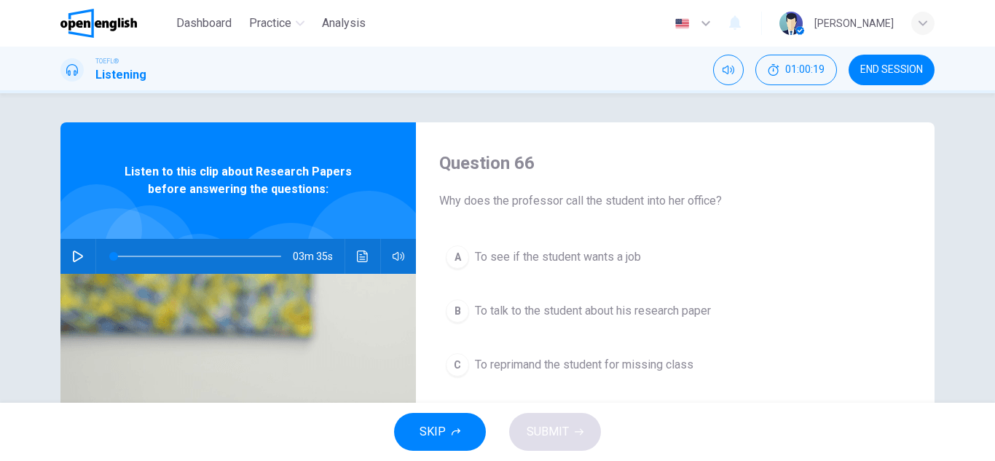
click at [562, 321] on button "B To talk to the student about his research paper" at bounding box center [675, 311] width 472 height 36
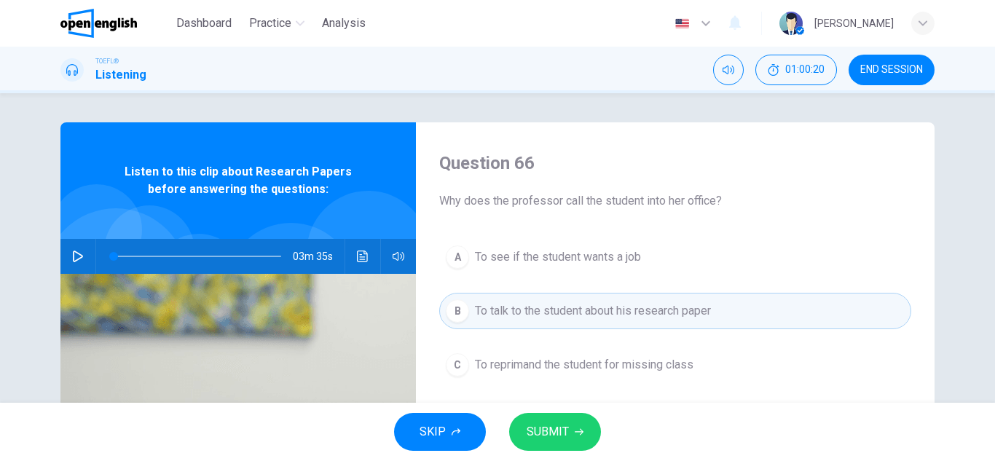
click at [549, 436] on span "SUBMIT" at bounding box center [548, 432] width 42 height 20
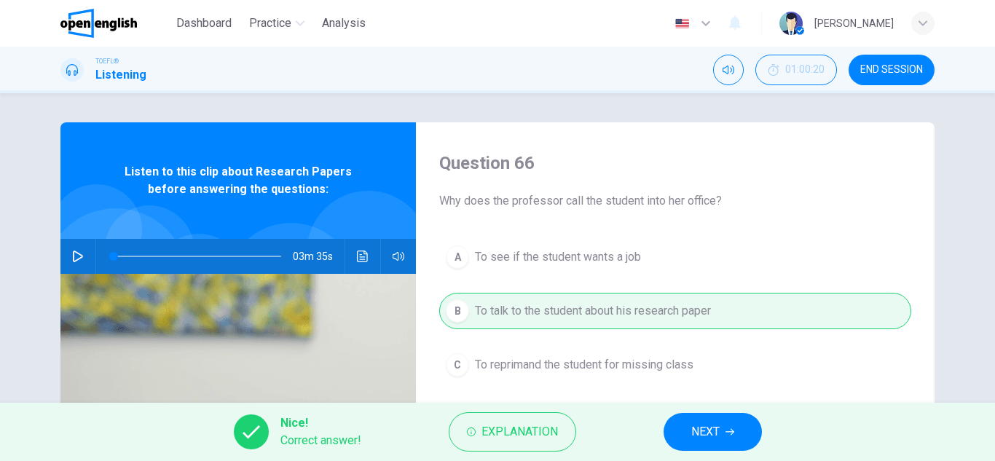
click at [700, 441] on span "NEXT" at bounding box center [705, 432] width 28 height 20
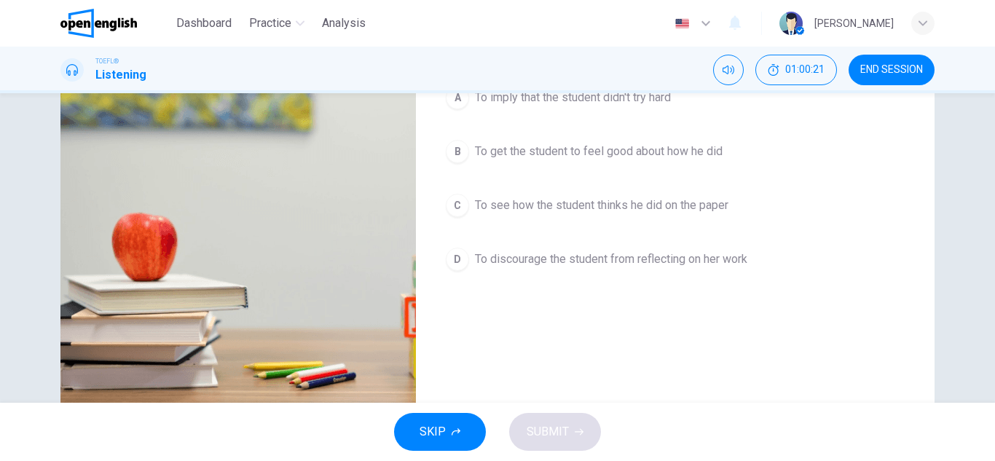
scroll to position [219, 0]
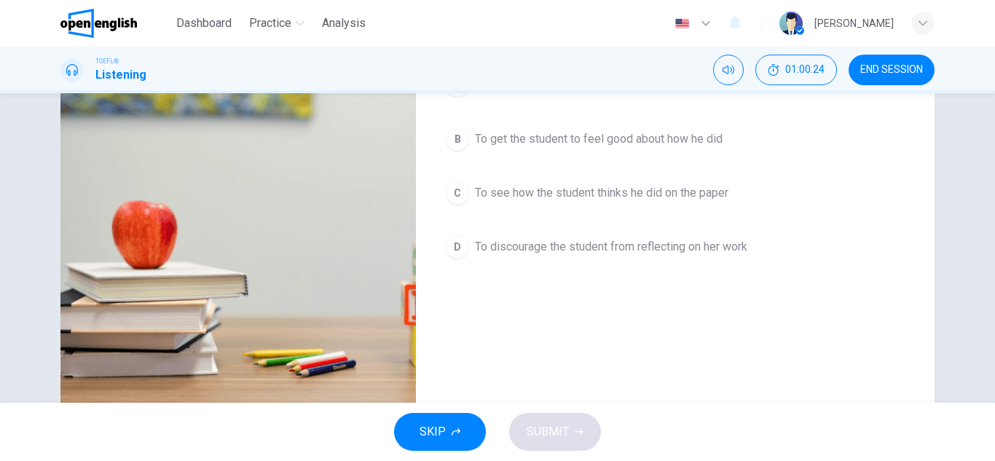
click at [544, 190] on span "To see how the student thinks he did on the paper" at bounding box center [602, 192] width 254 height 17
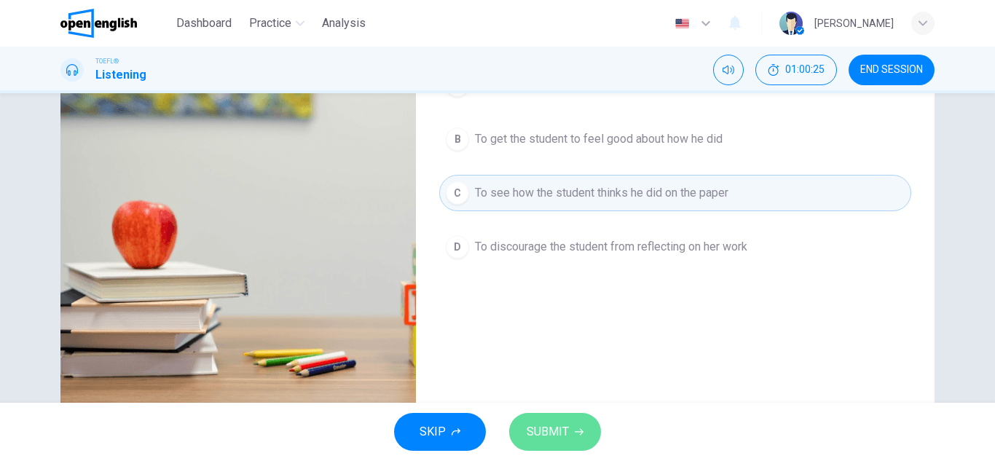
click at [556, 422] on span "SUBMIT" at bounding box center [548, 432] width 42 height 20
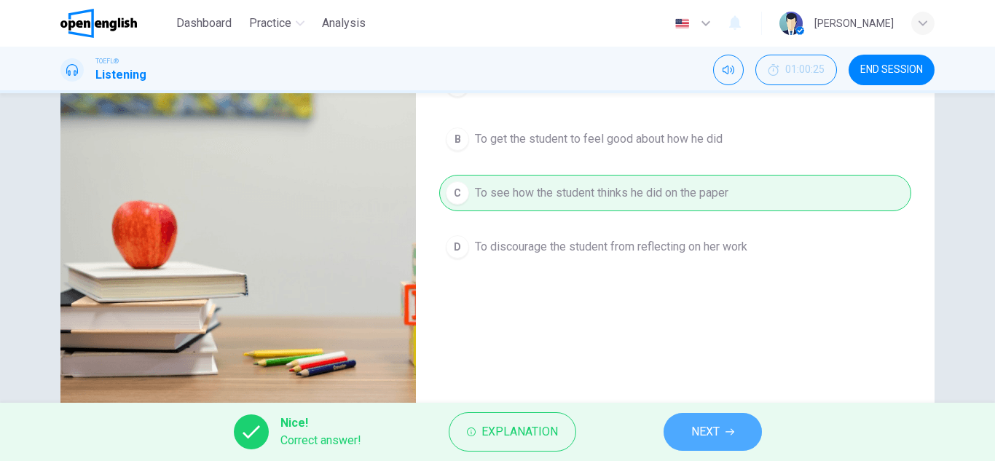
click at [701, 438] on span "NEXT" at bounding box center [705, 432] width 28 height 20
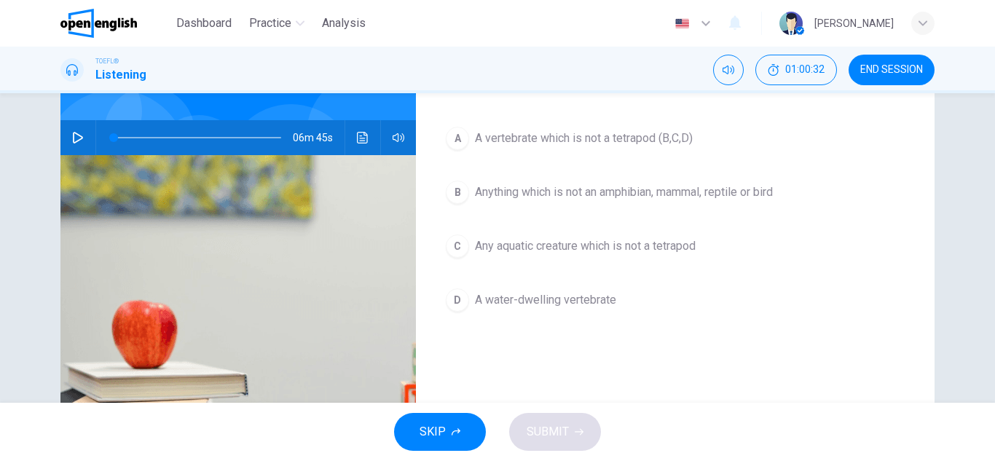
scroll to position [146, 0]
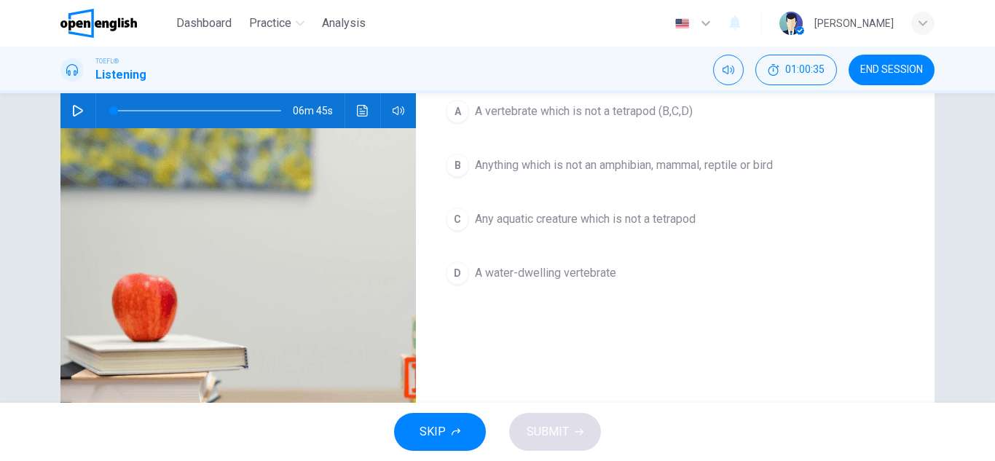
click at [622, 234] on button "C Any aquatic creature which is not a tetrapod" at bounding box center [675, 219] width 472 height 36
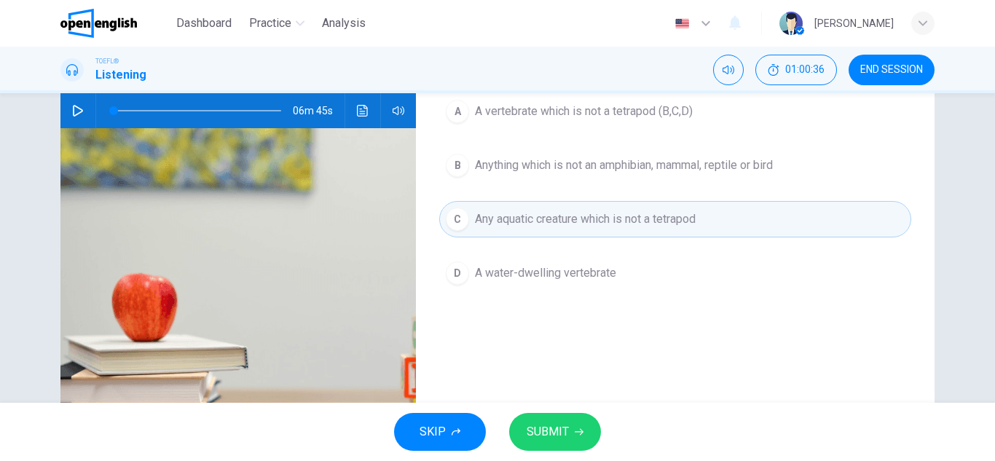
click at [542, 439] on span "SUBMIT" at bounding box center [548, 432] width 42 height 20
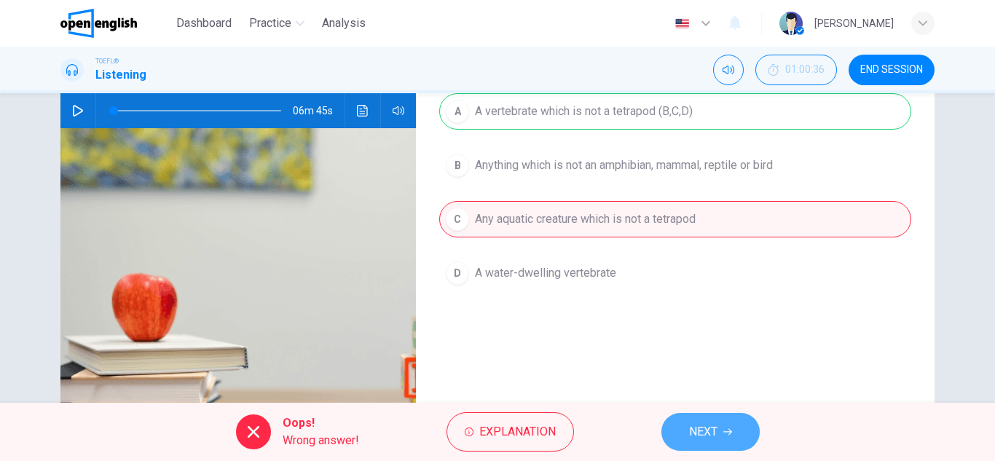
click at [718, 431] on span "NEXT" at bounding box center [703, 432] width 28 height 20
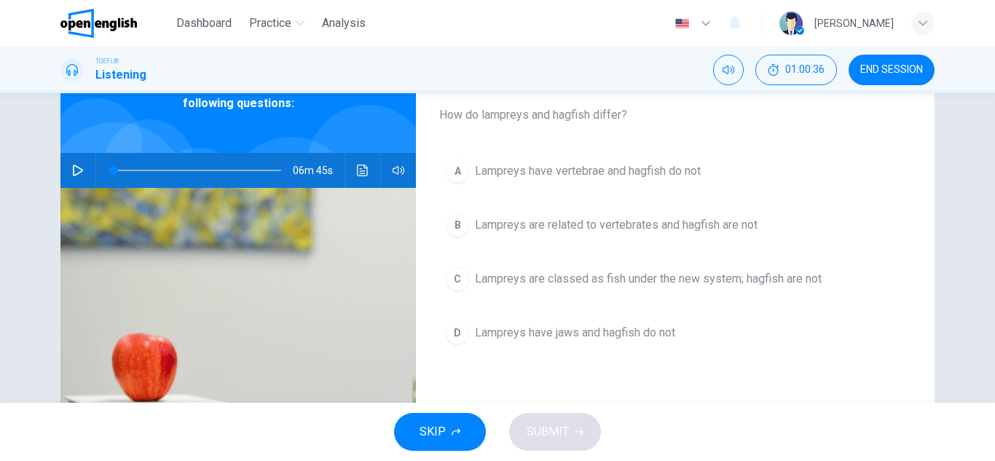
scroll to position [0, 0]
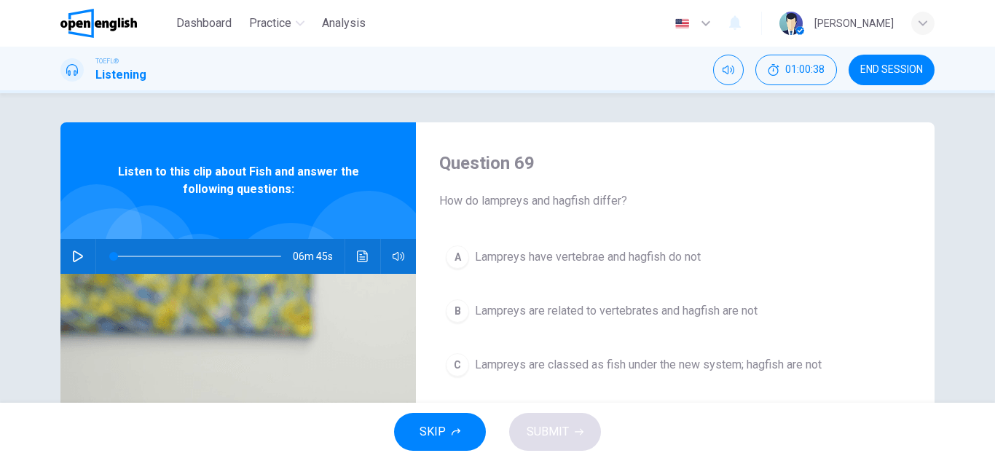
click at [635, 267] on button "A Lampreys have vertebrae and hagfish do not" at bounding box center [675, 257] width 472 height 36
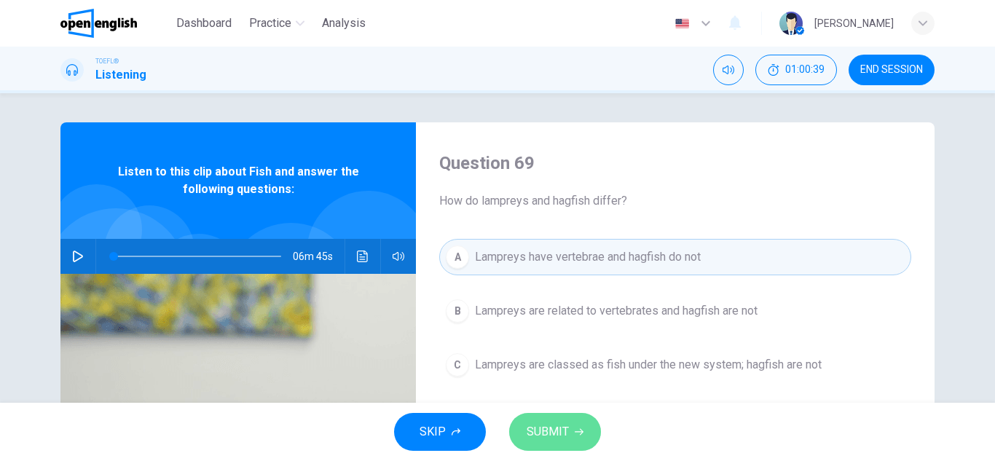
click at [548, 422] on span "SUBMIT" at bounding box center [548, 432] width 42 height 20
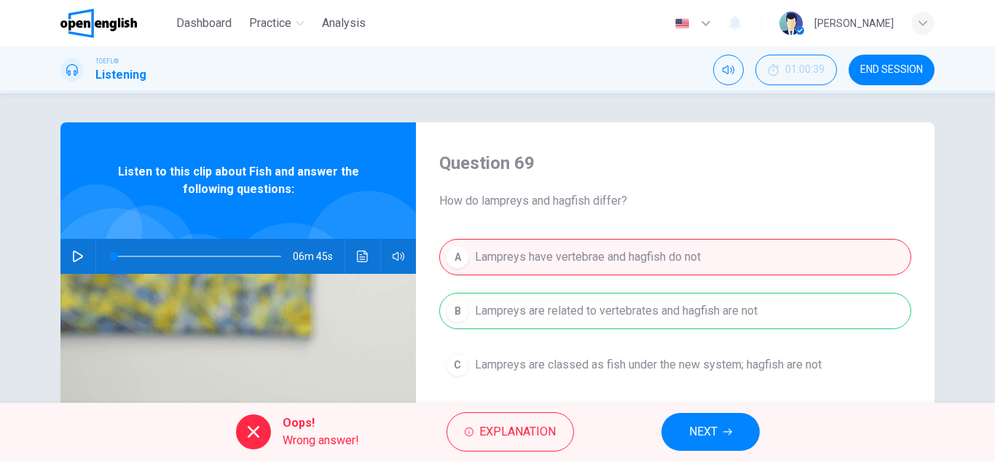
click at [704, 441] on span "NEXT" at bounding box center [703, 432] width 28 height 20
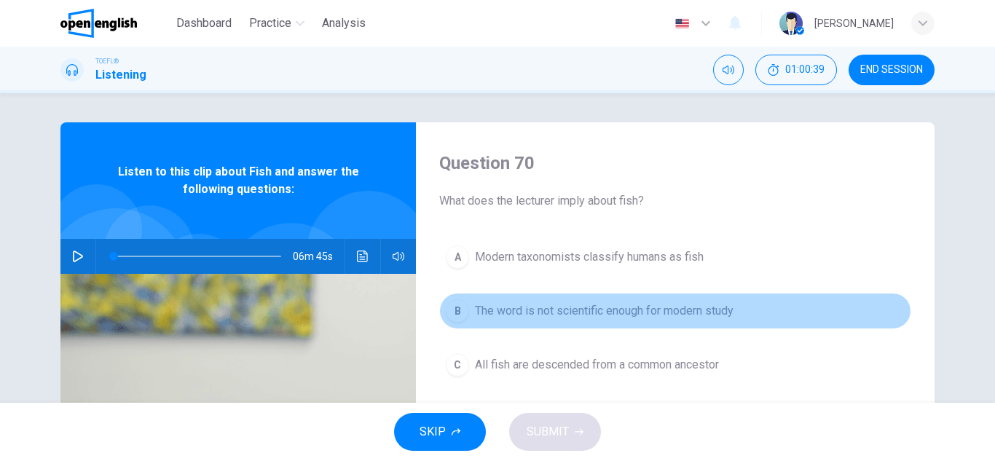
click at [559, 307] on span "The word is not scientific enough for modern study" at bounding box center [604, 310] width 259 height 17
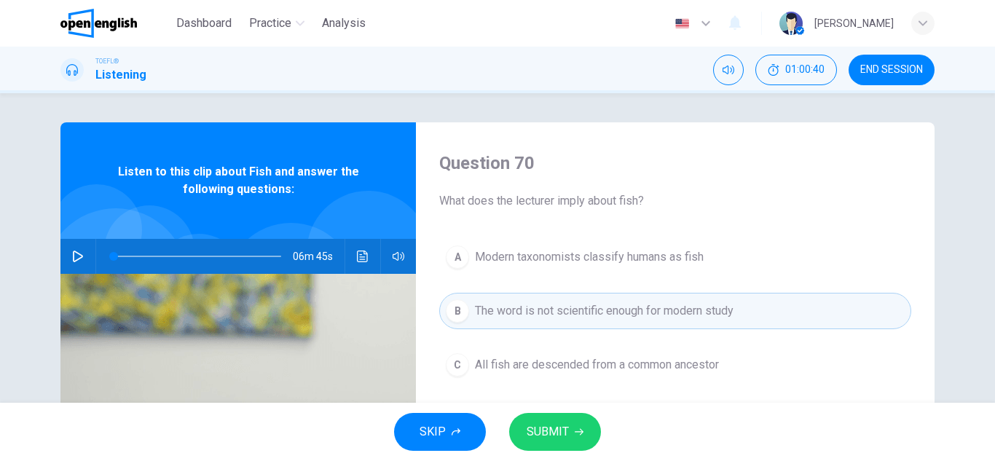
click at [542, 434] on span "SUBMIT" at bounding box center [548, 432] width 42 height 20
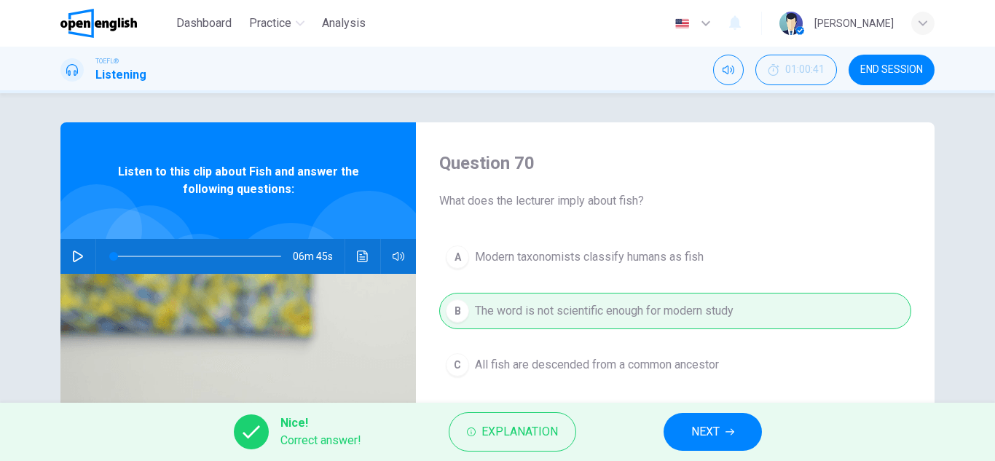
click at [720, 434] on span "NEXT" at bounding box center [705, 432] width 28 height 20
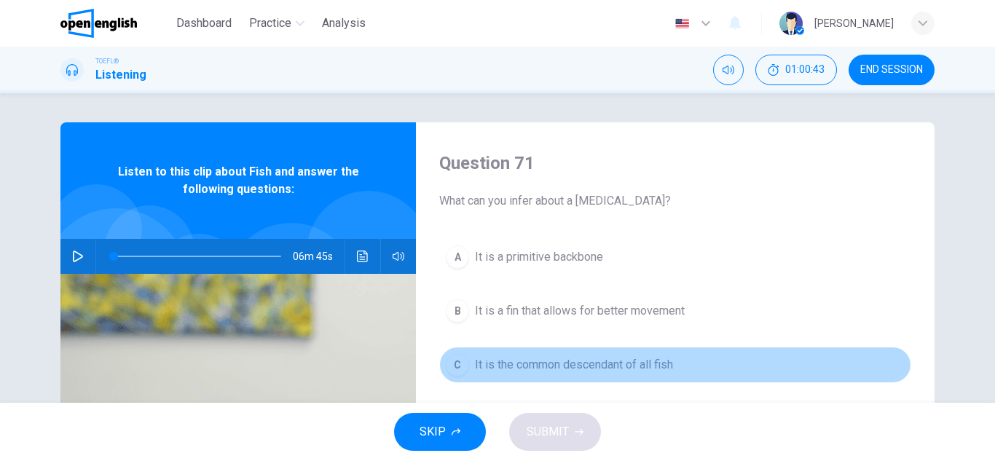
click at [605, 369] on span "It is the common descendant of all fish" at bounding box center [574, 364] width 198 height 17
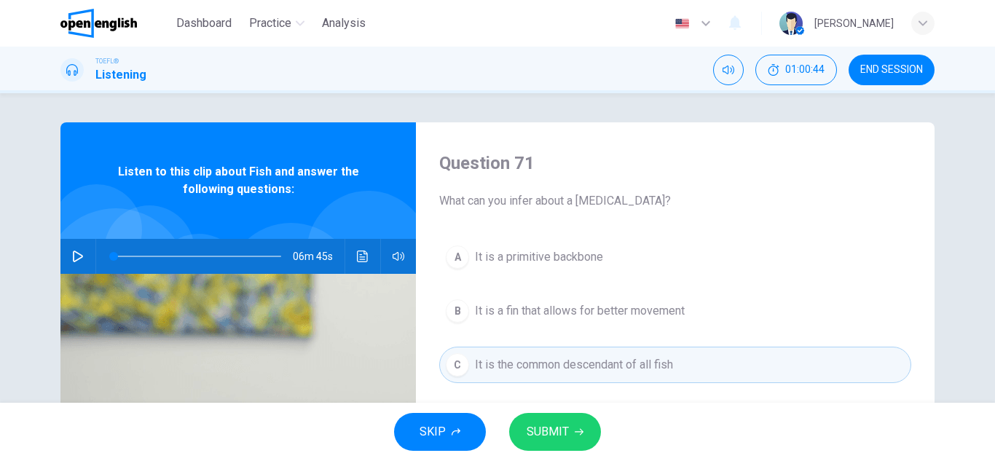
click at [568, 434] on span "SUBMIT" at bounding box center [548, 432] width 42 height 20
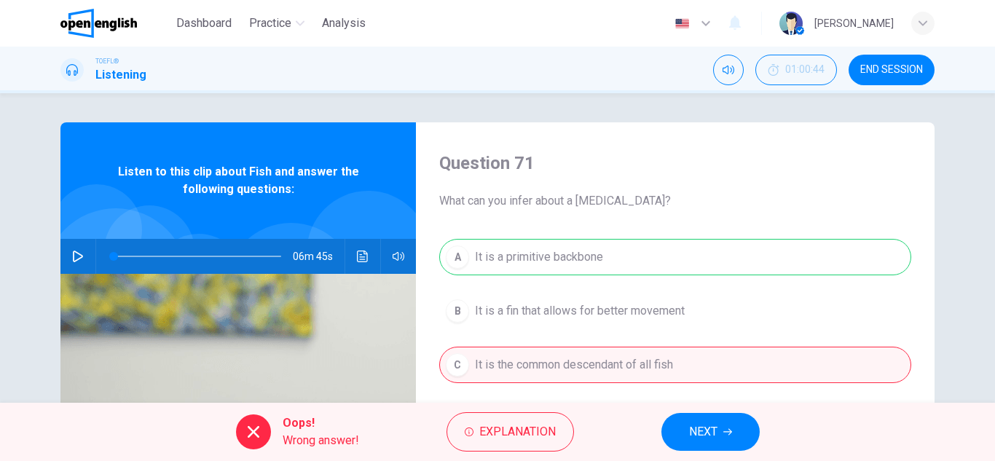
click at [722, 426] on button "NEXT" at bounding box center [711, 432] width 98 height 38
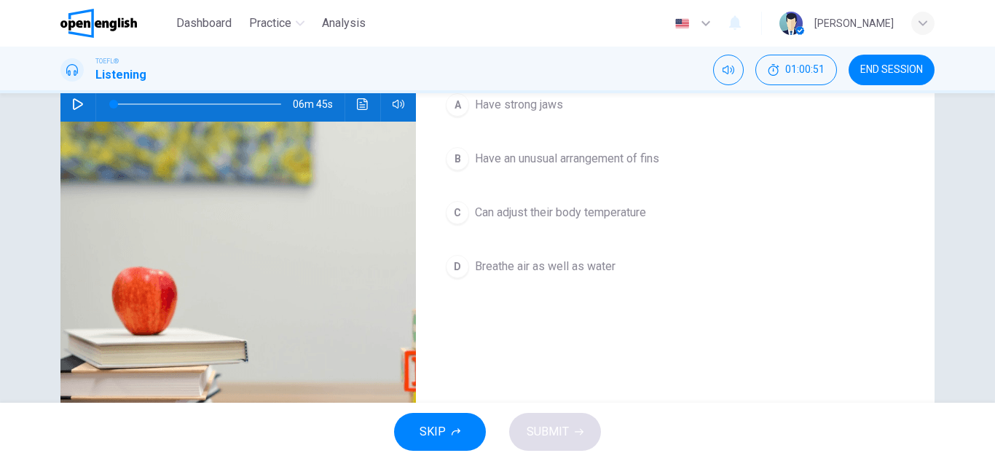
scroll to position [73, 0]
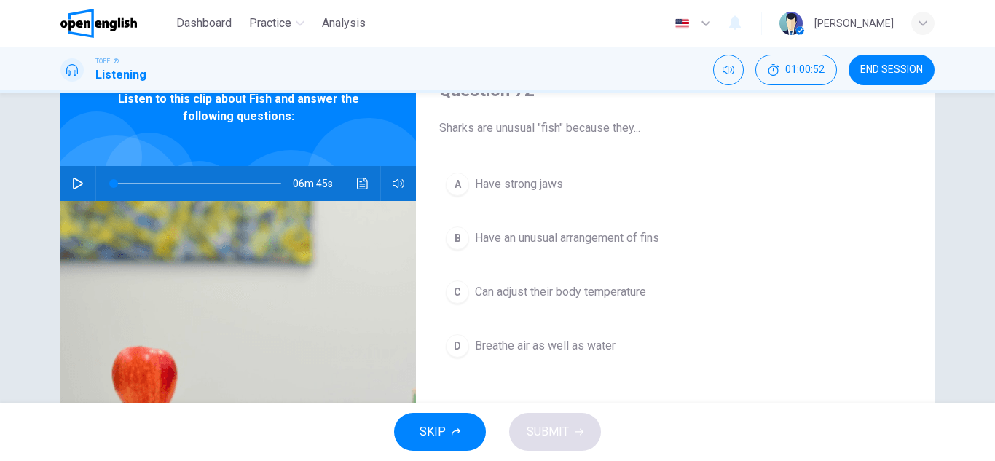
click at [561, 238] on span "Have an unusual arrangement of fins" at bounding box center [567, 238] width 184 height 17
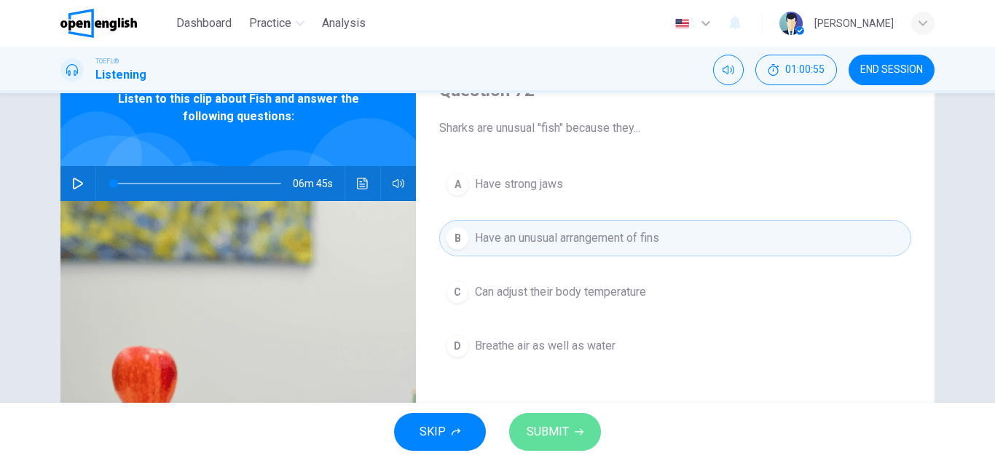
click at [558, 417] on button "SUBMIT" at bounding box center [555, 432] width 92 height 38
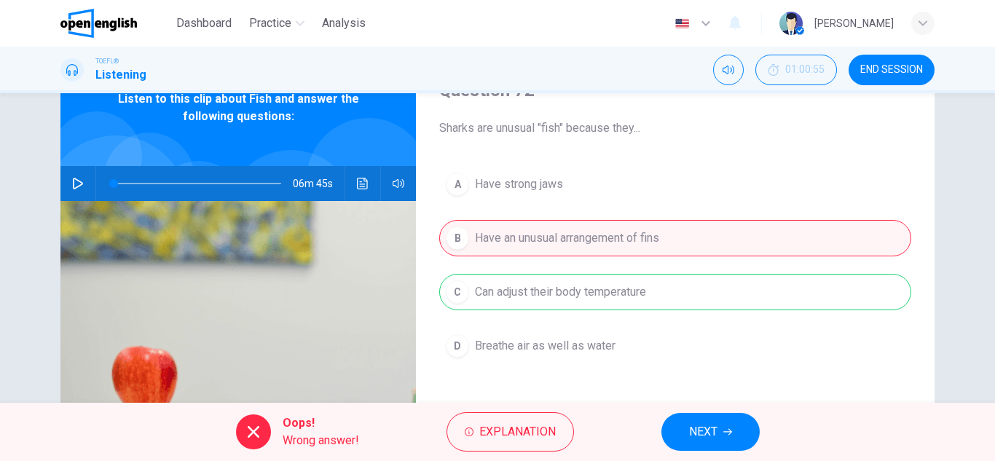
click at [782, 415] on div "Oops! Wrong answer! Explanation NEXT" at bounding box center [497, 432] width 995 height 58
click at [713, 439] on span "NEXT" at bounding box center [703, 432] width 28 height 20
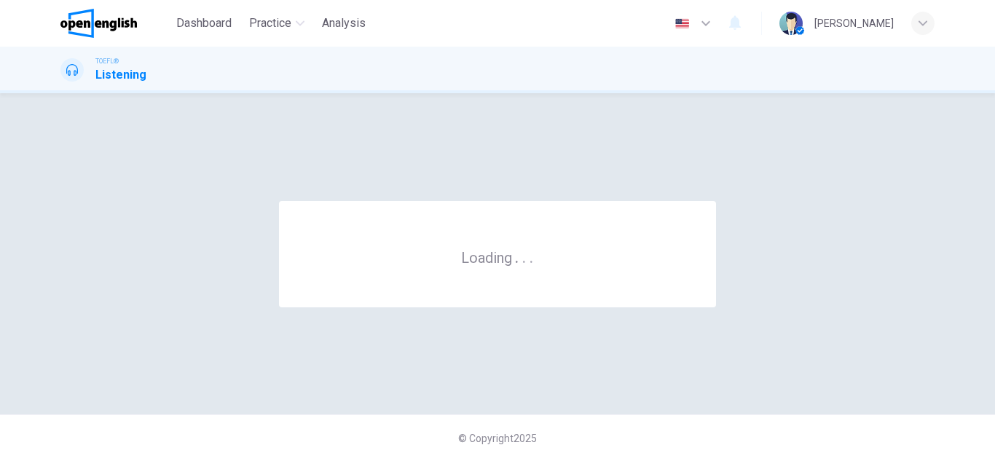
scroll to position [0, 0]
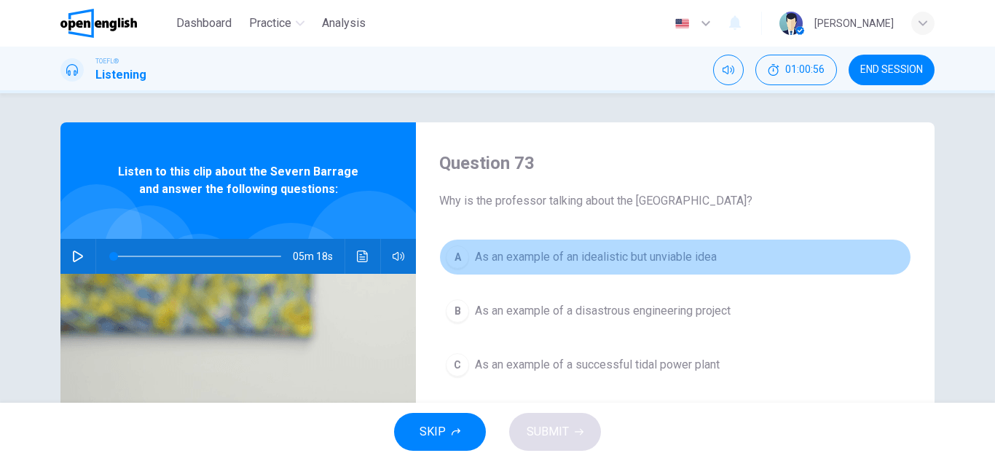
click at [501, 264] on span "As an example of an idealistic but unviable idea" at bounding box center [596, 256] width 242 height 17
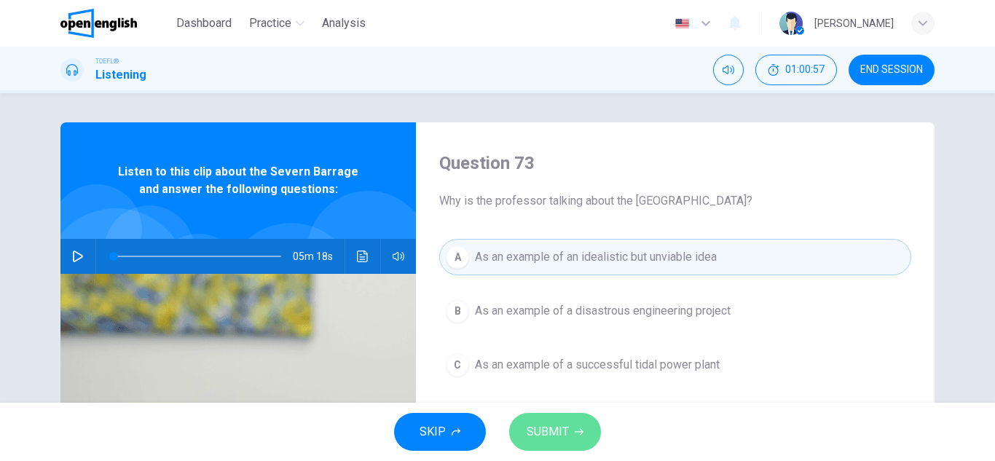
click at [582, 440] on button "SUBMIT" at bounding box center [555, 432] width 92 height 38
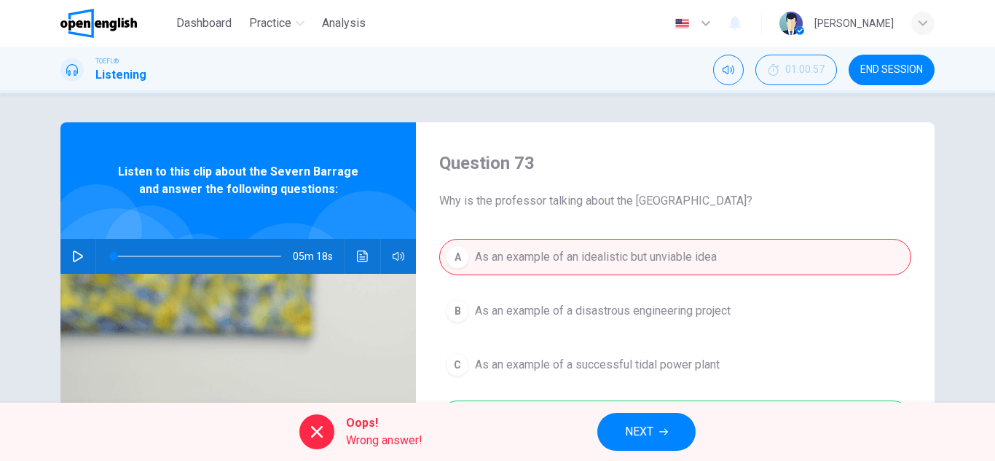
click at [689, 455] on div "Oops! Wrong answer! NEXT" at bounding box center [497, 432] width 995 height 58
click at [667, 445] on button "NEXT" at bounding box center [646, 432] width 98 height 38
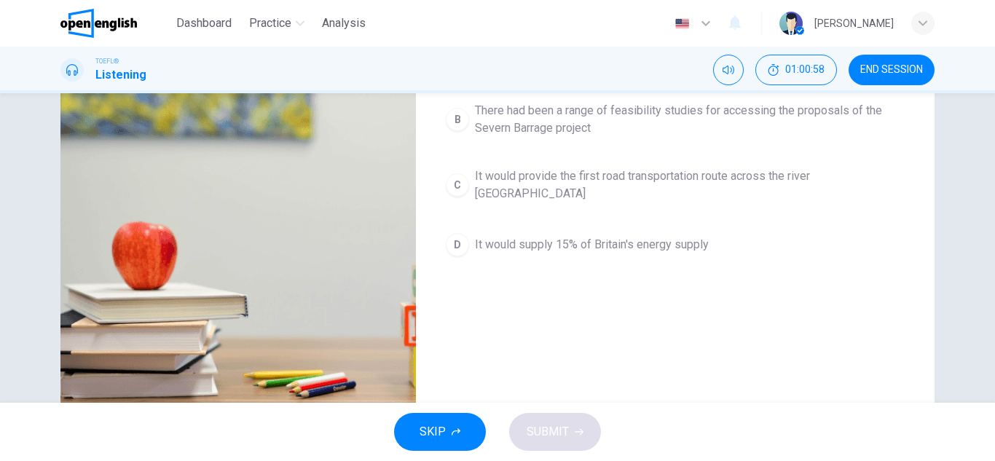
scroll to position [255, 0]
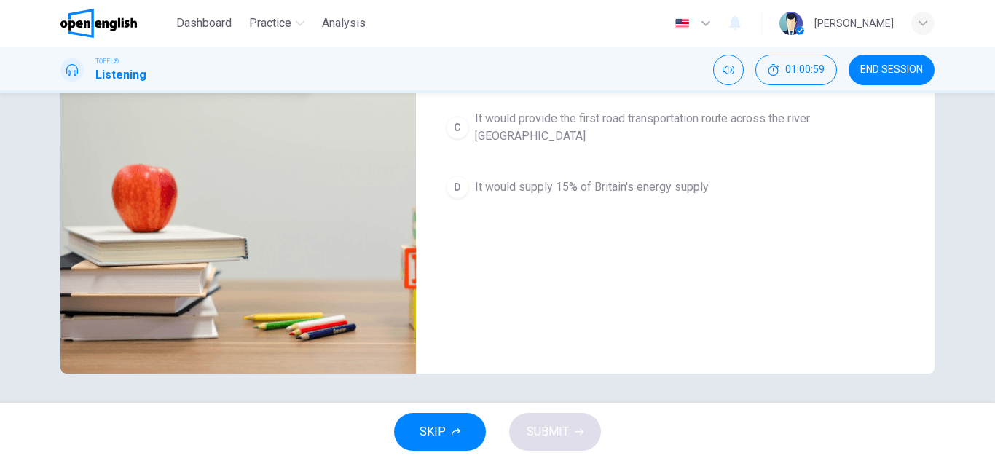
click at [507, 181] on span "It would supply 15% of Britain's energy supply" at bounding box center [592, 187] width 234 height 17
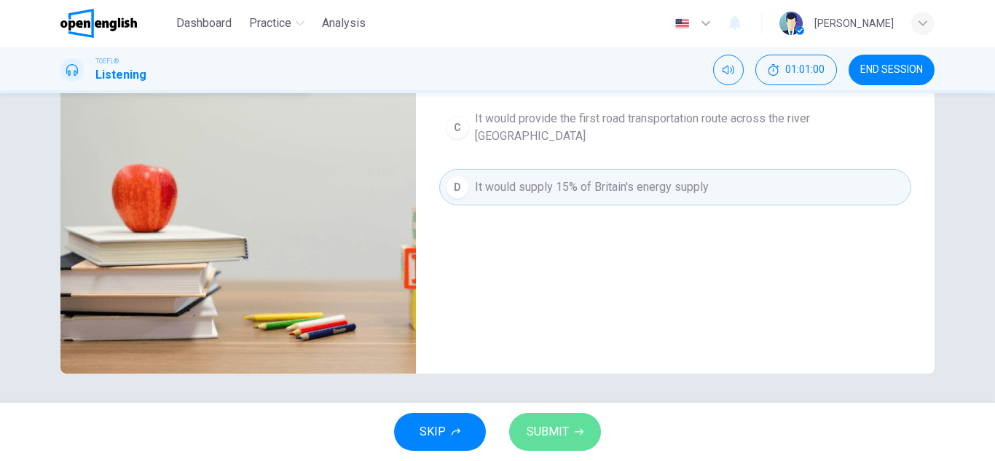
click at [546, 423] on span "SUBMIT" at bounding box center [548, 432] width 42 height 20
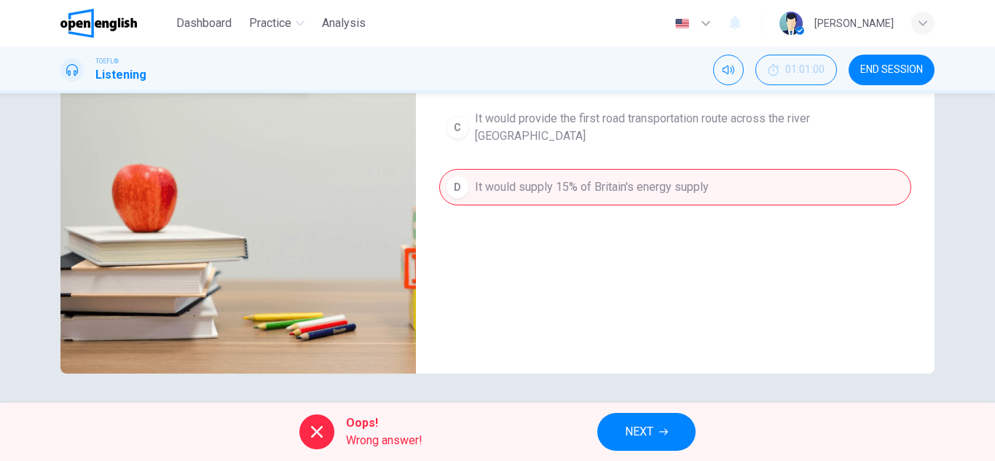
click at [634, 431] on span "NEXT" at bounding box center [639, 432] width 28 height 20
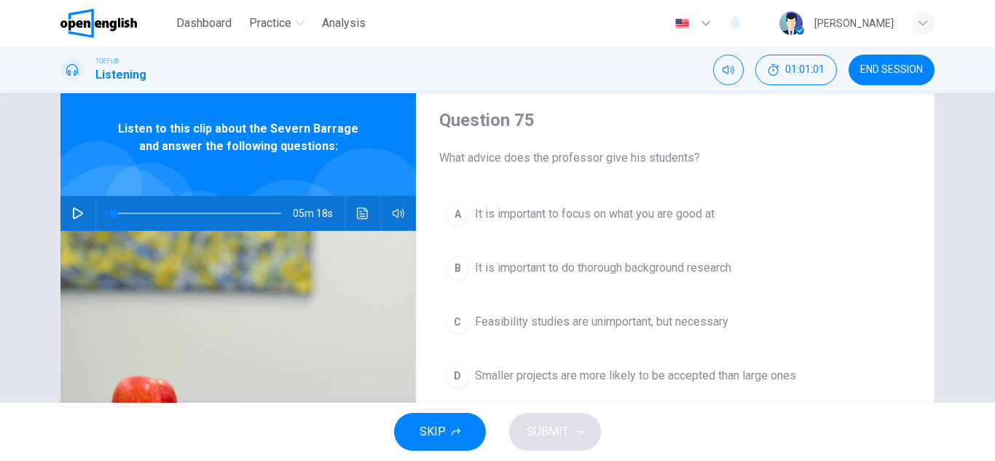
scroll to position [36, 0]
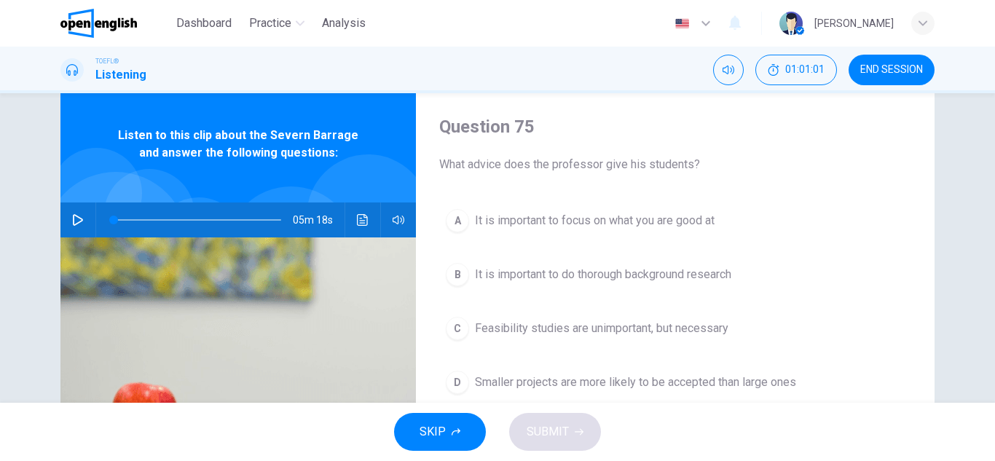
click at [509, 228] on span "It is important to focus on what you are good at" at bounding box center [595, 220] width 240 height 17
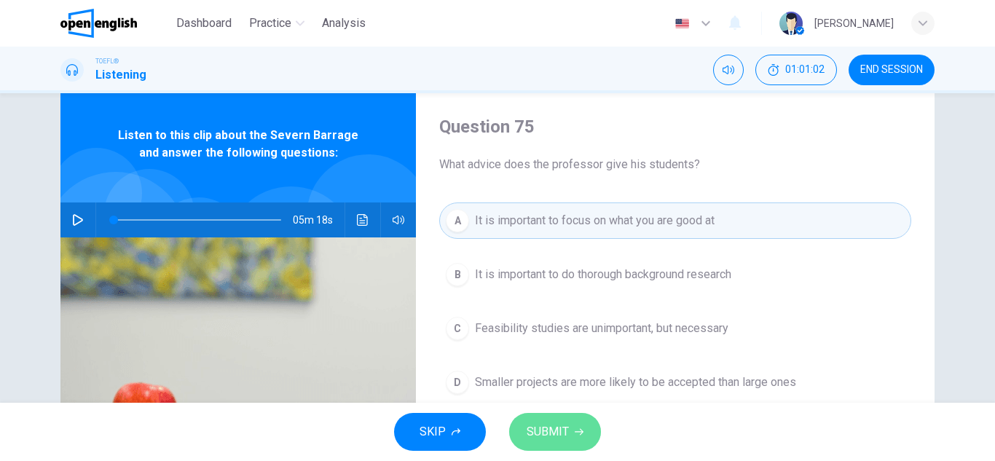
click at [557, 424] on span "SUBMIT" at bounding box center [548, 432] width 42 height 20
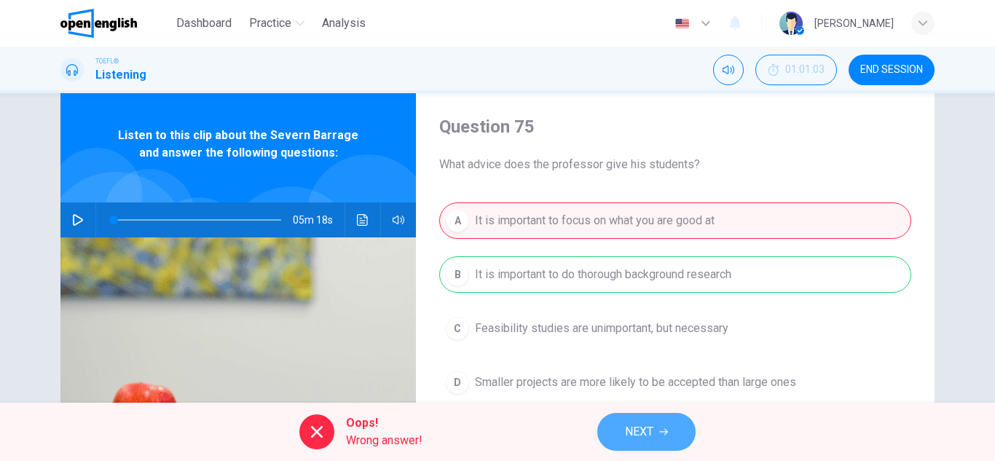
click at [678, 438] on button "NEXT" at bounding box center [646, 432] width 98 height 38
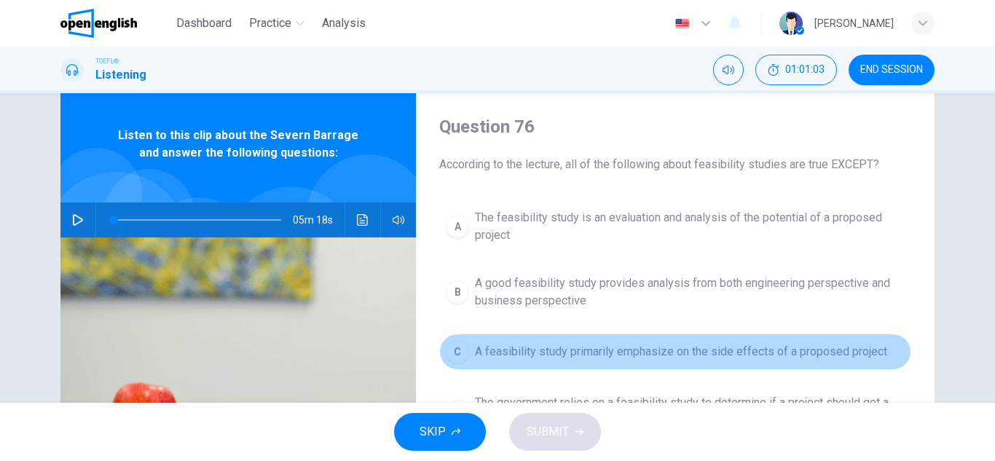
click at [572, 361] on button "C A feasibility study primarily emphasize on the side effects of a proposed pro…" at bounding box center [675, 352] width 472 height 36
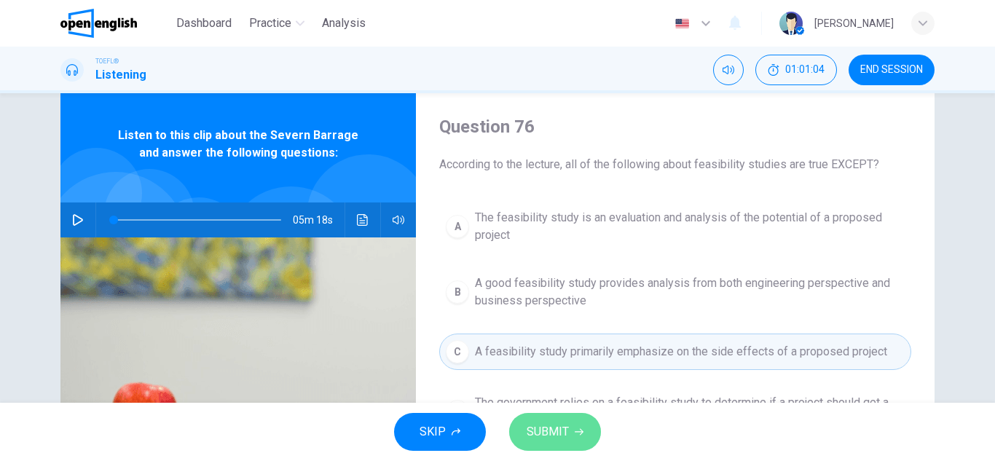
click at [536, 431] on span "SUBMIT" at bounding box center [548, 432] width 42 height 20
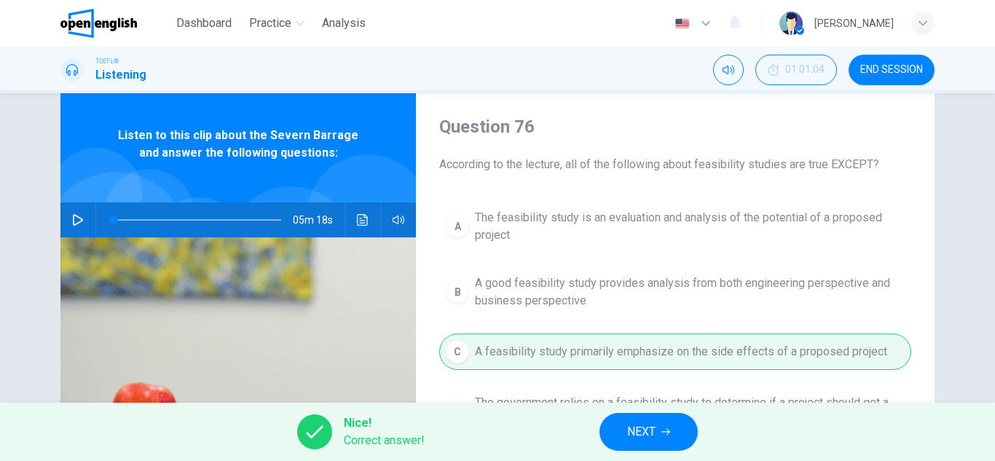
click at [649, 428] on span "NEXT" at bounding box center [641, 432] width 28 height 20
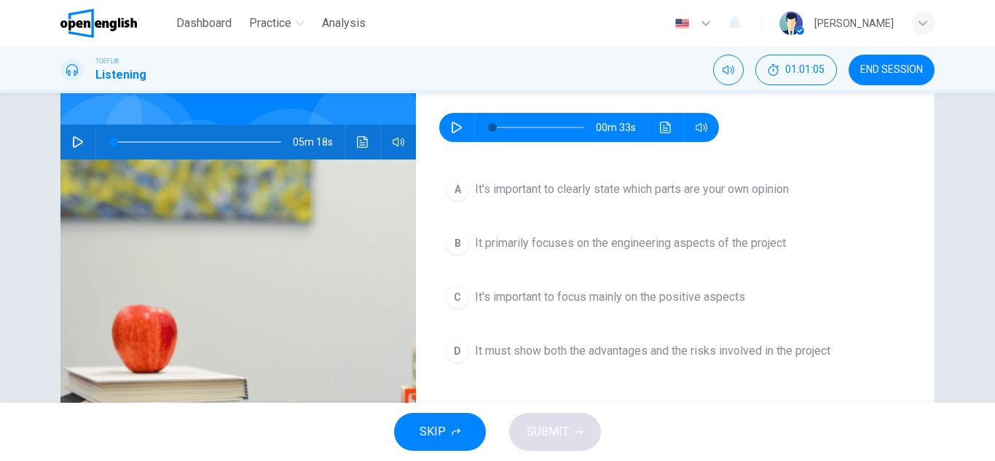
scroll to position [109, 0]
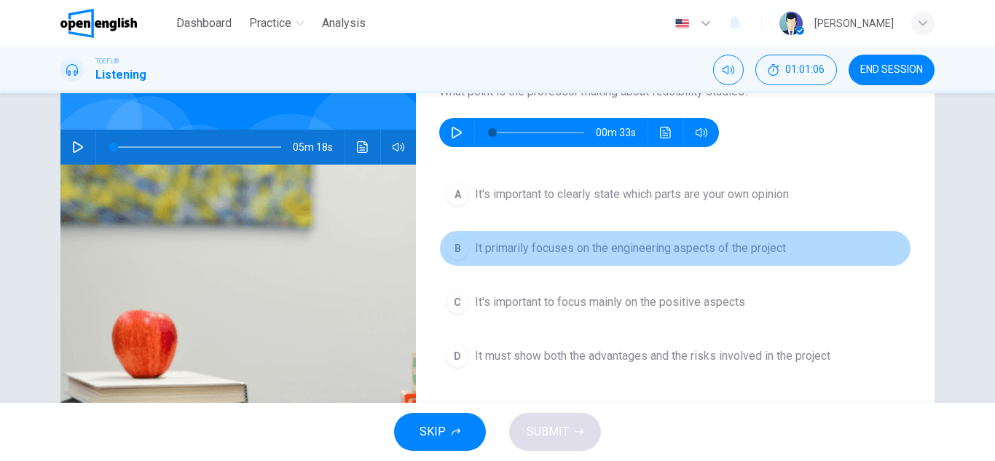
click at [539, 259] on button "B It primarily focuses on the engineering aspects of the project" at bounding box center [675, 248] width 472 height 36
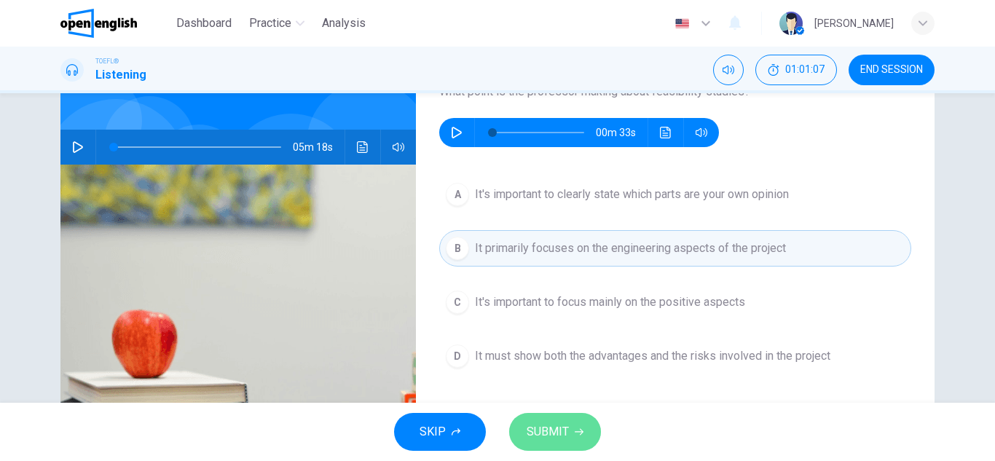
click at [546, 432] on span "SUBMIT" at bounding box center [548, 432] width 42 height 20
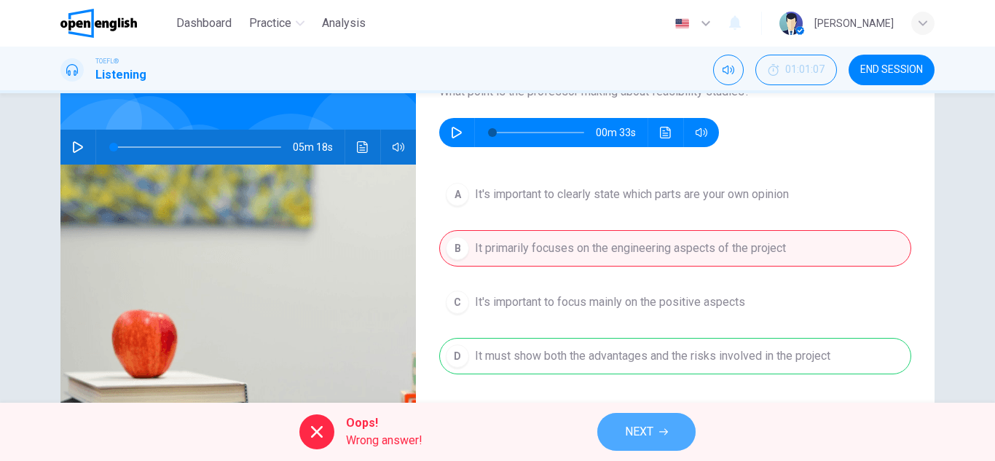
click at [640, 425] on span "NEXT" at bounding box center [639, 432] width 28 height 20
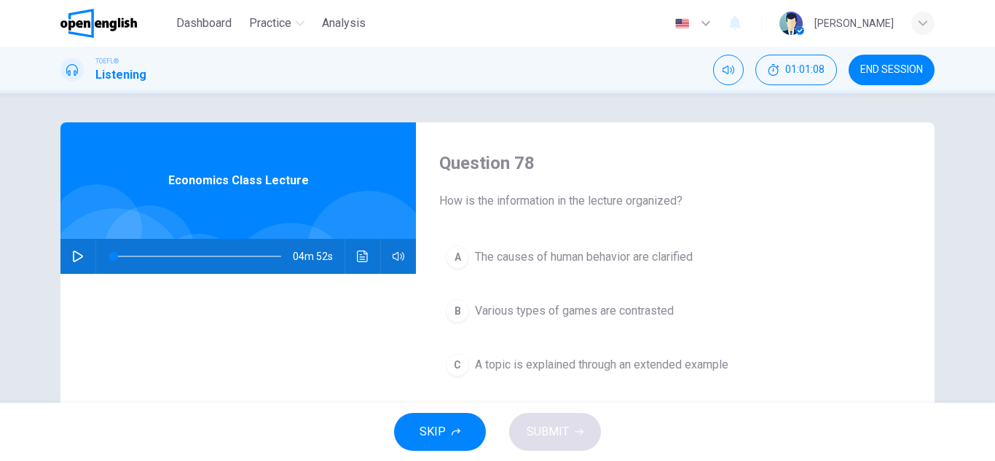
click at [490, 265] on span "The causes of human behavior are clarified" at bounding box center [584, 256] width 218 height 17
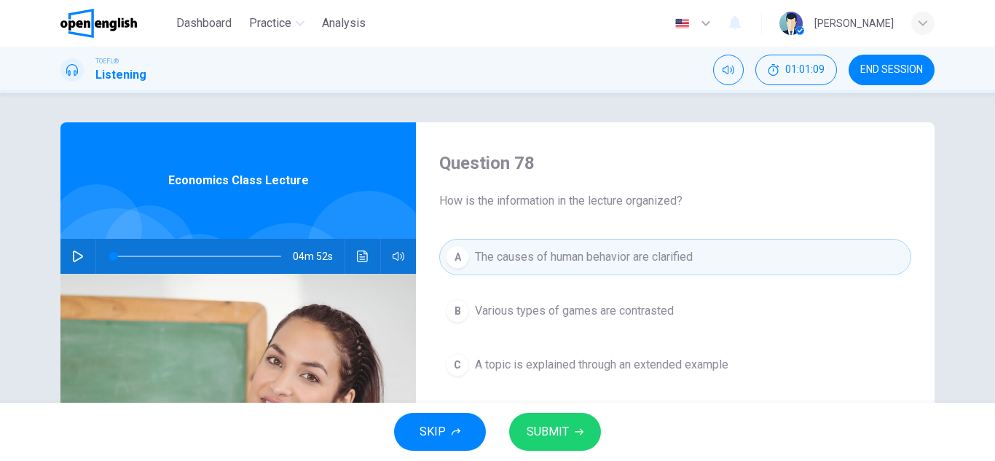
click at [544, 428] on span "SUBMIT" at bounding box center [548, 432] width 42 height 20
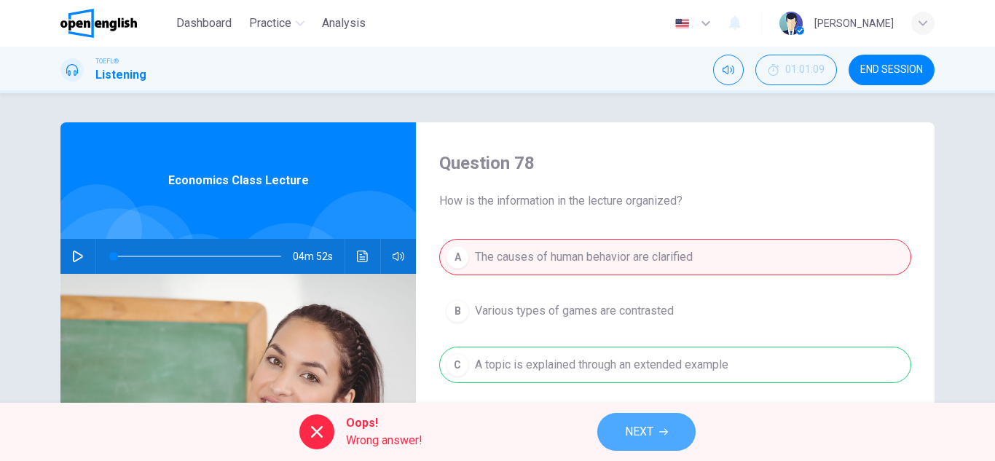
click at [659, 425] on button "NEXT" at bounding box center [646, 432] width 98 height 38
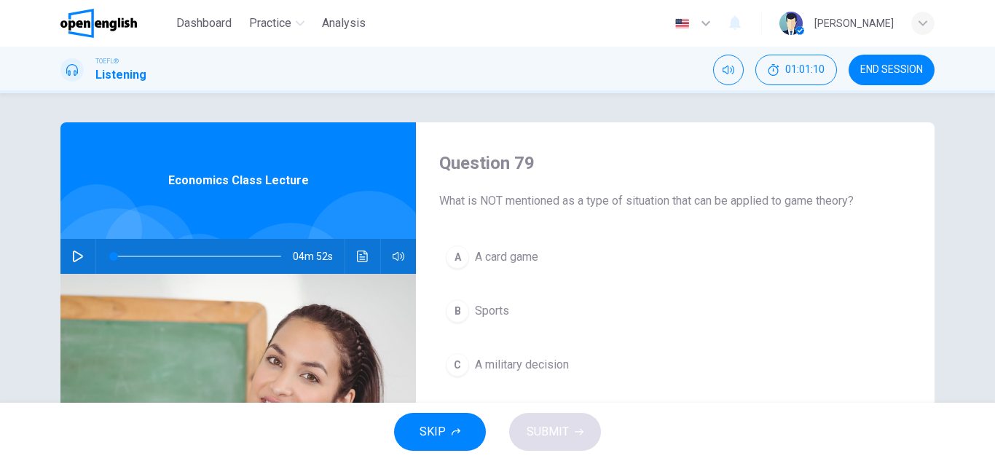
scroll to position [73, 0]
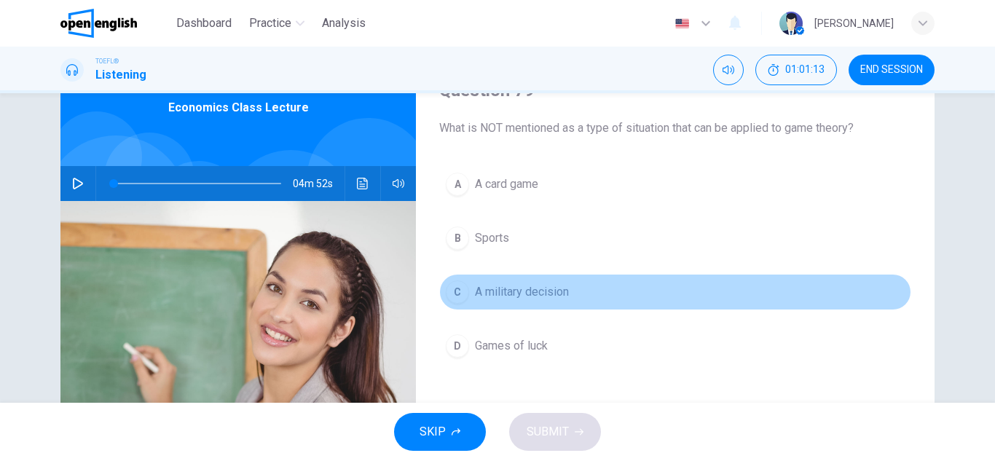
click at [506, 294] on span "A military decision" at bounding box center [522, 291] width 94 height 17
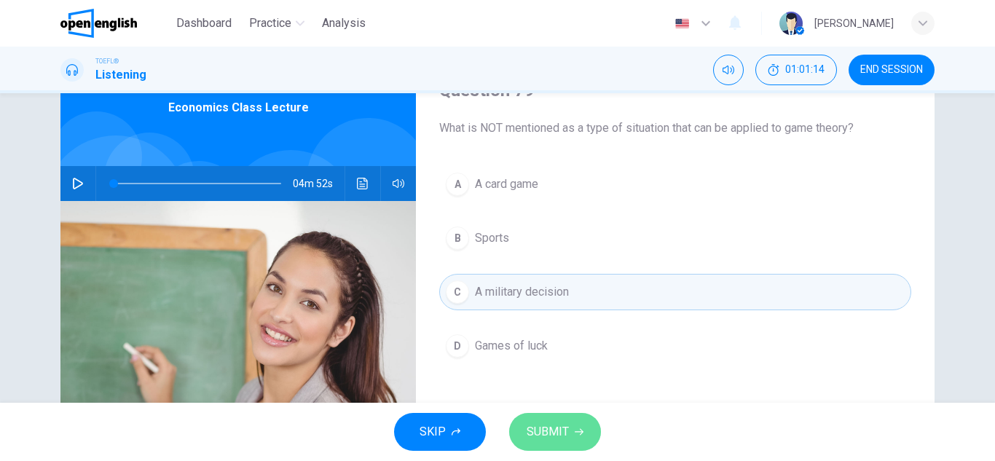
click at [550, 428] on span "SUBMIT" at bounding box center [548, 432] width 42 height 20
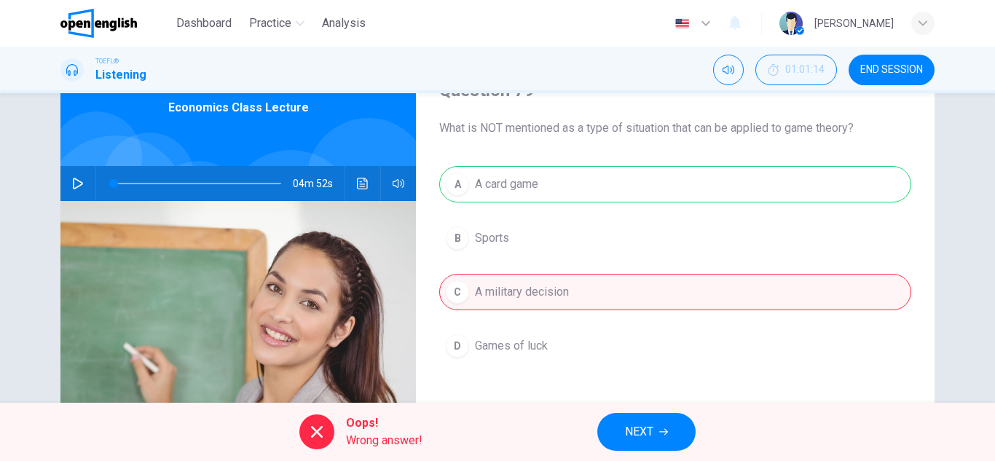
click at [640, 428] on span "NEXT" at bounding box center [639, 432] width 28 height 20
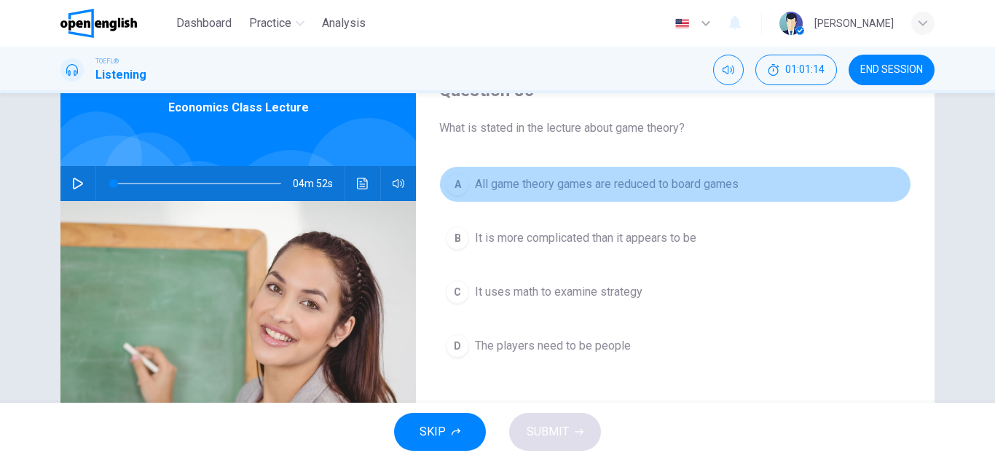
click at [520, 189] on span "All game theory games are reduced to board games" at bounding box center [607, 184] width 264 height 17
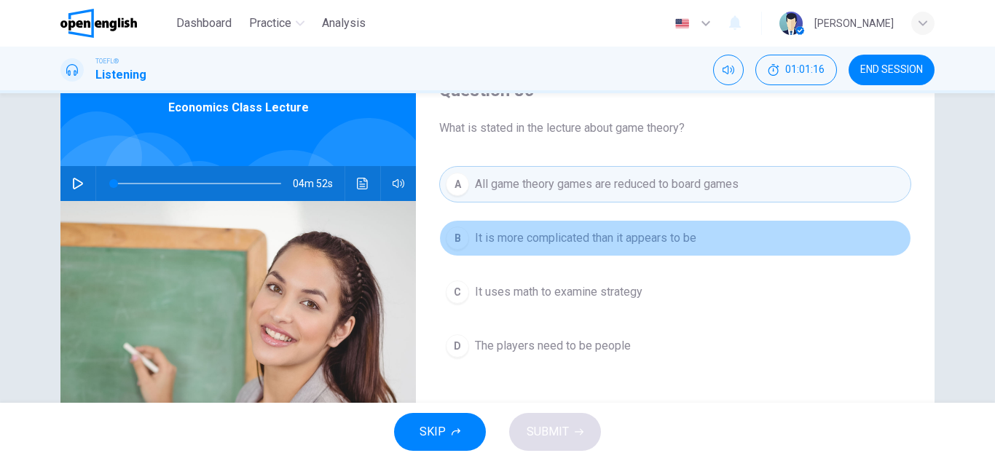
click at [533, 238] on span "It is more complicated than it appears to be" at bounding box center [585, 238] width 221 height 17
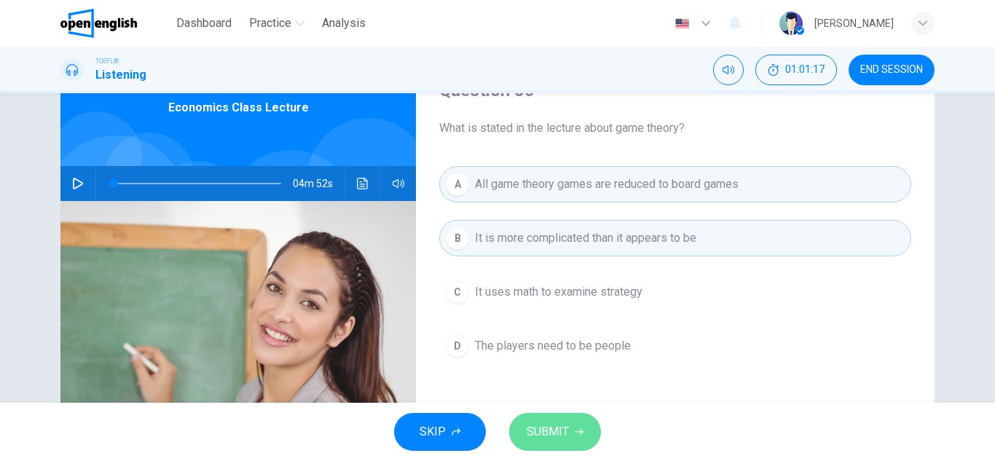
click at [548, 428] on span "SUBMIT" at bounding box center [548, 432] width 42 height 20
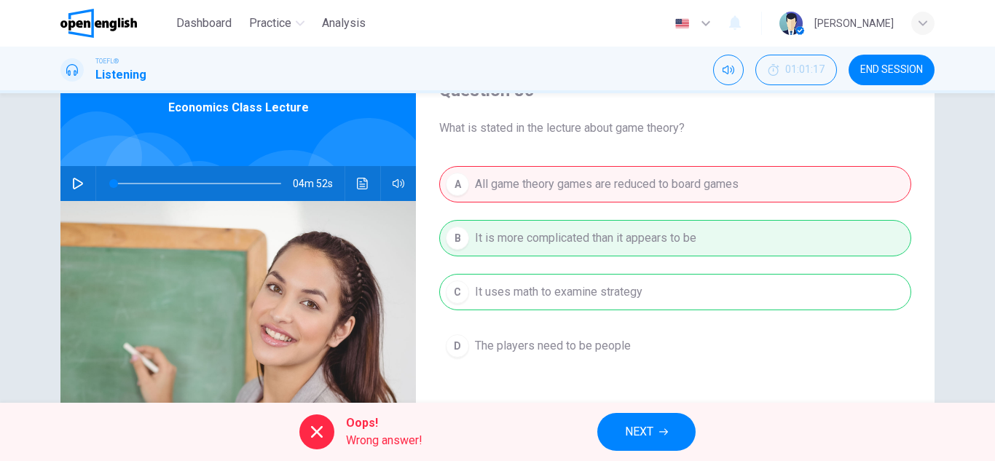
click at [632, 431] on span "NEXT" at bounding box center [639, 432] width 28 height 20
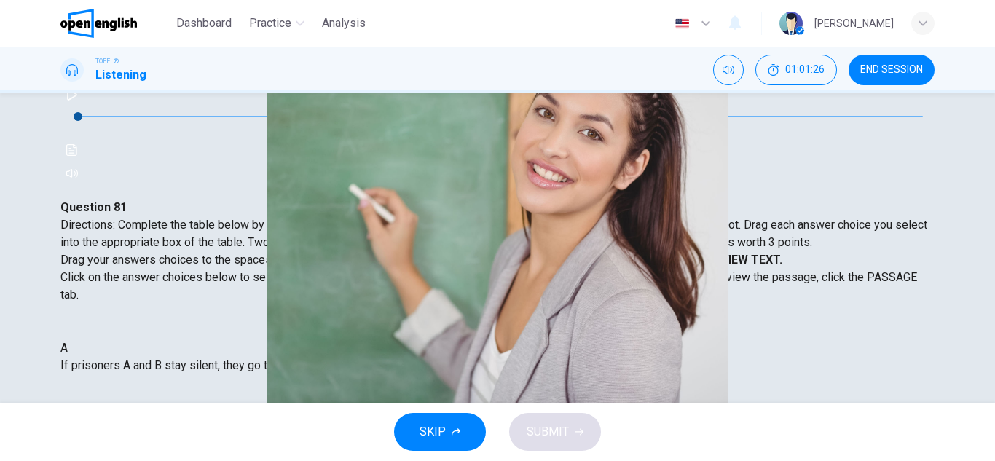
scroll to position [295, 0]
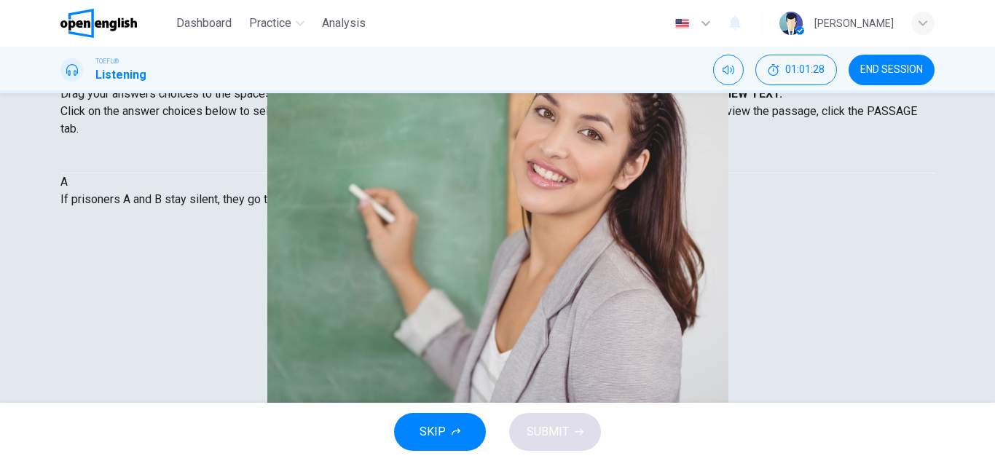
click at [934, 70] on button "END SESSION" at bounding box center [892, 70] width 86 height 31
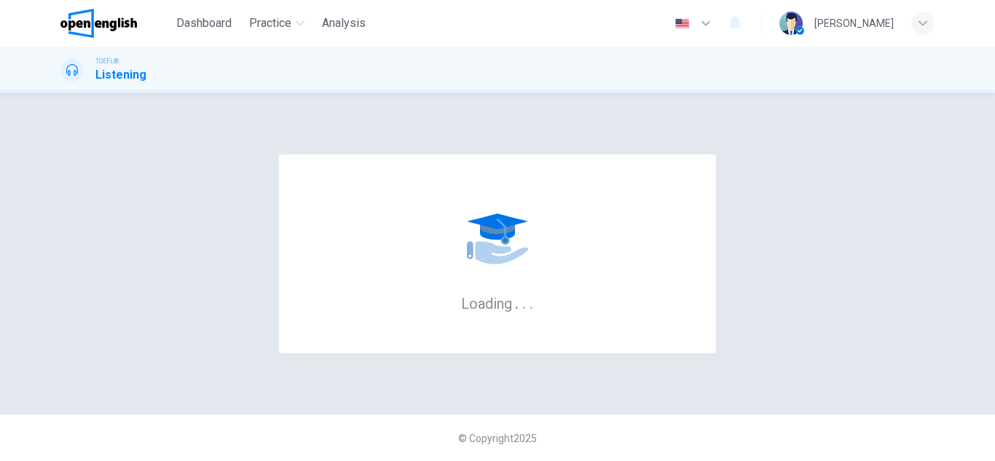
scroll to position [0, 0]
